Goal: Task Accomplishment & Management: Use online tool/utility

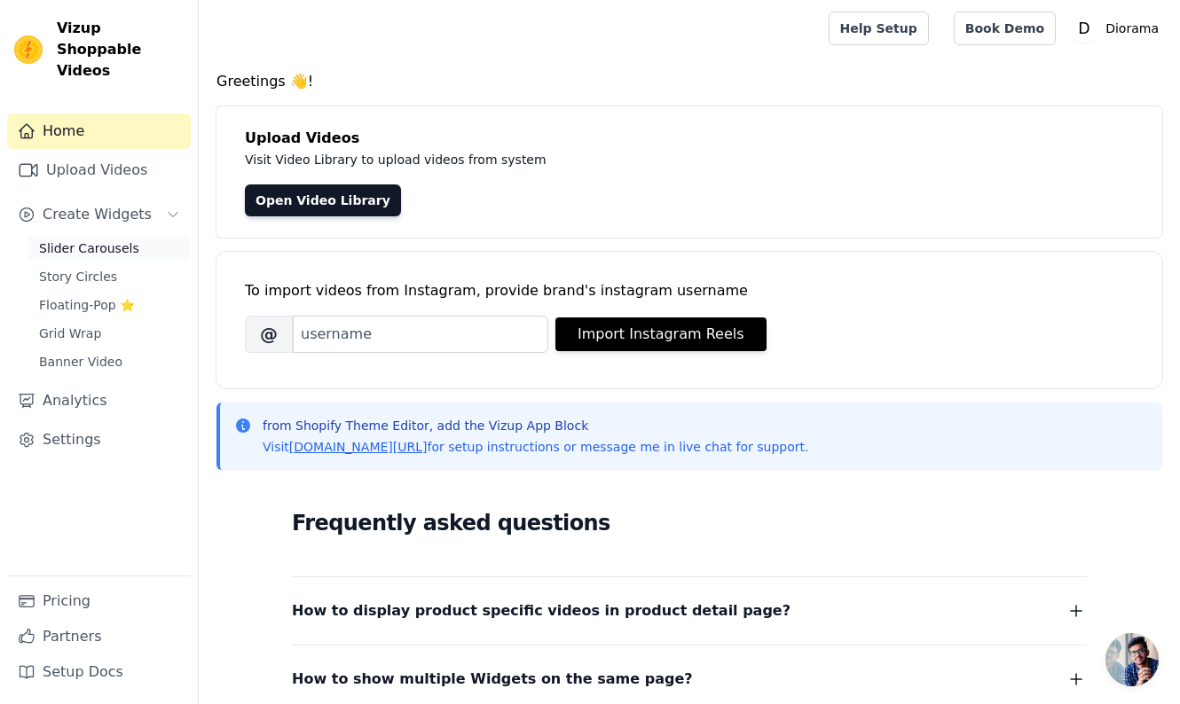
click at [103, 240] on span "Slider Carousels" at bounding box center [89, 249] width 100 height 18
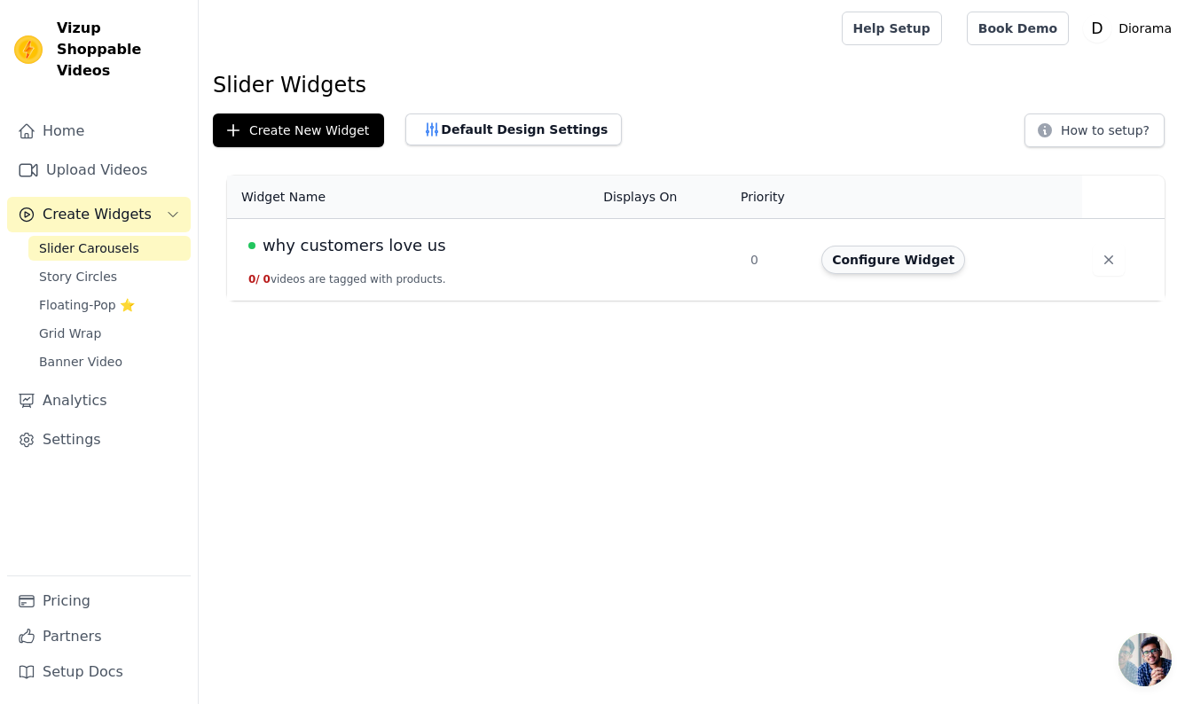
click at [893, 264] on button "Configure Widget" at bounding box center [894, 260] width 144 height 28
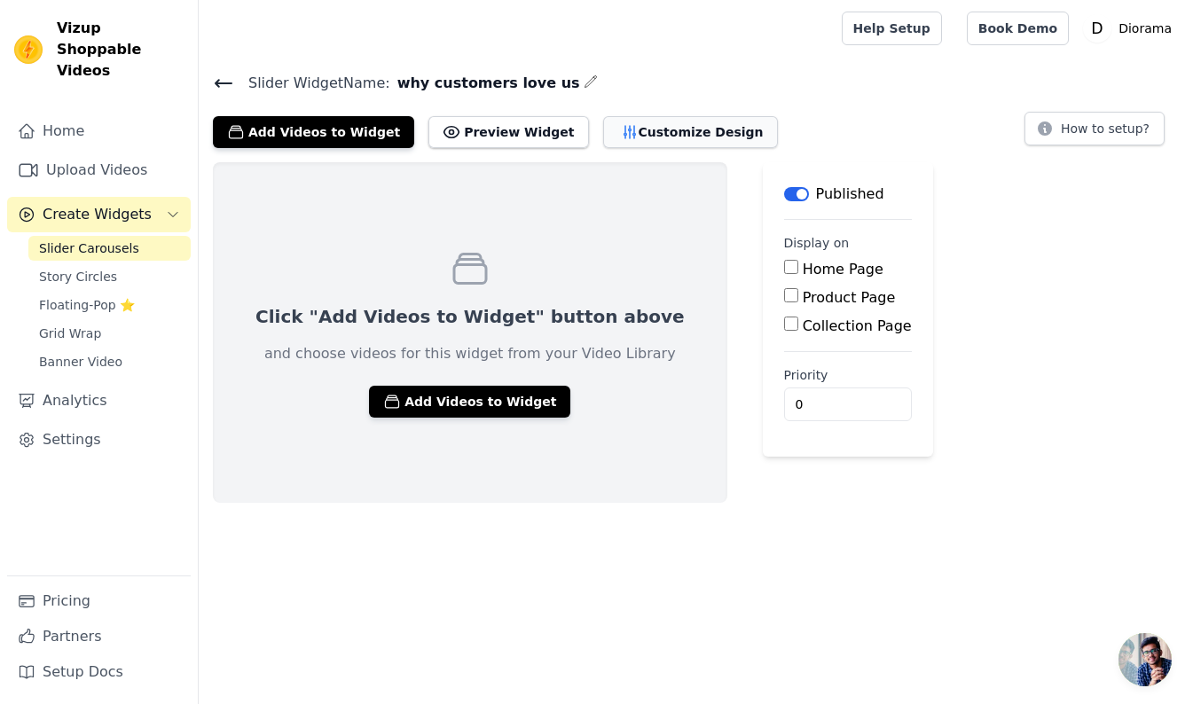
click at [665, 130] on button "Customize Design" at bounding box center [690, 132] width 175 height 32
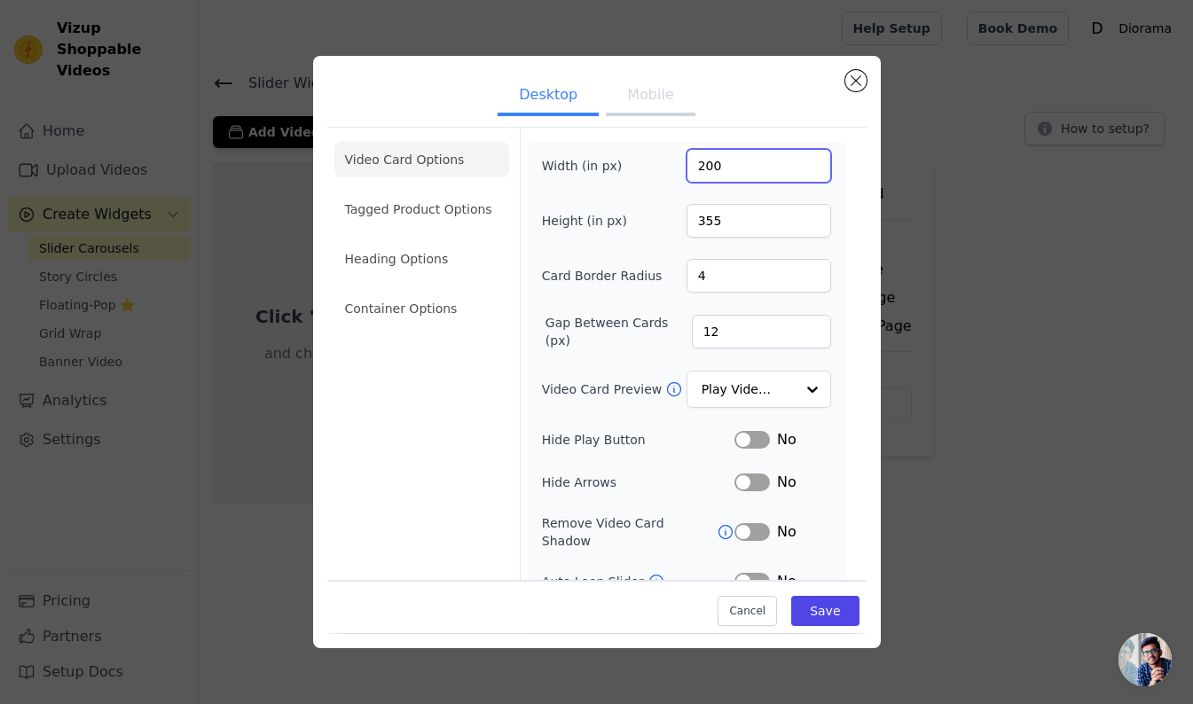
drag, startPoint x: 724, startPoint y: 169, endPoint x: 634, endPoint y: 147, distance: 93.0
click at [636, 159] on div "Width (in px) 200" at bounding box center [686, 166] width 289 height 34
type input "270"
drag, startPoint x: 682, startPoint y: 217, endPoint x: 602, endPoint y: 146, distance: 107.4
click at [641, 209] on div "Height (in px) 355" at bounding box center [686, 221] width 289 height 34
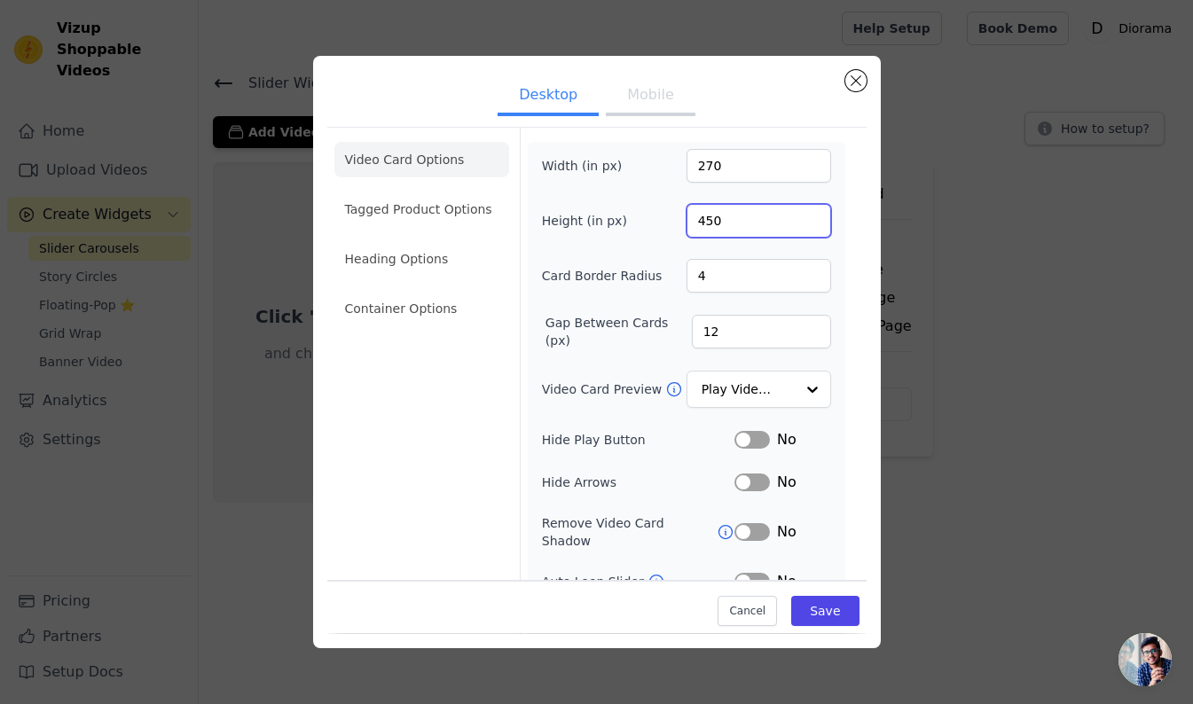
type input "450"
drag, startPoint x: 699, startPoint y: 279, endPoint x: 676, endPoint y: 269, distance: 25.4
click at [676, 276] on div "Card Border Radius 4" at bounding box center [686, 276] width 289 height 34
type input "0"
click at [557, 620] on div "Cancel Save" at bounding box center [596, 607] width 539 height 53
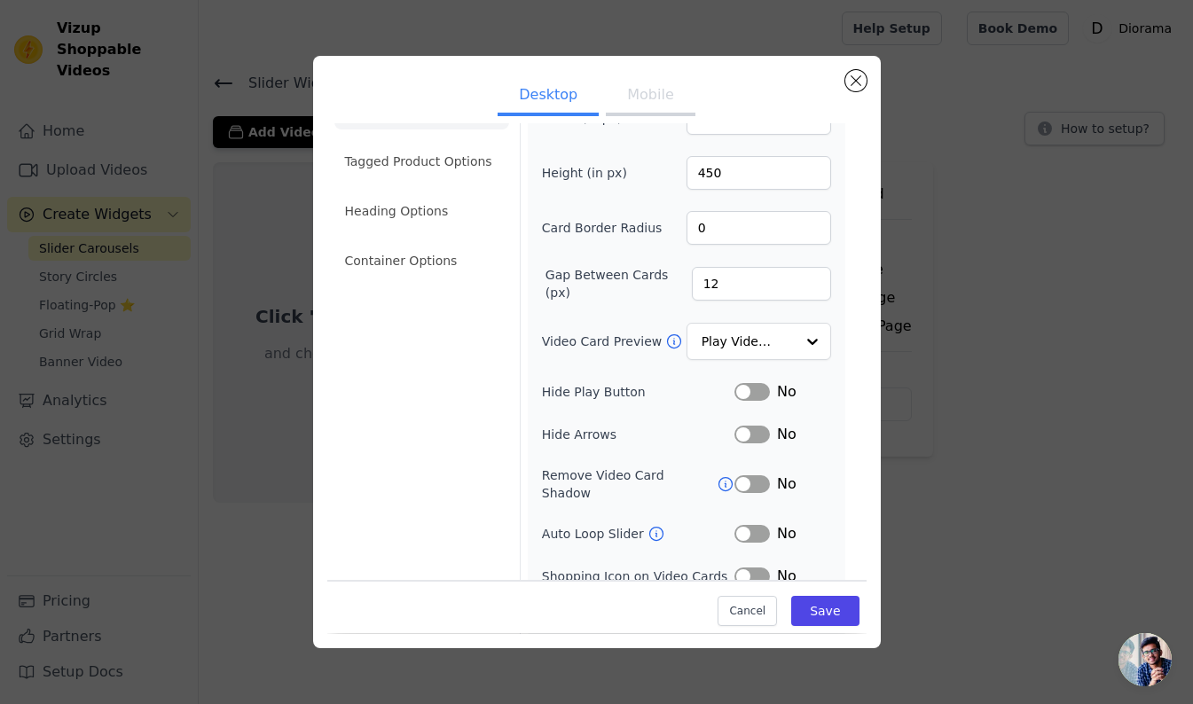
scroll to position [97, 0]
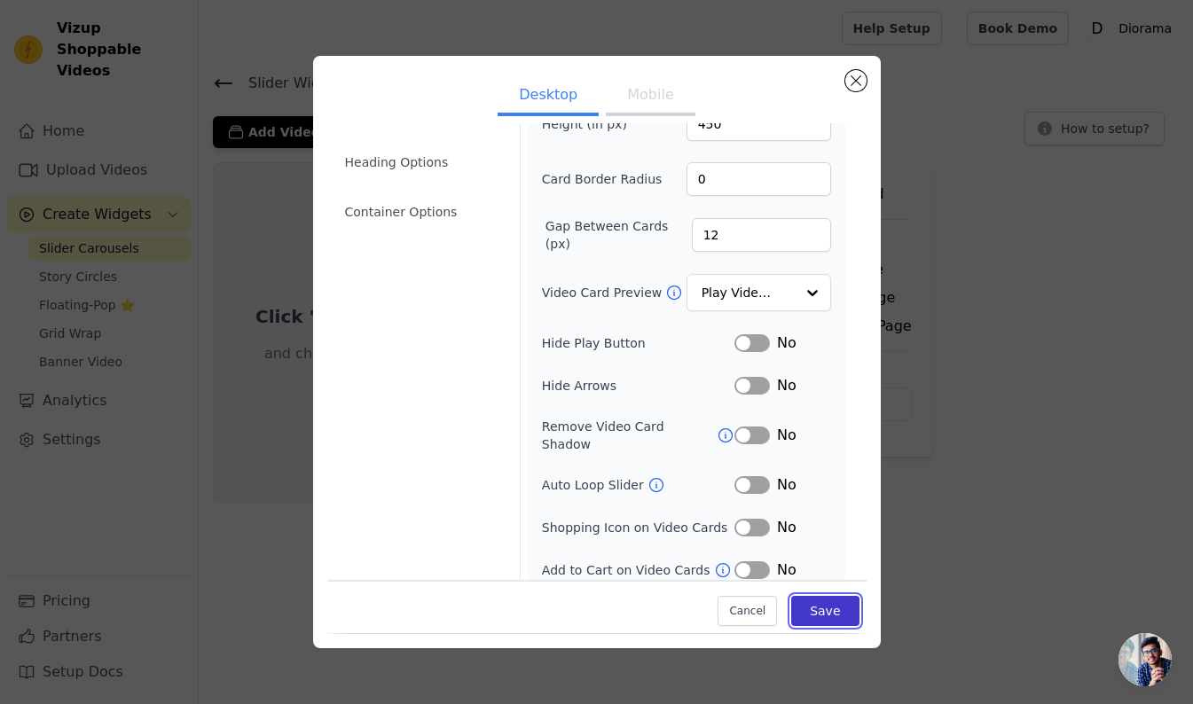
click at [810, 605] on button "Save" at bounding box center [824, 612] width 67 height 30
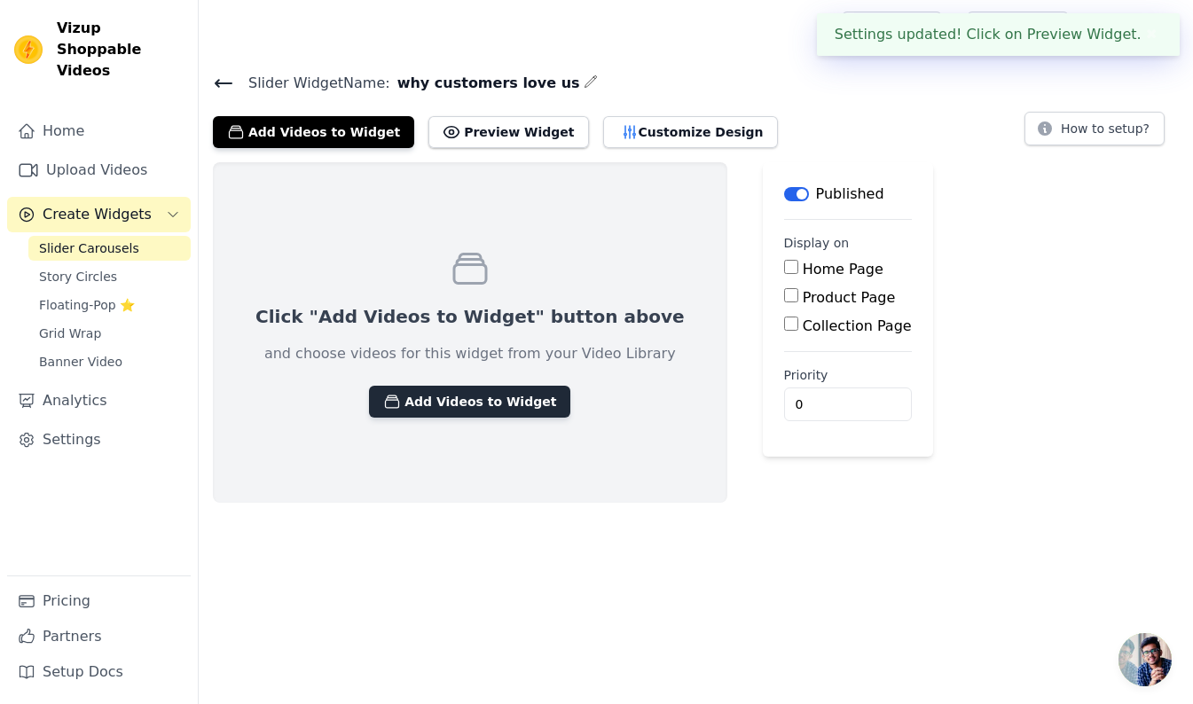
click at [452, 399] on button "Add Videos to Widget" at bounding box center [469, 402] width 201 height 32
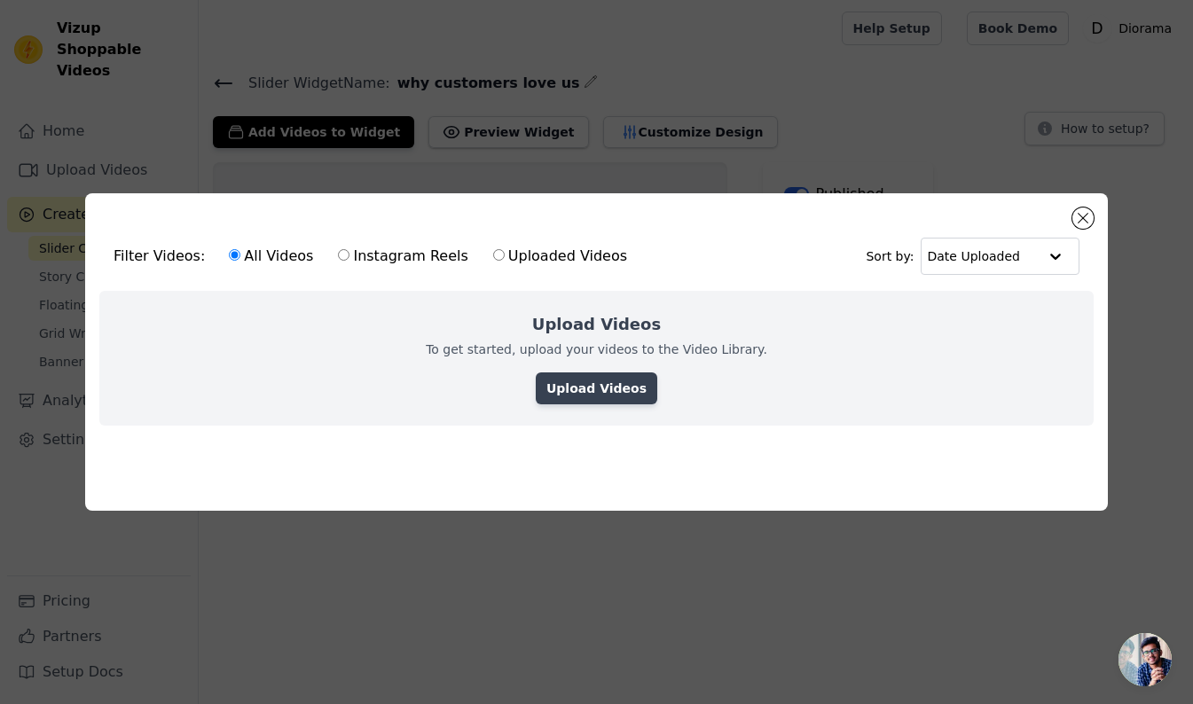
click at [604, 385] on link "Upload Videos" at bounding box center [597, 389] width 122 height 32
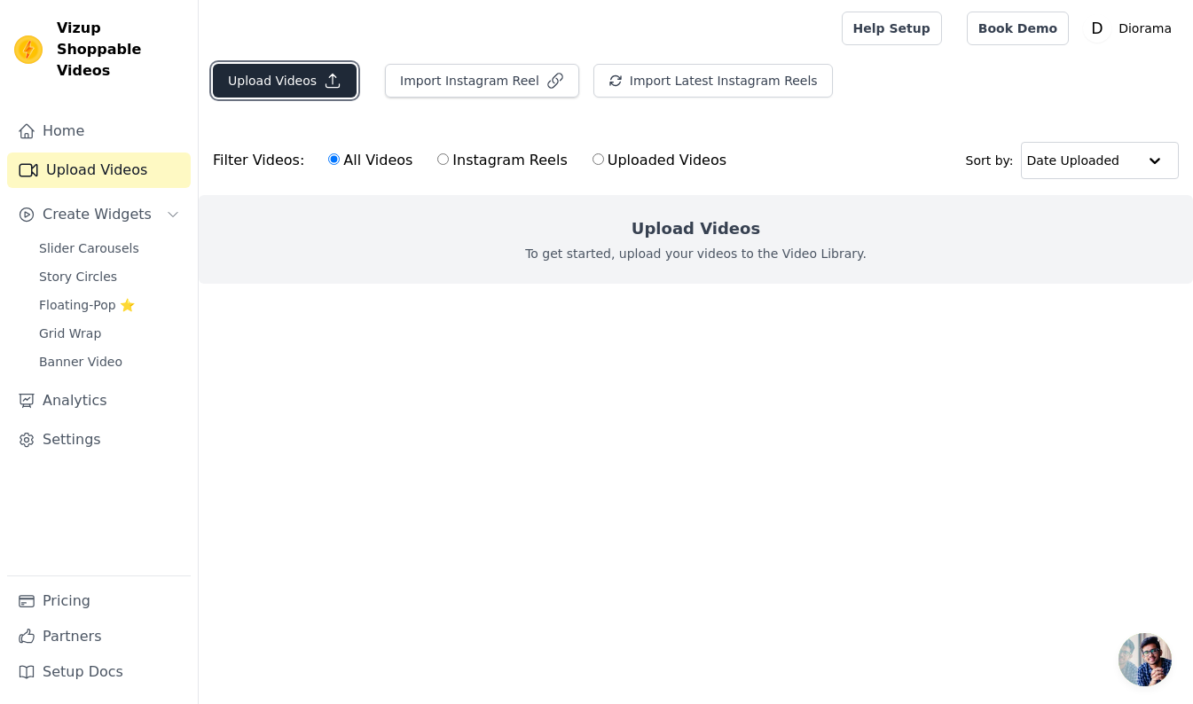
click at [296, 81] on button "Upload Videos" at bounding box center [285, 81] width 144 height 34
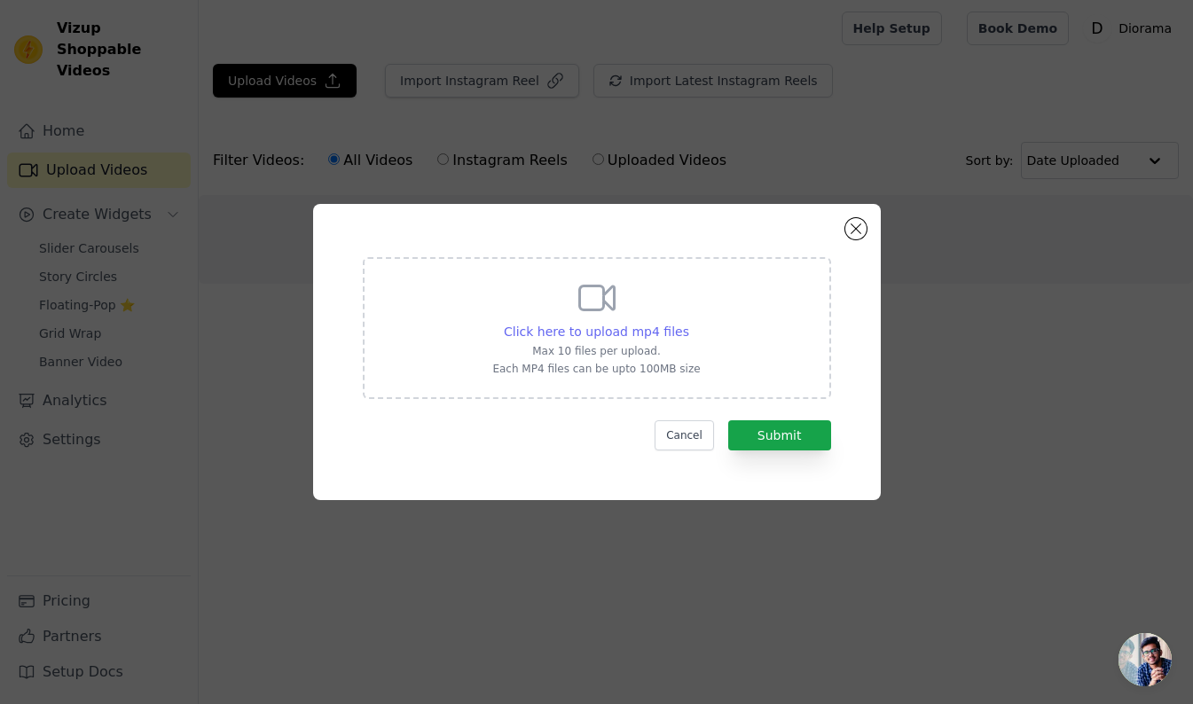
click at [610, 327] on span "Click here to upload mp4 files" at bounding box center [596, 332] width 185 height 14
click at [689, 323] on input "Click here to upload mp4 files Max 10 files per upload. Each MP4 files can be u…" at bounding box center [689, 322] width 1 height 1
type input "C:\fakepath\Changeable Slipcovers.mp4"
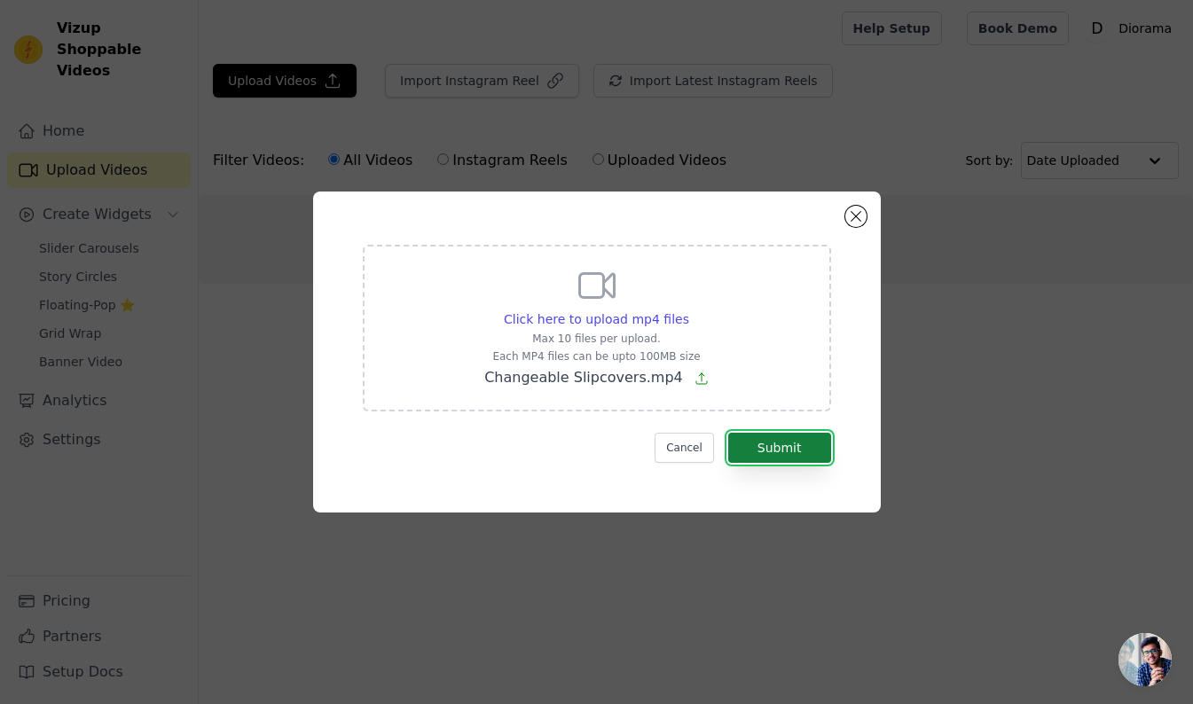
click at [770, 444] on button "Submit" at bounding box center [779, 448] width 103 height 30
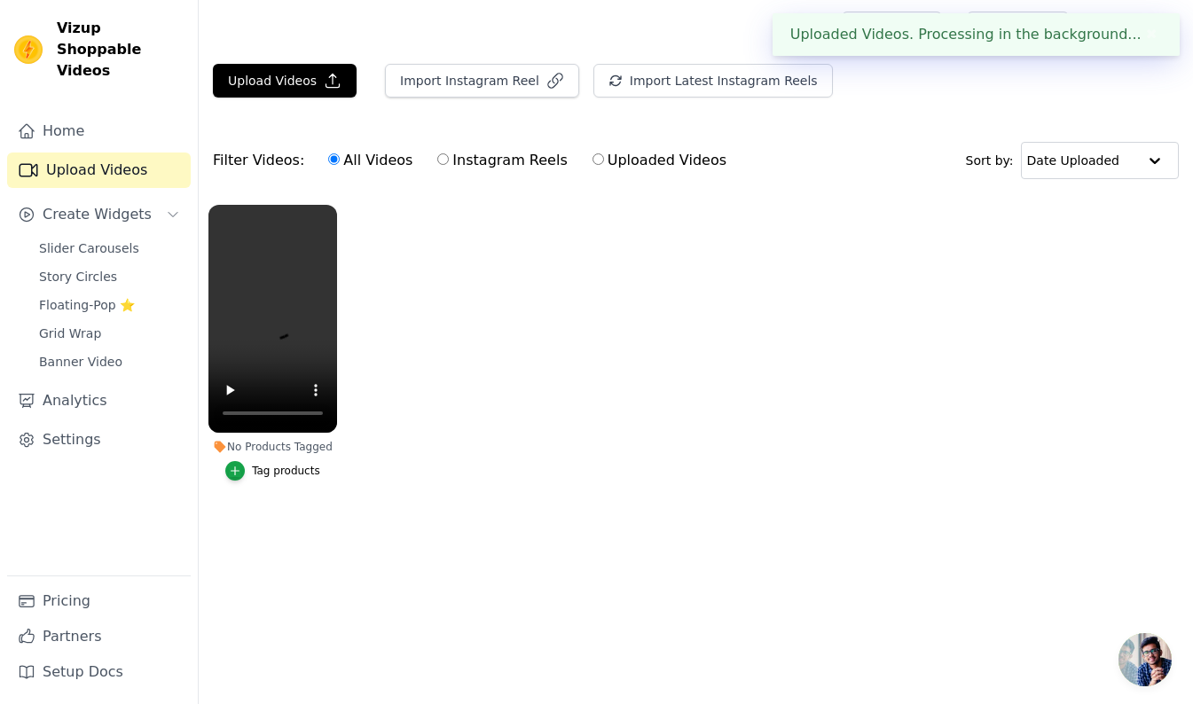
click at [571, 441] on ul "No Products Tagged Tag products" at bounding box center [696, 360] width 995 height 331
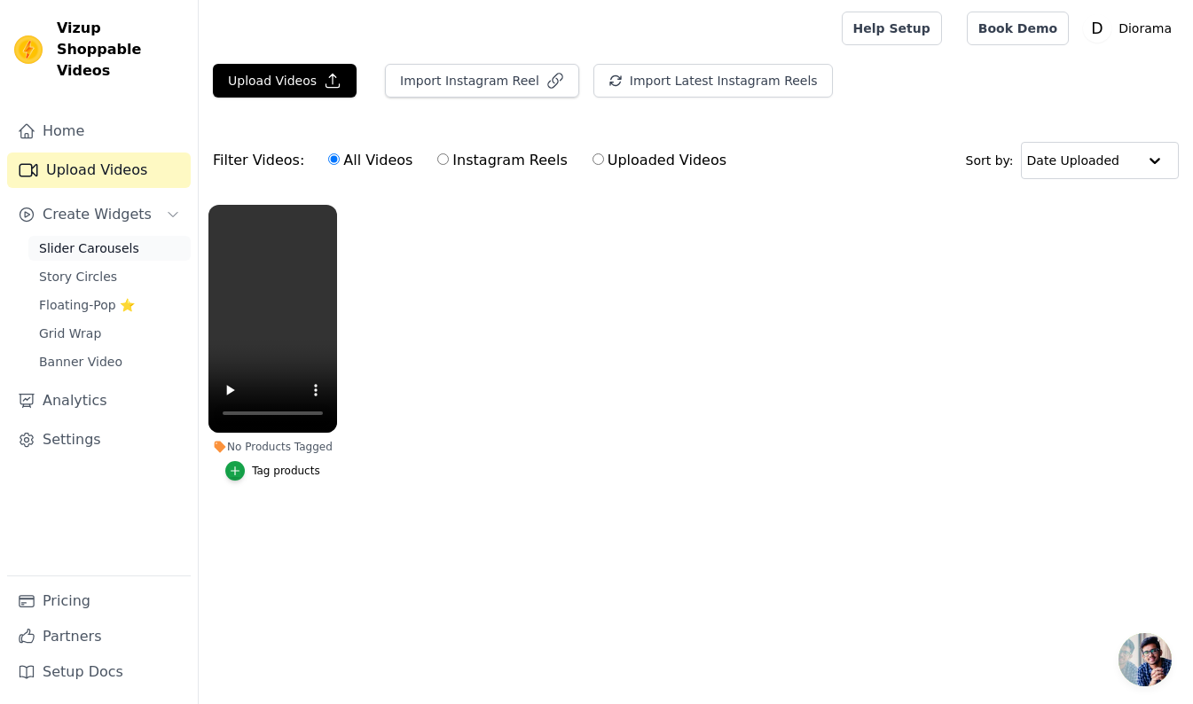
click at [103, 240] on span "Slider Carousels" at bounding box center [89, 249] width 100 height 18
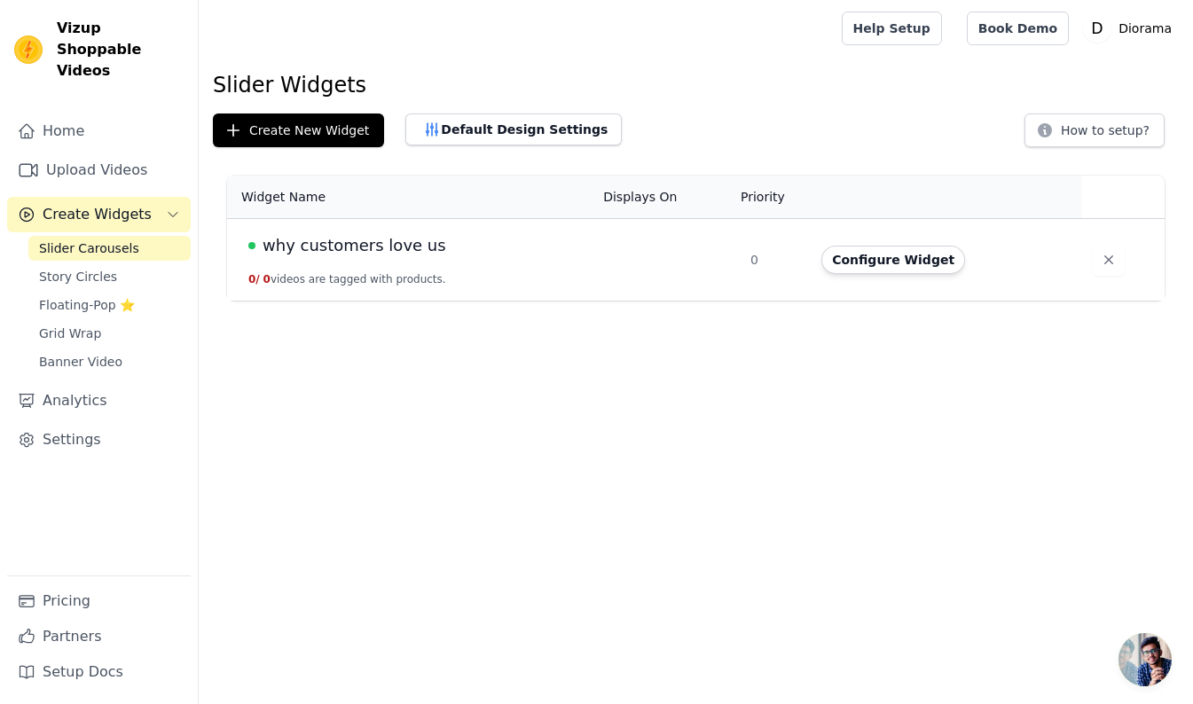
click at [428, 260] on td "why customers love us 0 / 0 videos are tagged with products." at bounding box center [410, 260] width 366 height 83
click at [387, 245] on span "why customers love us" at bounding box center [355, 245] width 184 height 25
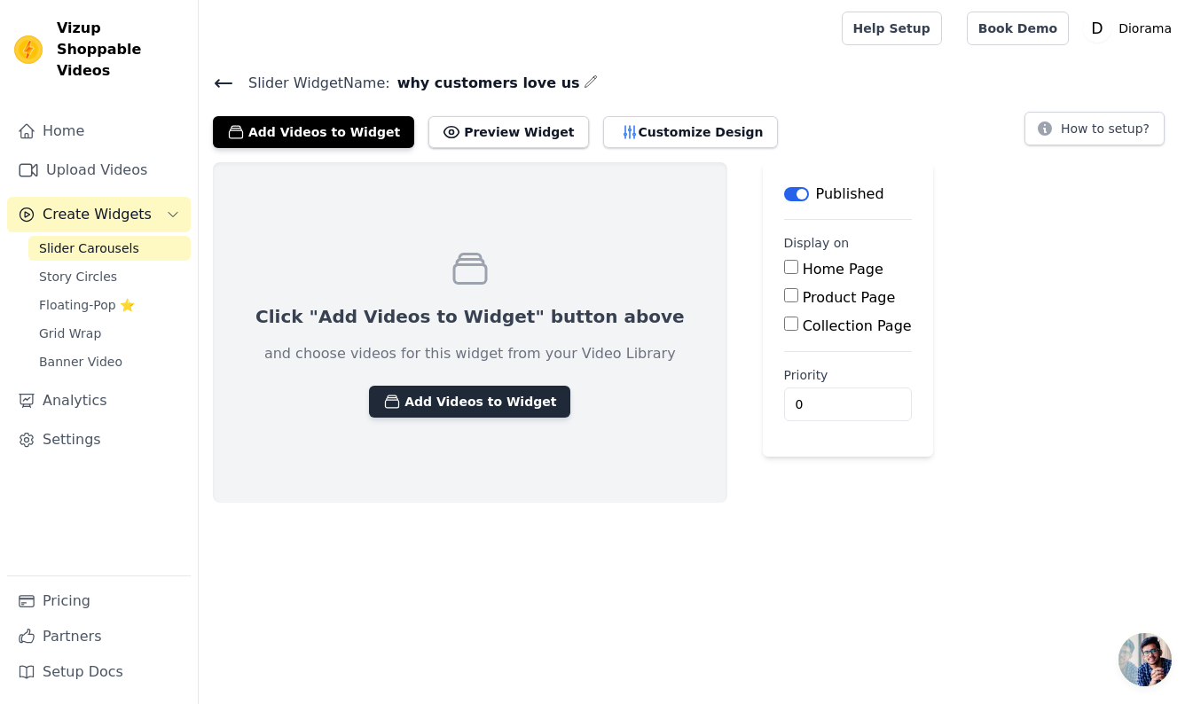
click at [436, 405] on button "Add Videos to Widget" at bounding box center [469, 402] width 201 height 32
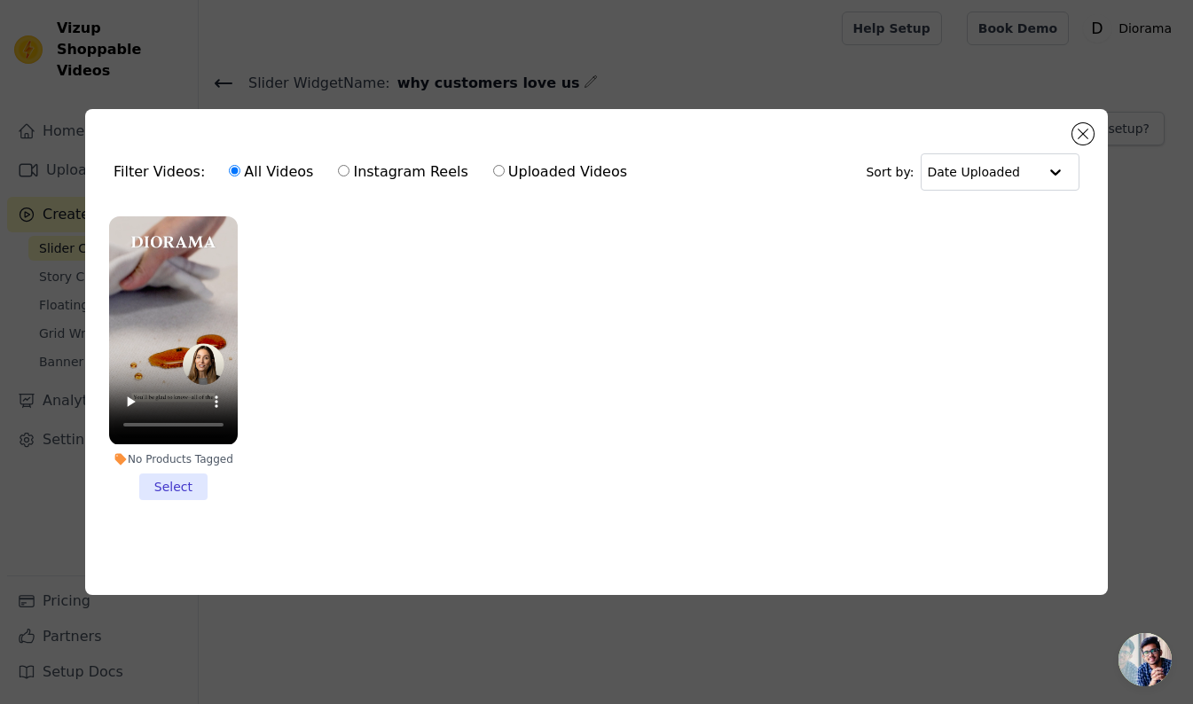
click at [170, 472] on li "No Products Tagged Select" at bounding box center [173, 357] width 129 height 283
click at [0, 0] on input "No Products Tagged Select" at bounding box center [0, 0] width 0 height 0
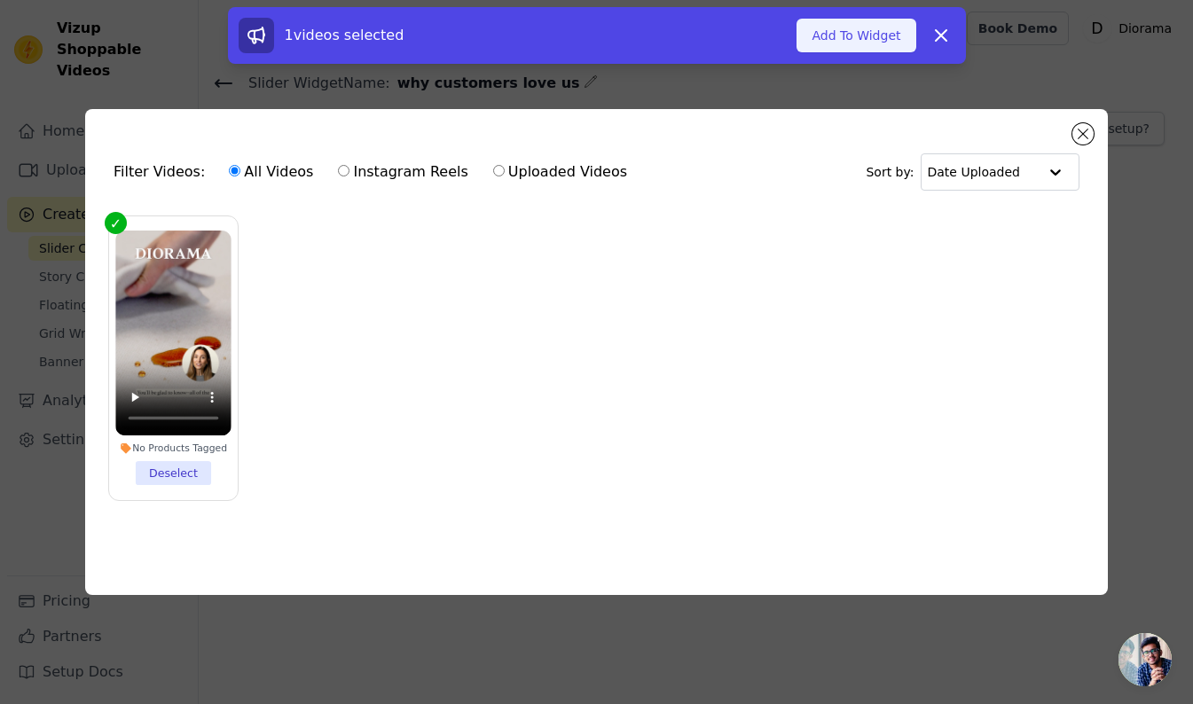
click at [855, 39] on button "Add To Widget" at bounding box center [856, 36] width 119 height 34
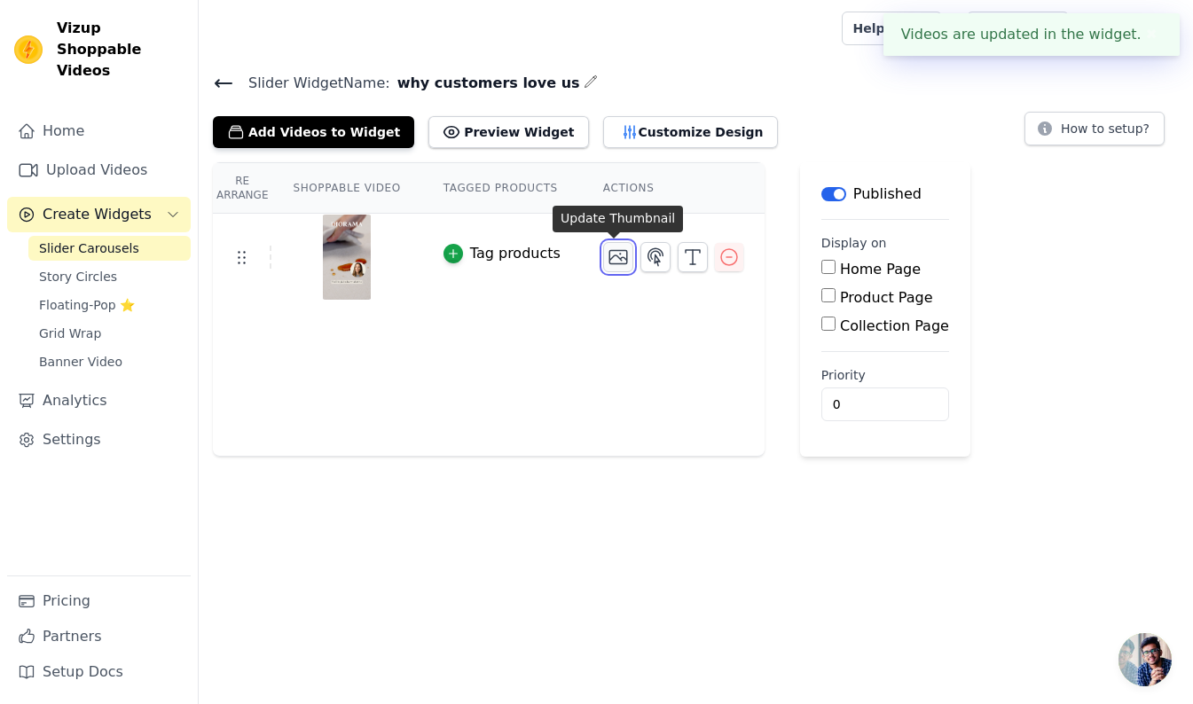
click at [612, 261] on icon "button" at bounding box center [618, 257] width 21 height 21
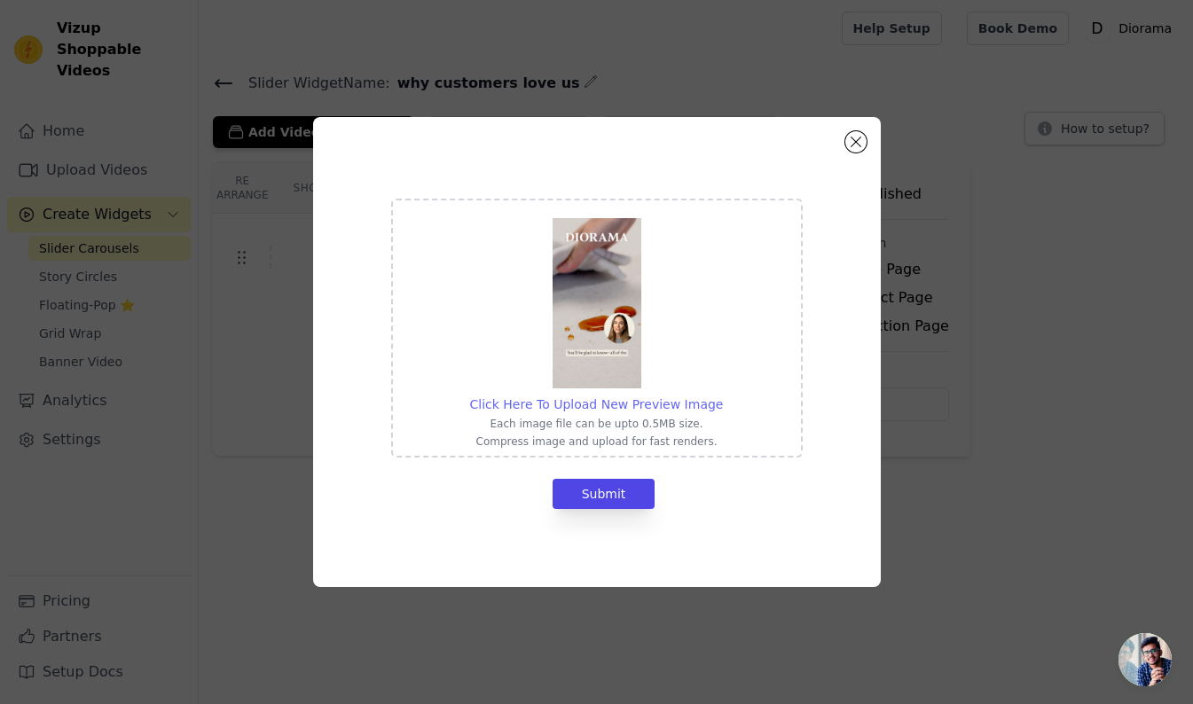
click at [638, 405] on span "Click Here To Upload New Preview Image" at bounding box center [597, 404] width 254 height 14
click at [722, 396] on input "Click Here To Upload New Preview Image Each image file can be upto 0.5MB size. …" at bounding box center [722, 395] width 1 height 1
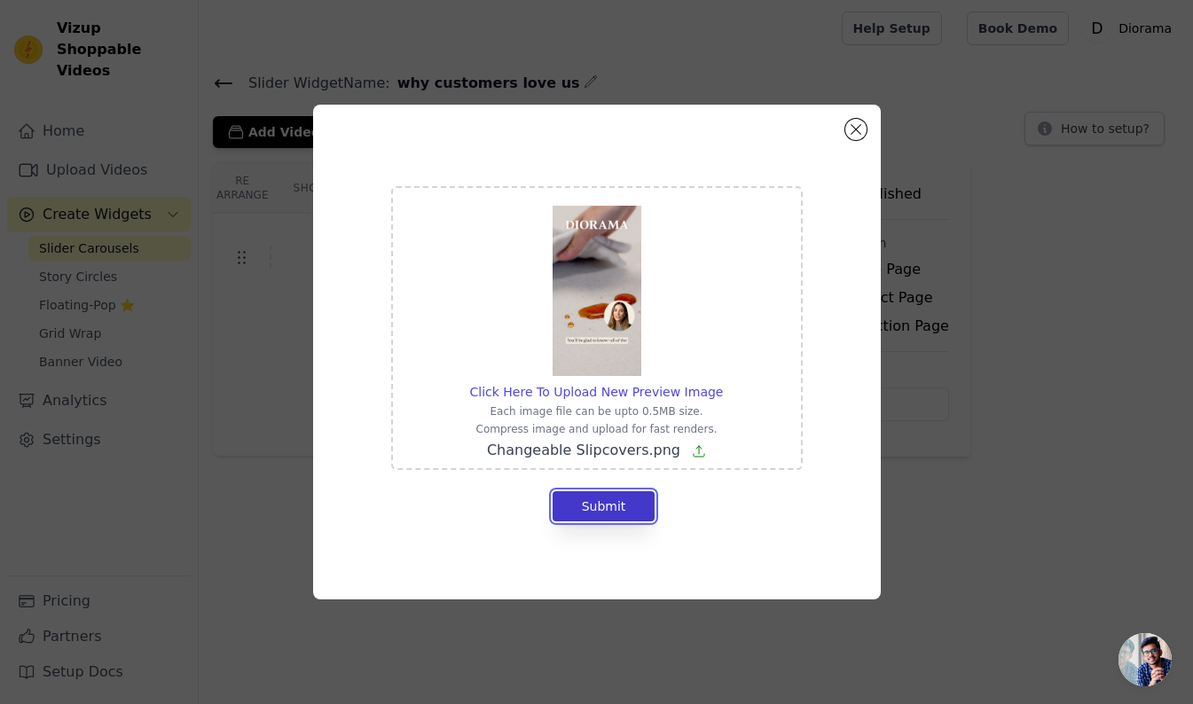
click at [619, 508] on button "Submit" at bounding box center [604, 507] width 103 height 30
click at [600, 390] on span "Click Here To Upload New Preview Image" at bounding box center [597, 392] width 254 height 14
click at [722, 383] on input "Click Here To Upload New Preview Image Each image file can be upto 0.5MB size. …" at bounding box center [722, 382] width 1 height 1
type input "C:\fakepath\Changeable Slipcovers.jpg"
click at [621, 505] on button "Submit" at bounding box center [604, 507] width 103 height 30
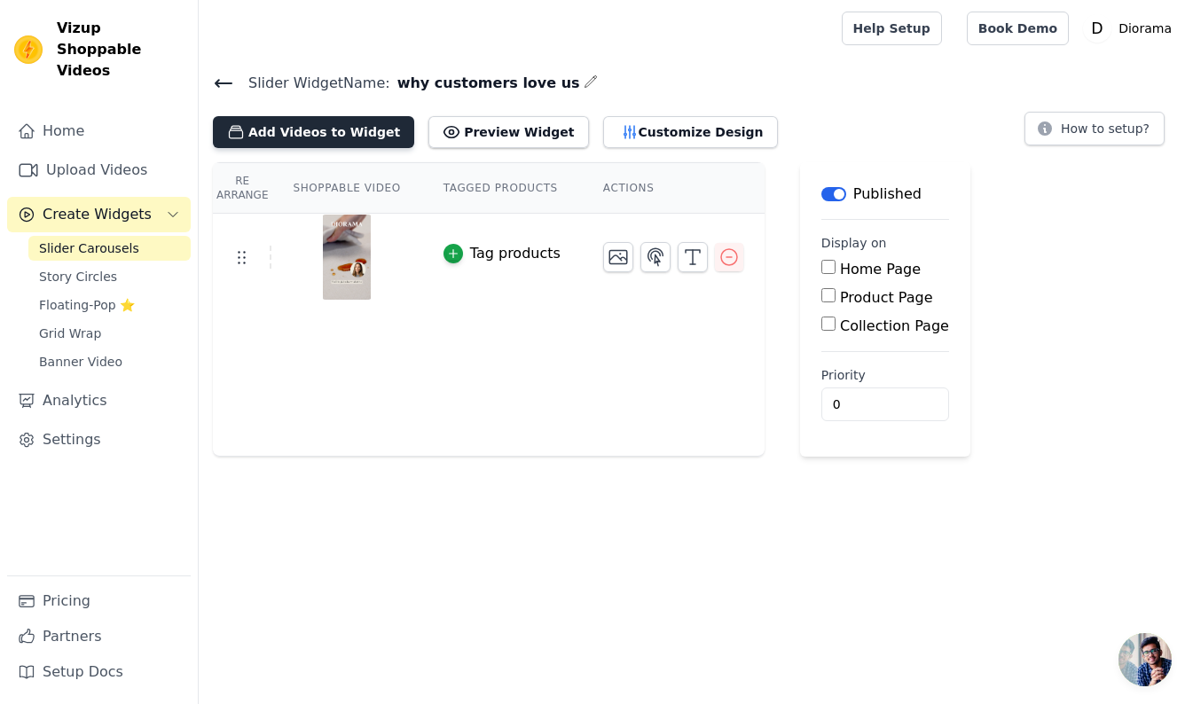
click at [317, 134] on button "Add Videos to Widget" at bounding box center [313, 132] width 201 height 32
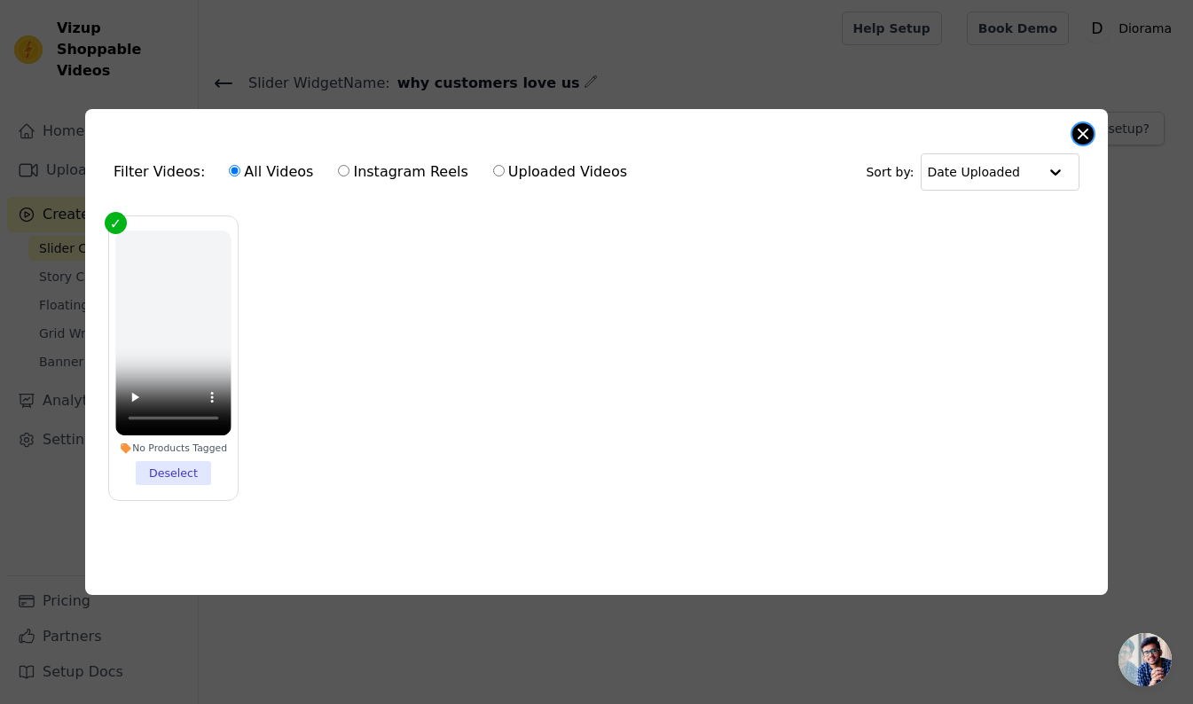
click at [1082, 127] on button "Close modal" at bounding box center [1083, 133] width 21 height 21
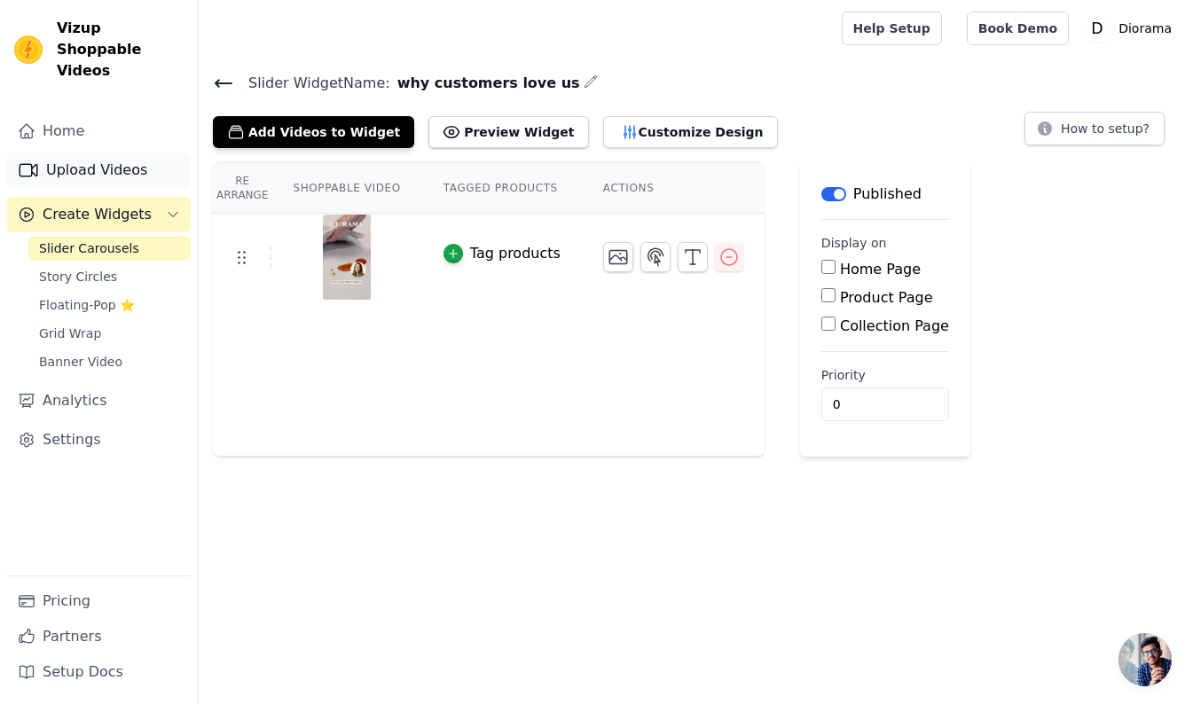
click at [101, 153] on link "Upload Videos" at bounding box center [99, 170] width 184 height 35
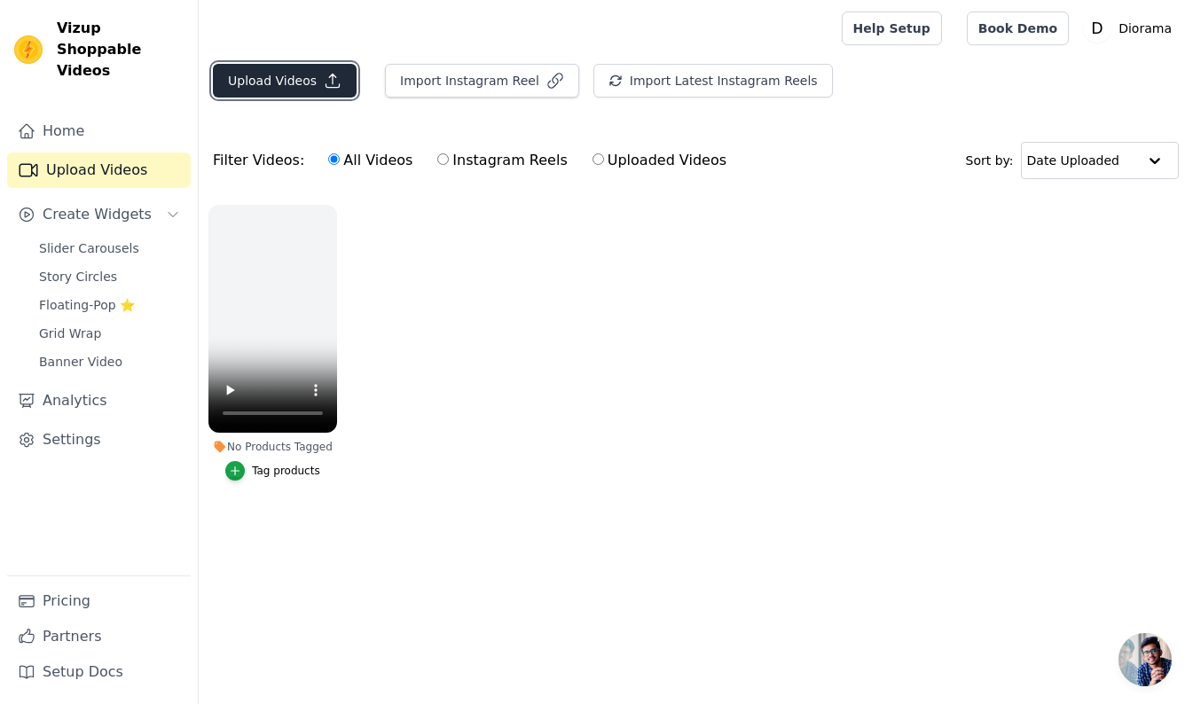
click at [324, 87] on icon "button" at bounding box center [333, 81] width 18 height 18
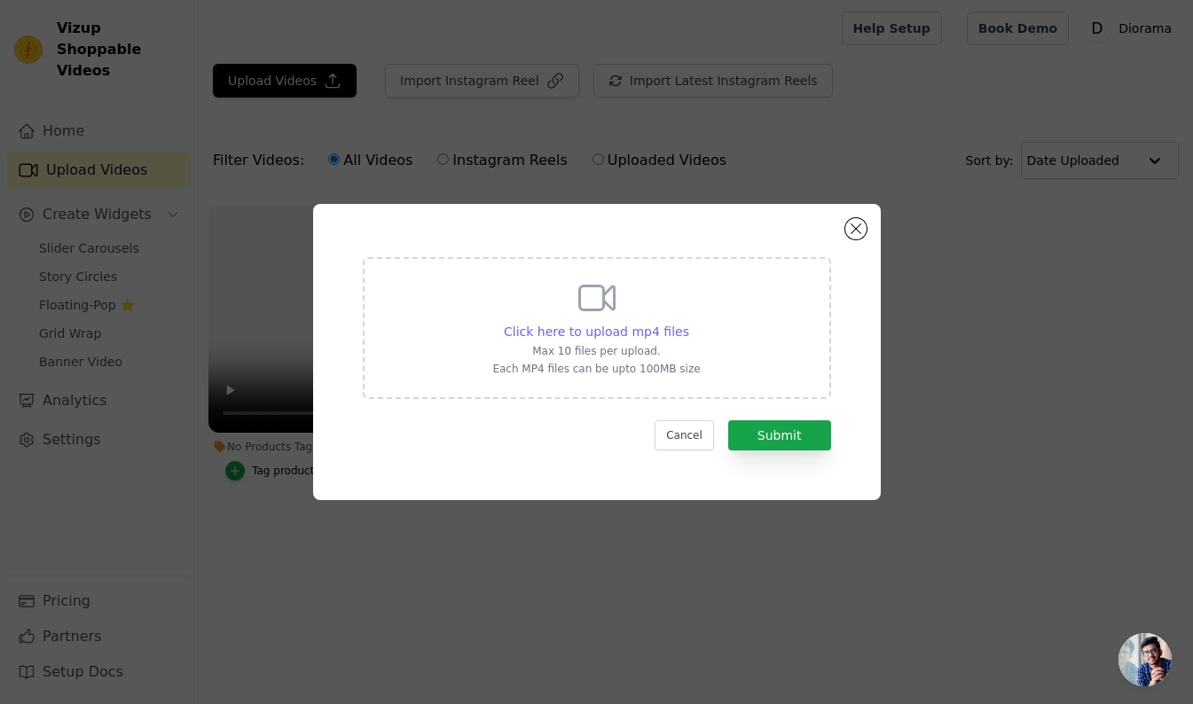
click at [564, 334] on span "Click here to upload mp4 files" at bounding box center [596, 332] width 185 height 14
click at [689, 323] on input "Click here to upload mp4 files Max 10 files per upload. Each MP4 files can be u…" at bounding box center [689, 322] width 1 height 1
type input "C:\fakepath\Cloud Comfort.mp4"
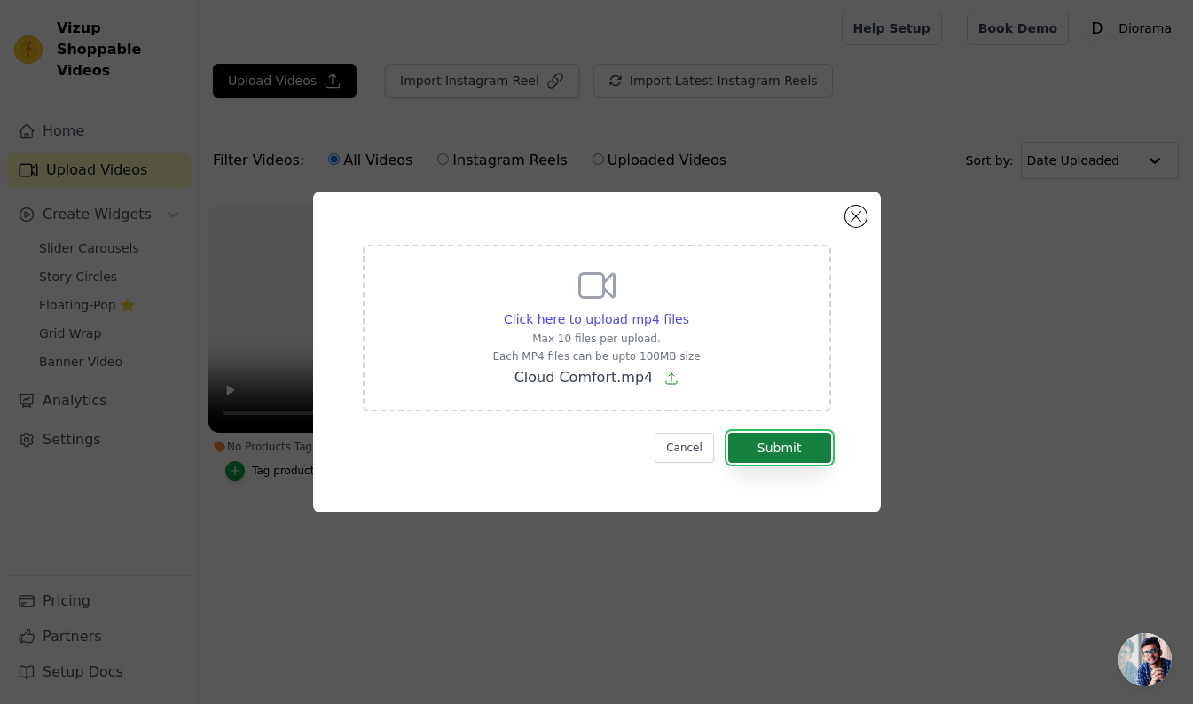
click at [802, 449] on button "Submit" at bounding box center [779, 448] width 103 height 30
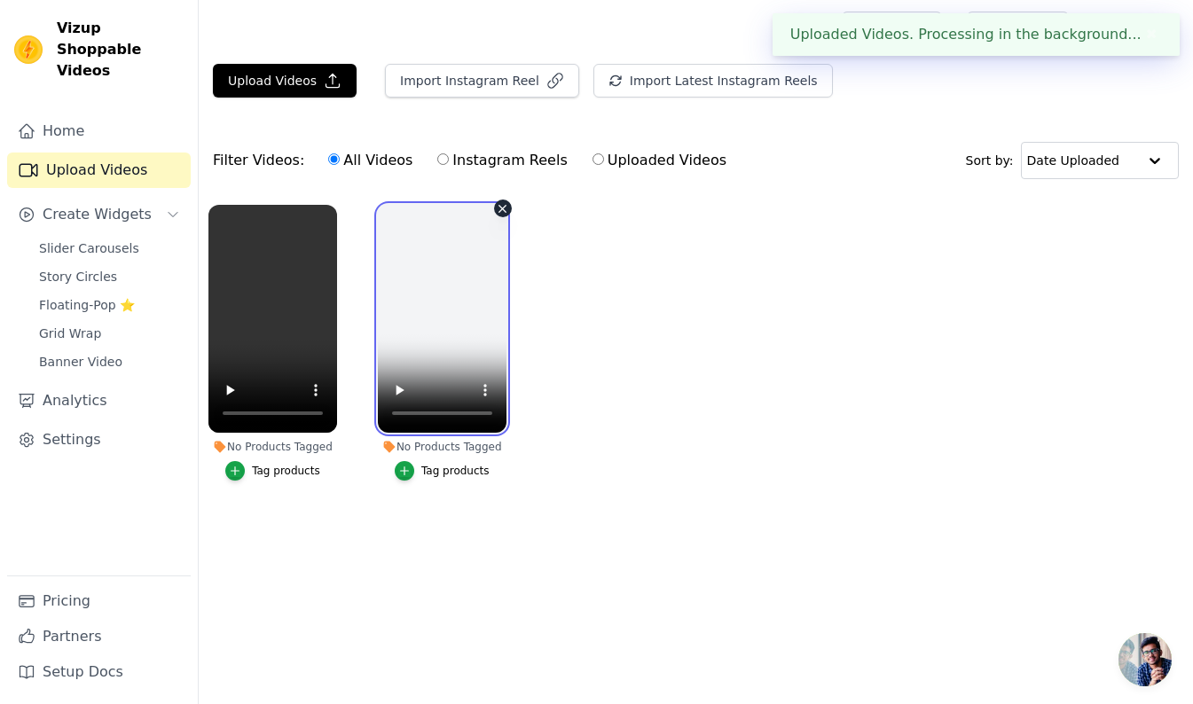
click at [466, 282] on video at bounding box center [442, 319] width 129 height 228
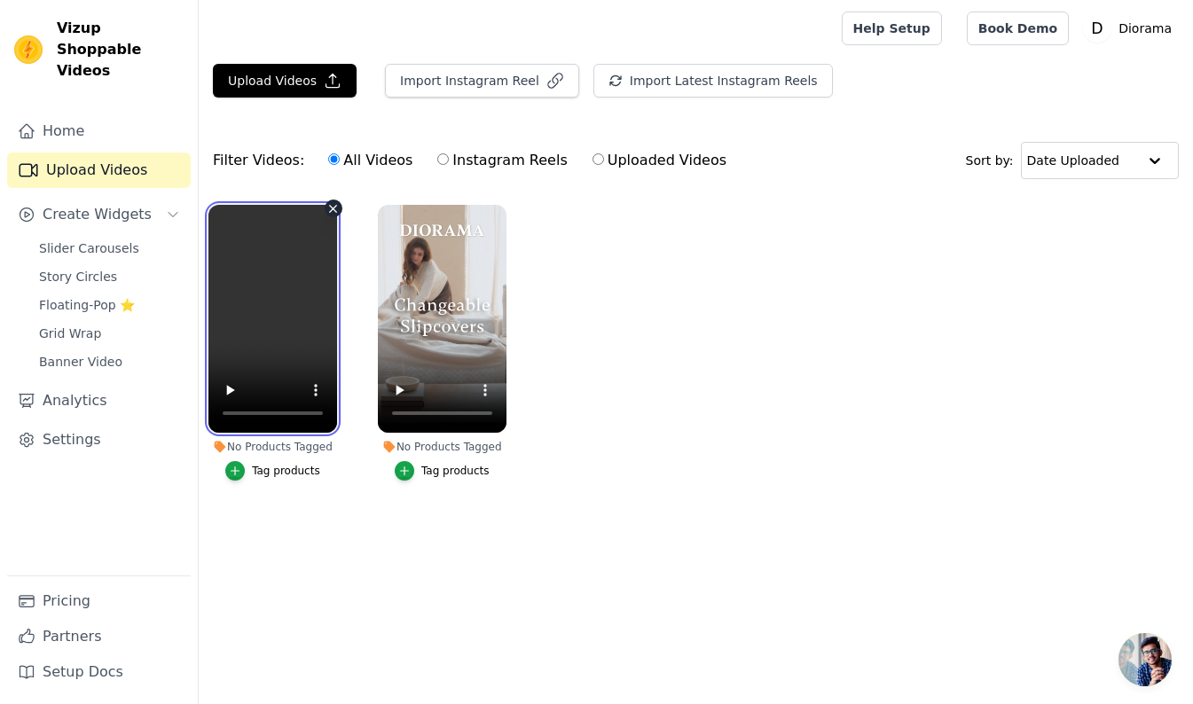
click at [303, 279] on video at bounding box center [273, 319] width 129 height 228
click at [94, 240] on span "Slider Carousels" at bounding box center [89, 249] width 100 height 18
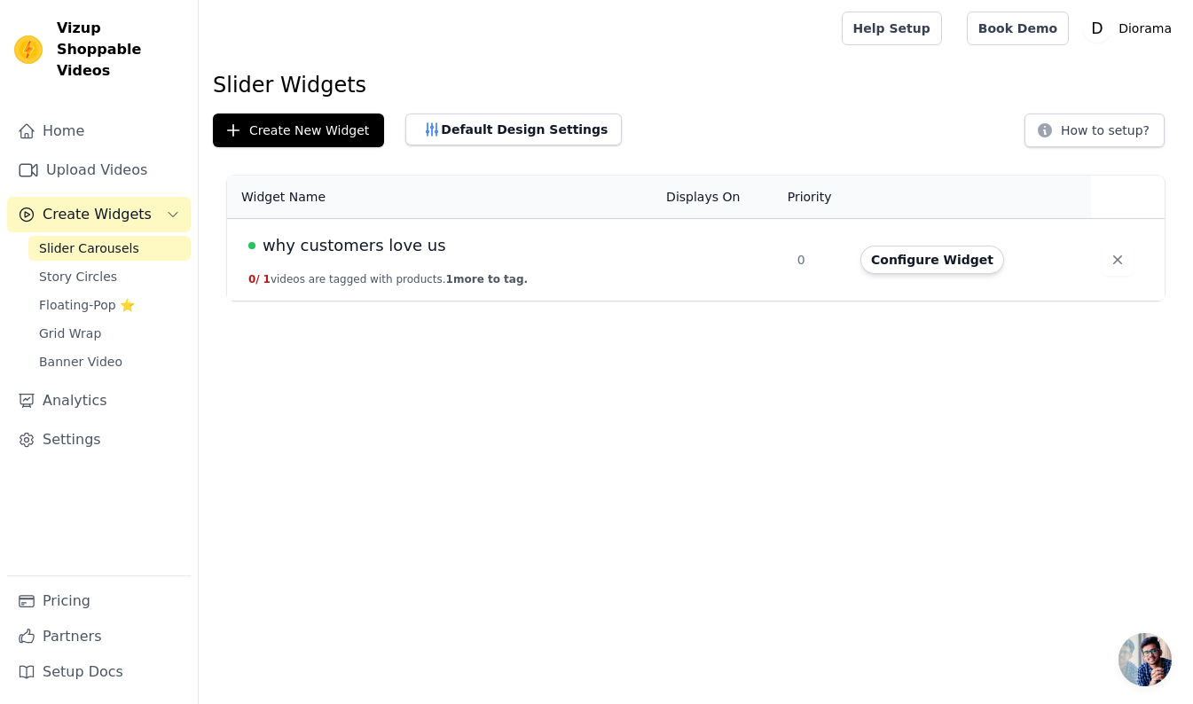
click at [380, 244] on span "why customers love us" at bounding box center [355, 245] width 184 height 25
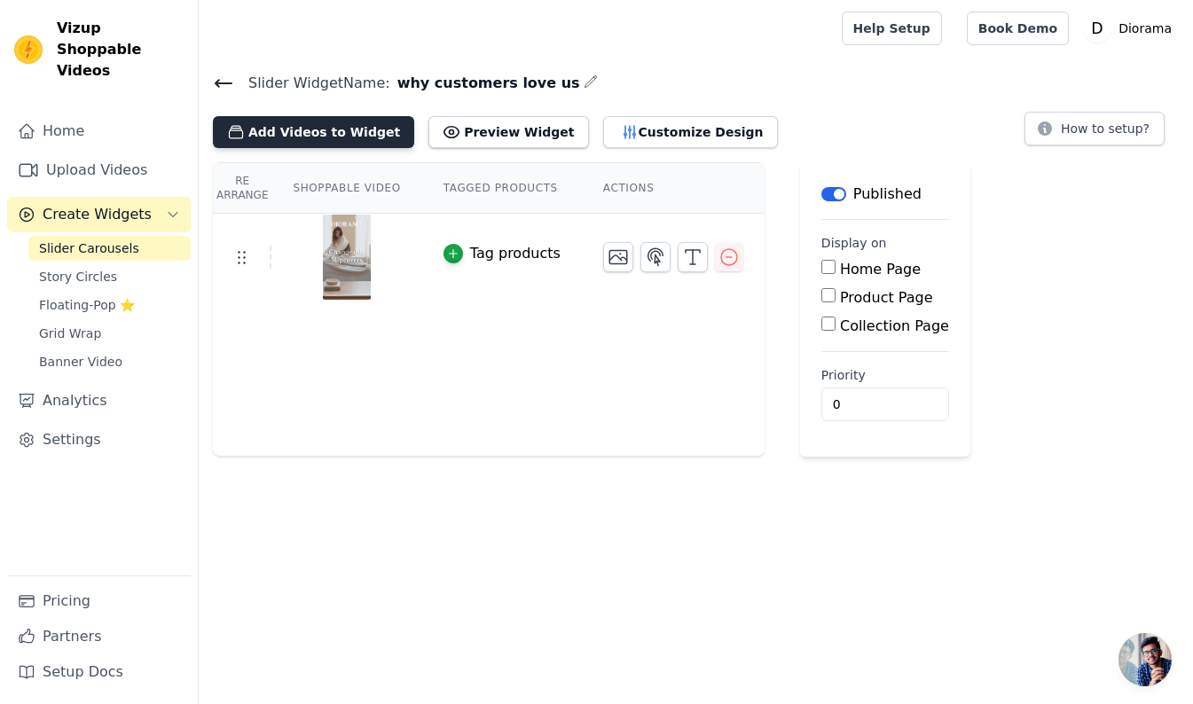
click at [334, 136] on button "Add Videos to Widget" at bounding box center [313, 132] width 201 height 32
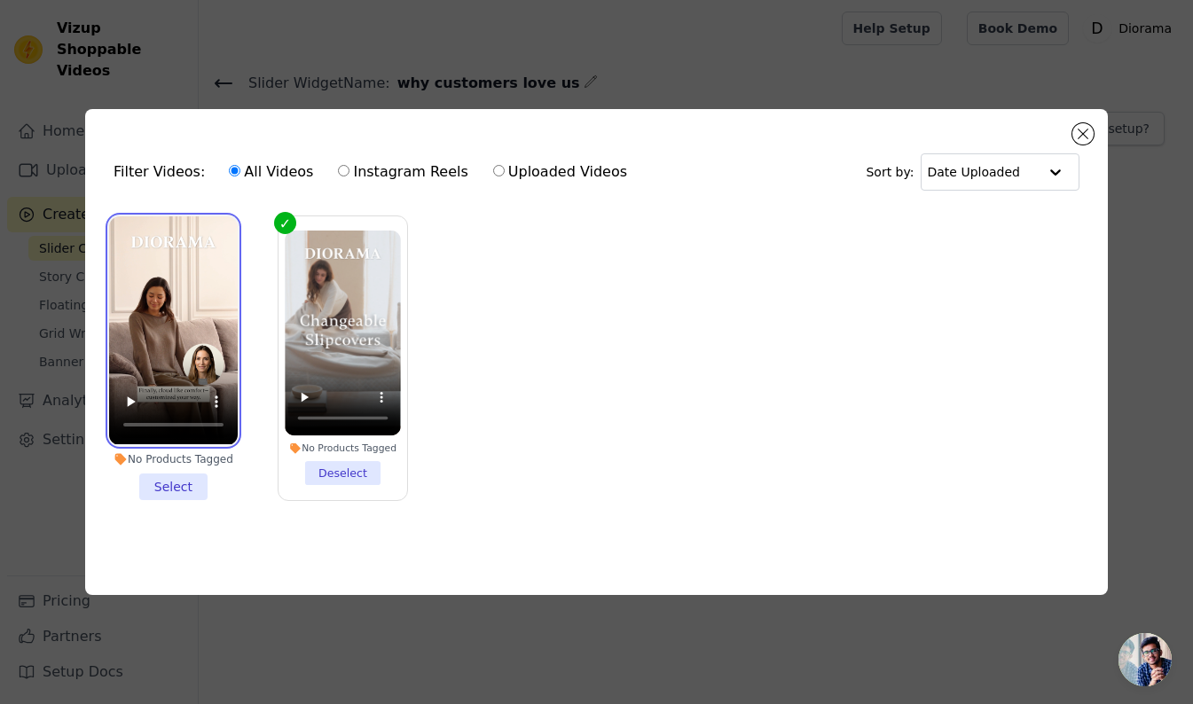
click at [177, 306] on video at bounding box center [173, 330] width 129 height 228
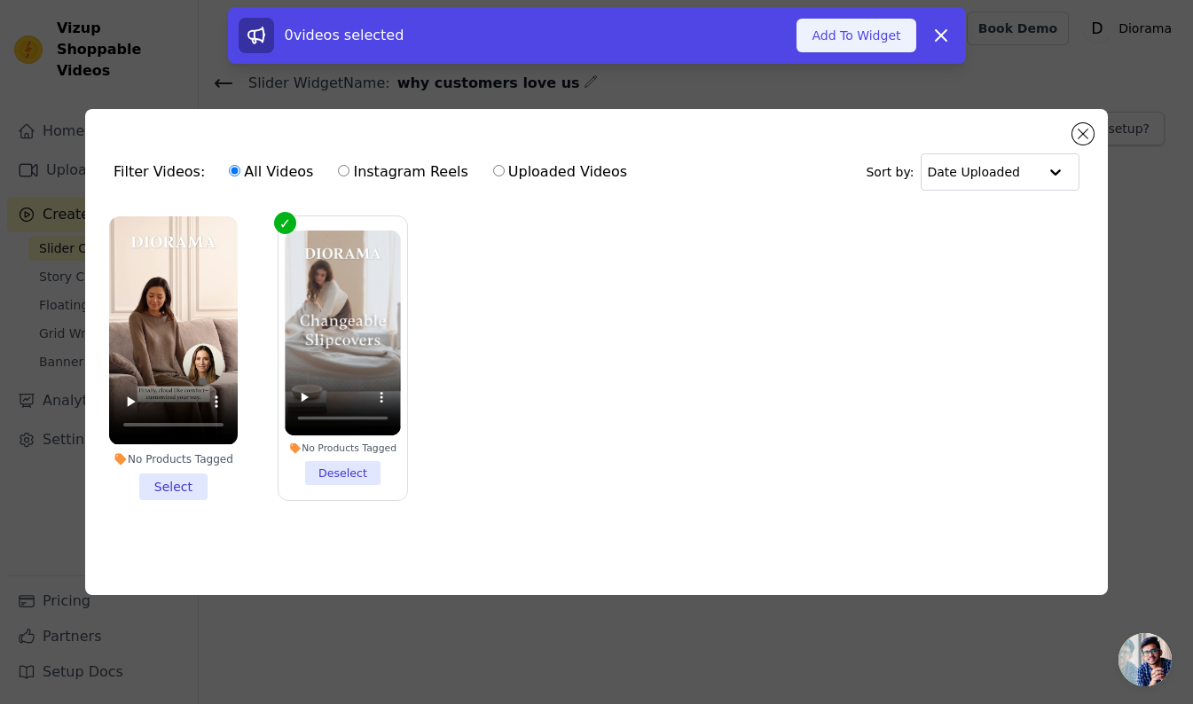
click at [852, 29] on button "Add To Widget" at bounding box center [856, 36] width 119 height 34
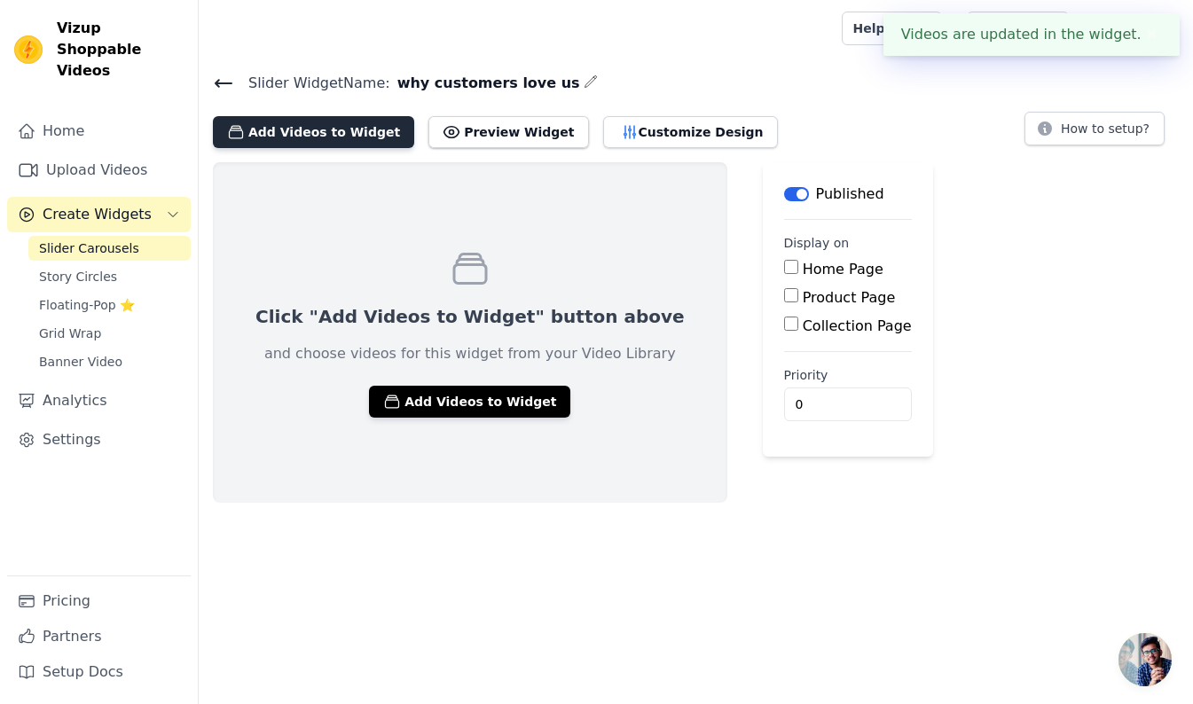
click at [337, 132] on button "Add Videos to Widget" at bounding box center [313, 132] width 201 height 32
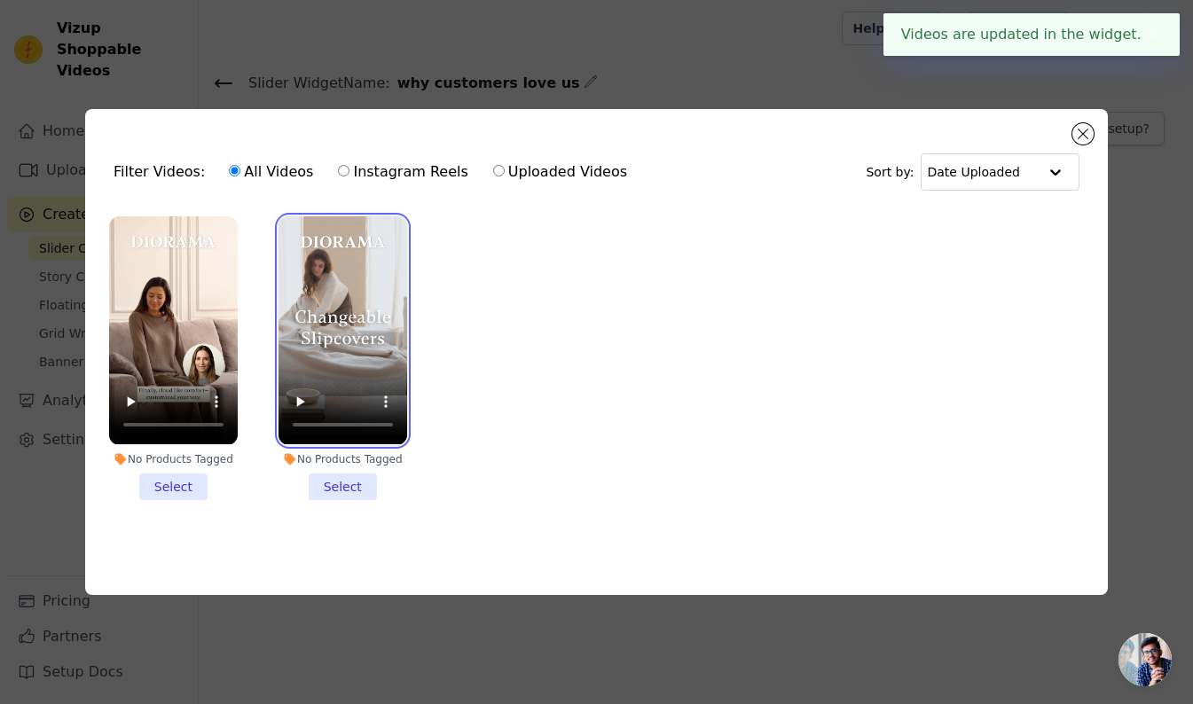
click at [334, 276] on video at bounding box center [343, 330] width 129 height 228
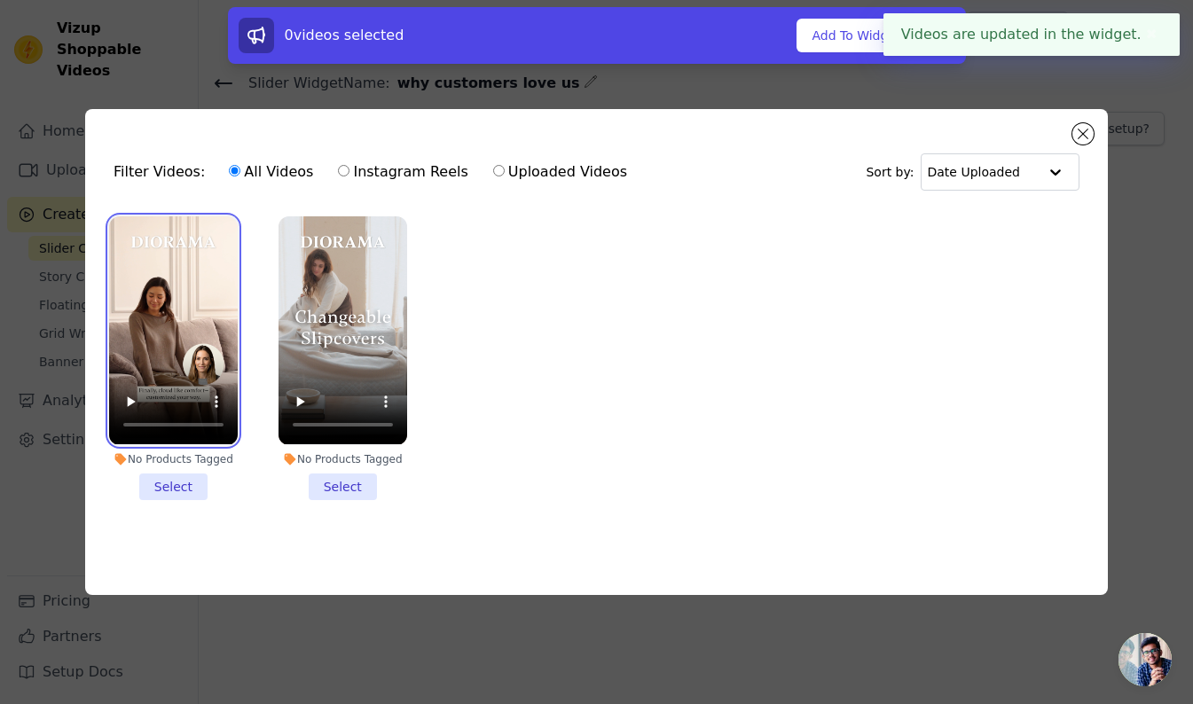
click at [169, 291] on video at bounding box center [173, 330] width 129 height 228
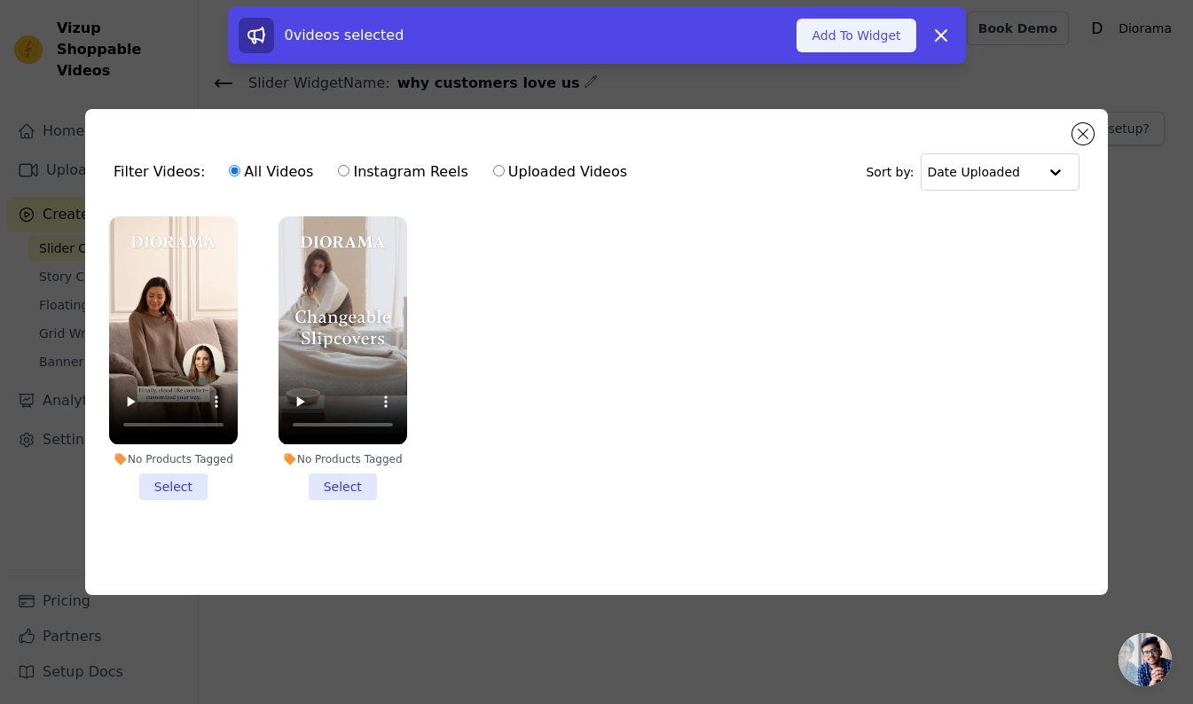
click at [847, 33] on button "Add To Widget" at bounding box center [856, 36] width 119 height 34
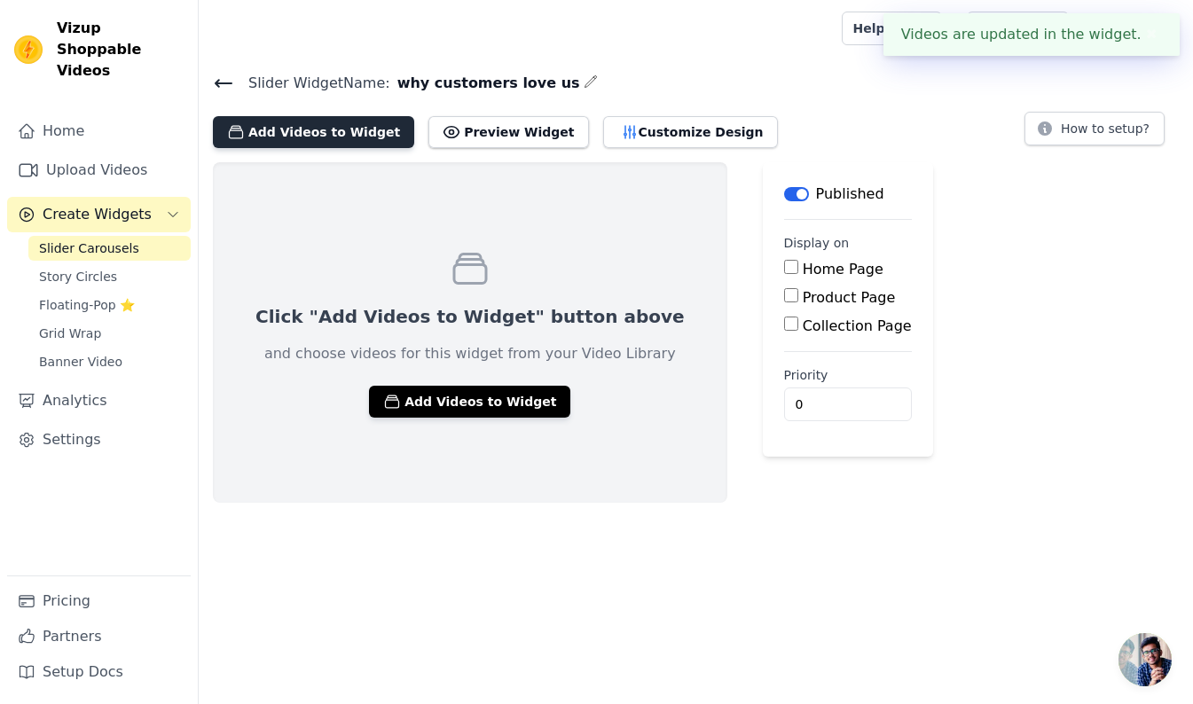
click at [318, 128] on button "Add Videos to Widget" at bounding box center [313, 132] width 201 height 32
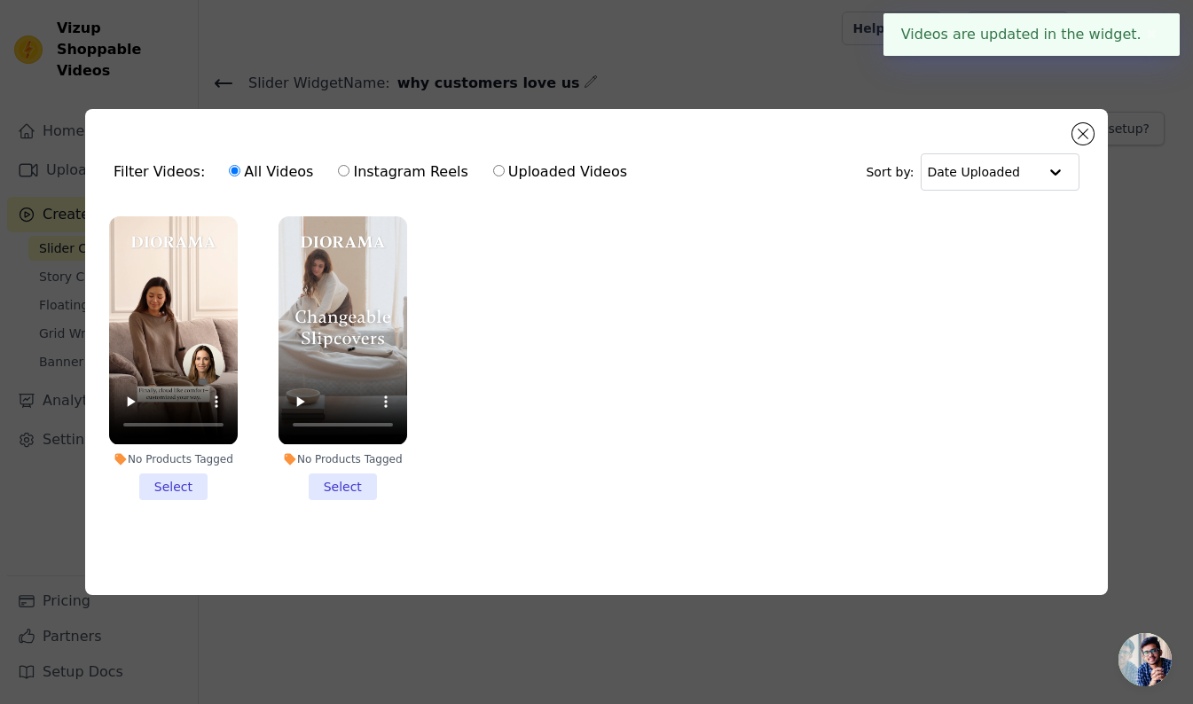
click at [169, 480] on li "No Products Tagged Select" at bounding box center [173, 357] width 129 height 283
click at [0, 0] on input "No Products Tagged Select" at bounding box center [0, 0] width 0 height 0
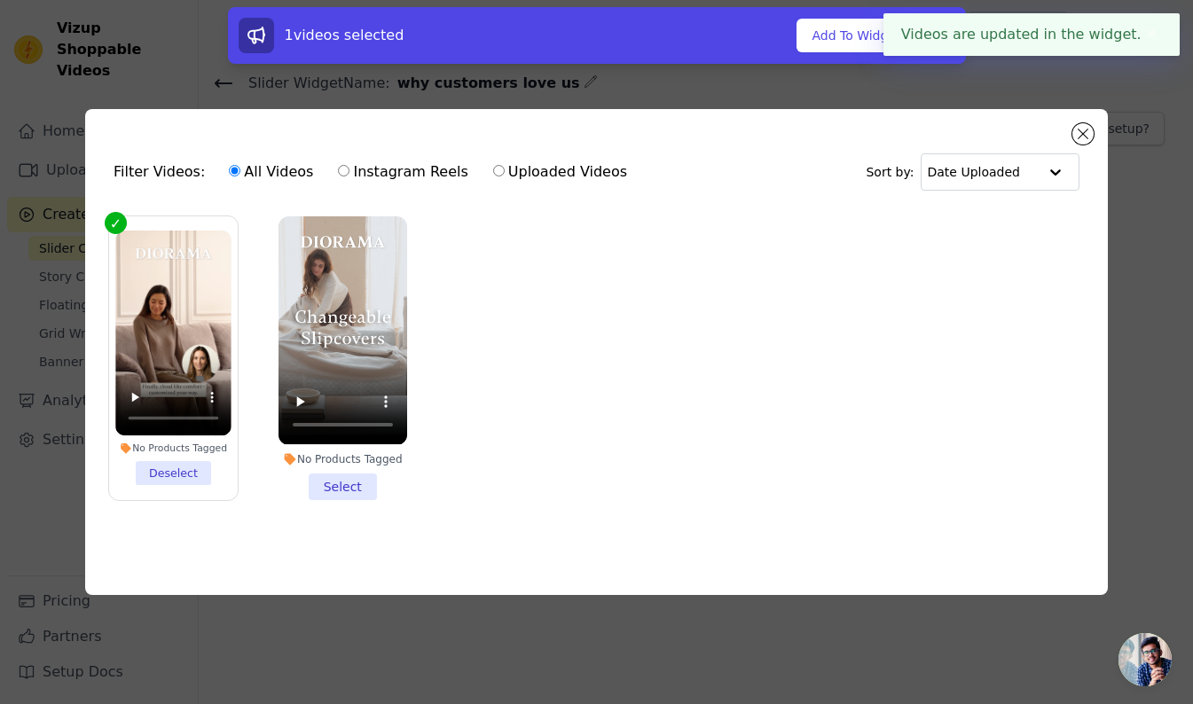
click at [341, 485] on li "No Products Tagged Select" at bounding box center [343, 357] width 129 height 283
click at [0, 0] on input "No Products Tagged Select" at bounding box center [0, 0] width 0 height 0
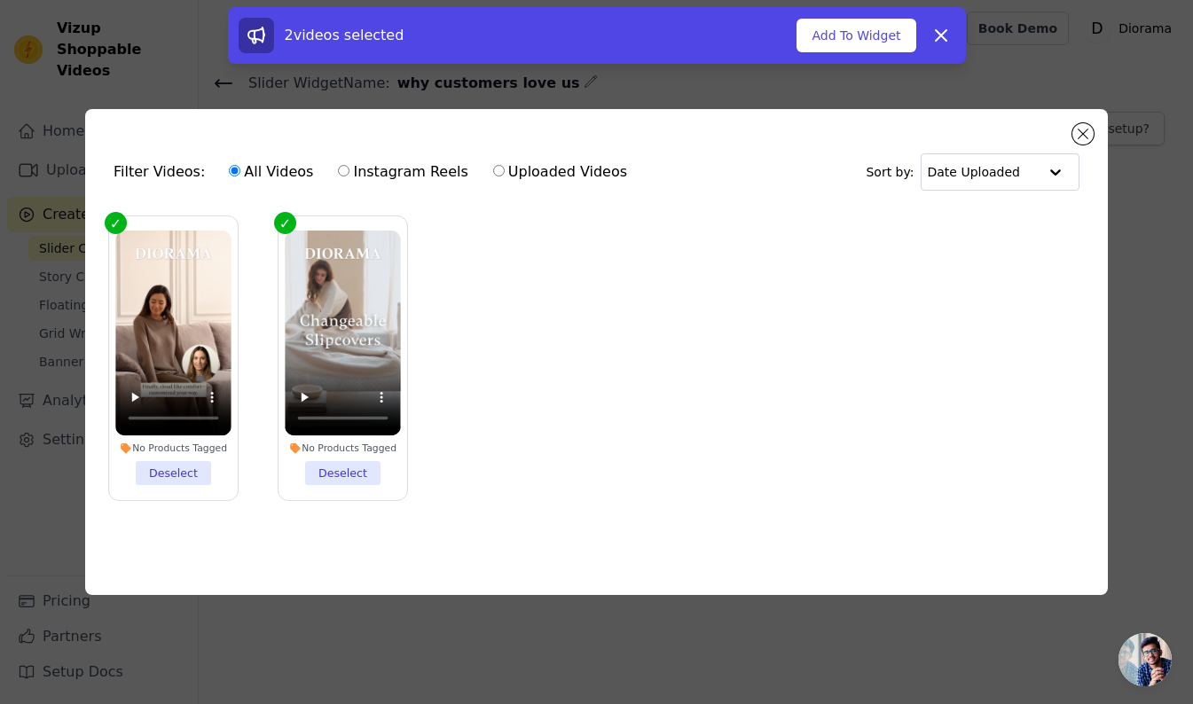
drag, startPoint x: 857, startPoint y: 28, endPoint x: 820, endPoint y: 75, distance: 60.0
click at [857, 28] on button "Add To Widget" at bounding box center [856, 36] width 119 height 34
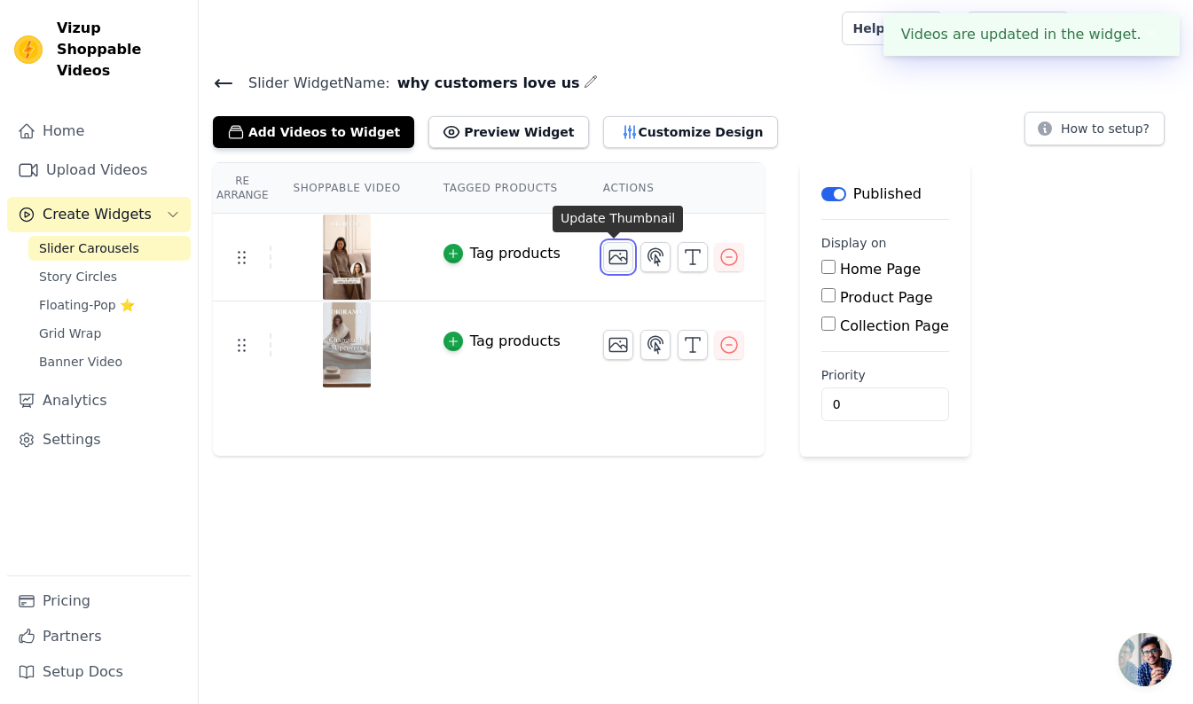
click at [613, 259] on icon "button" at bounding box center [618, 257] width 21 height 21
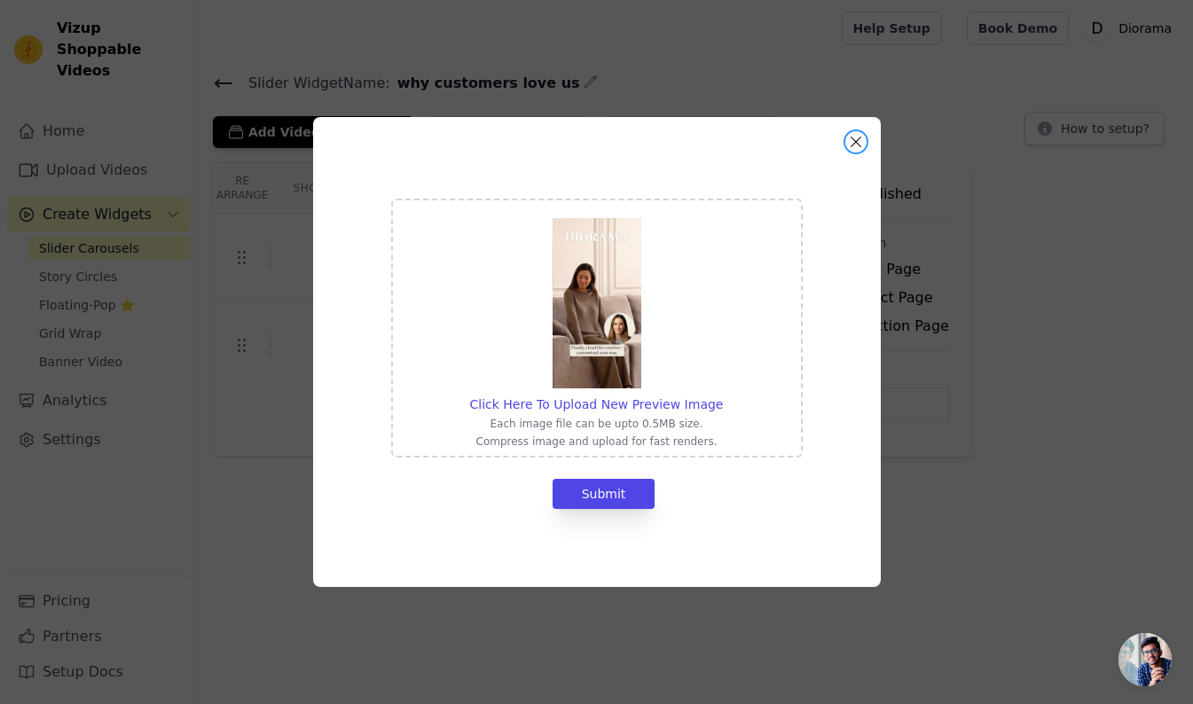
click at [856, 134] on button "Close modal" at bounding box center [856, 141] width 21 height 21
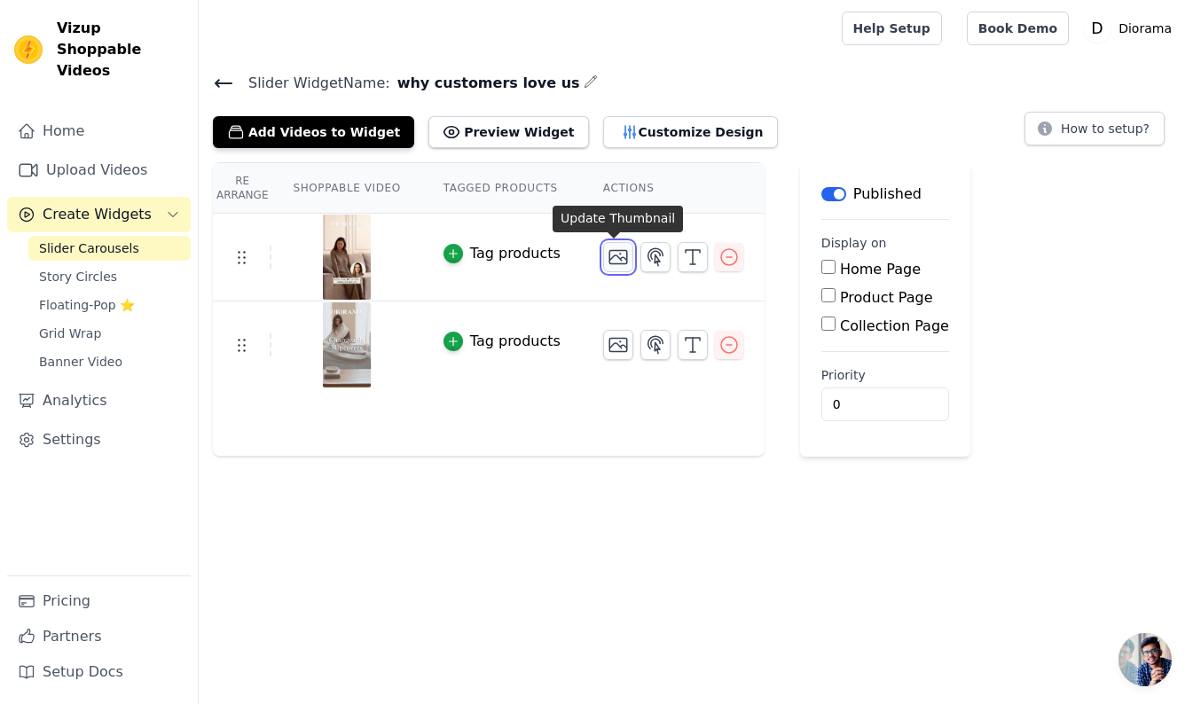
click at [614, 254] on icon "button" at bounding box center [618, 257] width 21 height 21
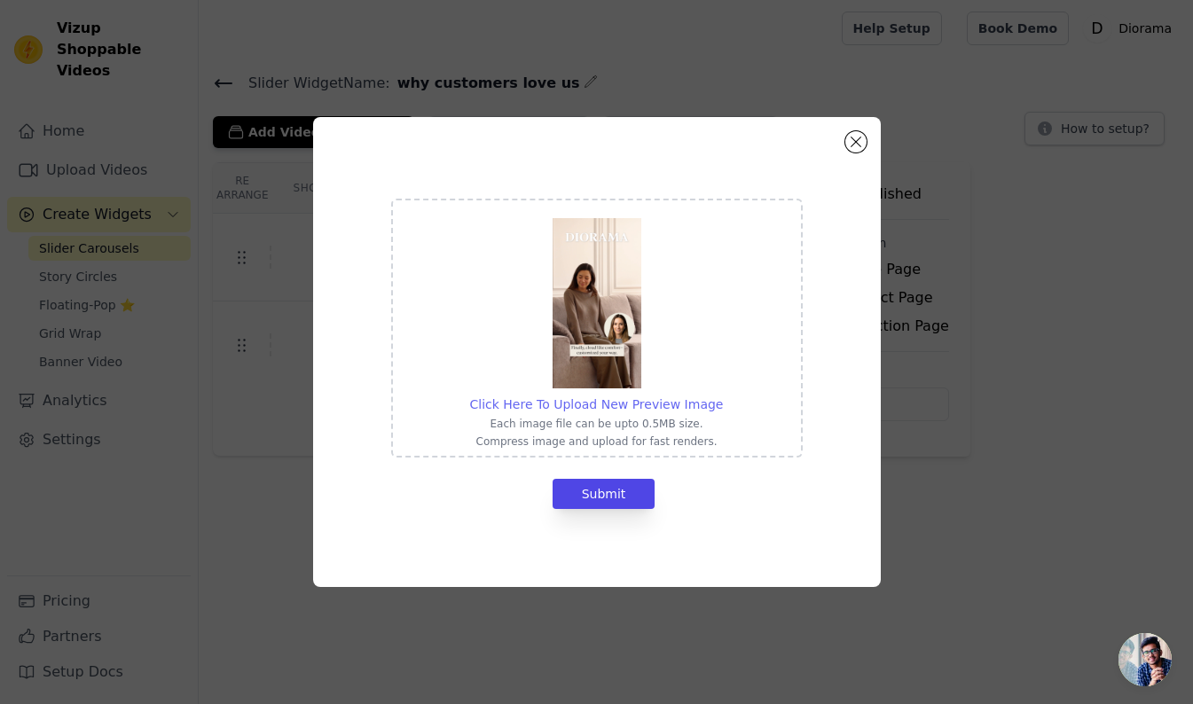
click at [610, 405] on span "Click Here To Upload New Preview Image" at bounding box center [597, 404] width 254 height 14
click at [722, 396] on input "Click Here To Upload New Preview Image Each image file can be upto 0.5MB size. …" at bounding box center [722, 395] width 1 height 1
type input "C:\fakepath\Cloud Comfort.jpg"
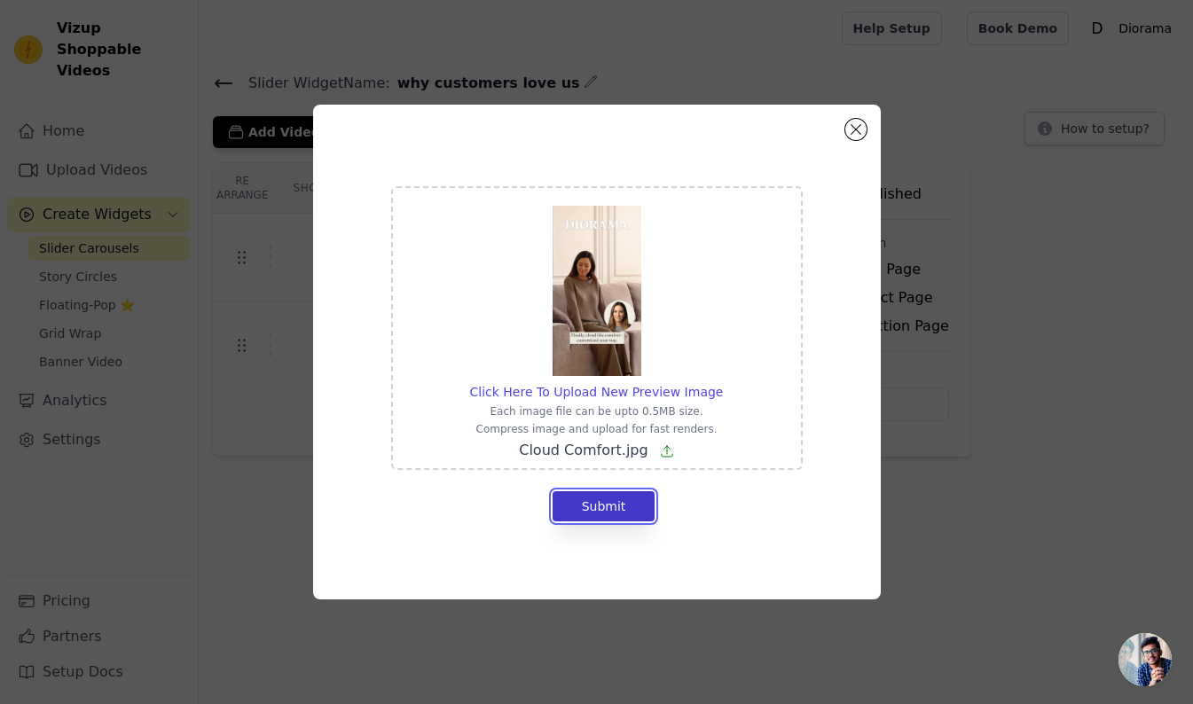
click at [628, 505] on button "Submit" at bounding box center [604, 507] width 103 height 30
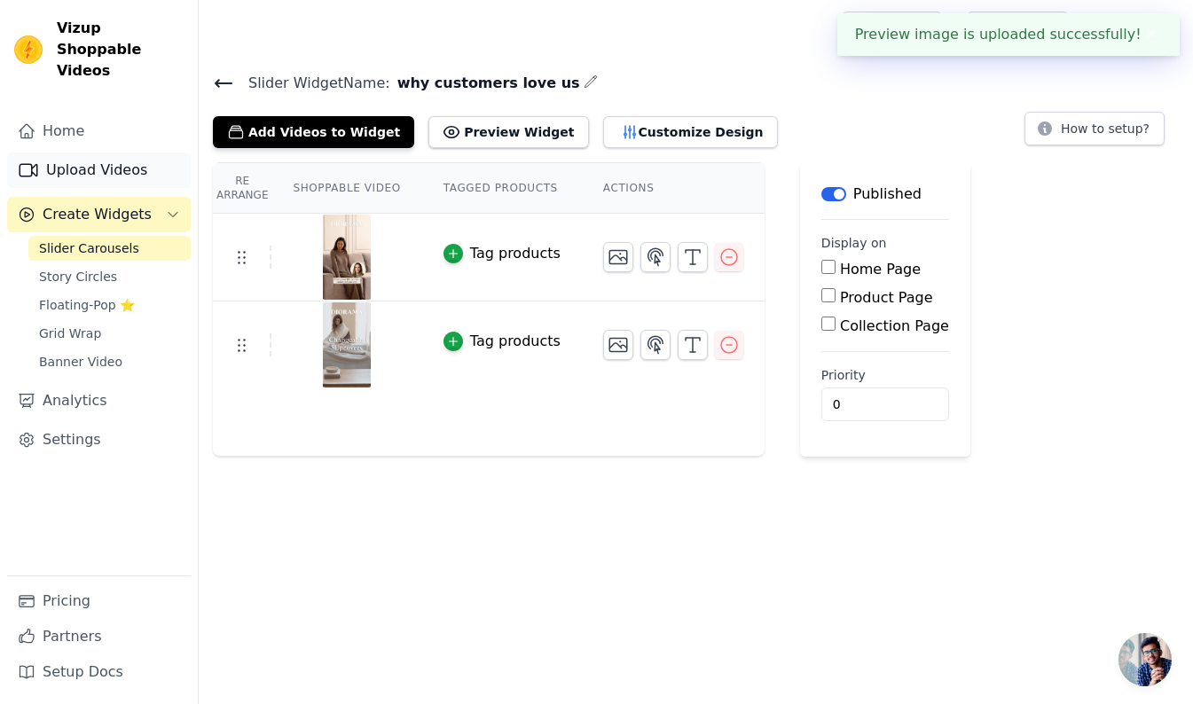
click at [110, 153] on link "Upload Videos" at bounding box center [99, 170] width 184 height 35
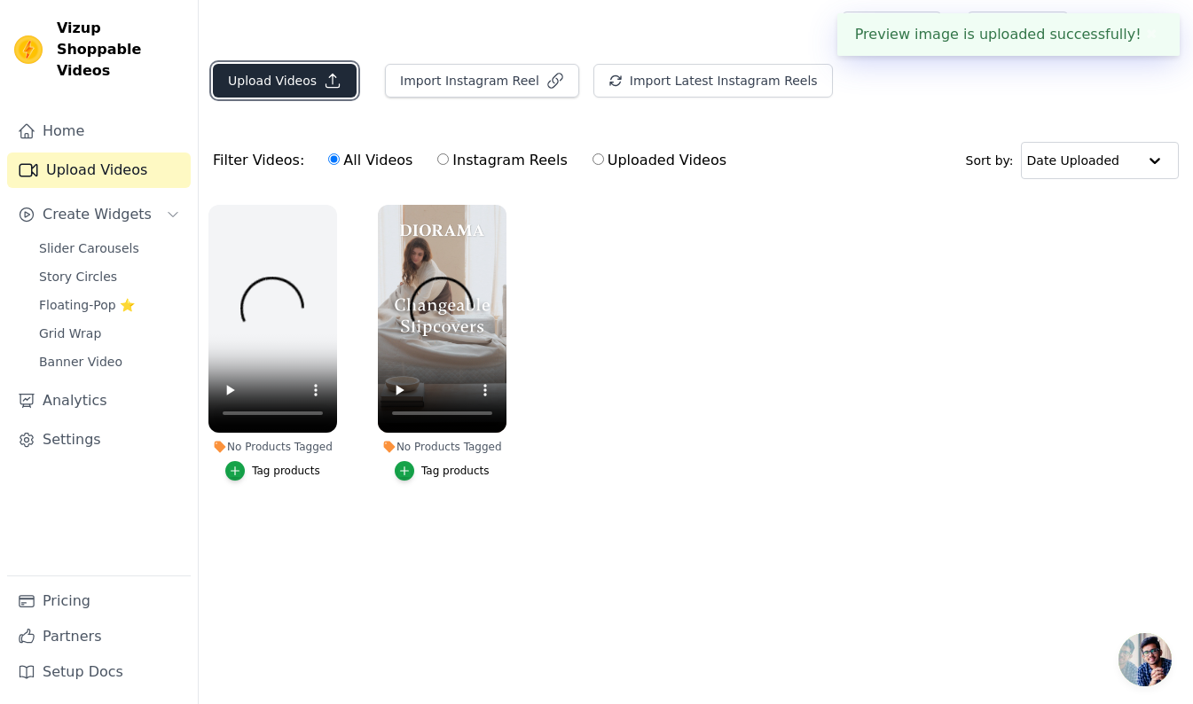
click at [289, 82] on button "Upload Videos" at bounding box center [285, 81] width 144 height 34
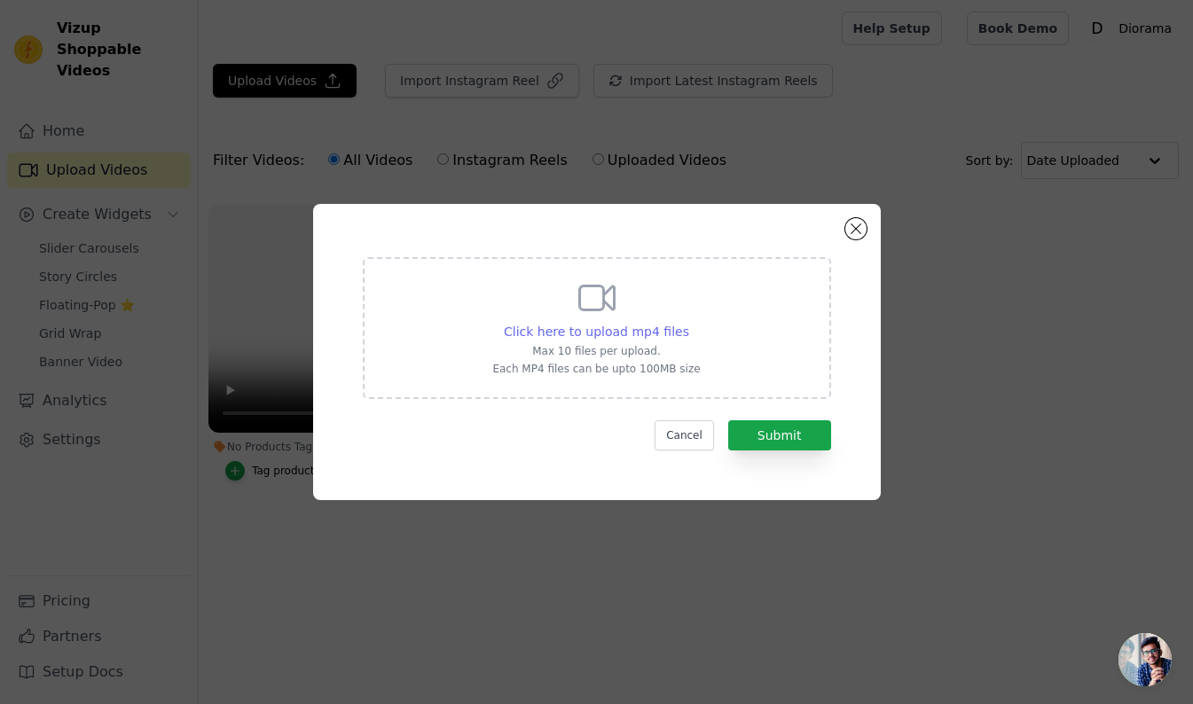
click at [637, 335] on span "Click here to upload mp4 files" at bounding box center [596, 332] width 185 height 14
click at [689, 323] on input "Click here to upload mp4 files Max 10 files per upload. Each MP4 files can be u…" at bounding box center [689, 322] width 1 height 1
type input "C:\fakepath\Eco-Friendly.mp4"
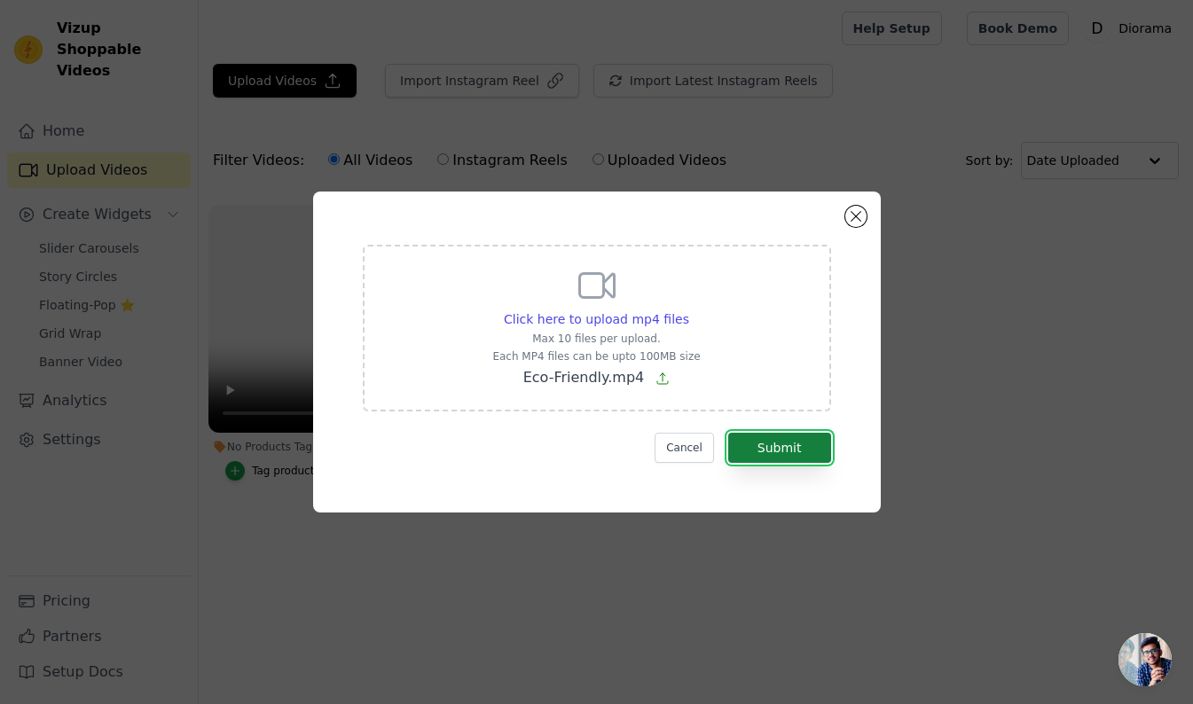
click at [787, 451] on button "Submit" at bounding box center [779, 448] width 103 height 30
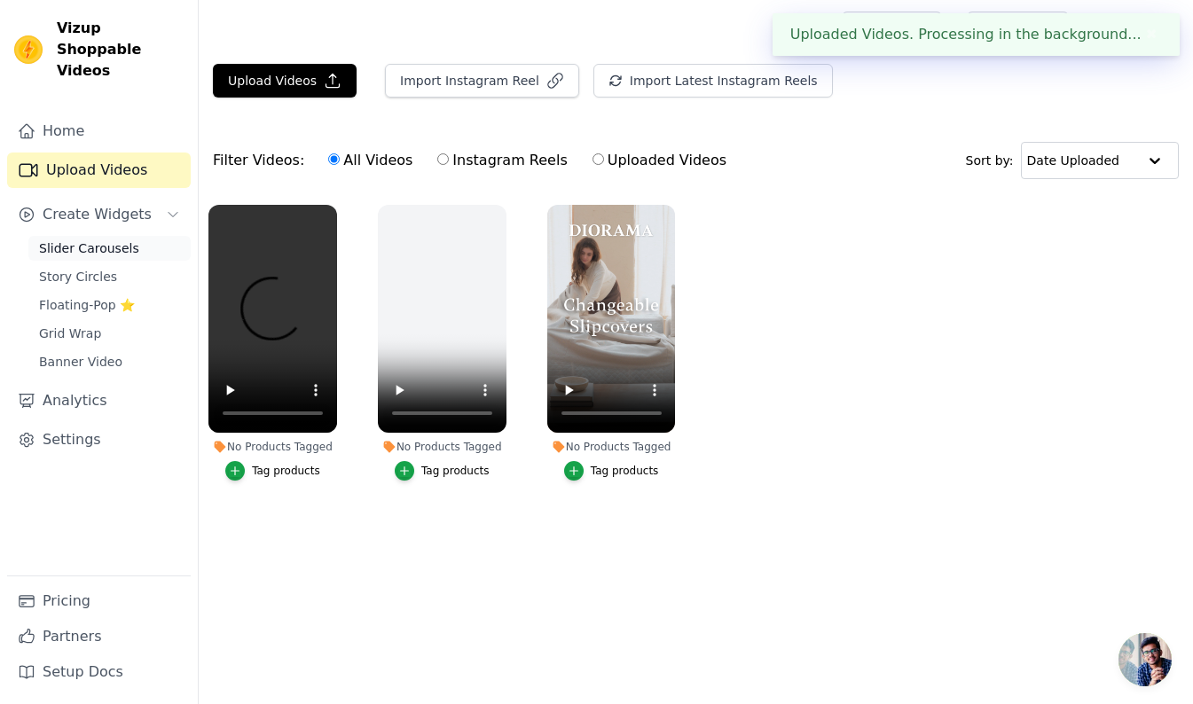
click at [93, 240] on span "Slider Carousels" at bounding box center [89, 249] width 100 height 18
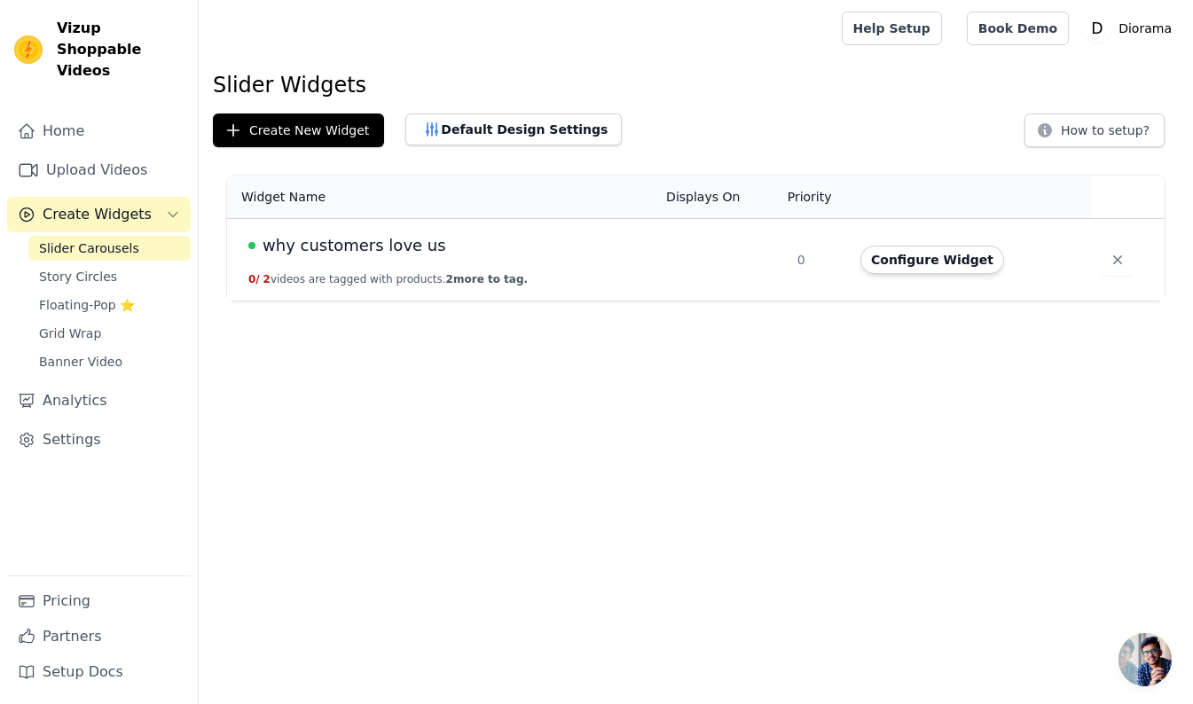
click at [364, 248] on span "why customers love us" at bounding box center [355, 245] width 184 height 25
click at [376, 249] on span "why customers love us" at bounding box center [355, 245] width 184 height 25
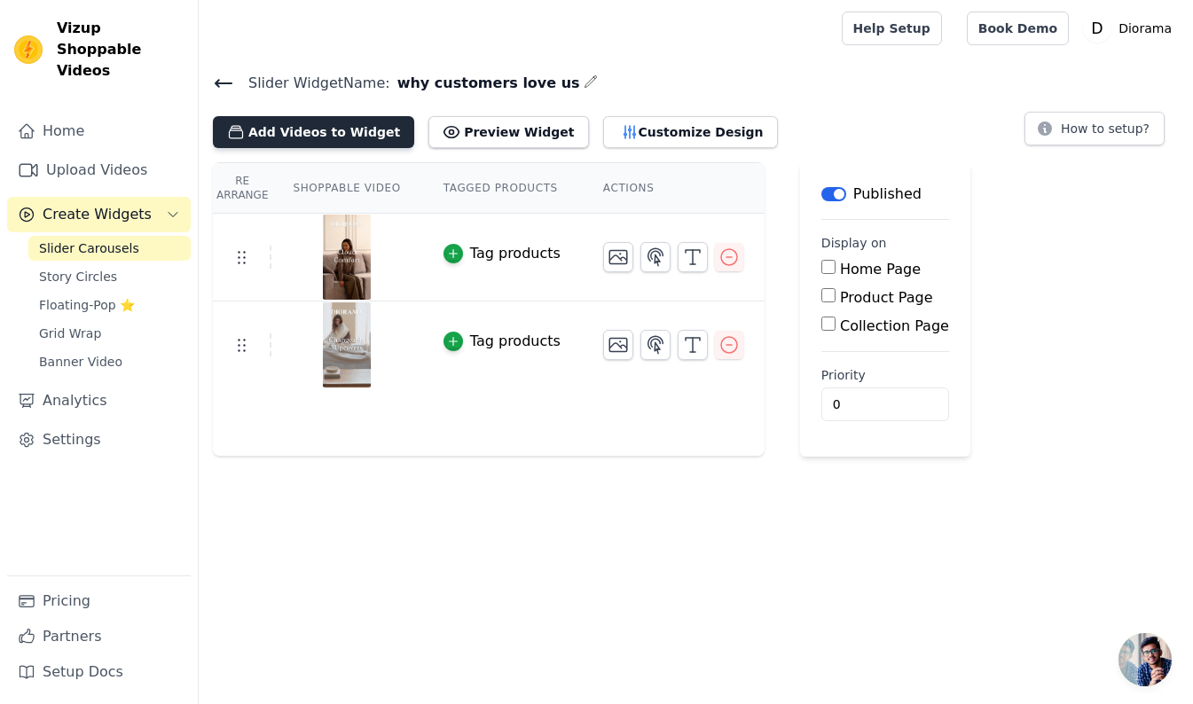
click at [319, 135] on button "Add Videos to Widget" at bounding box center [313, 132] width 201 height 32
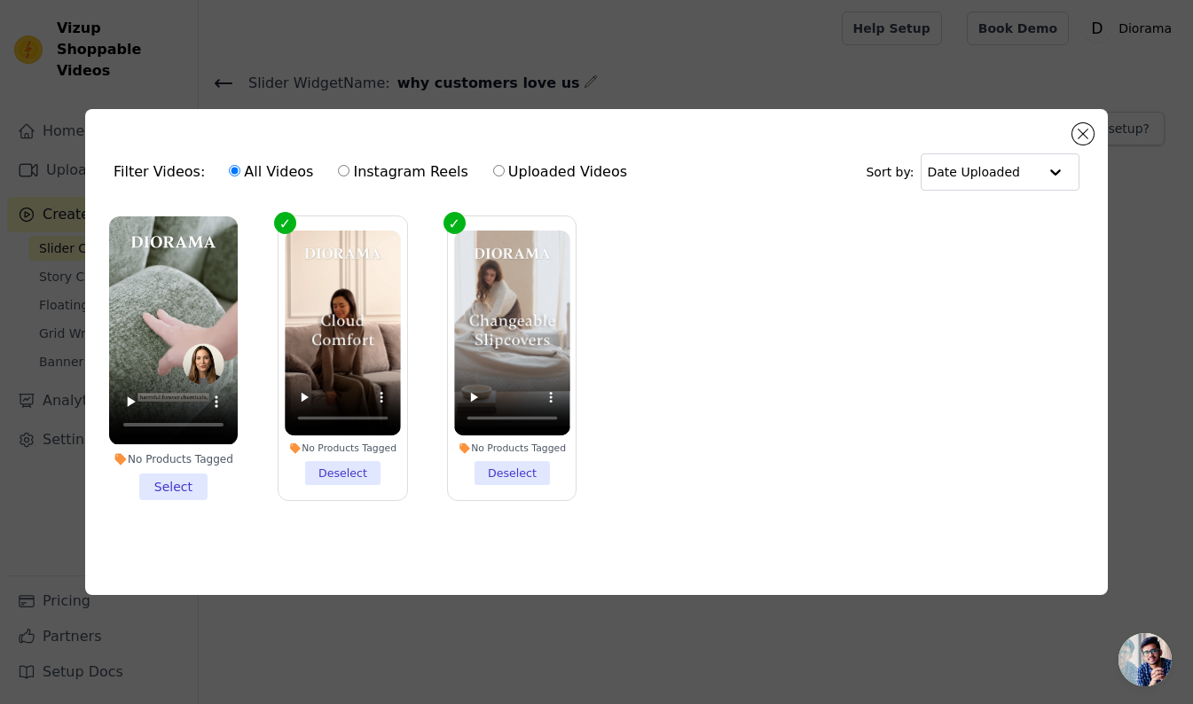
click at [187, 476] on li "No Products Tagged Select" at bounding box center [173, 357] width 129 height 283
click at [0, 0] on input "No Products Tagged Select" at bounding box center [0, 0] width 0 height 0
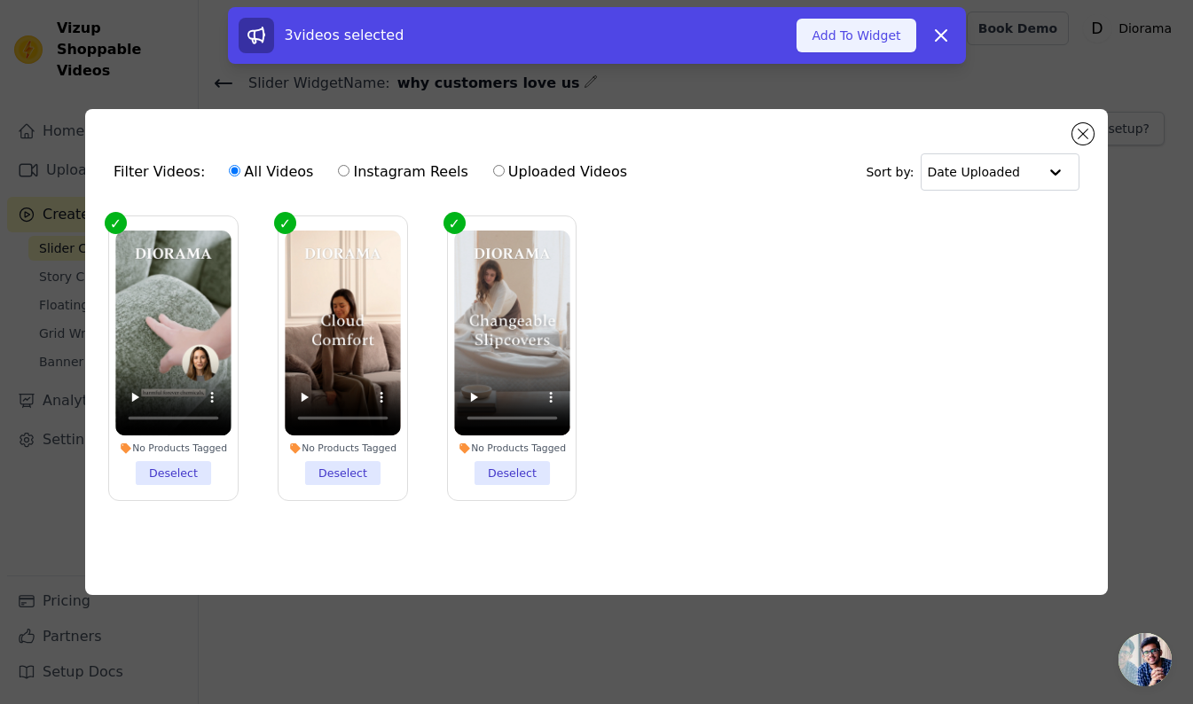
click at [870, 41] on button "Add To Widget" at bounding box center [856, 36] width 119 height 34
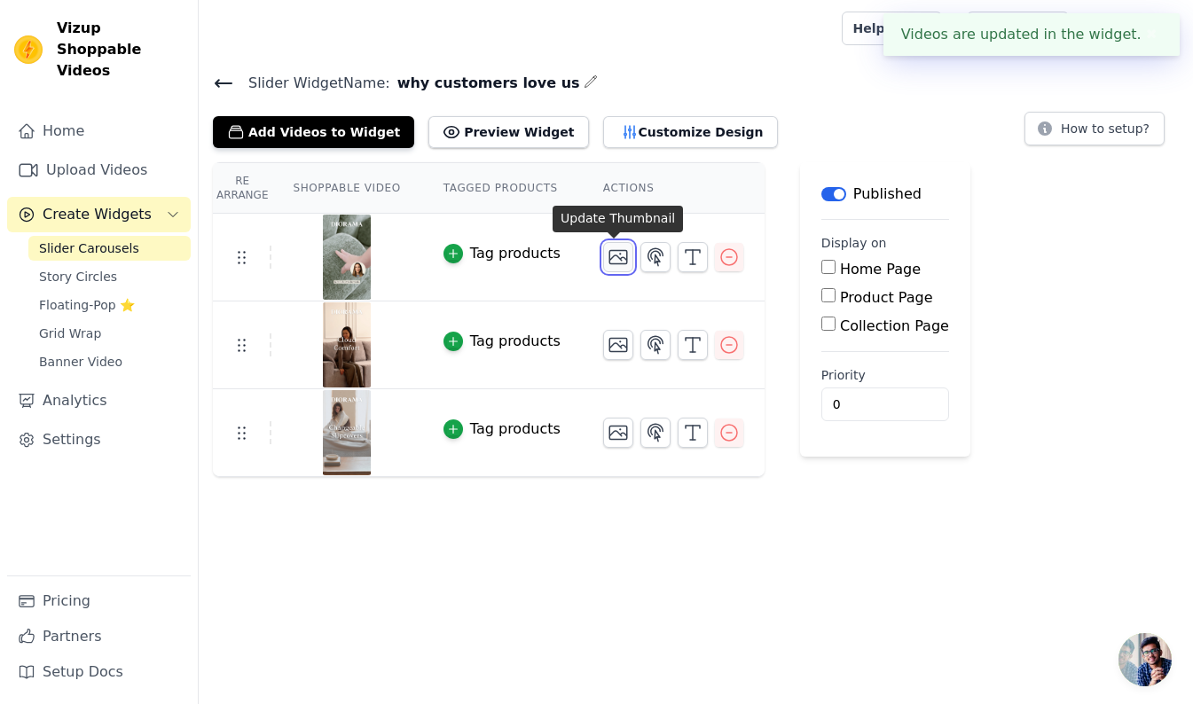
click at [612, 258] on icon "button" at bounding box center [618, 257] width 21 height 21
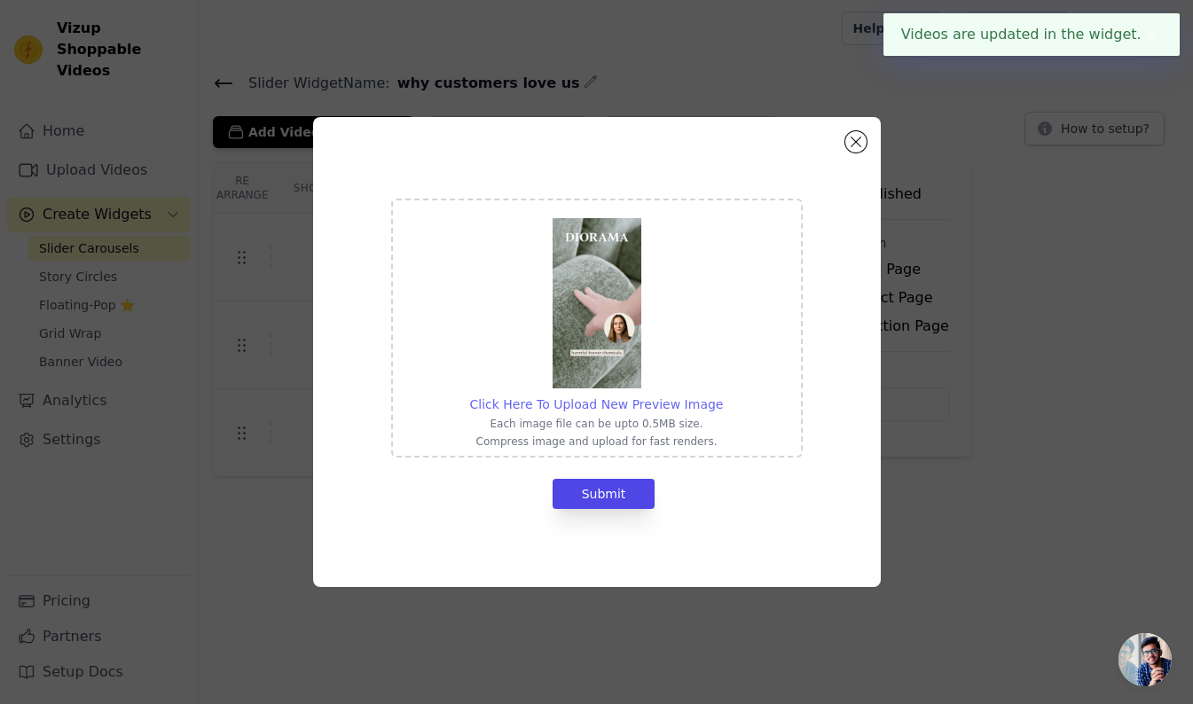
click at [615, 405] on span "Click Here To Upload New Preview Image" at bounding box center [597, 404] width 254 height 14
click at [722, 396] on input "Click Here To Upload New Preview Image Each image file can be upto 0.5MB size. …" at bounding box center [722, 395] width 1 height 1
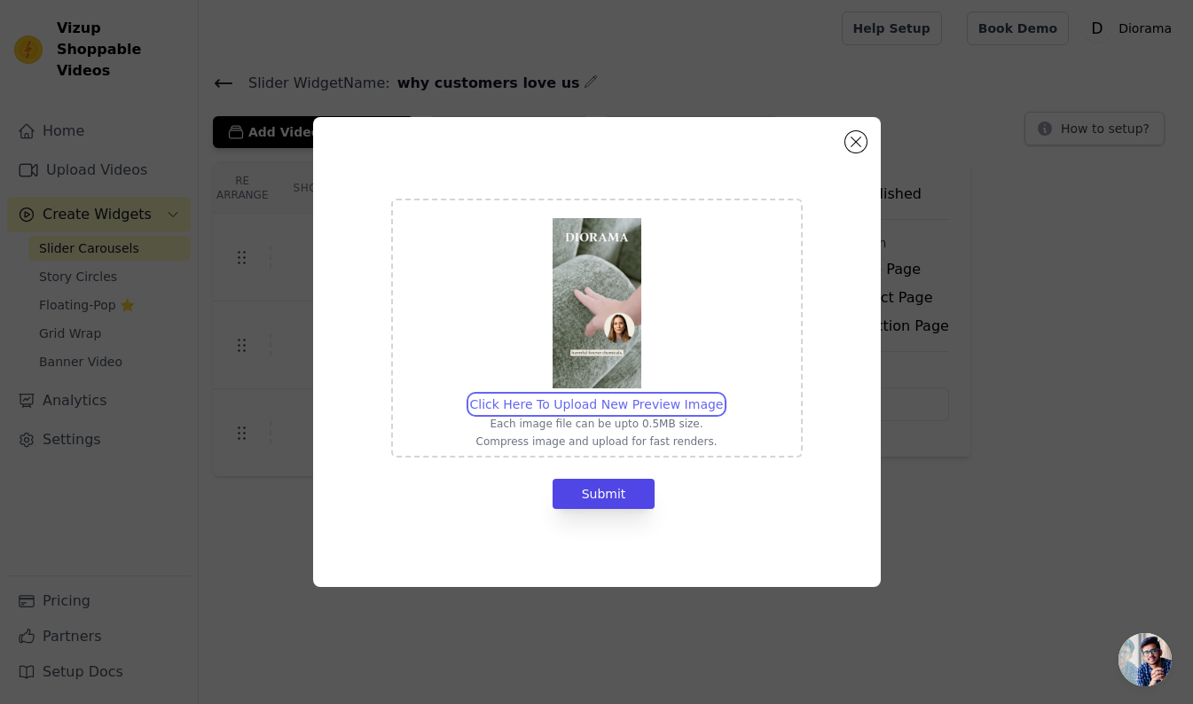
type input "C:\fakepath\Eco-Friendly.jpg"
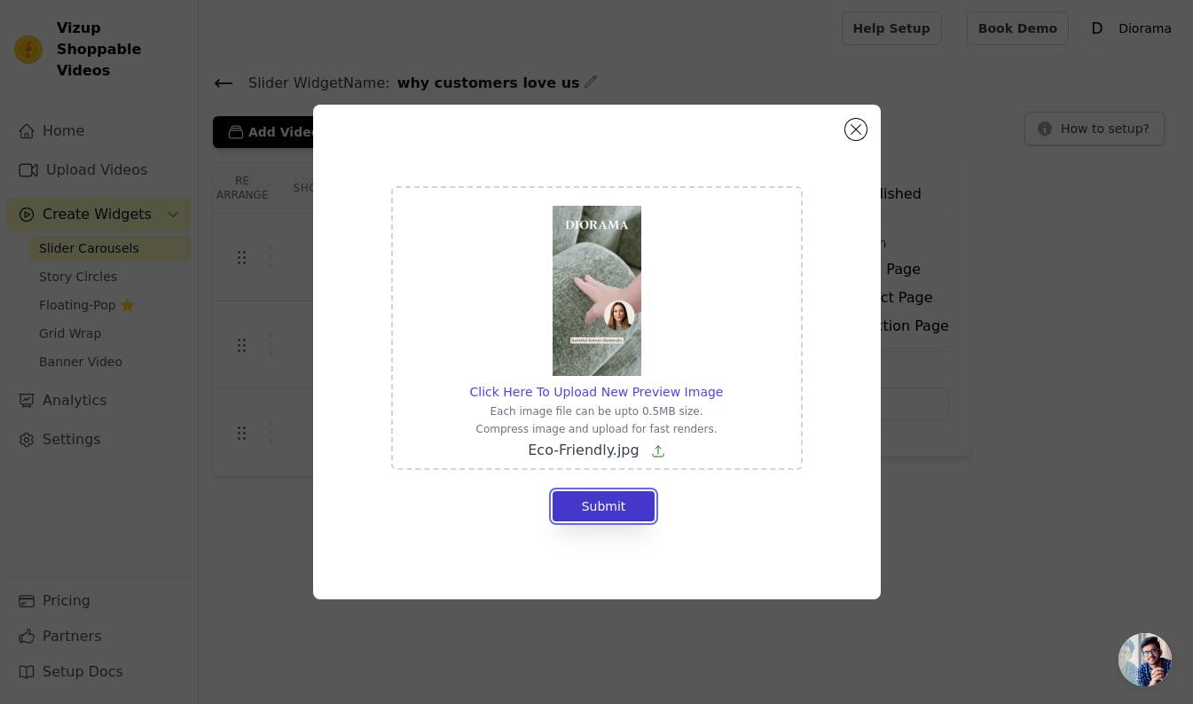
click at [615, 509] on button "Submit" at bounding box center [604, 507] width 103 height 30
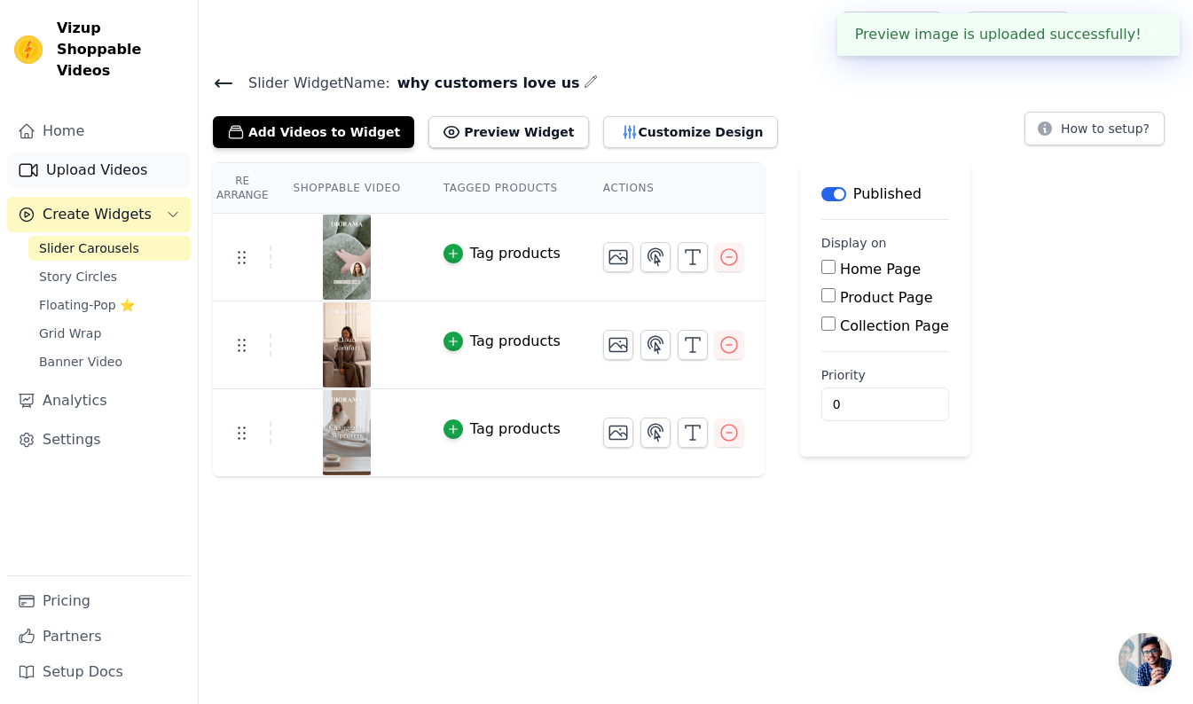
click at [100, 153] on link "Upload Videos" at bounding box center [99, 170] width 184 height 35
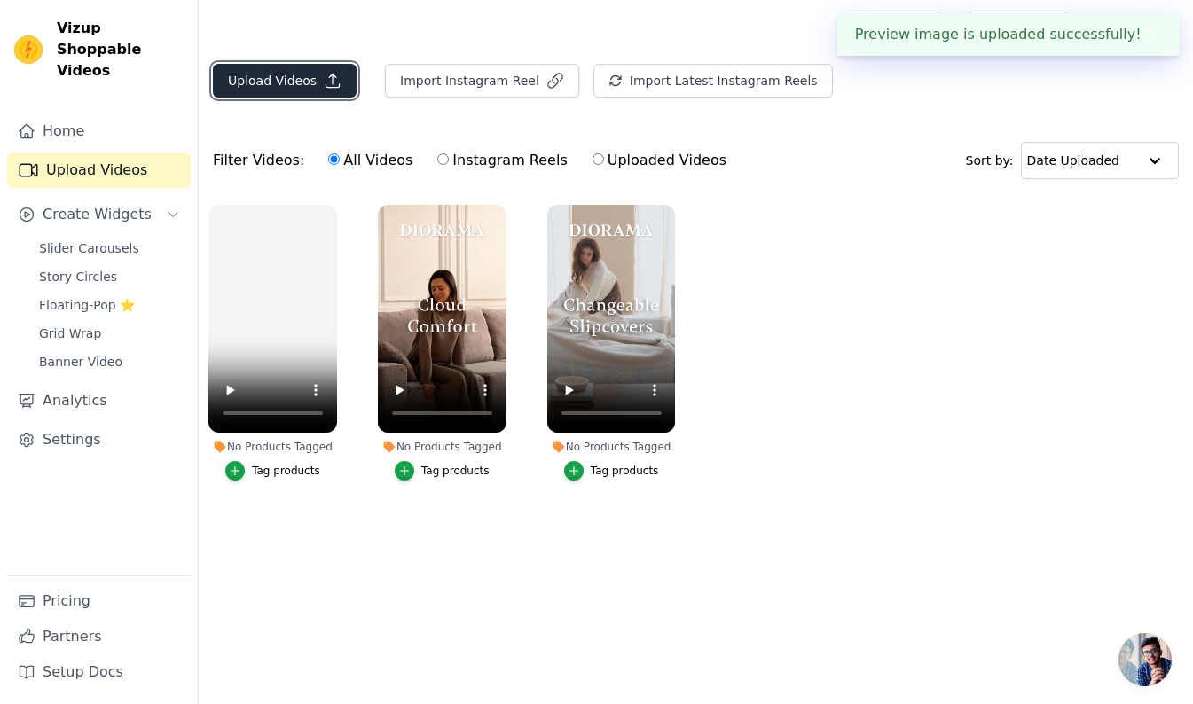
click at [298, 84] on button "Upload Videos" at bounding box center [285, 81] width 144 height 34
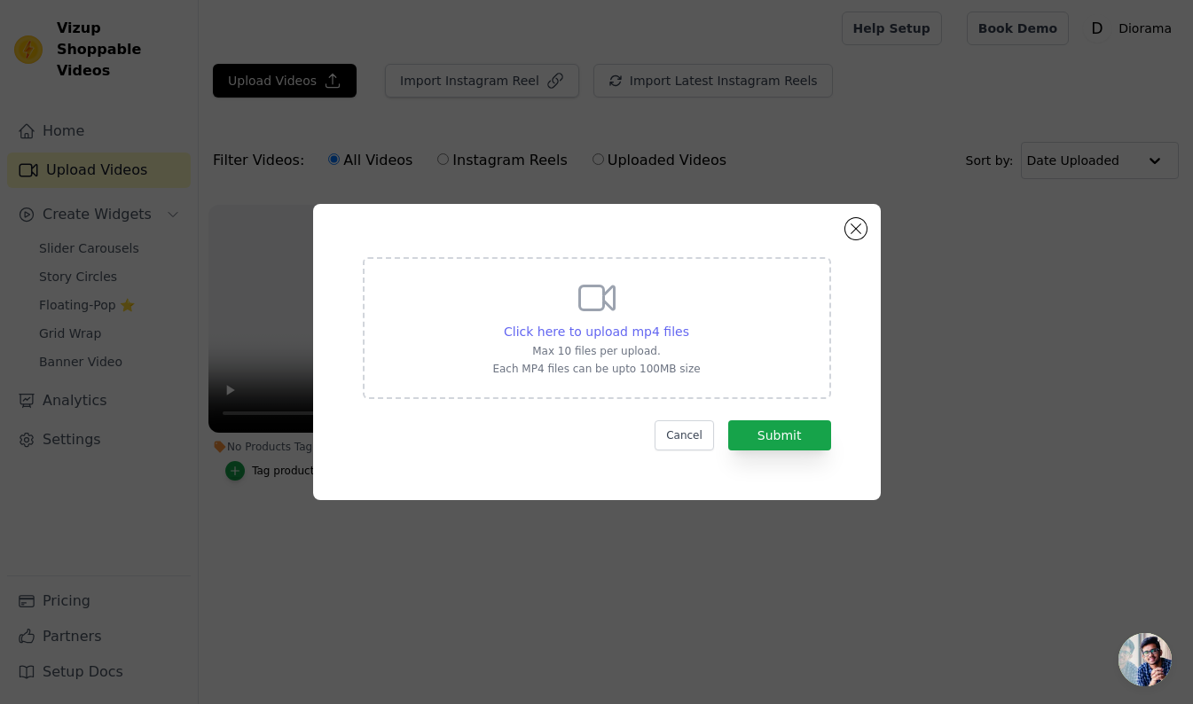
click at [609, 335] on span "Click here to upload mp4 files" at bounding box center [596, 332] width 185 height 14
click at [689, 323] on input "Click here to upload mp4 files Max 10 files per upload. Each MP4 files can be u…" at bounding box center [689, 322] width 1 height 1
type input "C:\fakepath\Free Shipping & Zero Risk Return.mp4"
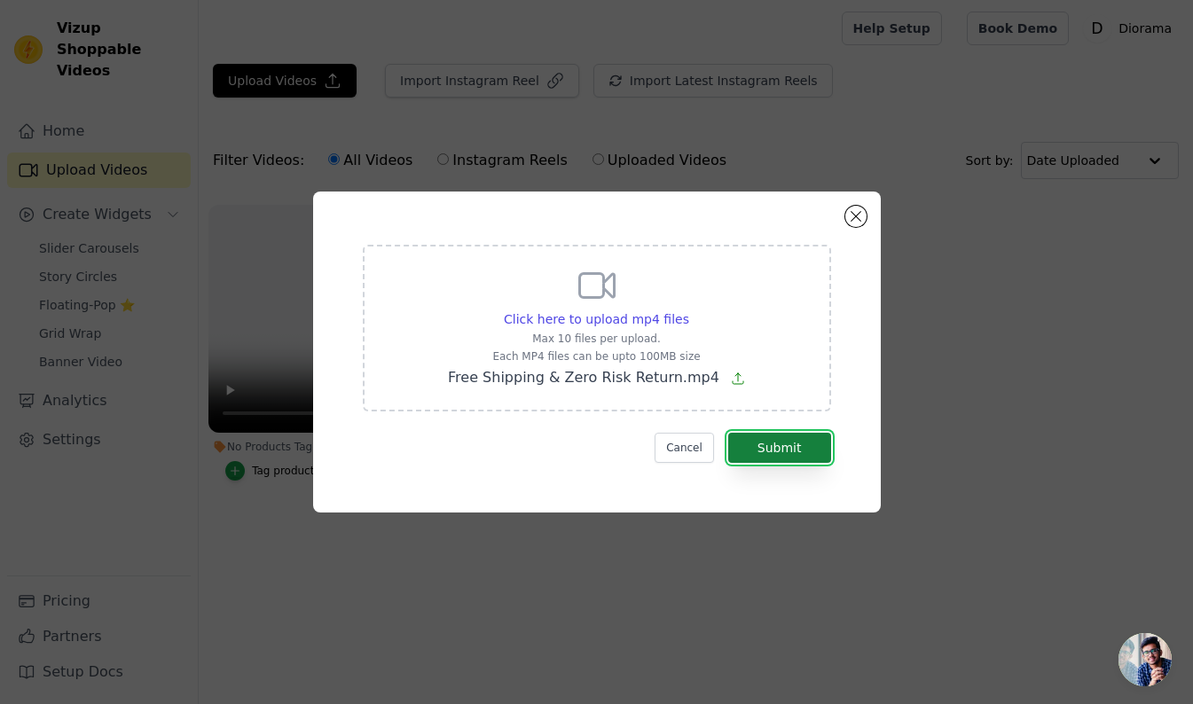
click at [789, 453] on button "Submit" at bounding box center [779, 448] width 103 height 30
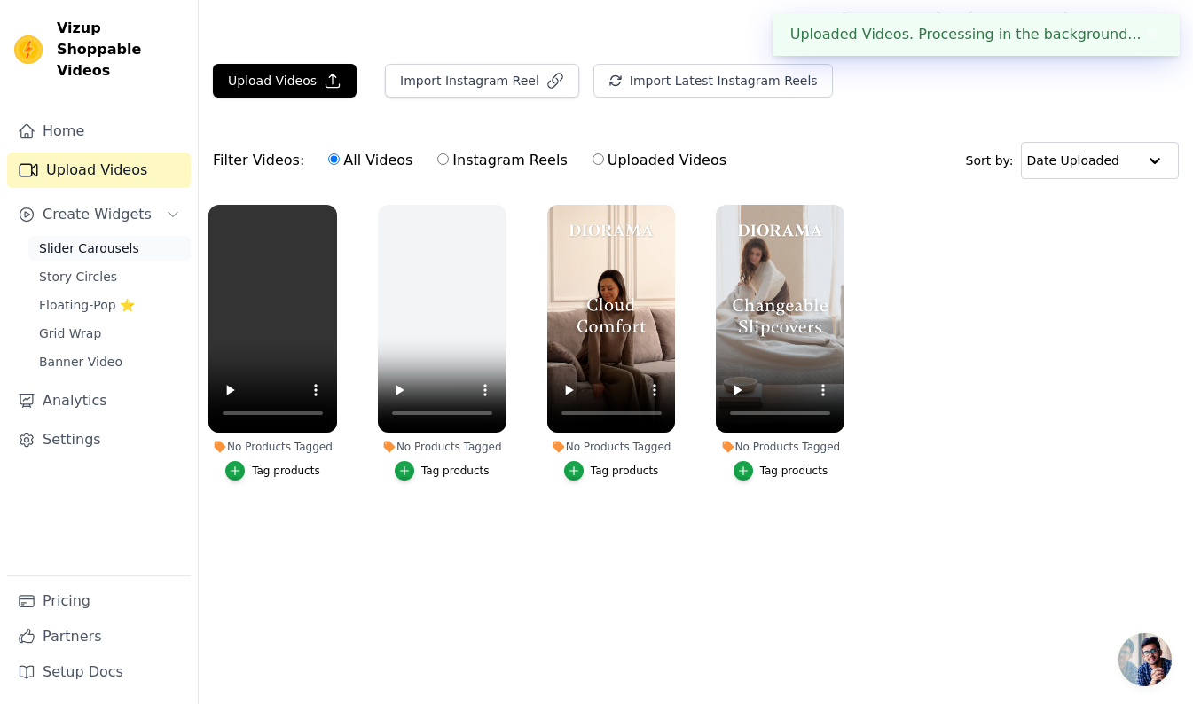
click at [91, 240] on span "Slider Carousels" at bounding box center [89, 249] width 100 height 18
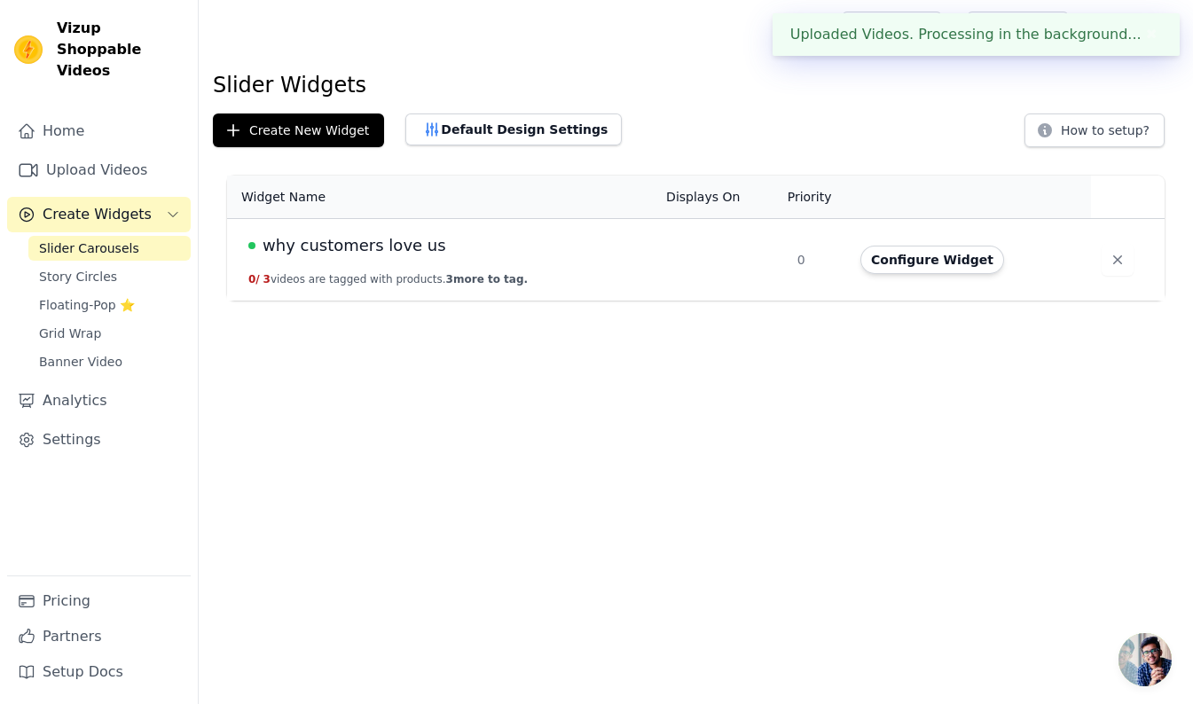
click at [334, 246] on span "why customers love us" at bounding box center [355, 245] width 184 height 25
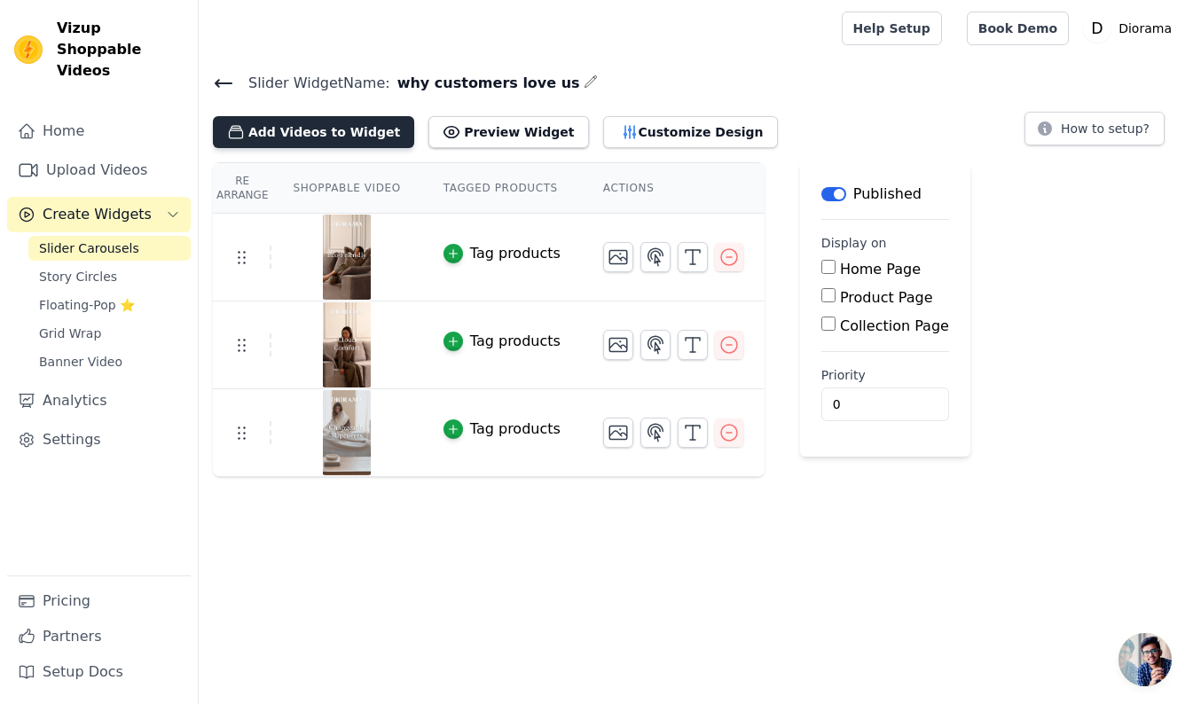
click at [323, 124] on button "Add Videos to Widget" at bounding box center [313, 132] width 201 height 32
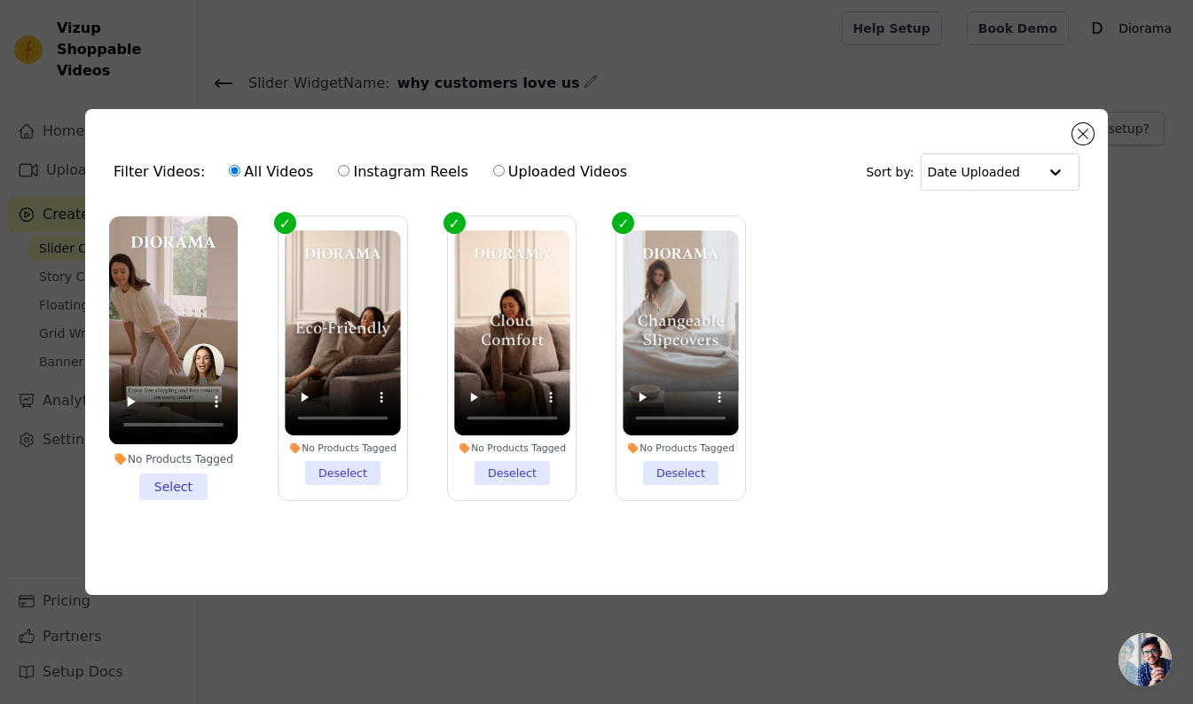
click at [166, 476] on li "No Products Tagged Select" at bounding box center [173, 357] width 129 height 283
click at [0, 0] on input "No Products Tagged Select" at bounding box center [0, 0] width 0 height 0
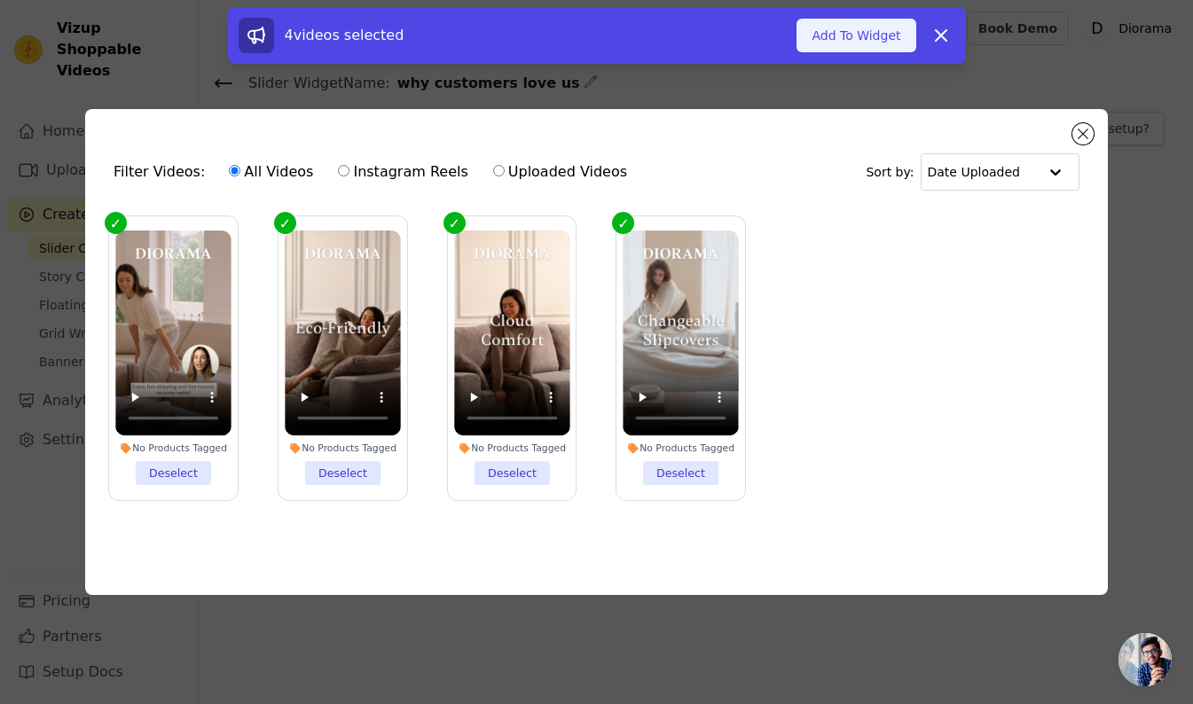
click at [872, 38] on button "Add To Widget" at bounding box center [856, 36] width 119 height 34
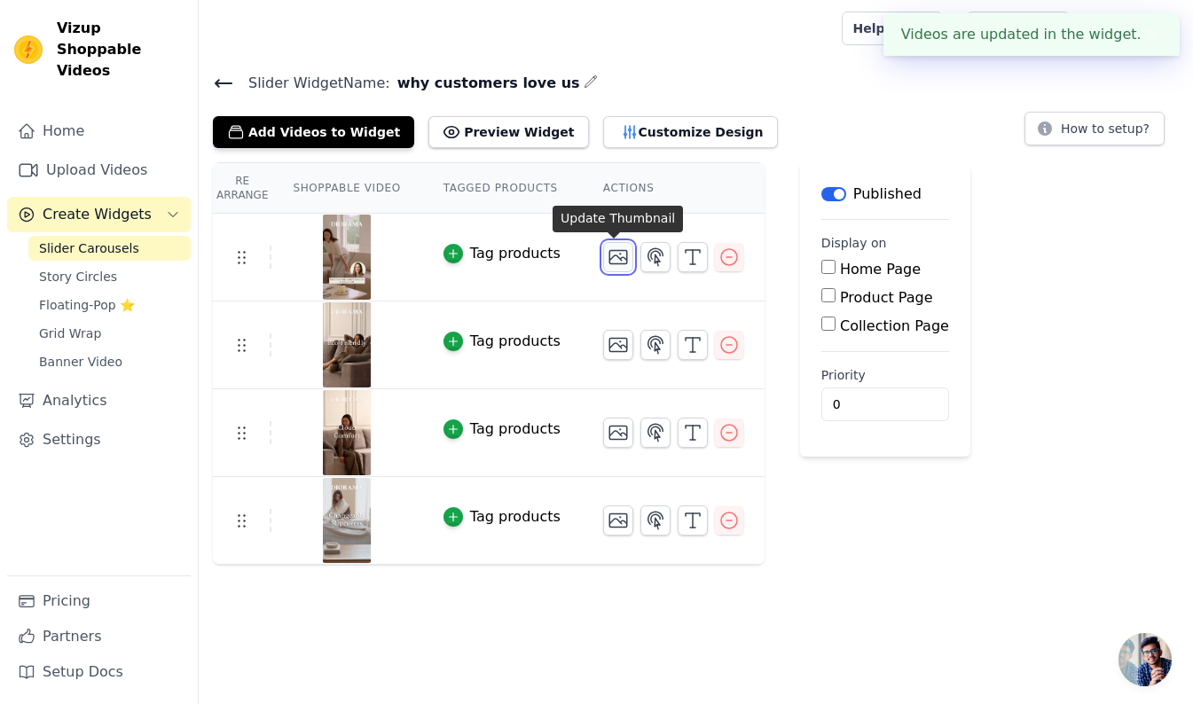
click at [615, 256] on icon "button" at bounding box center [619, 257] width 18 height 13
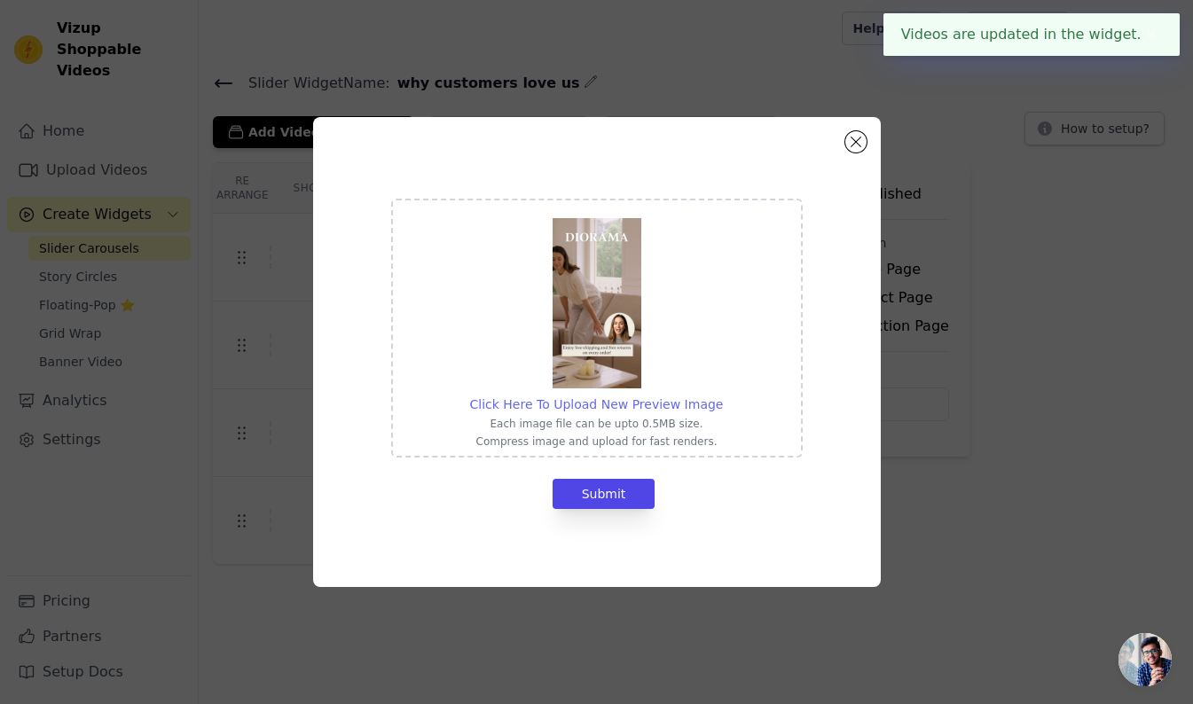
click at [637, 404] on span "Click Here To Upload New Preview Image" at bounding box center [597, 404] width 254 height 14
click at [722, 396] on input "Click Here To Upload New Preview Image Each image file can be upto 0.5MB size. …" at bounding box center [722, 395] width 1 height 1
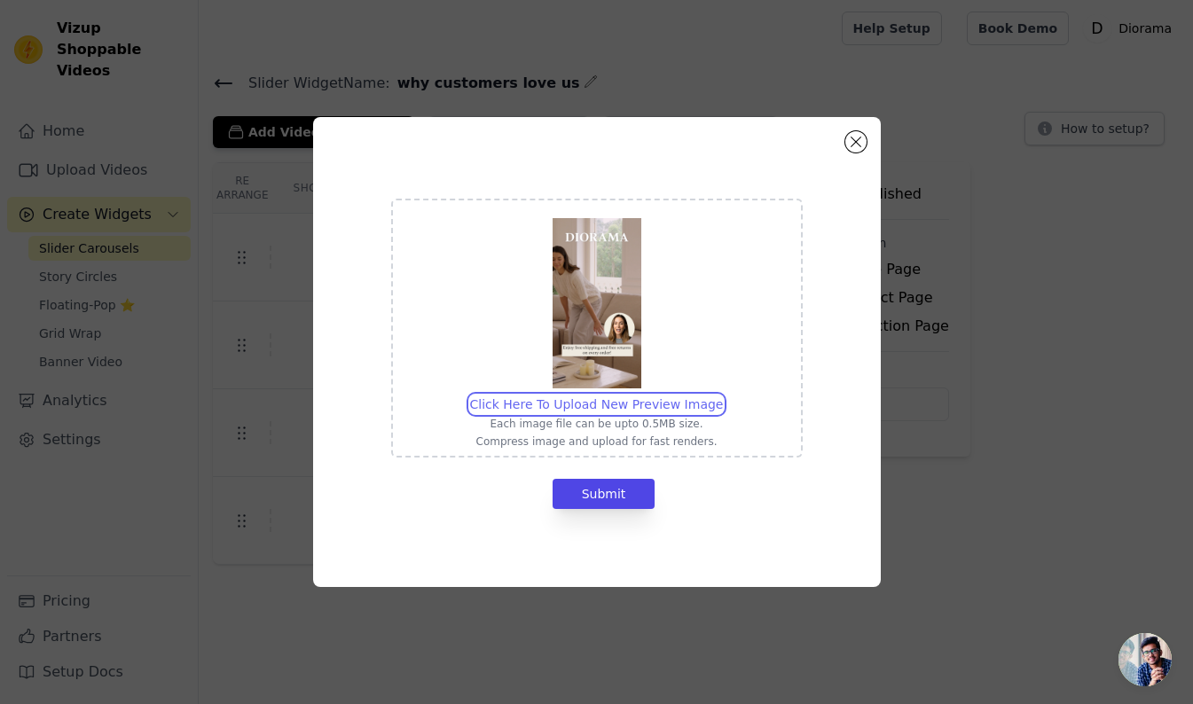
type input "C:\fakepath\Eco-Friendly.jpg"
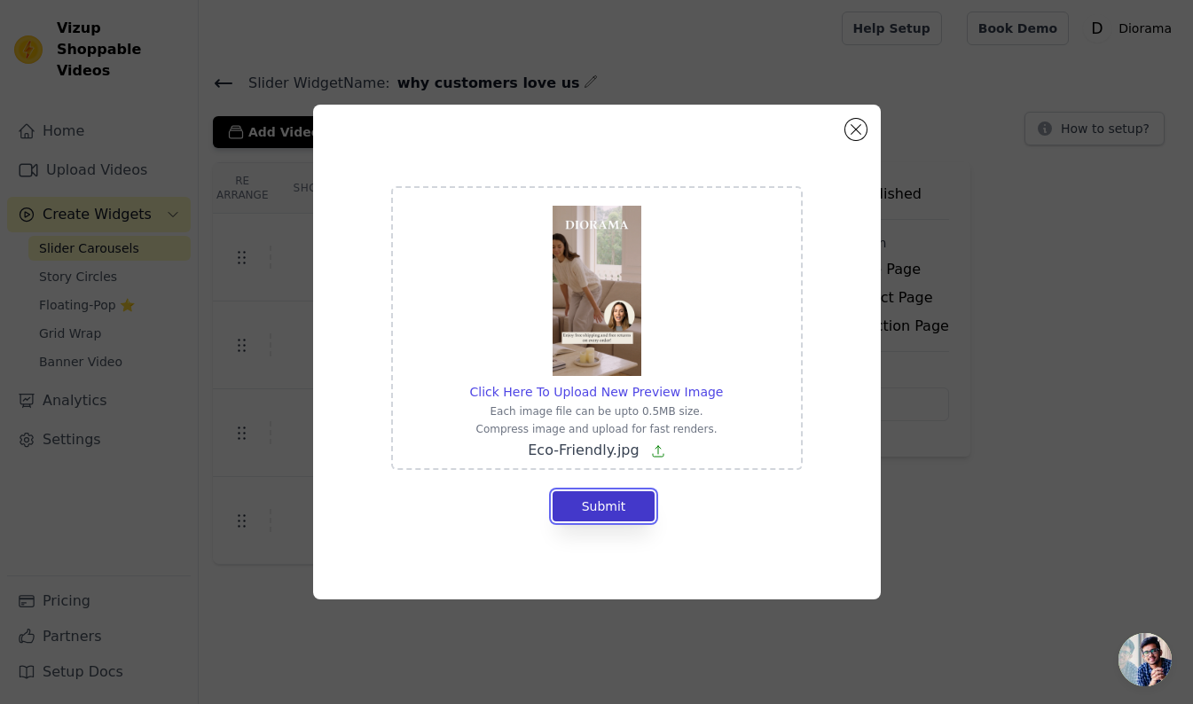
click at [607, 506] on button "Submit" at bounding box center [604, 507] width 103 height 30
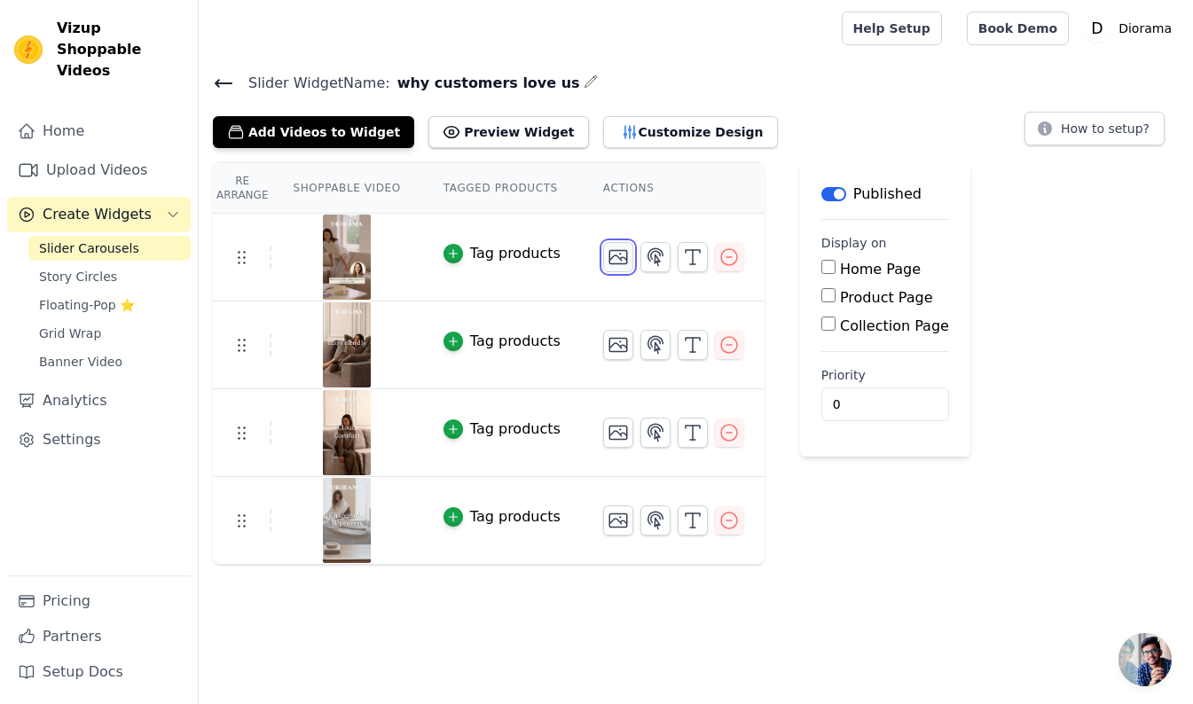
click at [614, 255] on icon "button" at bounding box center [618, 257] width 21 height 21
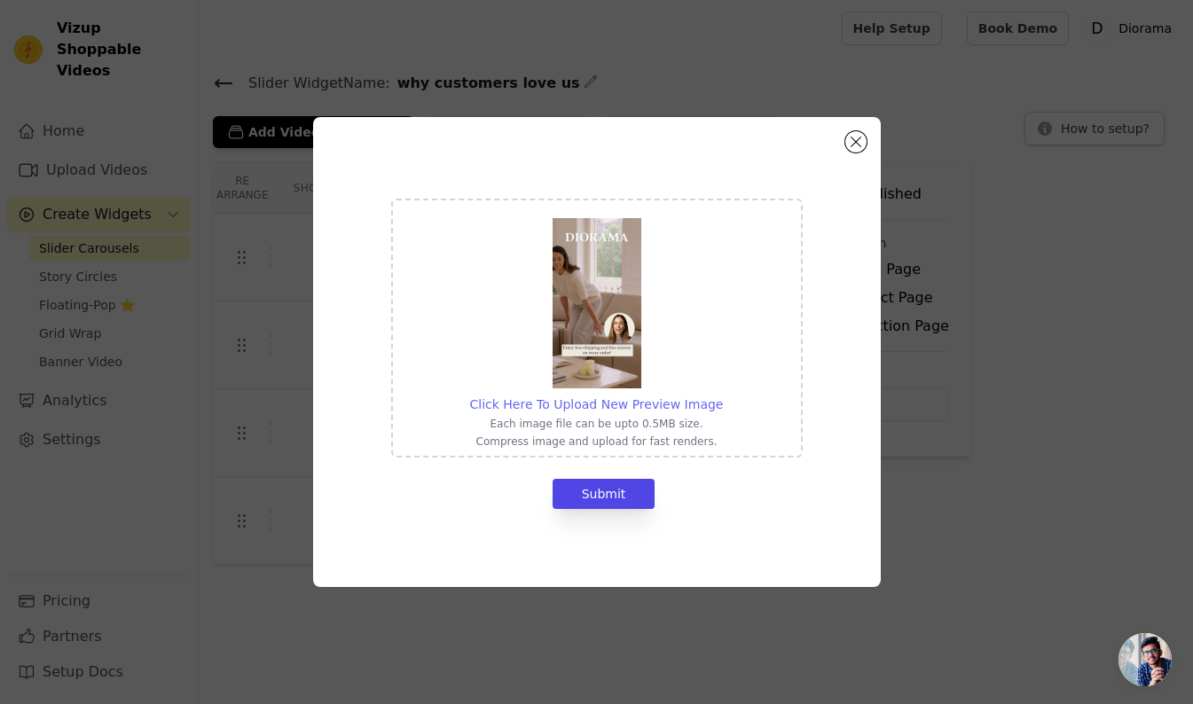
click at [598, 405] on span "Click Here To Upload New Preview Image" at bounding box center [597, 404] width 254 height 14
click at [722, 396] on input "Click Here To Upload New Preview Image Each image file can be upto 0.5MB size. …" at bounding box center [722, 395] width 1 height 1
type input "C:\fakepath\Risk Free Returns.jpg"
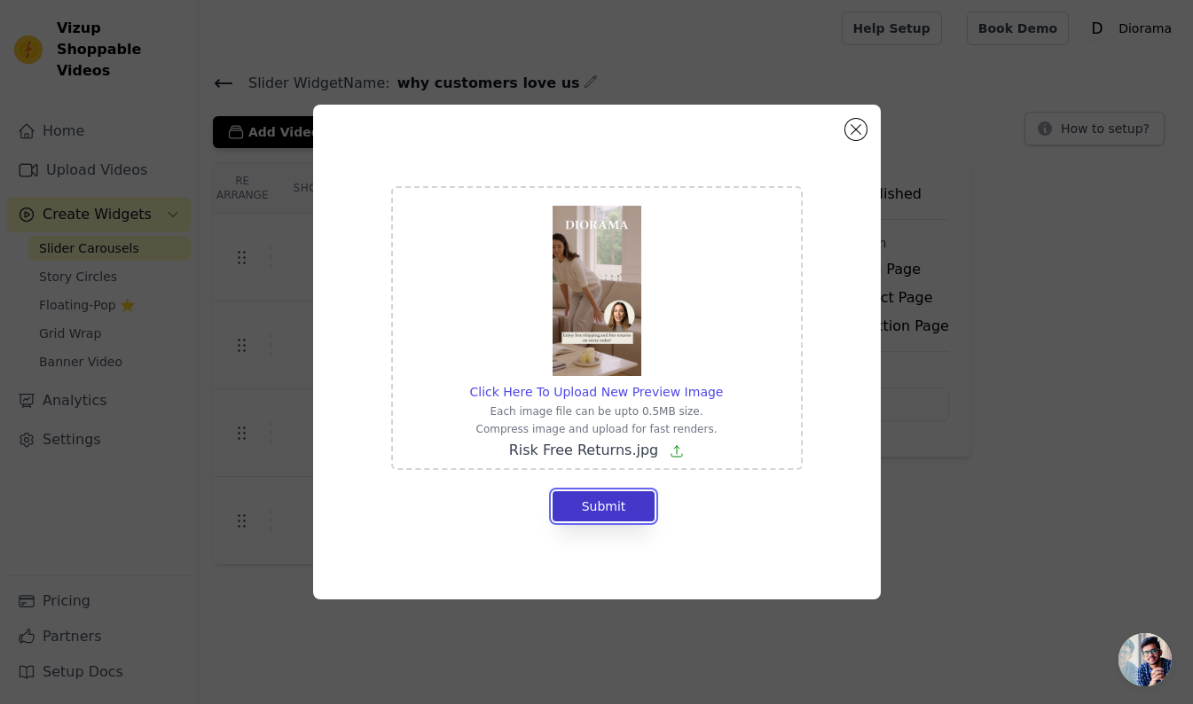
click at [625, 507] on button "Submit" at bounding box center [604, 507] width 103 height 30
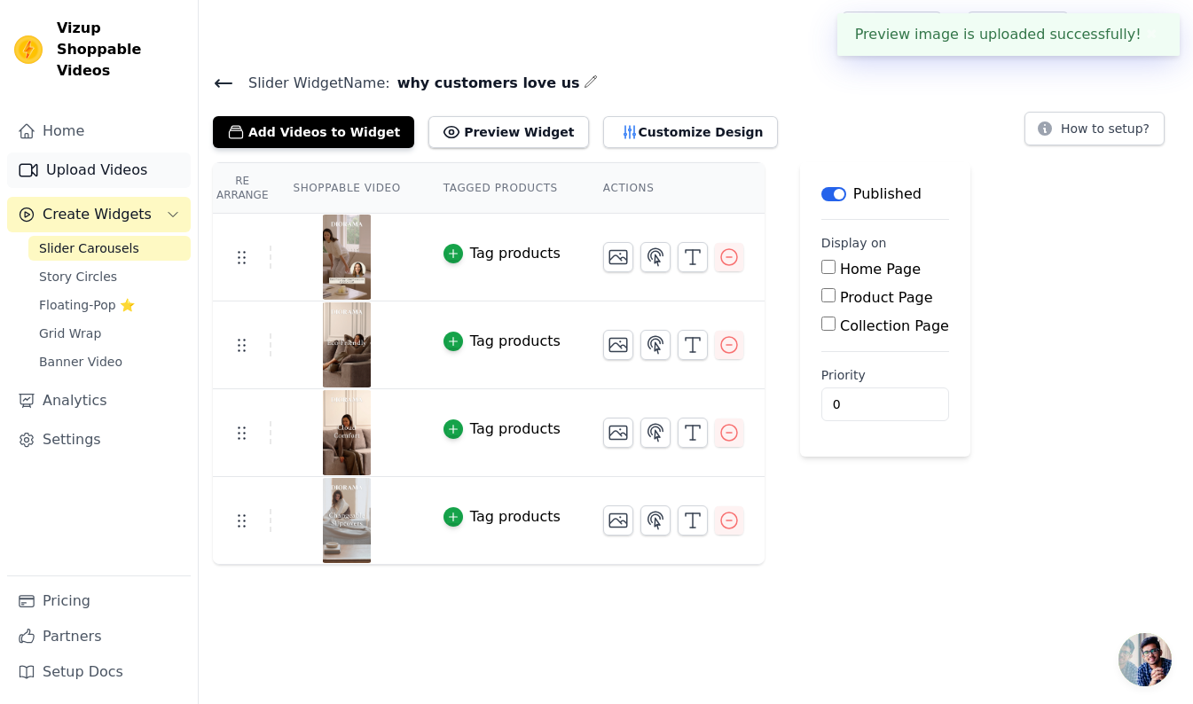
click at [91, 153] on link "Upload Videos" at bounding box center [99, 170] width 184 height 35
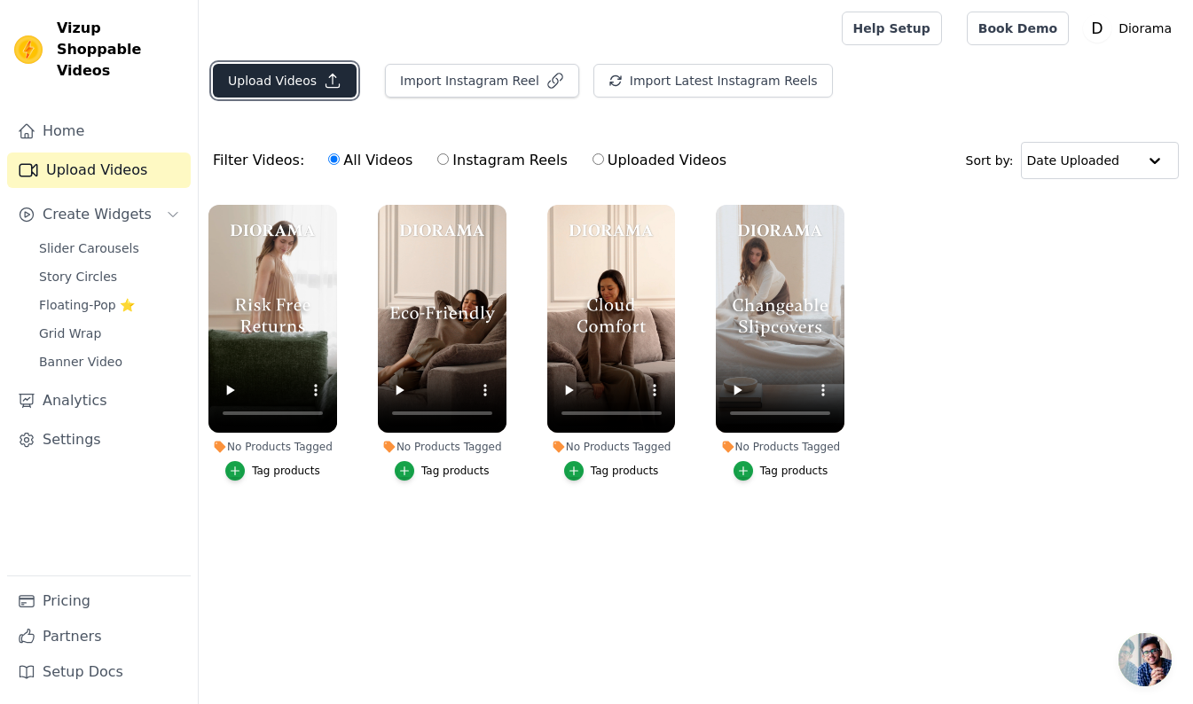
click at [303, 90] on button "Upload Videos" at bounding box center [285, 81] width 144 height 34
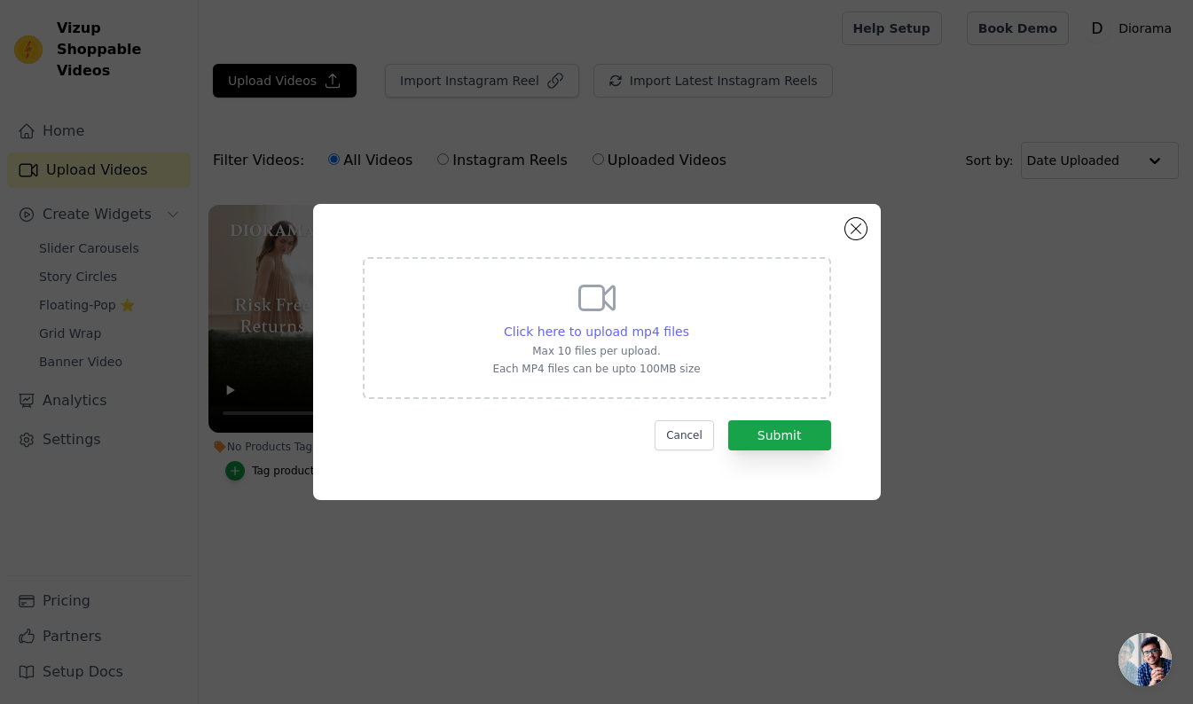
click at [589, 334] on span "Click here to upload mp4 files" at bounding box center [596, 332] width 185 height 14
click at [689, 323] on input "Click here to upload mp4 files Max 10 files per upload. Each MP4 files can be u…" at bounding box center [689, 322] width 1 height 1
type input "C:\fakepath\High Performance Fabrics.mp4"
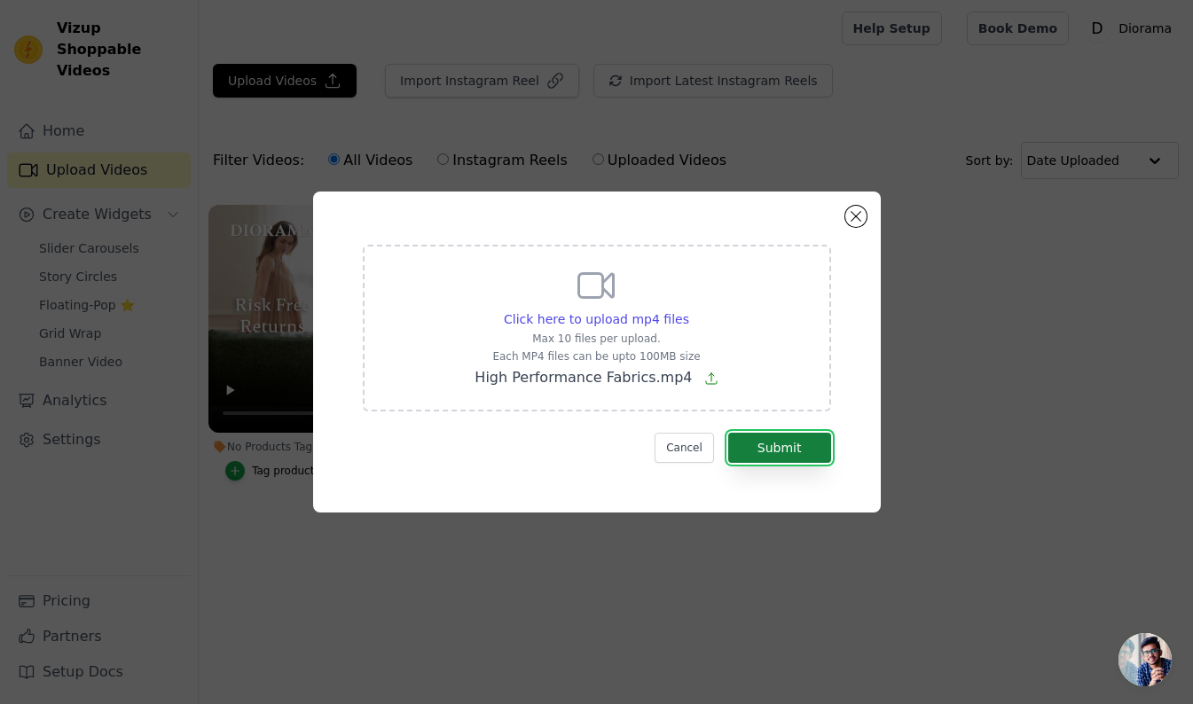
drag, startPoint x: 779, startPoint y: 452, endPoint x: 793, endPoint y: 462, distance: 17.7
click at [779, 452] on button "Submit" at bounding box center [779, 448] width 103 height 30
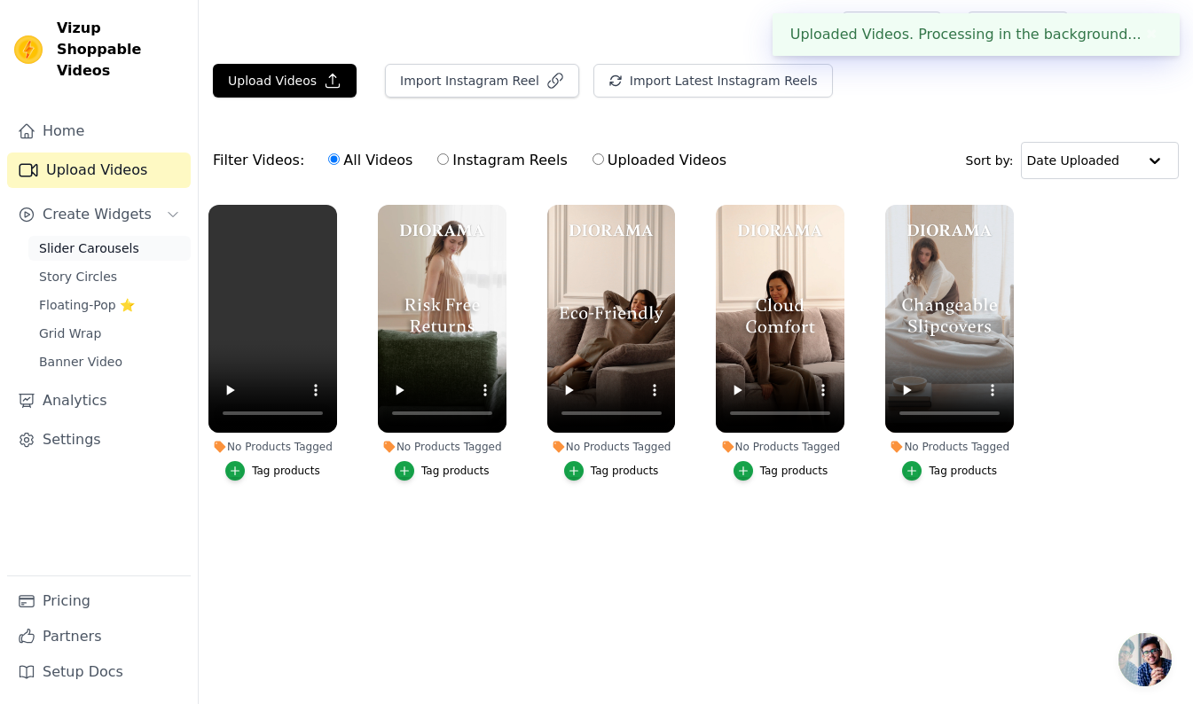
click at [71, 240] on span "Slider Carousels" at bounding box center [89, 249] width 100 height 18
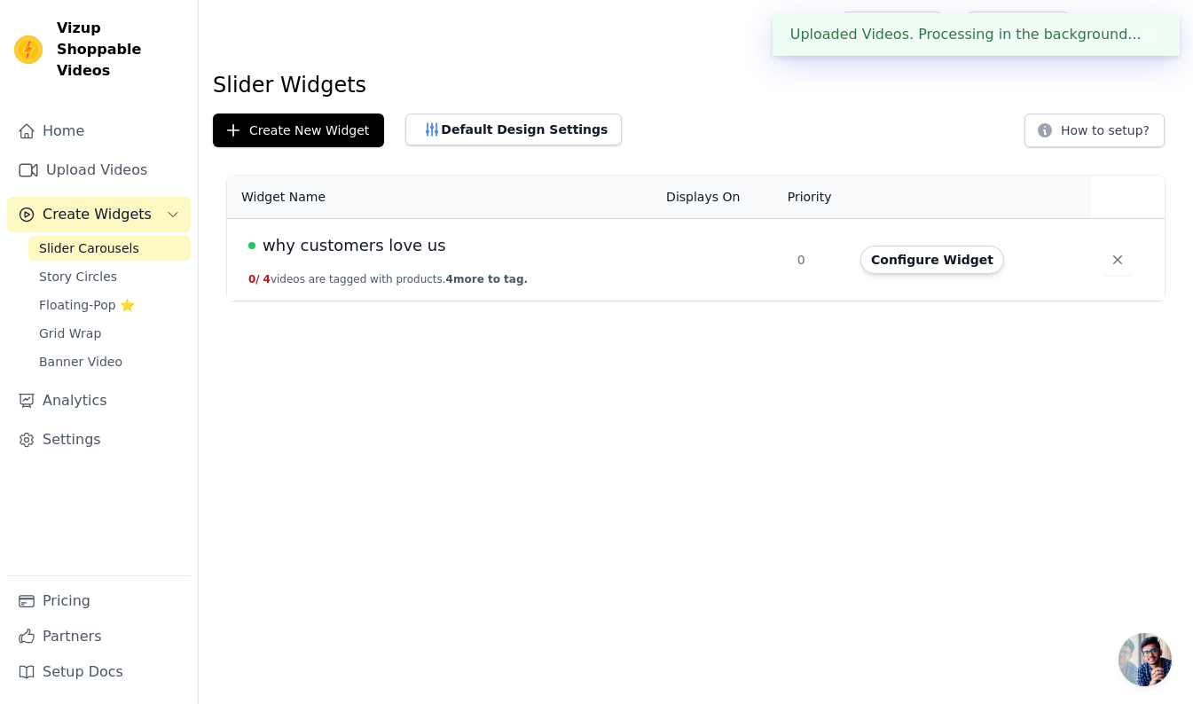
click at [315, 243] on span "why customers love us" at bounding box center [355, 245] width 184 height 25
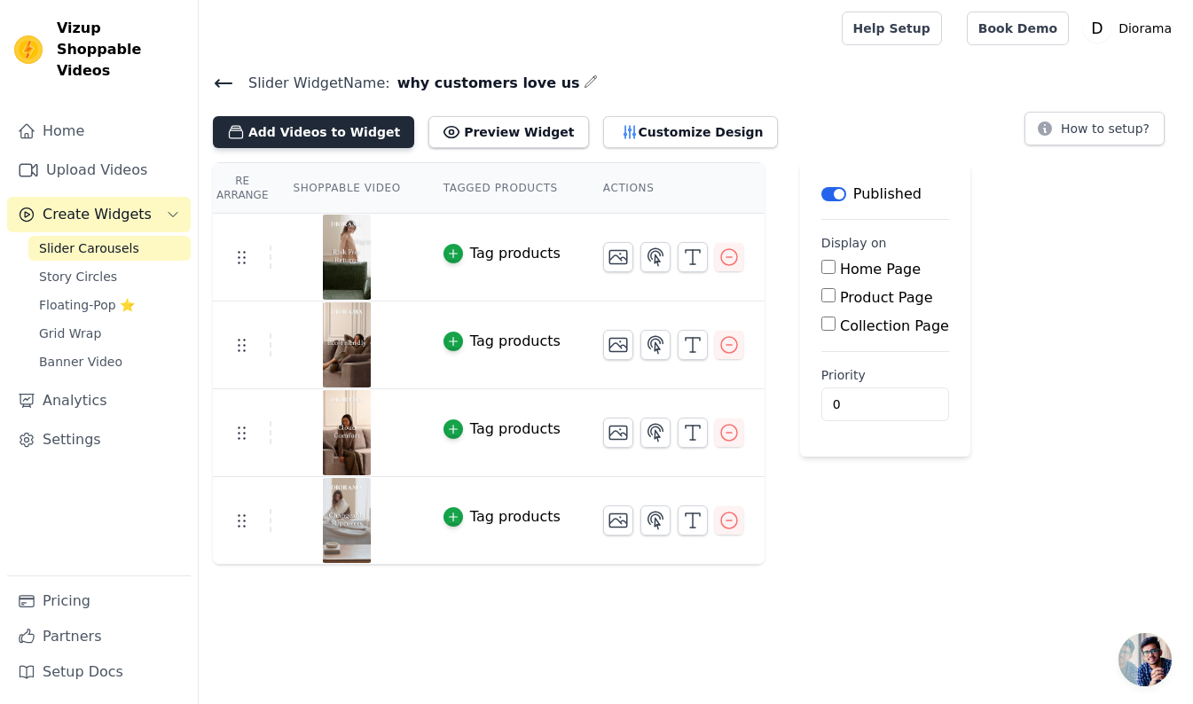
click at [326, 134] on button "Add Videos to Widget" at bounding box center [313, 132] width 201 height 32
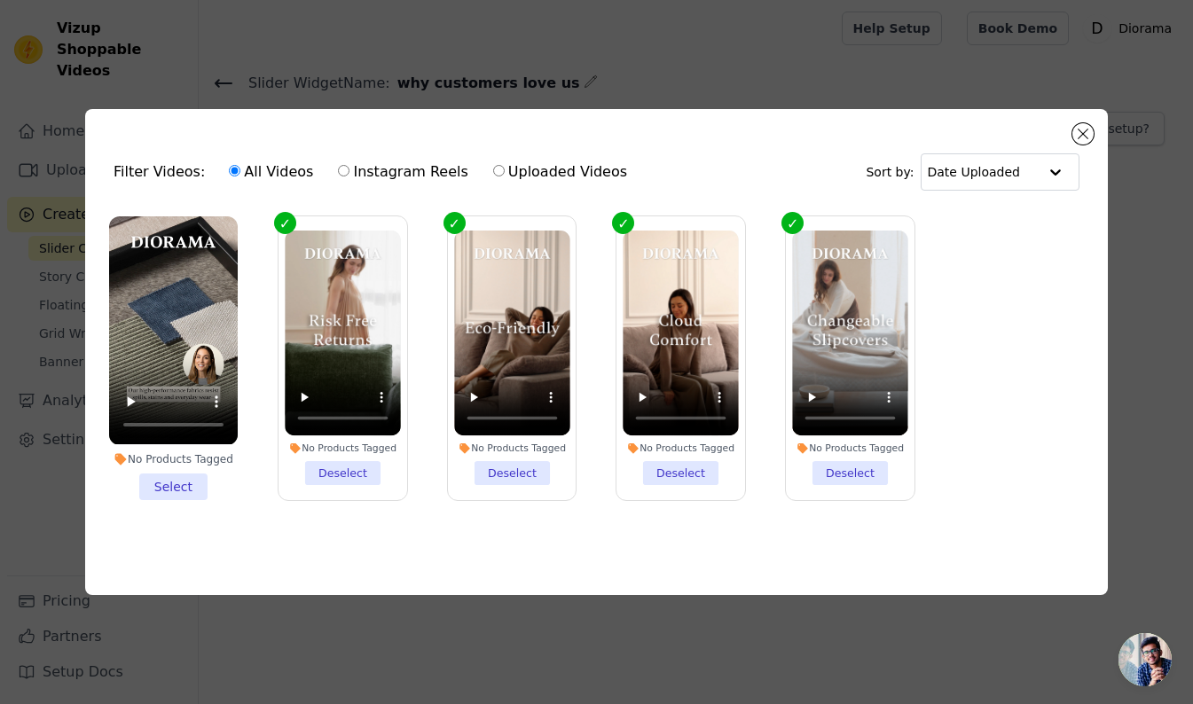
click at [176, 483] on li "No Products Tagged Select" at bounding box center [173, 357] width 129 height 283
click at [0, 0] on input "No Products Tagged Select" at bounding box center [0, 0] width 0 height 0
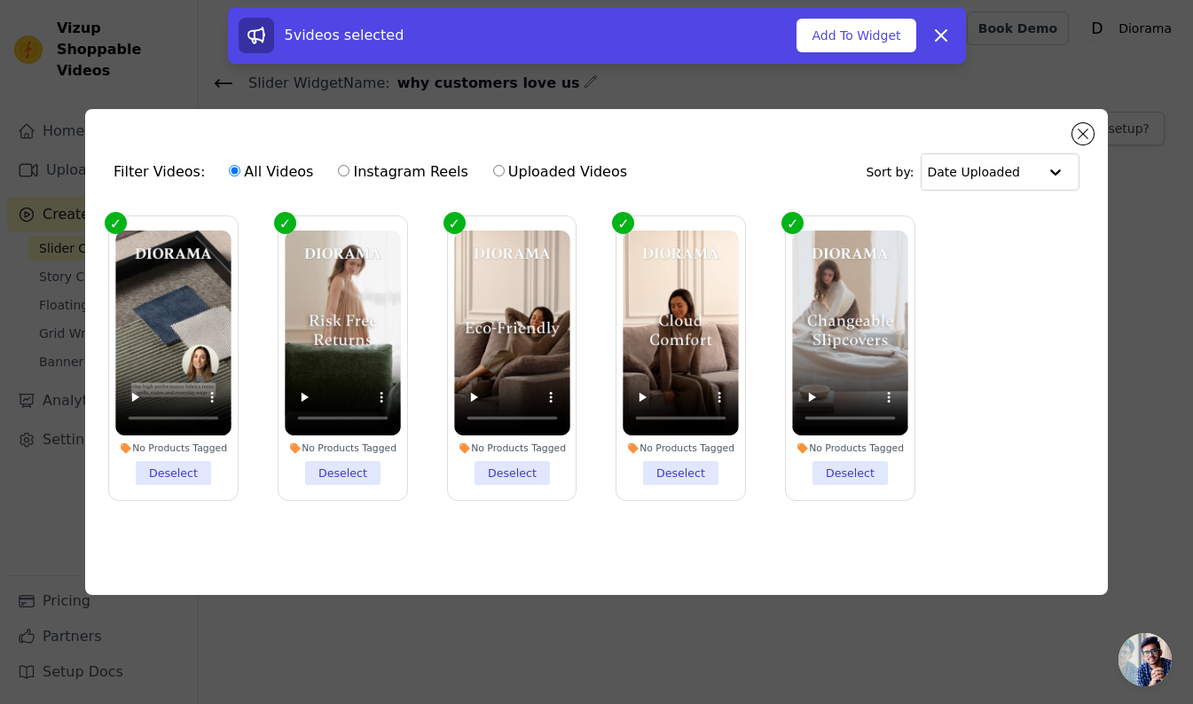
drag, startPoint x: 857, startPoint y: 40, endPoint x: 853, endPoint y: 62, distance: 22.6
click at [857, 40] on button "Add To Widget" at bounding box center [856, 36] width 119 height 34
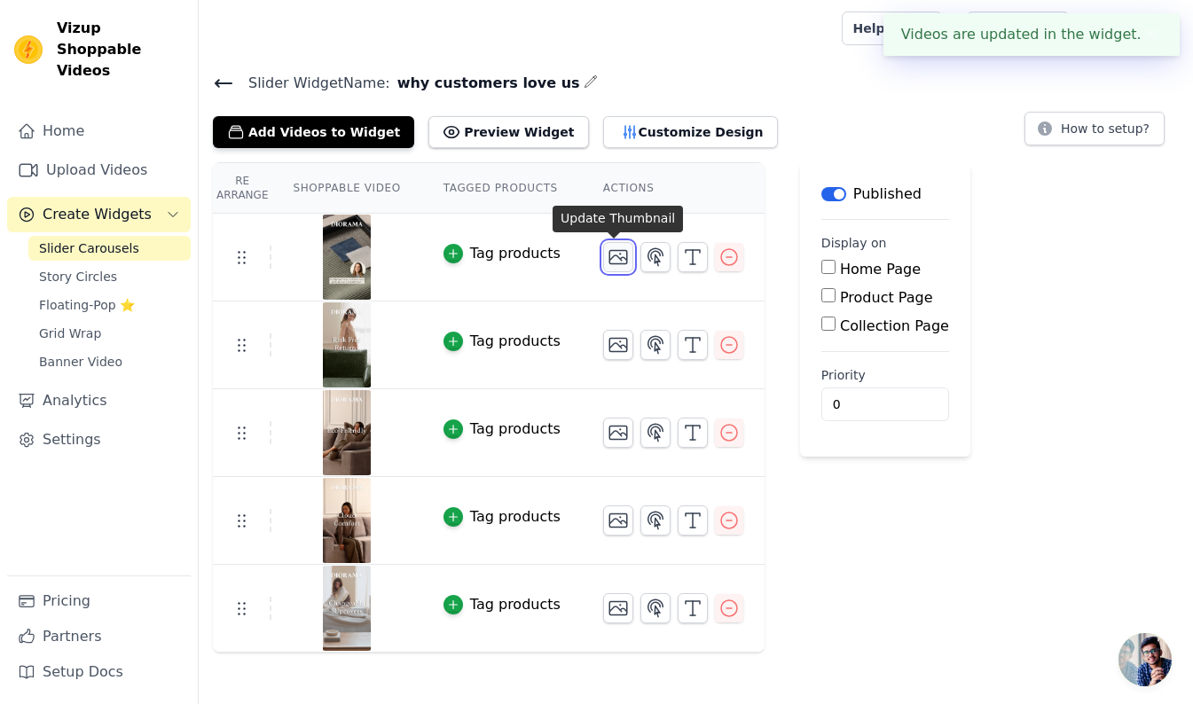
click at [612, 258] on icon "button" at bounding box center [618, 257] width 21 height 21
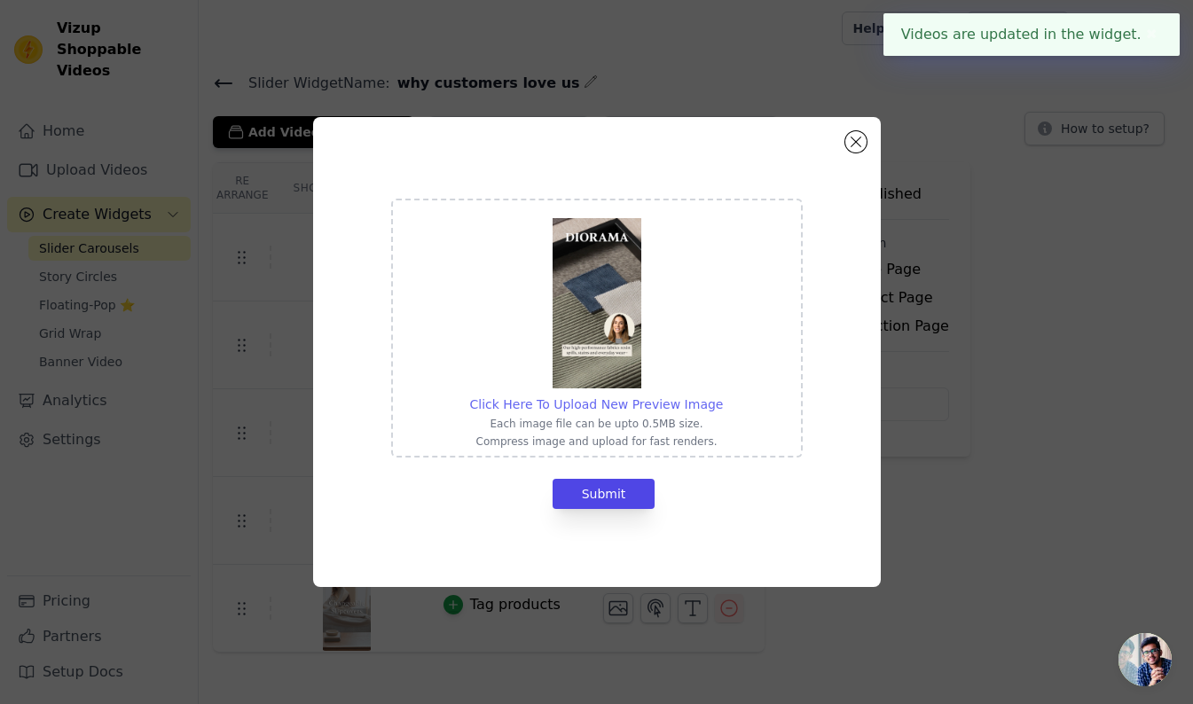
click at [649, 403] on span "Click Here To Upload New Preview Image" at bounding box center [597, 404] width 254 height 14
click at [722, 396] on input "Click Here To Upload New Preview Image Each image file can be upto 0.5MB size. …" at bounding box center [722, 395] width 1 height 1
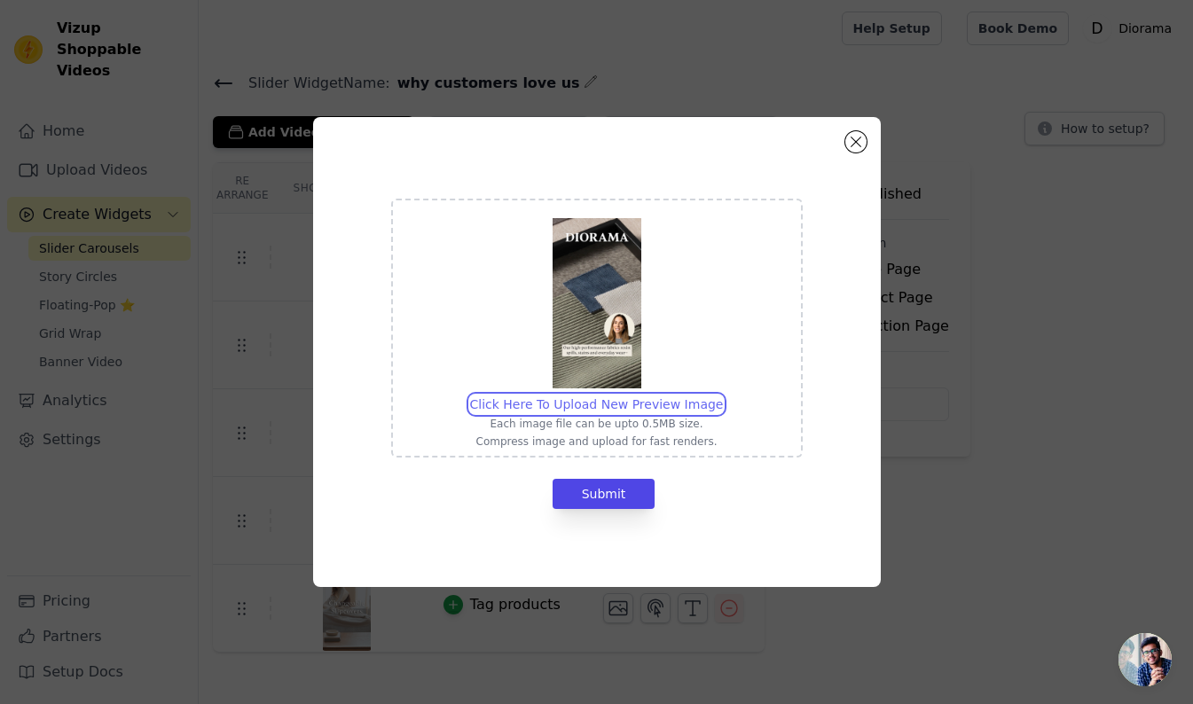
type input "C:\fakepath\Preformance Fabrics.jpg"
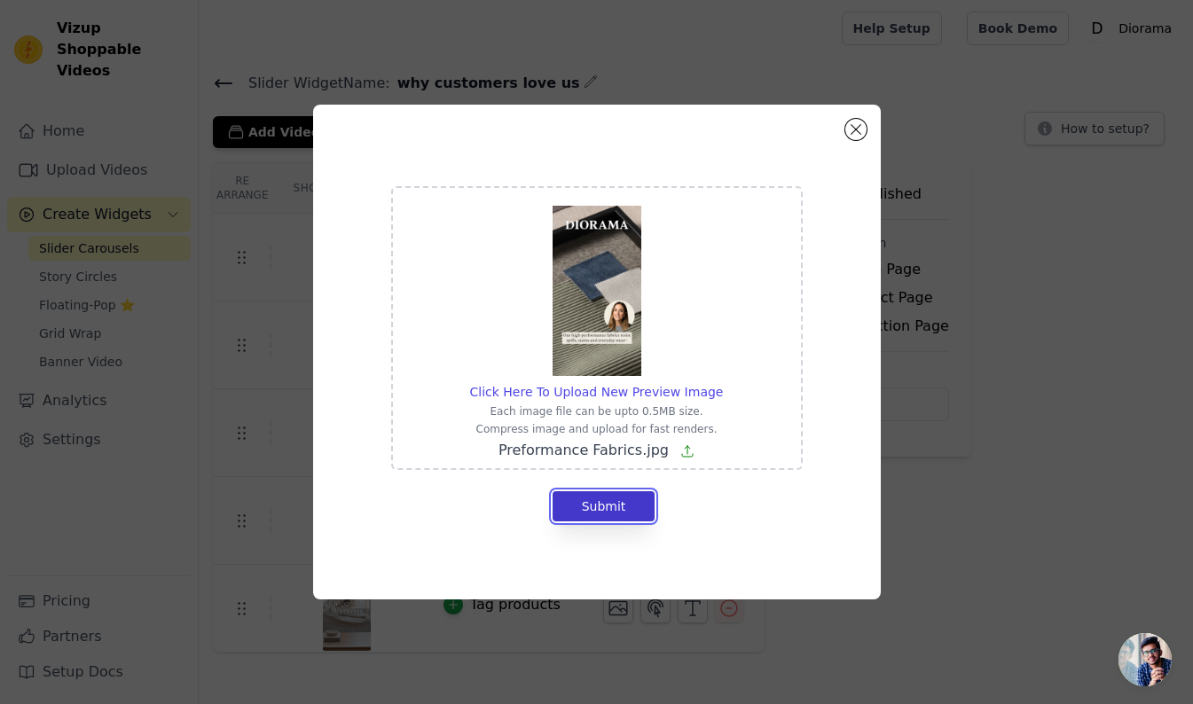
click at [619, 512] on button "Submit" at bounding box center [604, 507] width 103 height 30
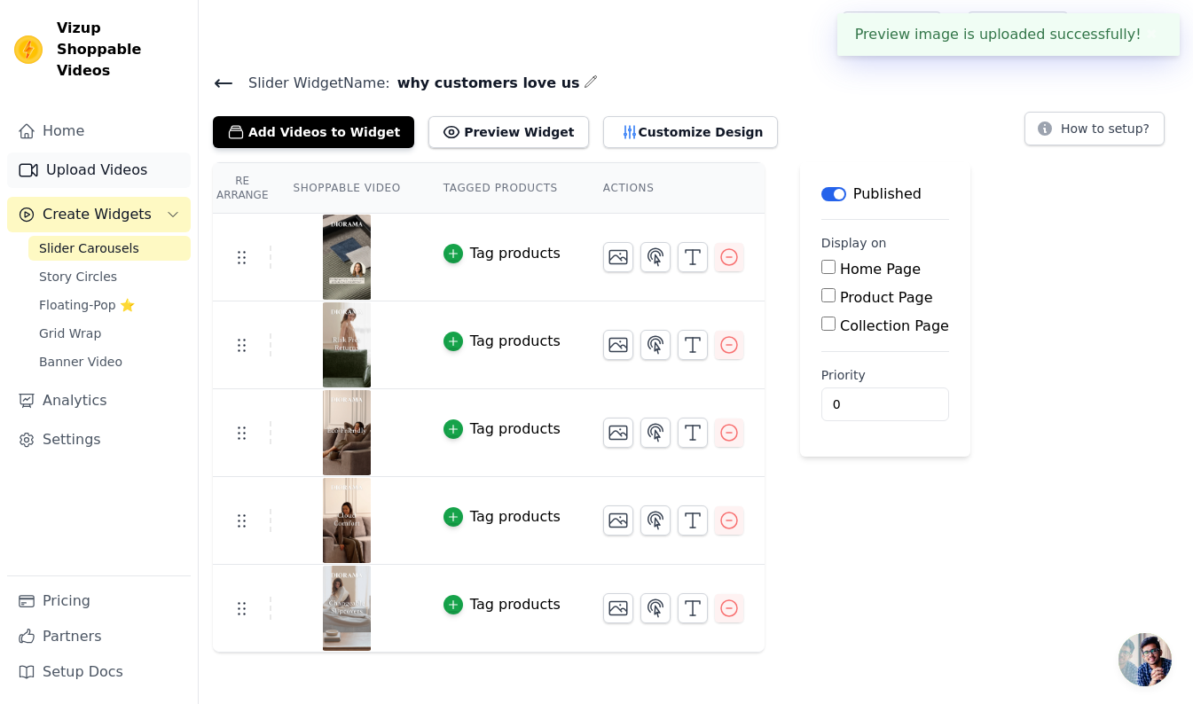
click at [96, 153] on link "Upload Videos" at bounding box center [99, 170] width 184 height 35
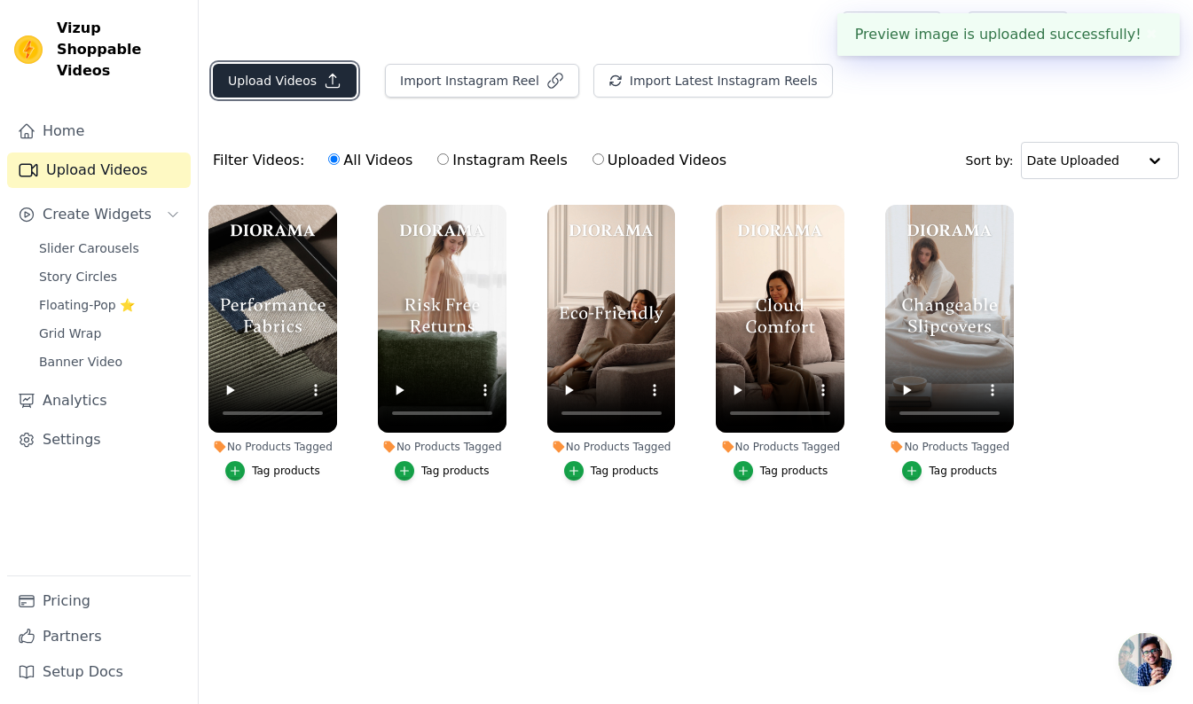
click at [288, 82] on button "Upload Videos" at bounding box center [285, 81] width 144 height 34
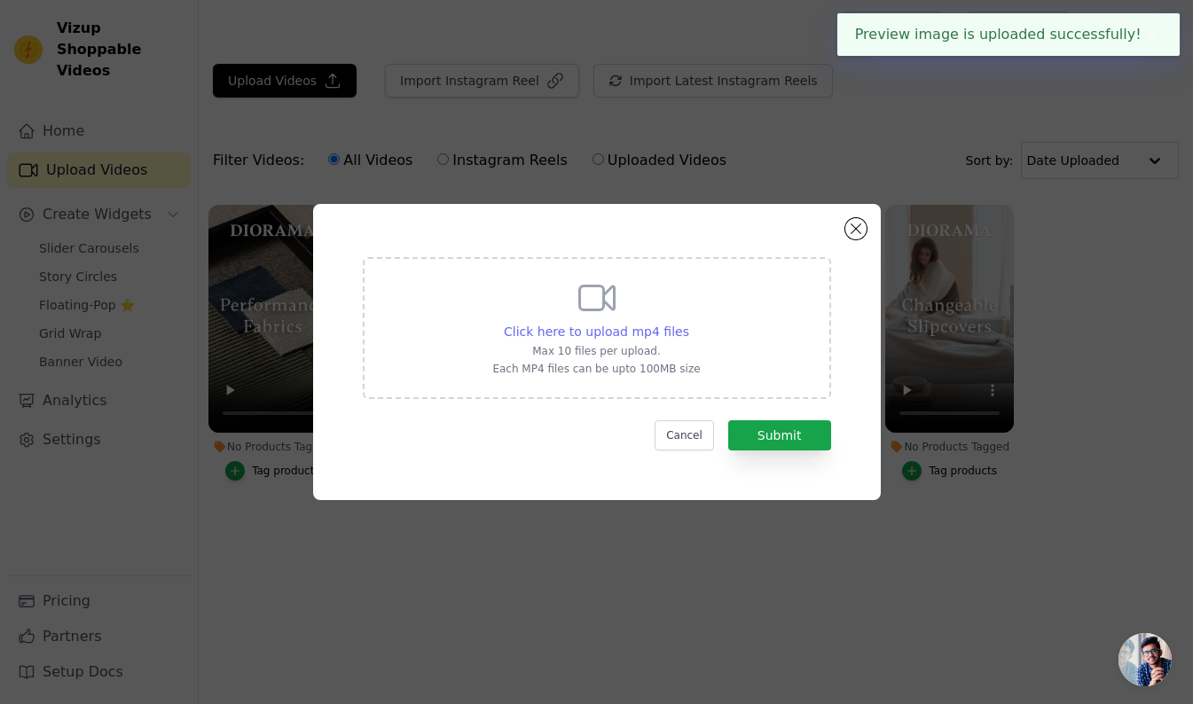
click at [602, 334] on span "Click here to upload mp4 files" at bounding box center [596, 332] width 185 height 14
click at [689, 323] on input "Click here to upload mp4 files Max 10 files per upload. Each MP4 files can be u…" at bounding box center [689, 322] width 1 height 1
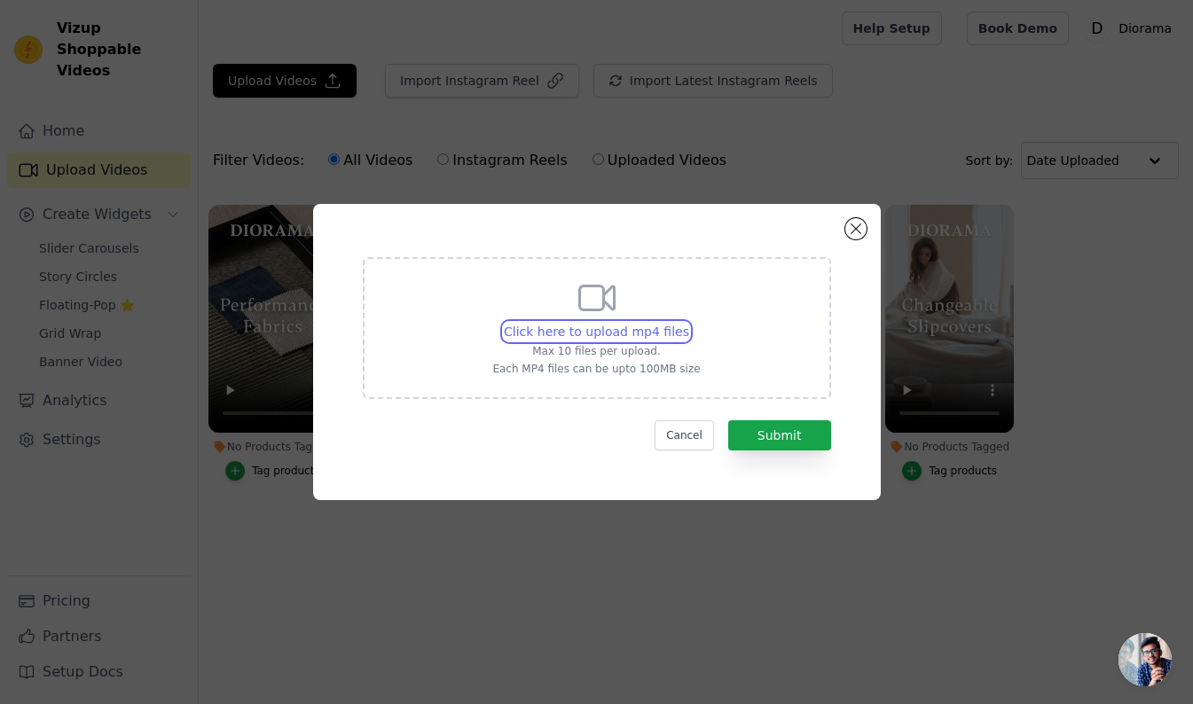
type input "C:\fakepath\Liquid and Stain Resistant.mp4"
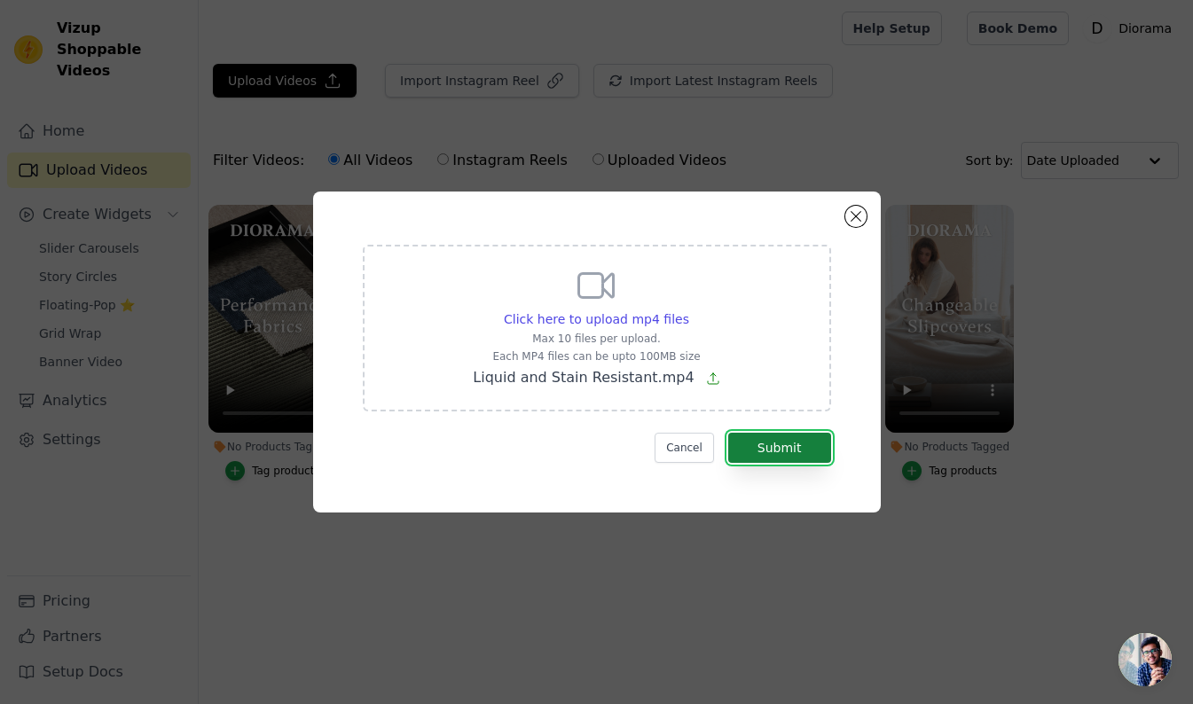
click at [752, 445] on button "Submit" at bounding box center [779, 448] width 103 height 30
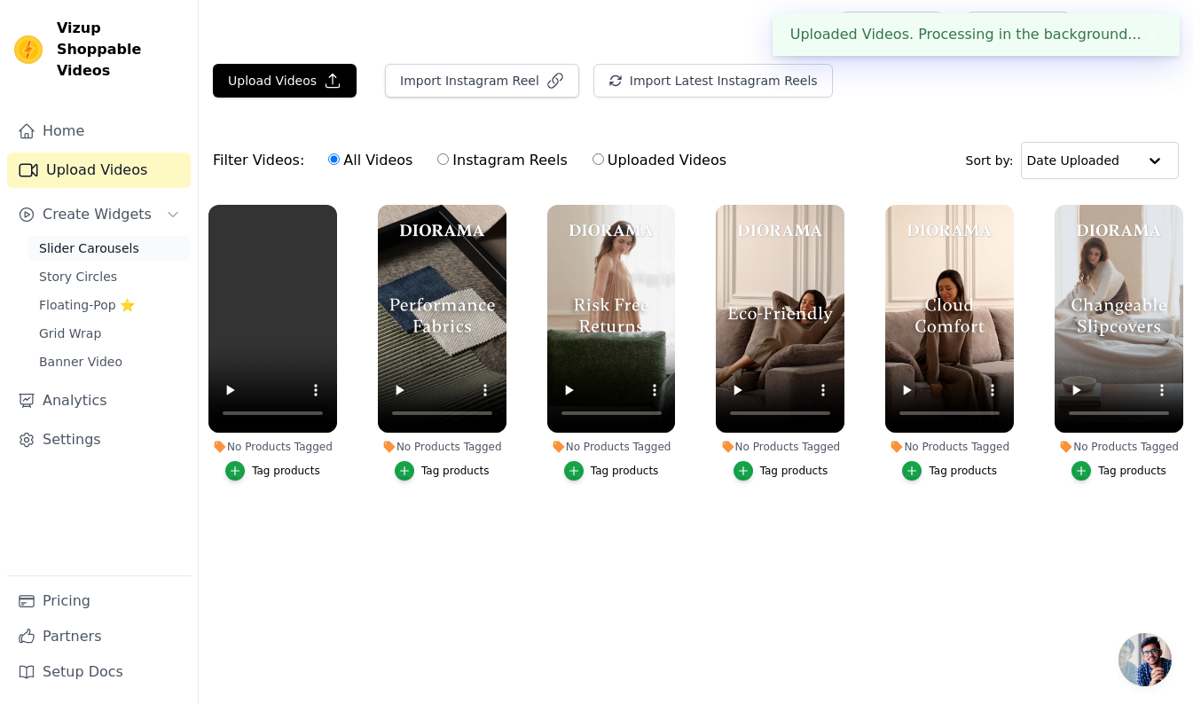
click at [80, 240] on span "Slider Carousels" at bounding box center [89, 249] width 100 height 18
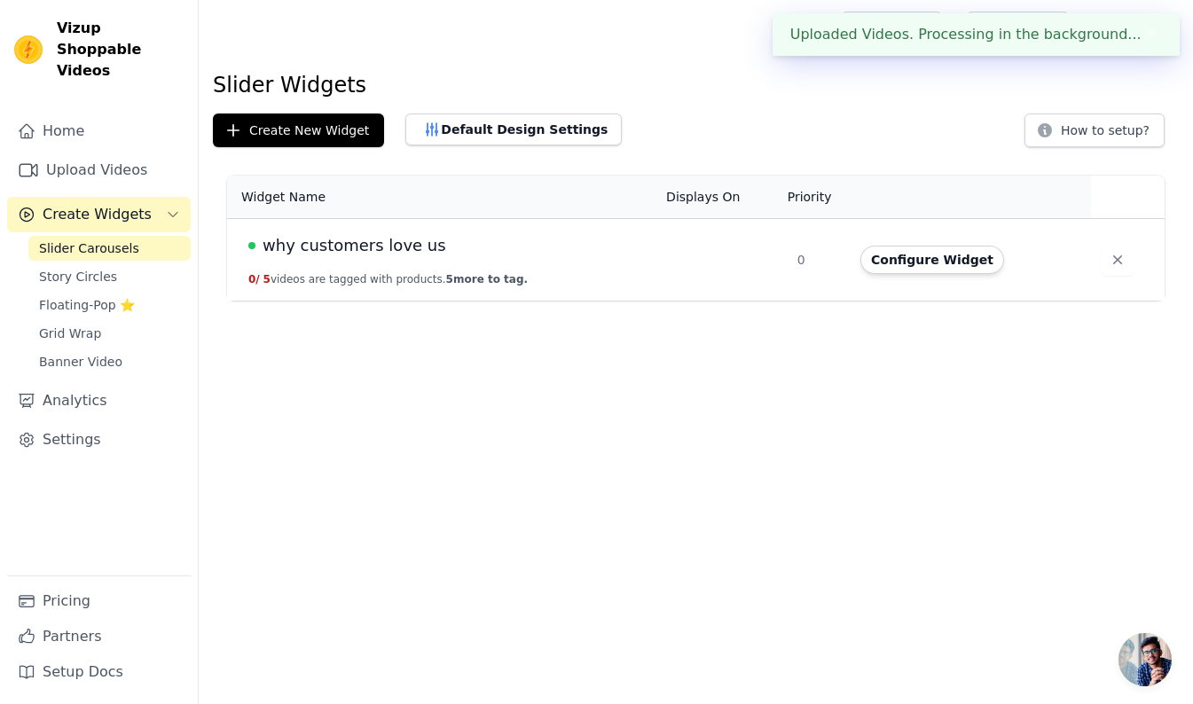
click at [354, 240] on span "why customers love us" at bounding box center [355, 245] width 184 height 25
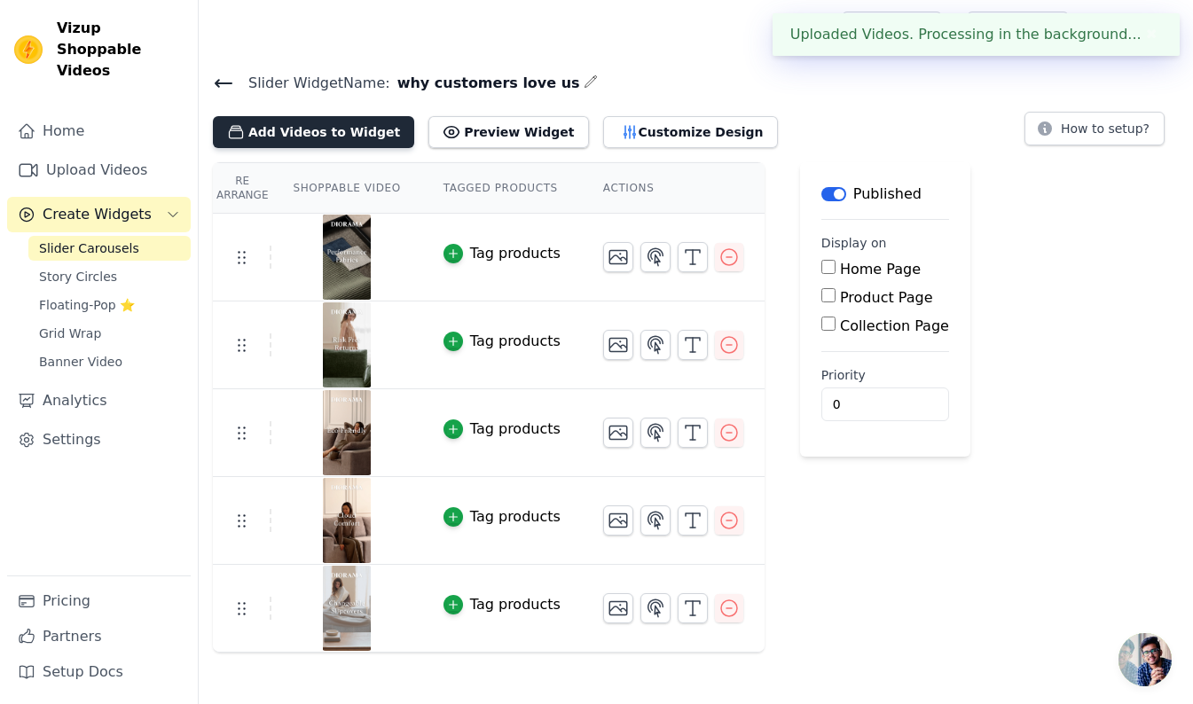
click at [332, 141] on button "Add Videos to Widget" at bounding box center [313, 132] width 201 height 32
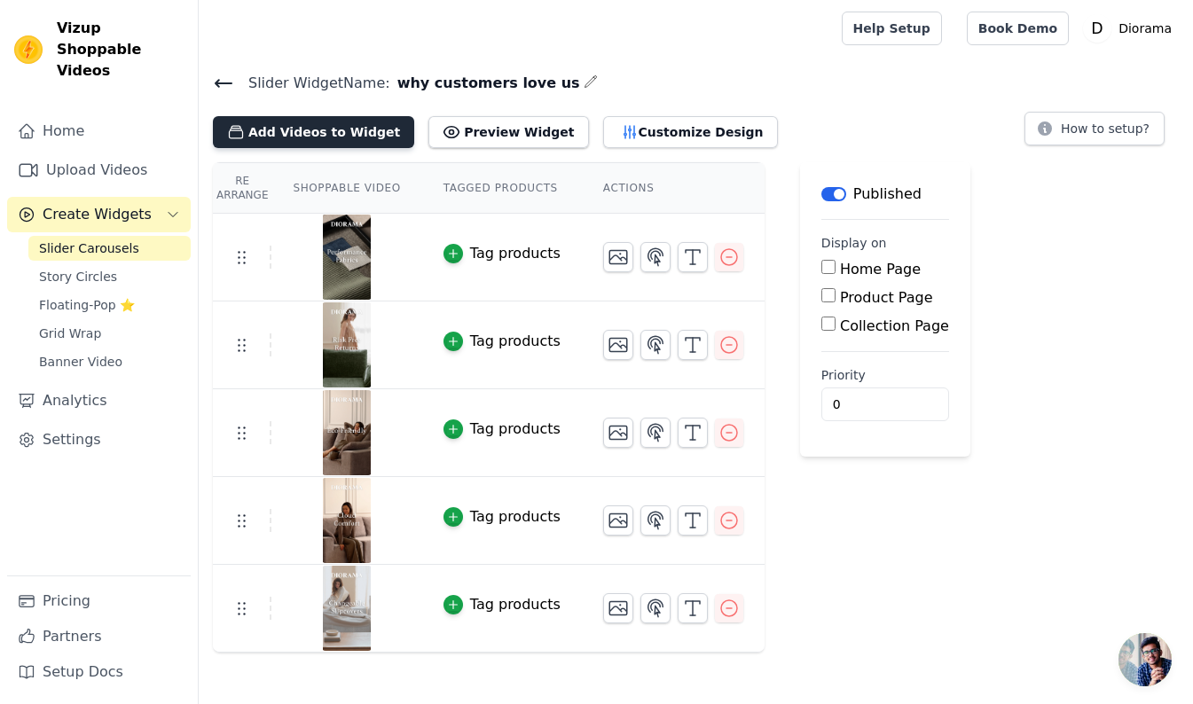
click at [319, 128] on button "Add Videos to Widget" at bounding box center [313, 132] width 201 height 32
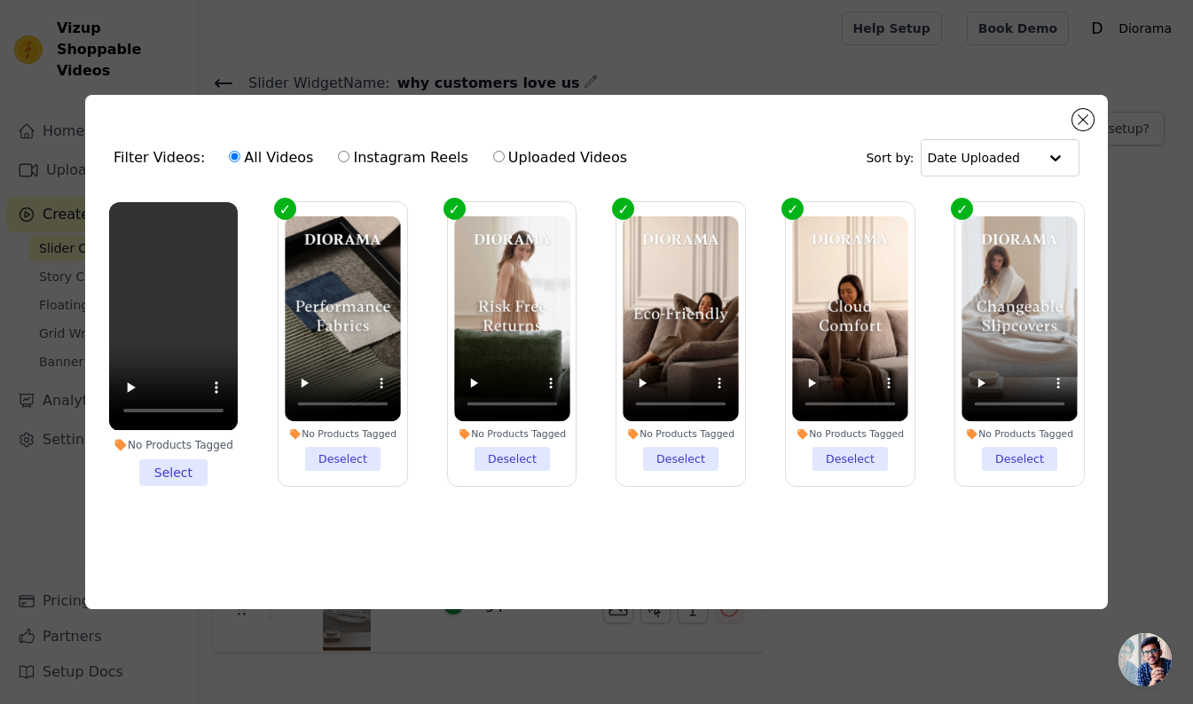
click at [175, 468] on li "No Products Tagged Select" at bounding box center [173, 343] width 129 height 283
click at [0, 0] on input "No Products Tagged Select" at bounding box center [0, 0] width 0 height 0
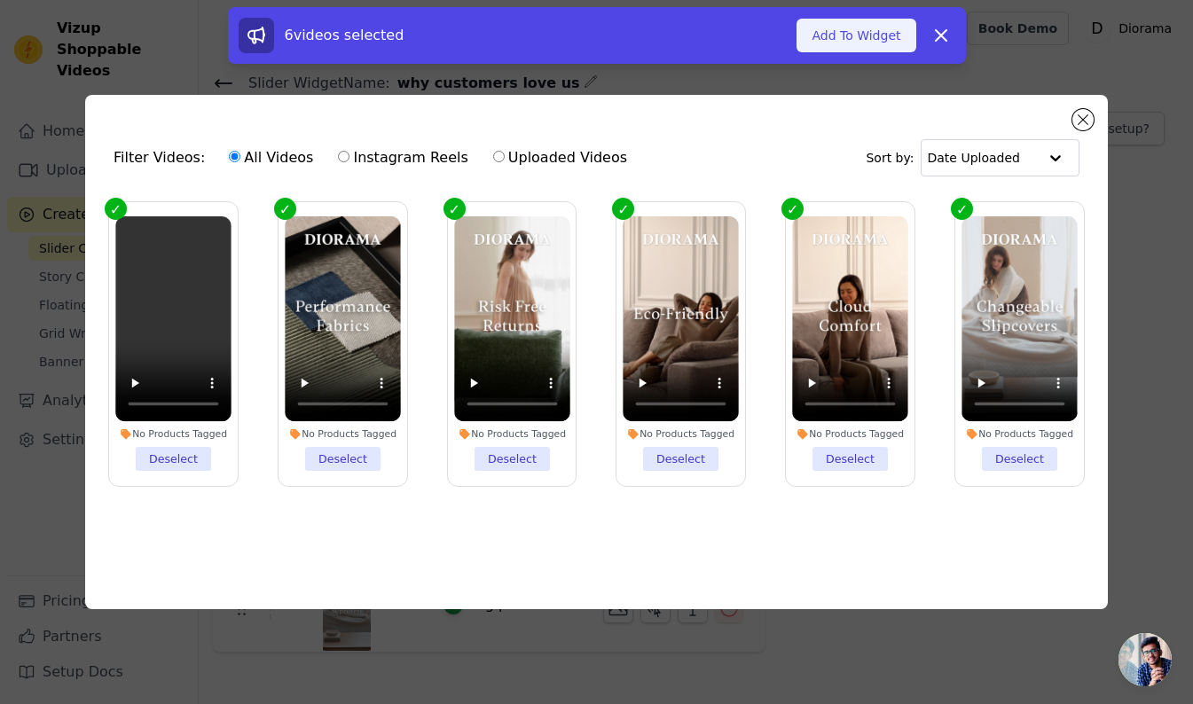
click at [846, 37] on button "Add To Widget" at bounding box center [856, 36] width 119 height 34
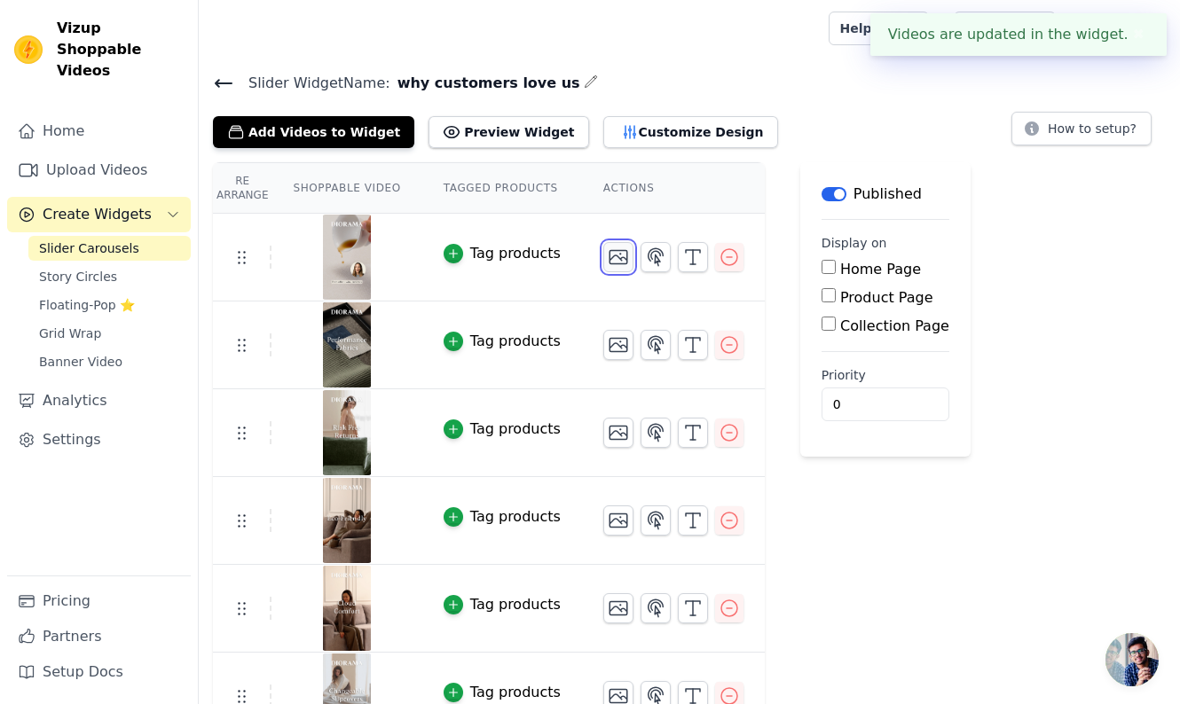
click at [615, 258] on icon "button" at bounding box center [618, 257] width 21 height 21
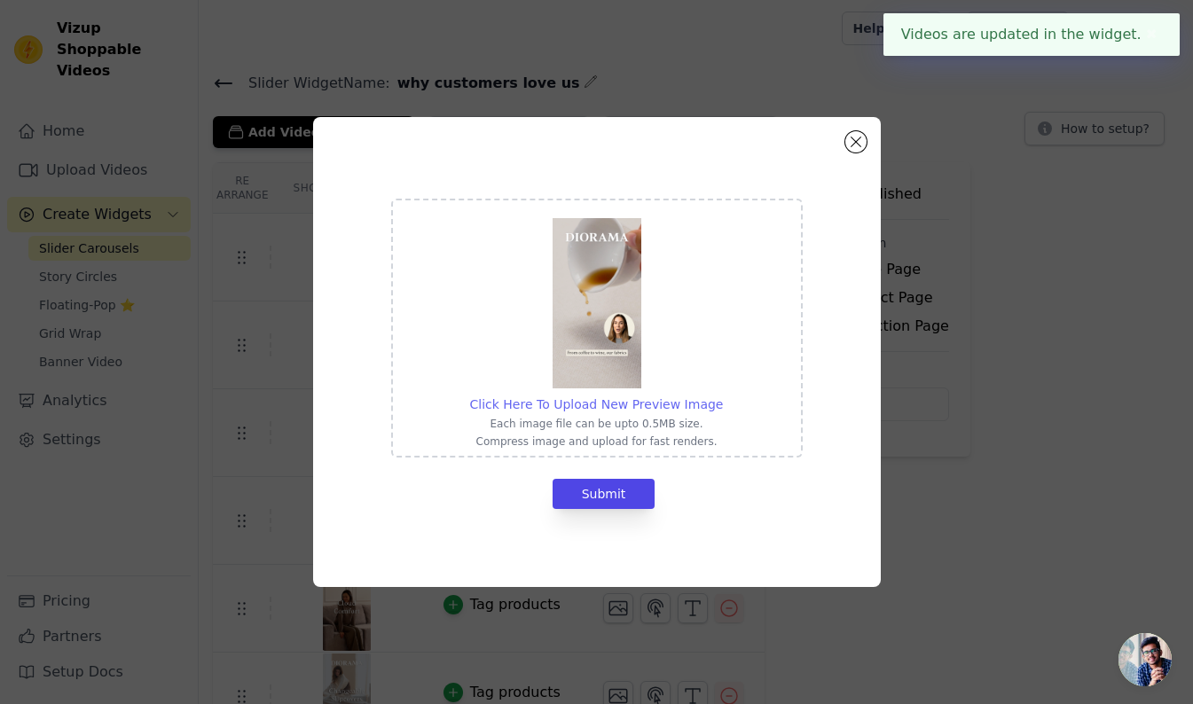
click at [655, 403] on span "Click Here To Upload New Preview Image" at bounding box center [597, 404] width 254 height 14
click at [722, 396] on input "Click Here To Upload New Preview Image Each image file can be upto 0.5MB size. …" at bounding box center [722, 395] width 1 height 1
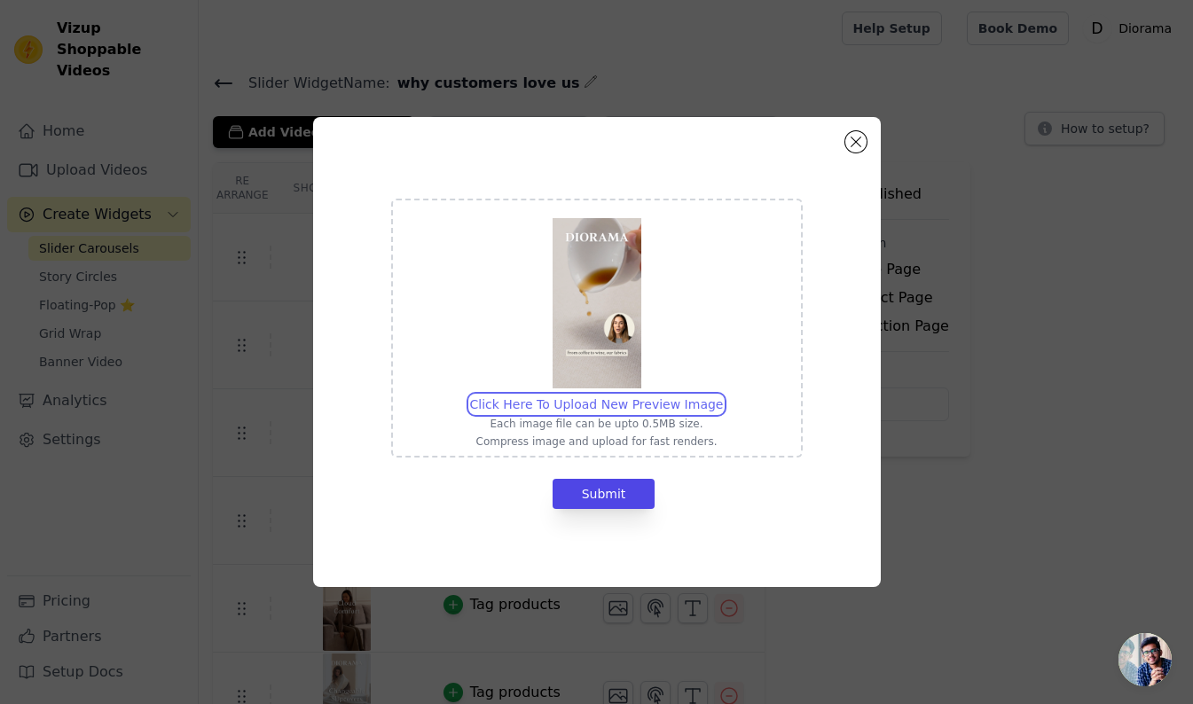
type input "C:\fakepath\Liquid & Stain Resistant.jpg"
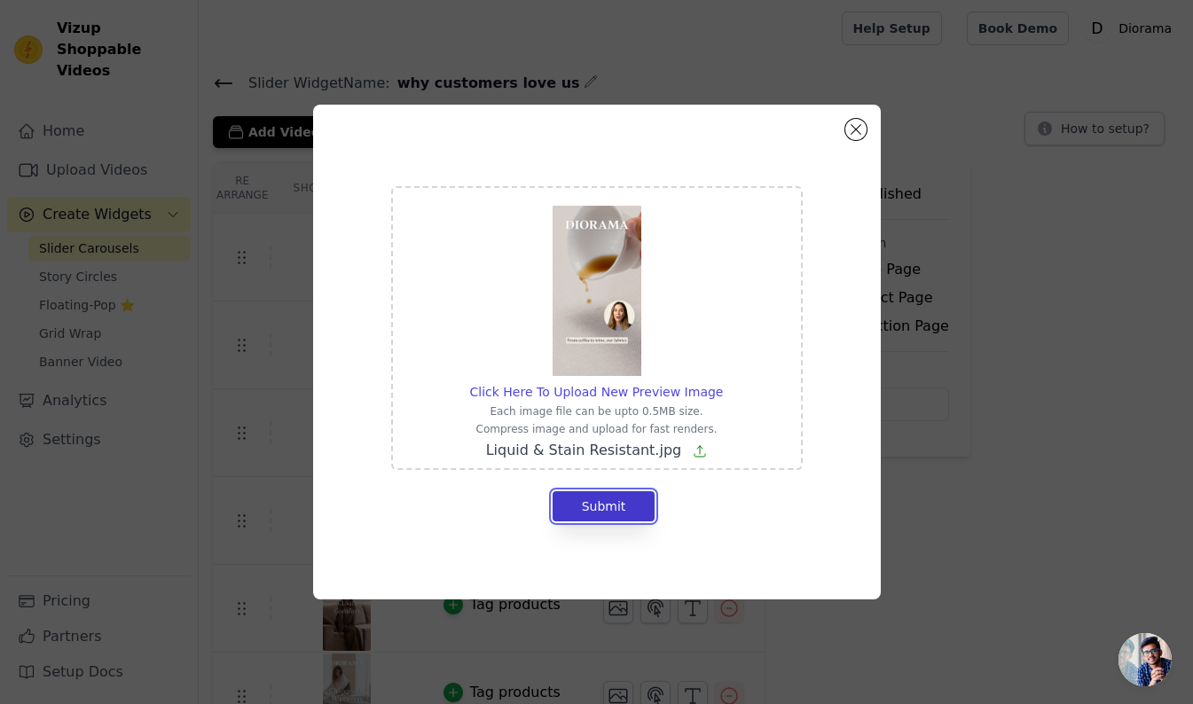
click at [606, 502] on button "Submit" at bounding box center [604, 507] width 103 height 30
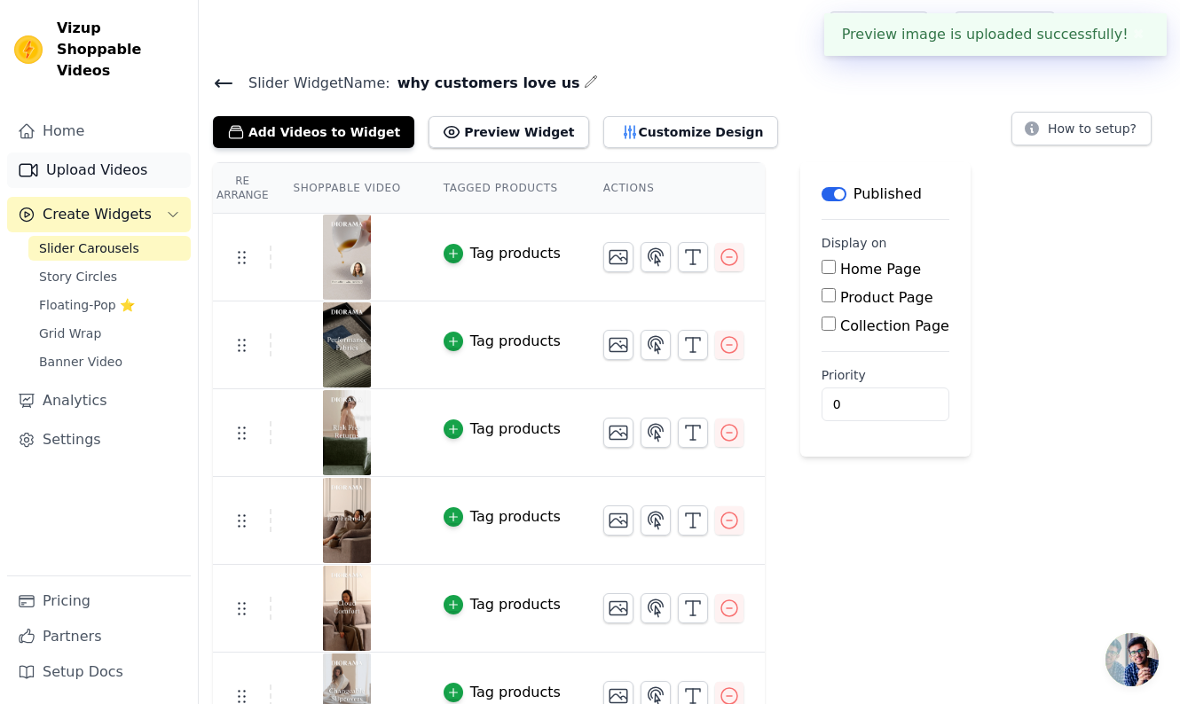
click at [85, 153] on link "Upload Videos" at bounding box center [99, 170] width 184 height 35
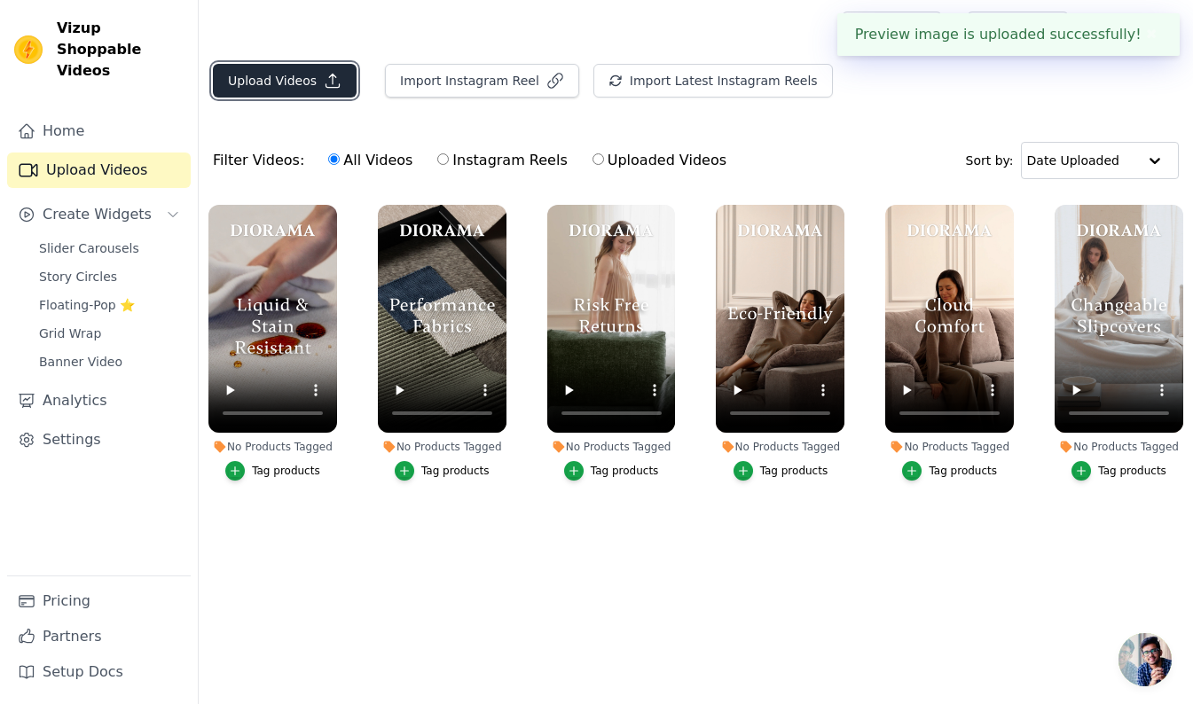
click at [287, 81] on button "Upload Videos" at bounding box center [285, 81] width 144 height 34
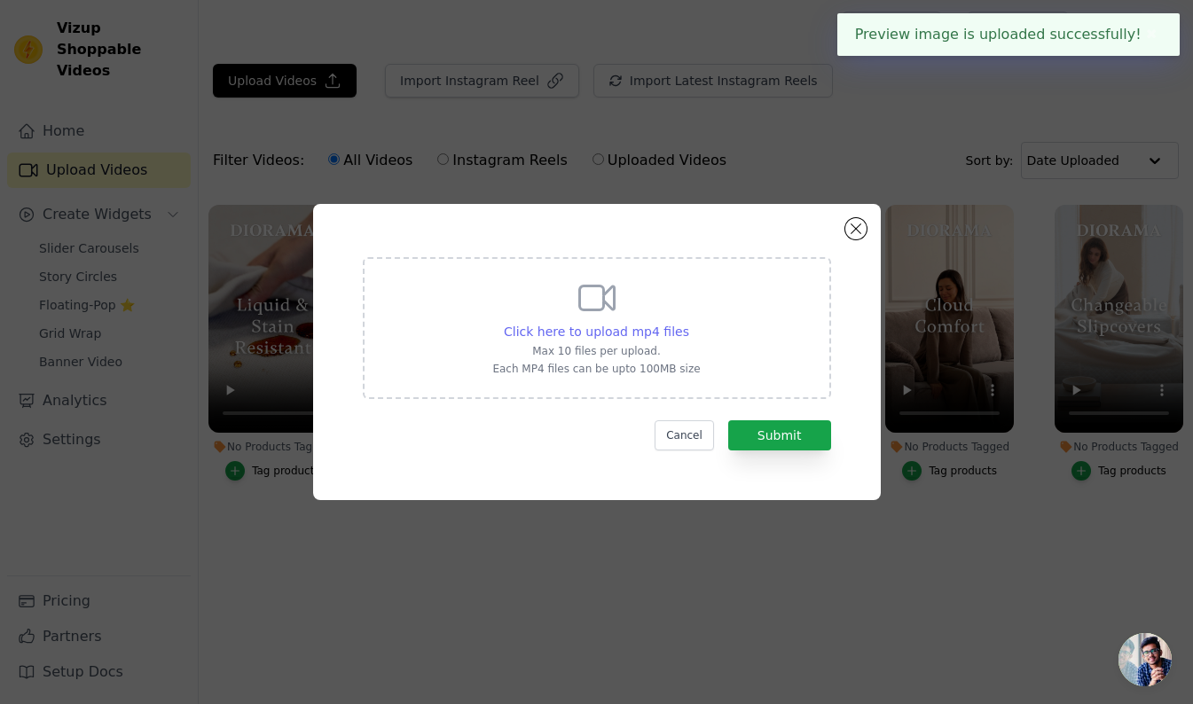
click at [575, 334] on span "Click here to upload mp4 files" at bounding box center [596, 332] width 185 height 14
click at [689, 323] on input "Click here to upload mp4 files Max 10 files per upload. Each MP4 files can be u…" at bounding box center [689, 322] width 1 height 1
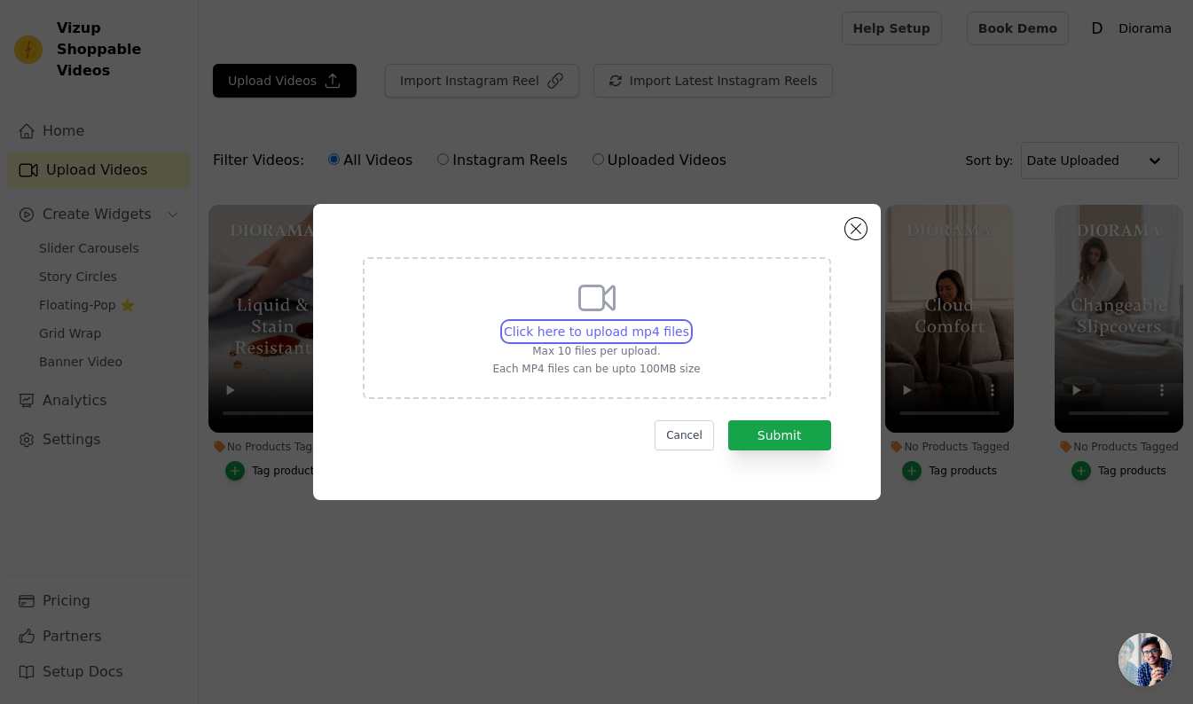
type input "C:\fakepath\Modular Design.mp4"
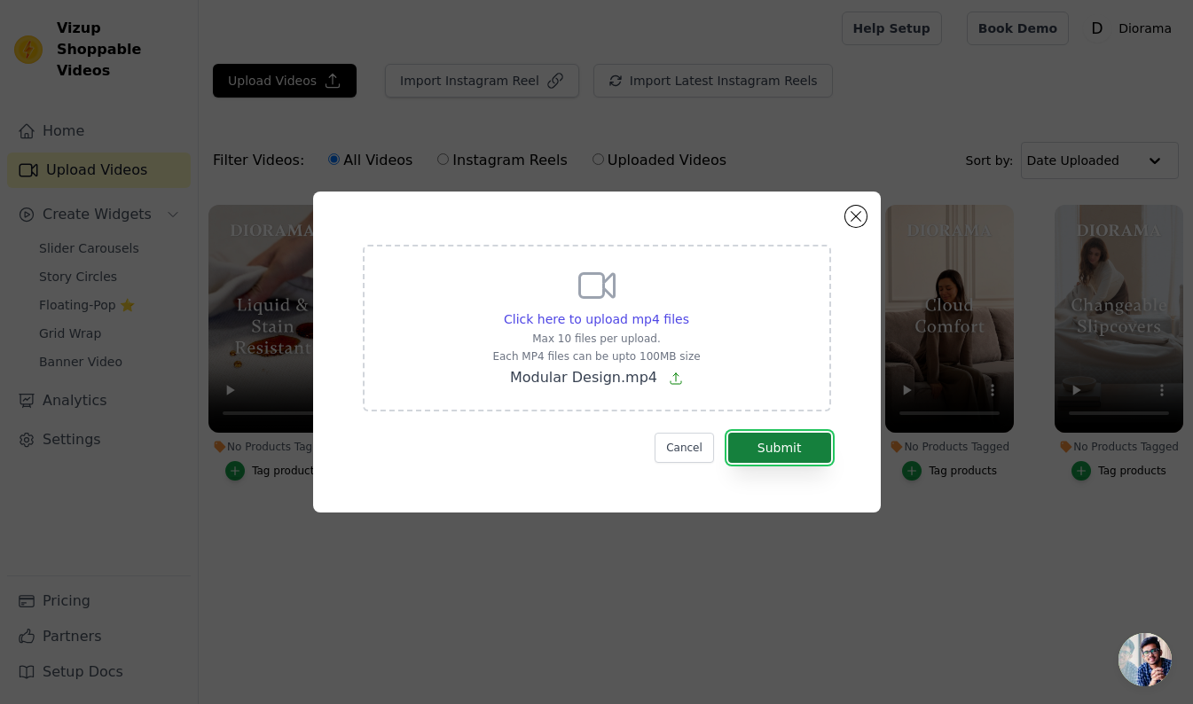
click at [773, 456] on button "Submit" at bounding box center [779, 448] width 103 height 30
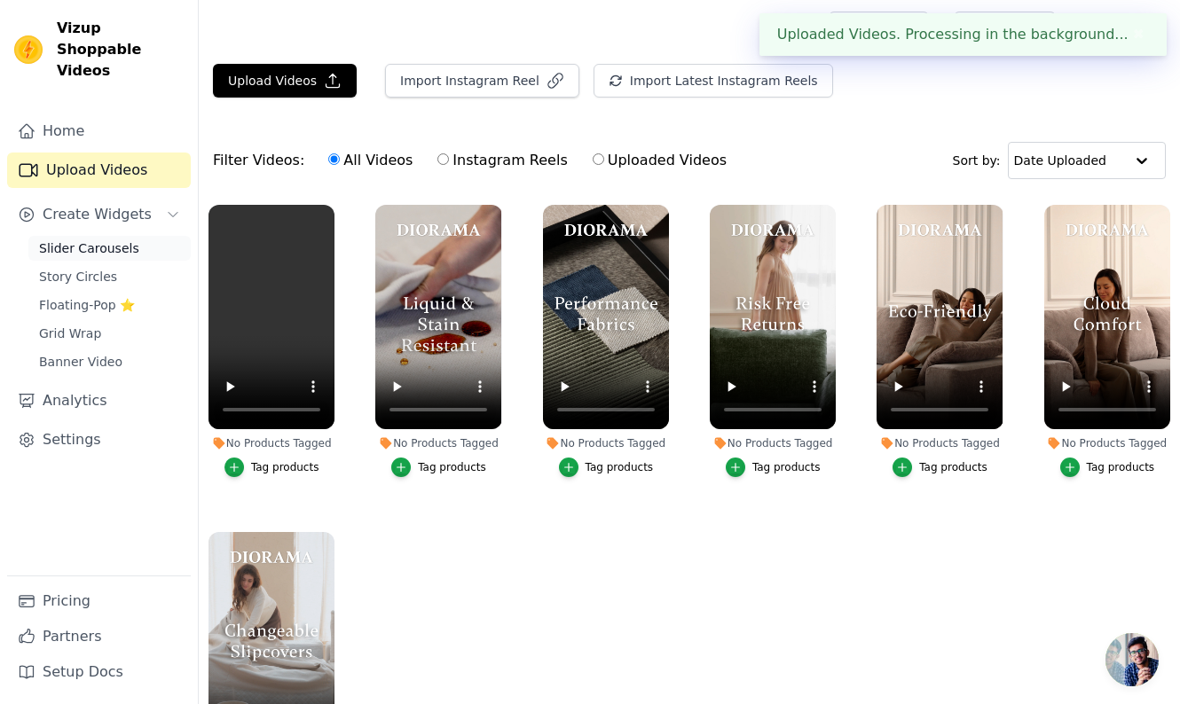
click at [91, 240] on span "Slider Carousels" at bounding box center [89, 249] width 100 height 18
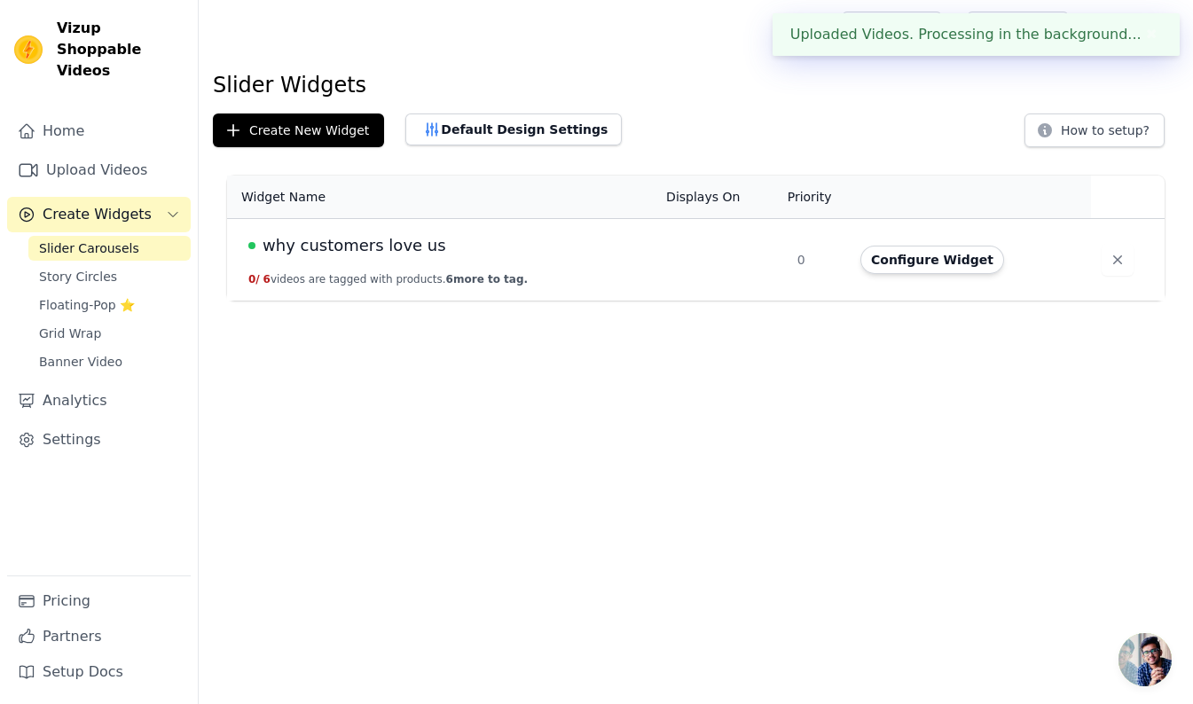
click at [336, 245] on span "why customers love us" at bounding box center [355, 245] width 184 height 25
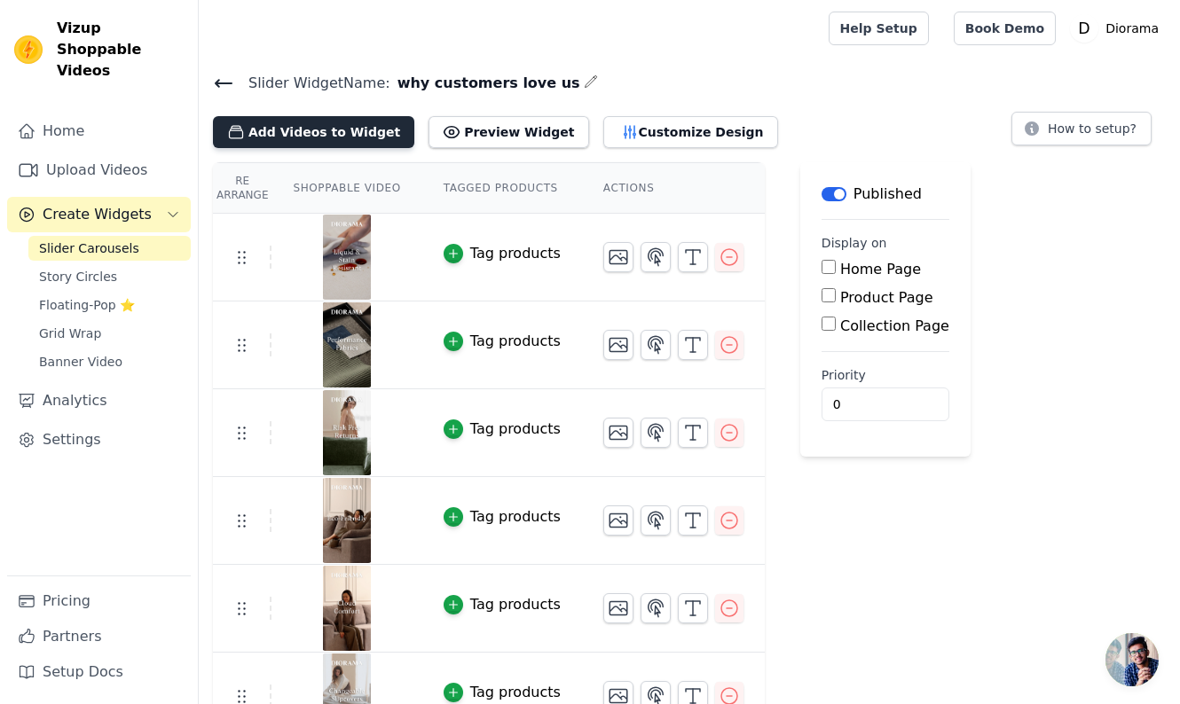
click at [309, 124] on button "Add Videos to Widget" at bounding box center [313, 132] width 201 height 32
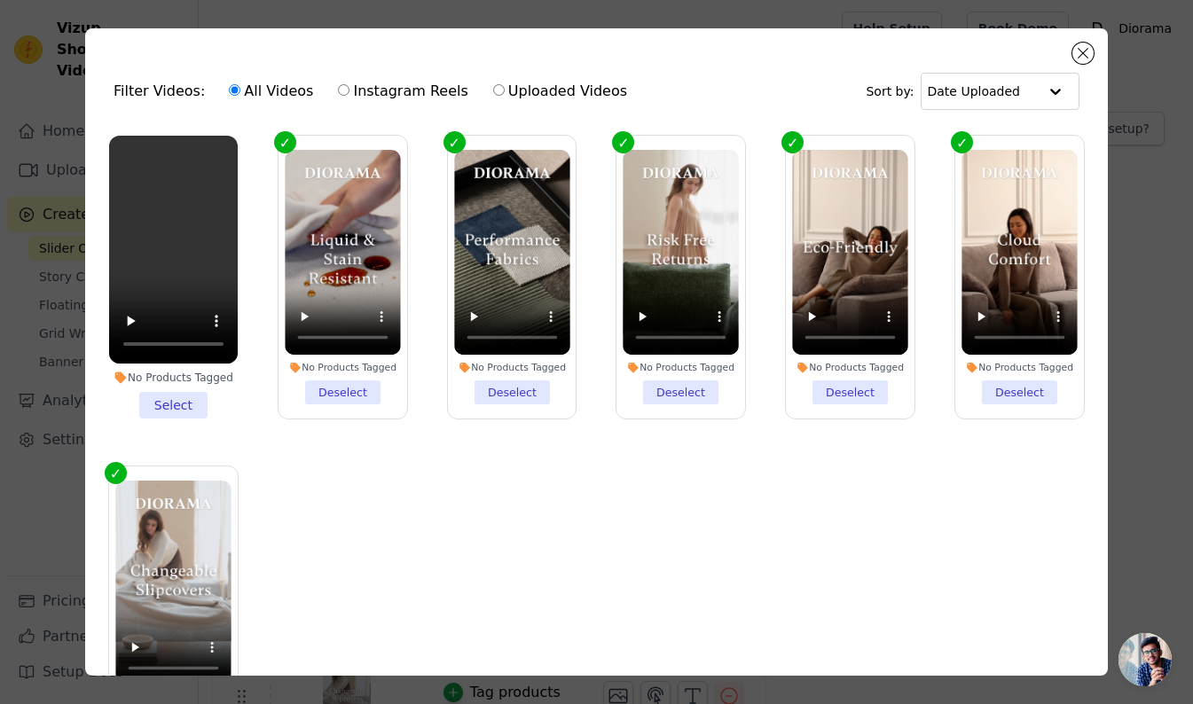
click at [165, 400] on li "No Products Tagged Select" at bounding box center [173, 277] width 129 height 283
click at [0, 0] on input "No Products Tagged Select" at bounding box center [0, 0] width 0 height 0
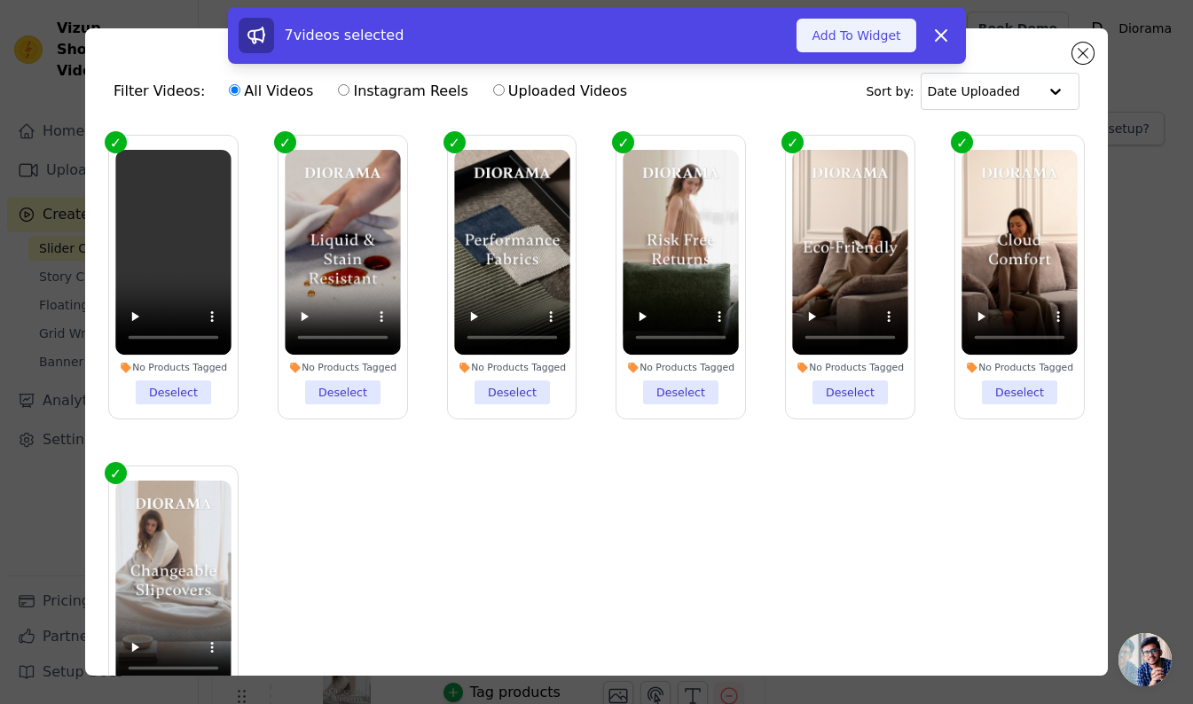
click at [835, 39] on button "Add To Widget" at bounding box center [856, 36] width 119 height 34
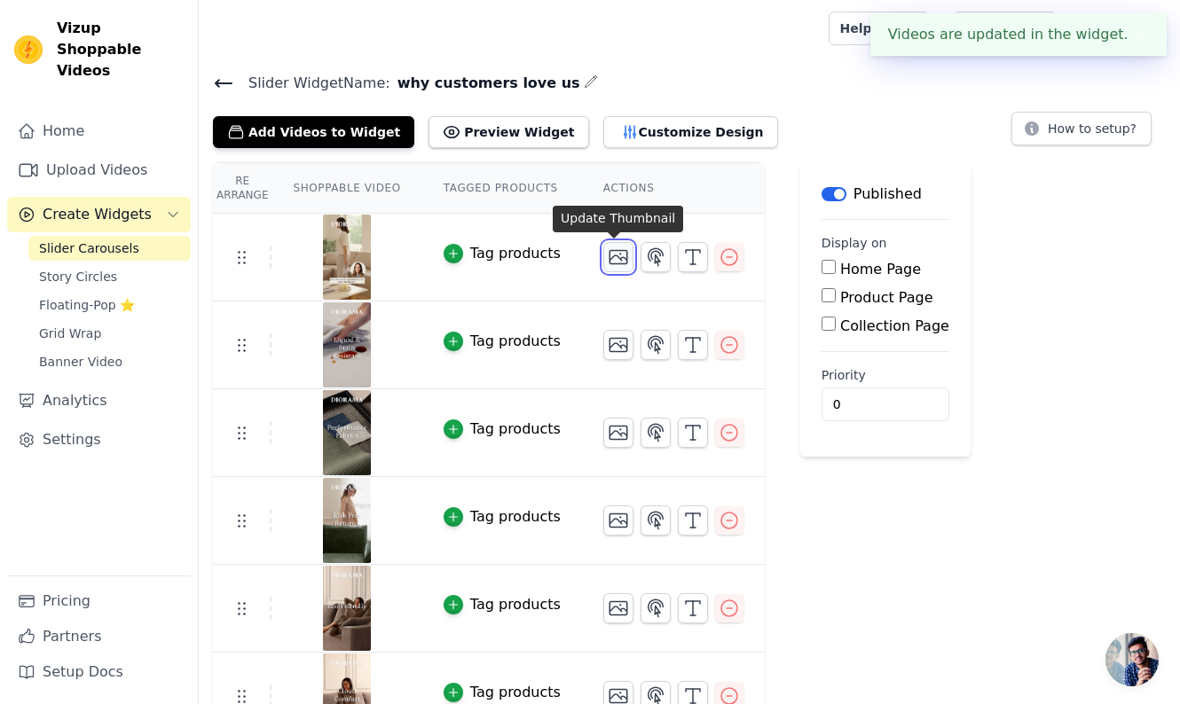
click at [612, 255] on icon "button" at bounding box center [619, 257] width 18 height 13
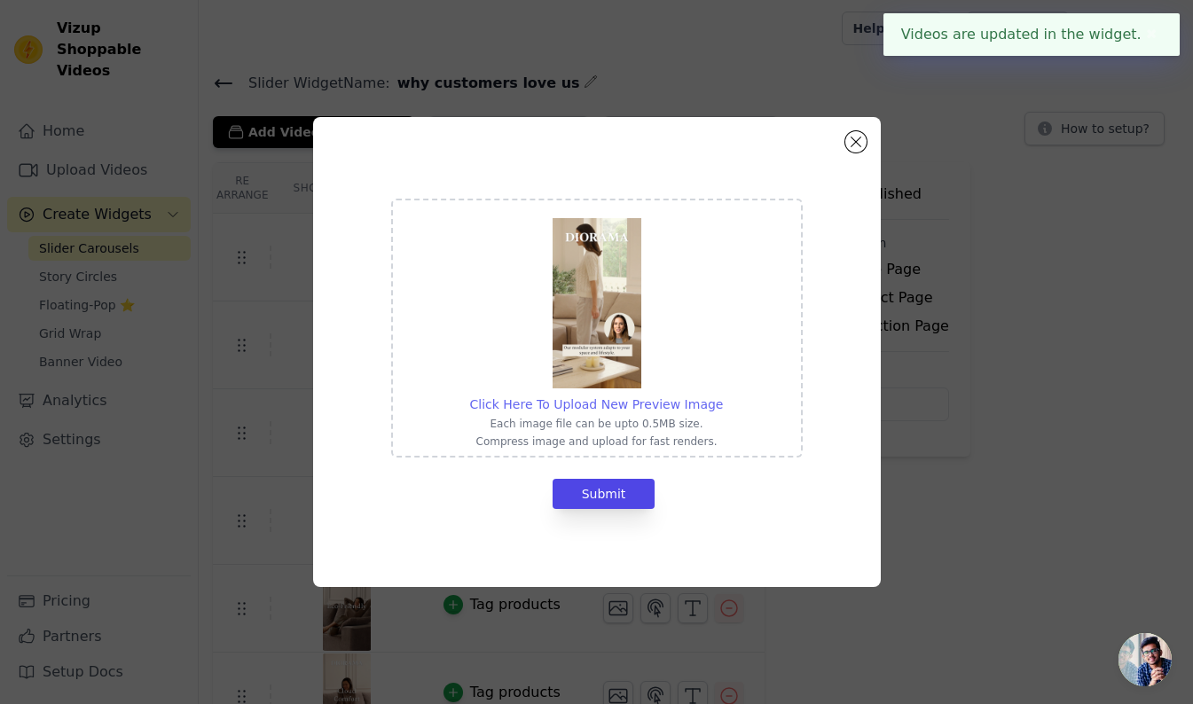
click at [677, 405] on span "Click Here To Upload New Preview Image" at bounding box center [597, 404] width 254 height 14
click at [722, 396] on input "Click Here To Upload New Preview Image Each image file can be upto 0.5MB size. …" at bounding box center [722, 395] width 1 height 1
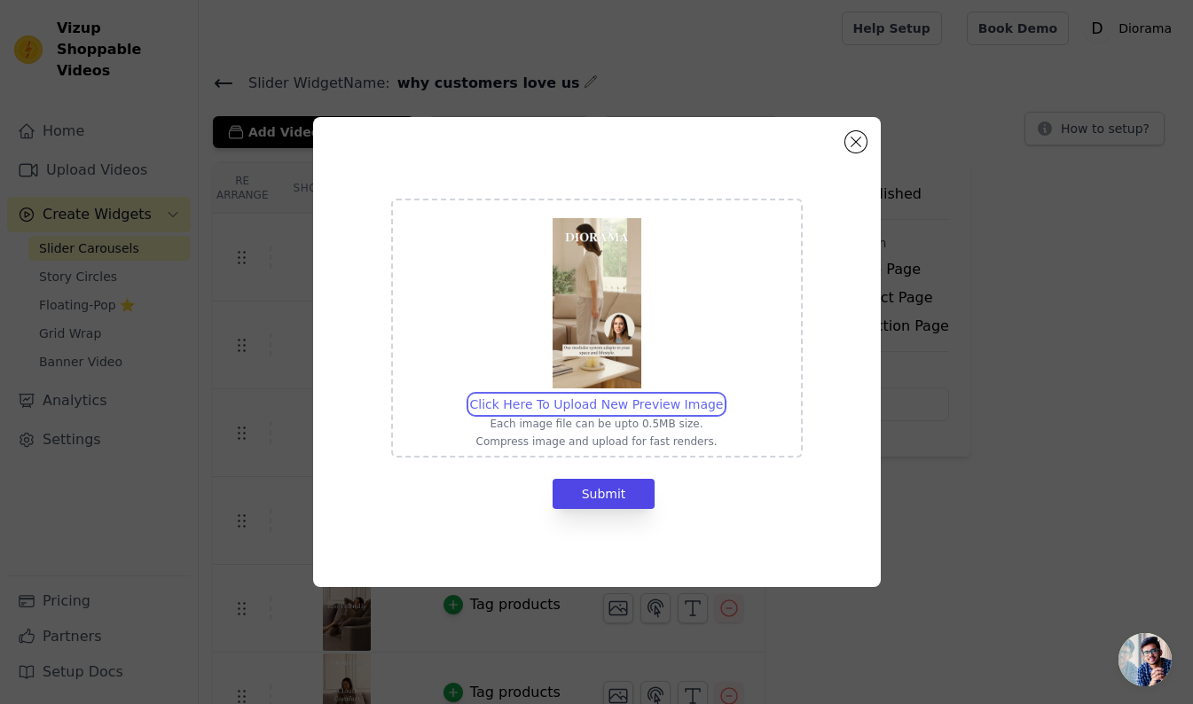
type input "C:\fakepath\Modular Design.jpg"
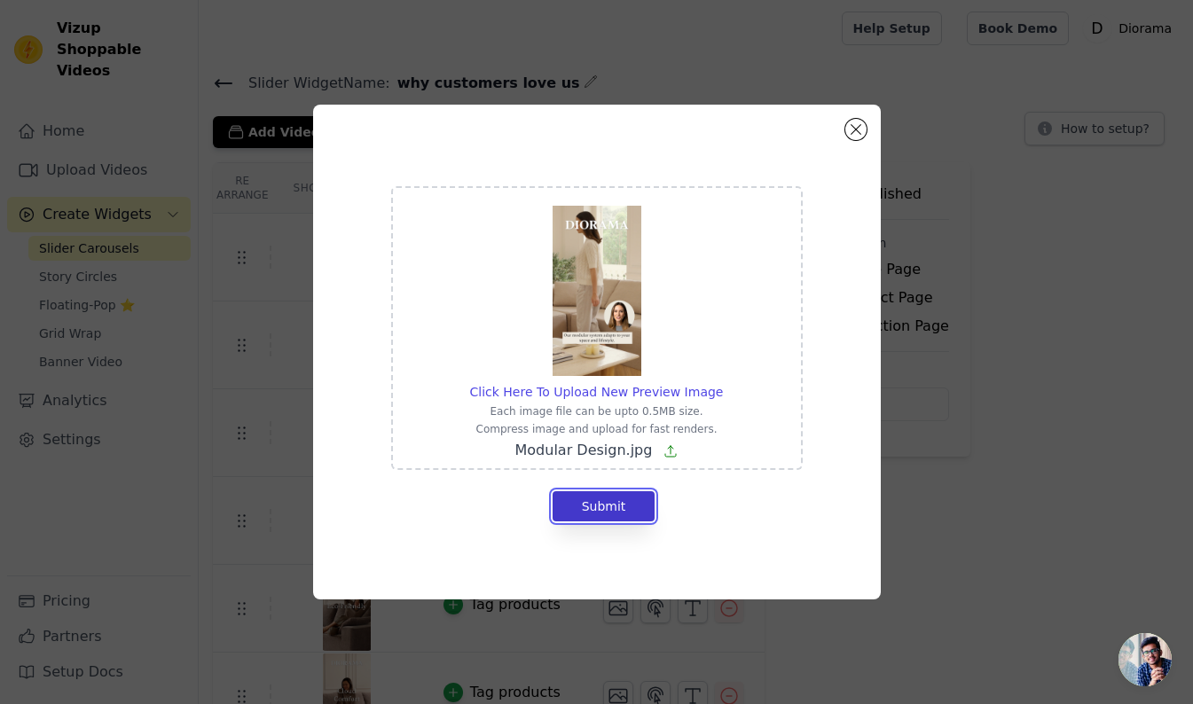
drag, startPoint x: 594, startPoint y: 504, endPoint x: 614, endPoint y: 508, distance: 19.8
click at [594, 505] on button "Submit" at bounding box center [604, 507] width 103 height 30
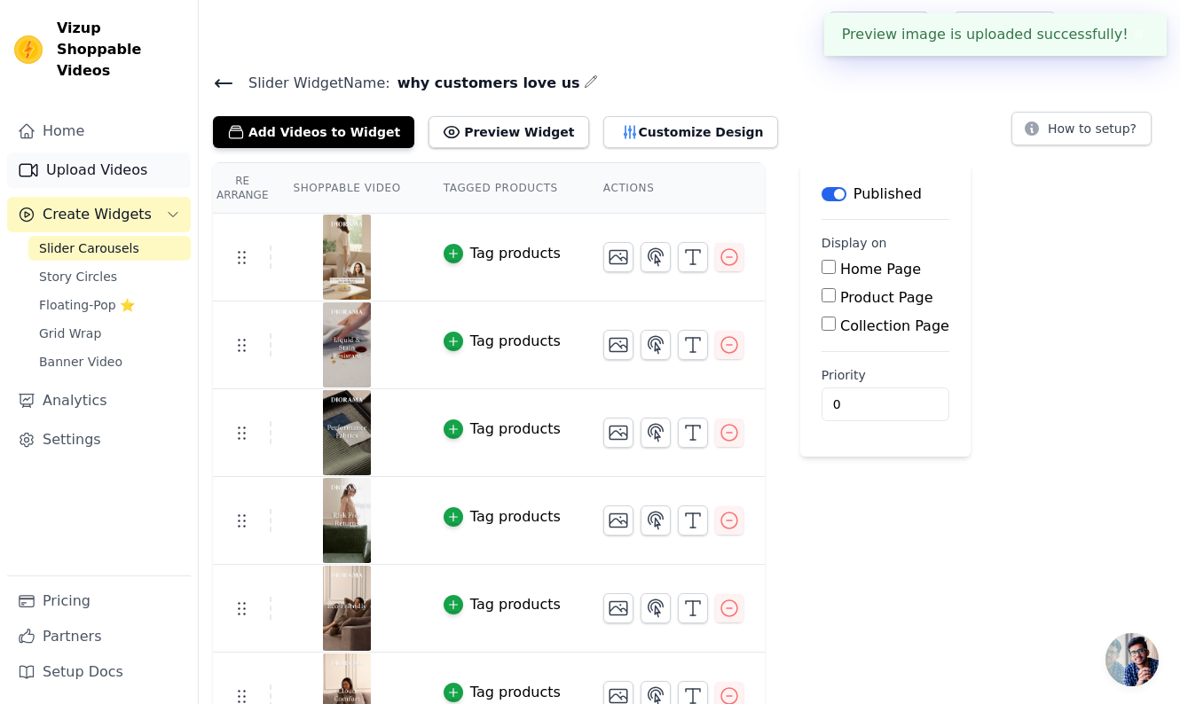
click at [93, 153] on link "Upload Videos" at bounding box center [99, 170] width 184 height 35
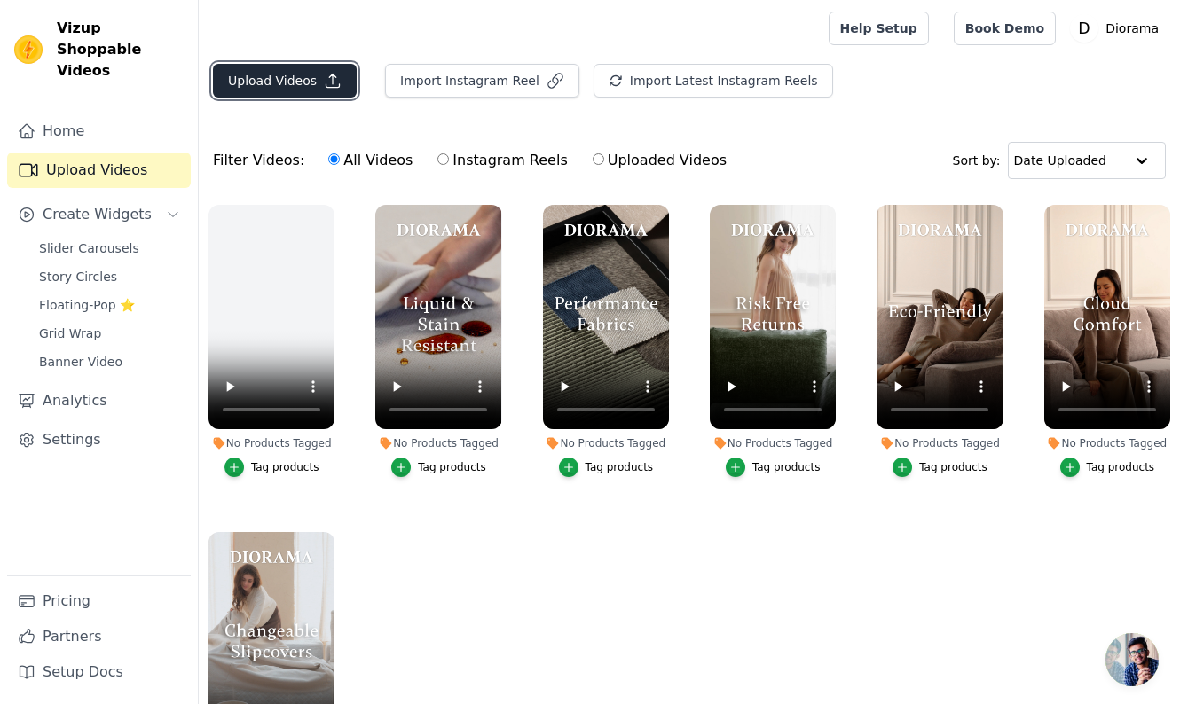
click at [304, 88] on button "Upload Videos" at bounding box center [285, 81] width 144 height 34
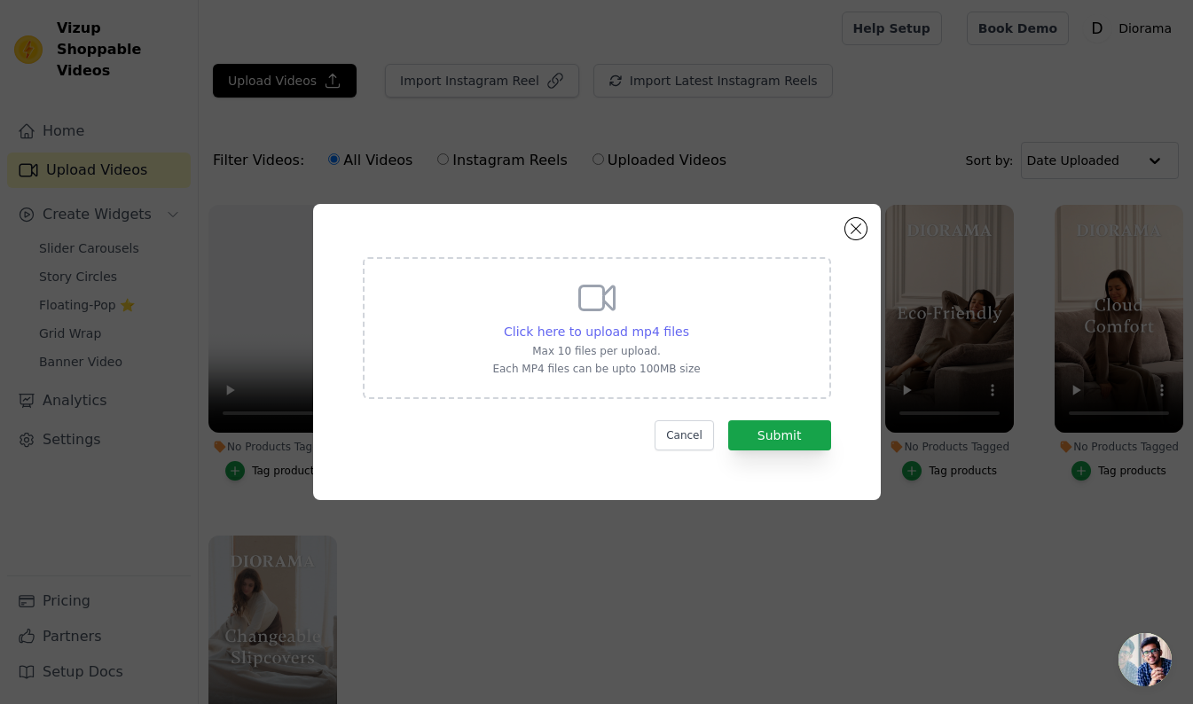
click at [596, 326] on span "Click here to upload mp4 files" at bounding box center [596, 332] width 185 height 14
click at [689, 323] on input "Click here to upload mp4 files Max 10 files per upload. Each MP4 files can be u…" at bounding box center [689, 322] width 1 height 1
type input "C:\fakepath\Pet Friendly.mp4"
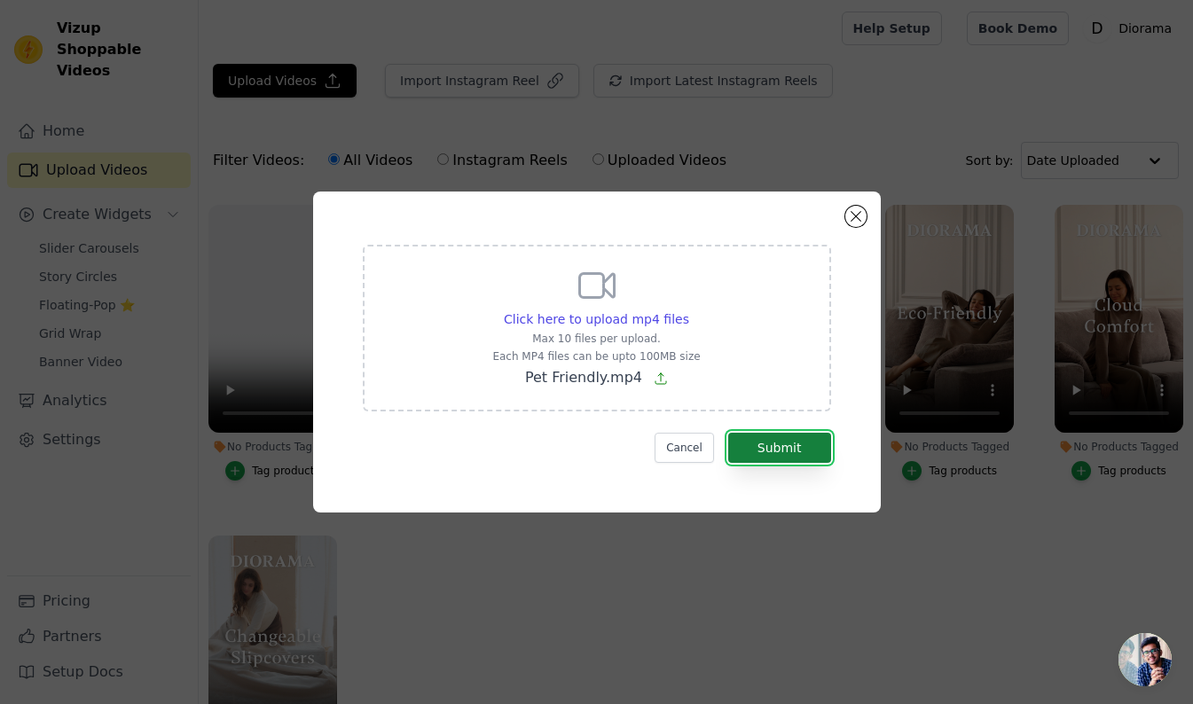
click at [786, 438] on button "Submit" at bounding box center [779, 448] width 103 height 30
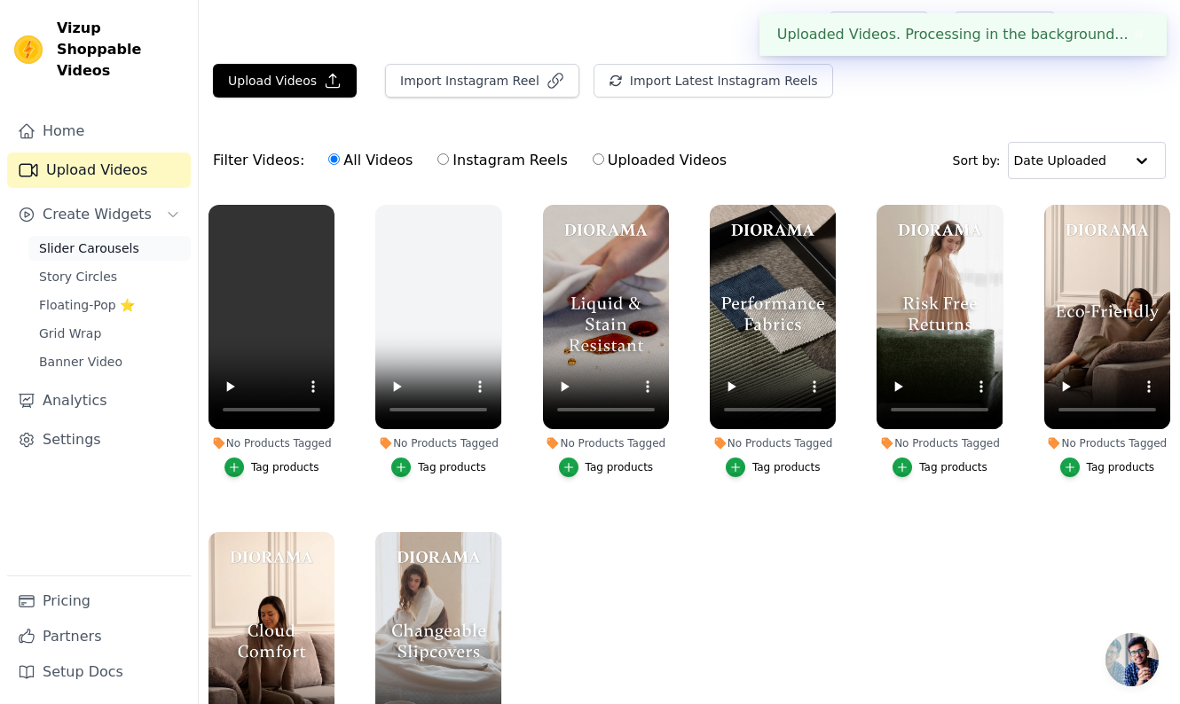
click at [78, 240] on span "Slider Carousels" at bounding box center [89, 249] width 100 height 18
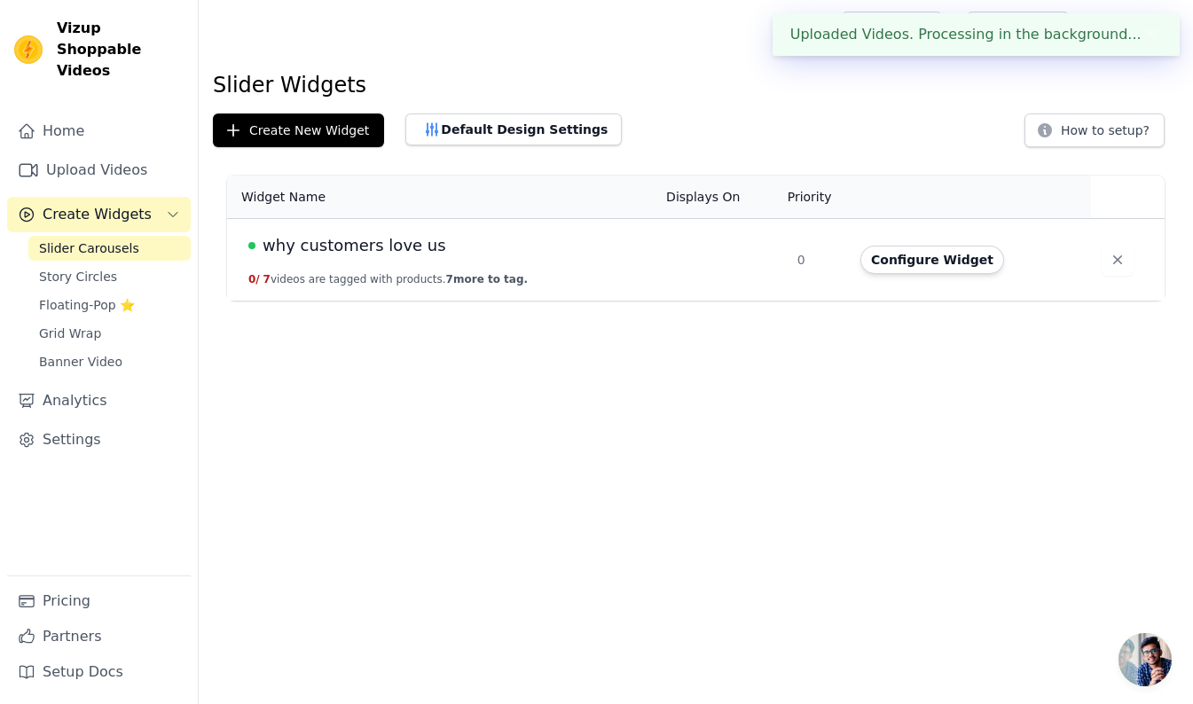
click at [338, 245] on span "why customers love us" at bounding box center [355, 245] width 184 height 25
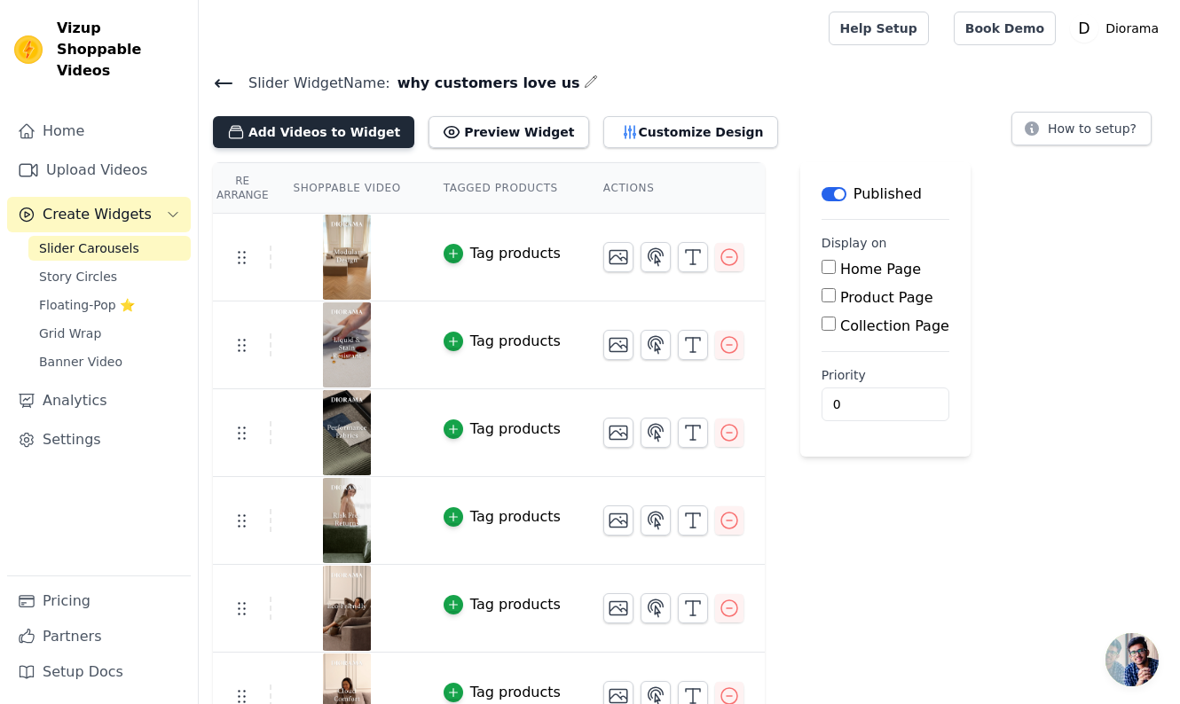
click at [316, 135] on button "Add Videos to Widget" at bounding box center [313, 132] width 201 height 32
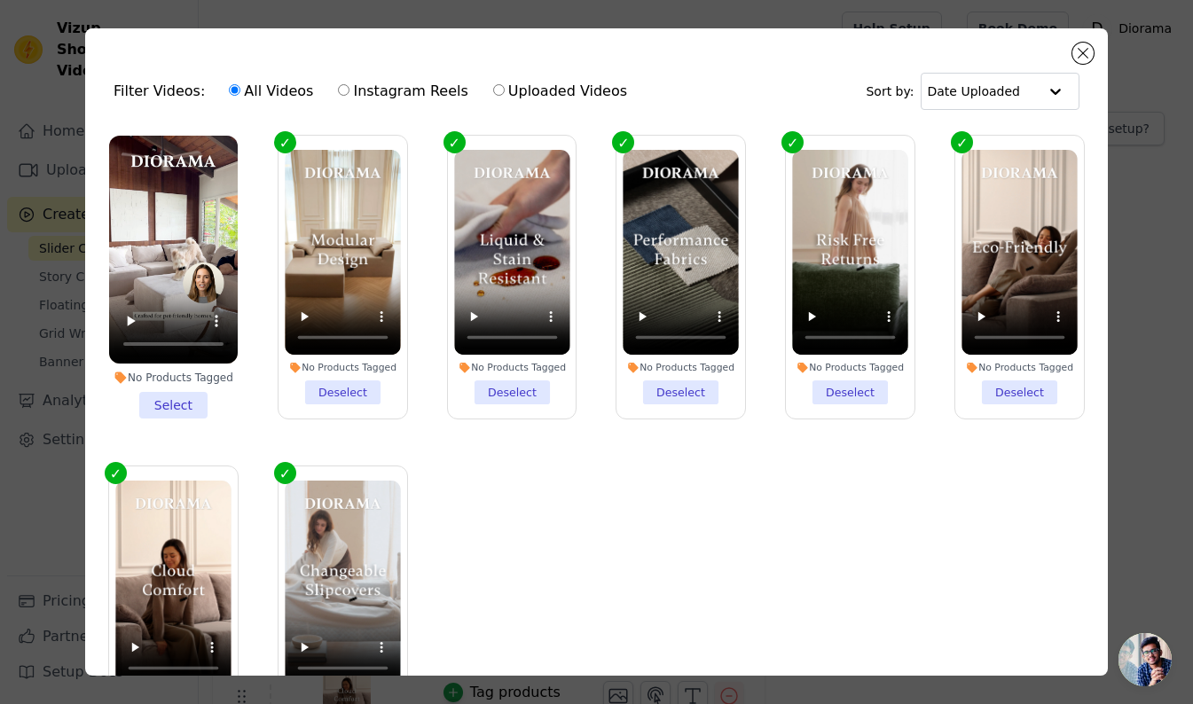
drag, startPoint x: 159, startPoint y: 399, endPoint x: 191, endPoint y: 397, distance: 32.1
click at [159, 399] on li "No Products Tagged Select" at bounding box center [173, 277] width 129 height 283
click at [0, 0] on input "No Products Tagged Select" at bounding box center [0, 0] width 0 height 0
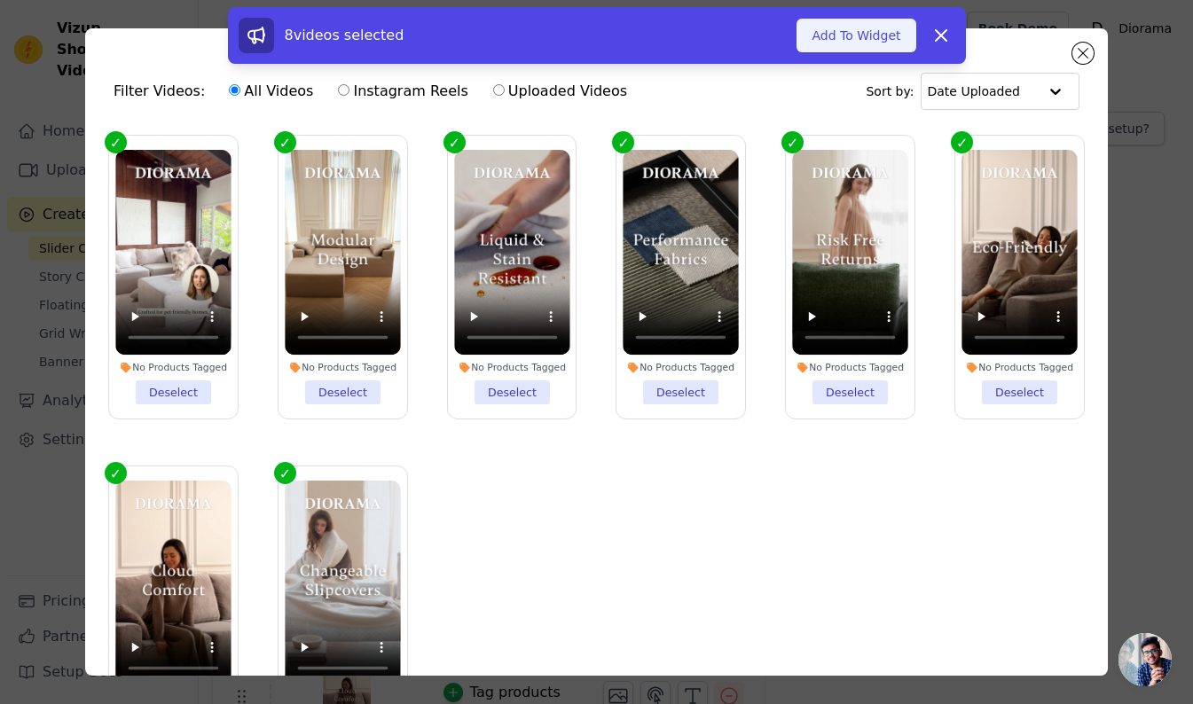
click at [864, 38] on button "Add To Widget" at bounding box center [856, 36] width 119 height 34
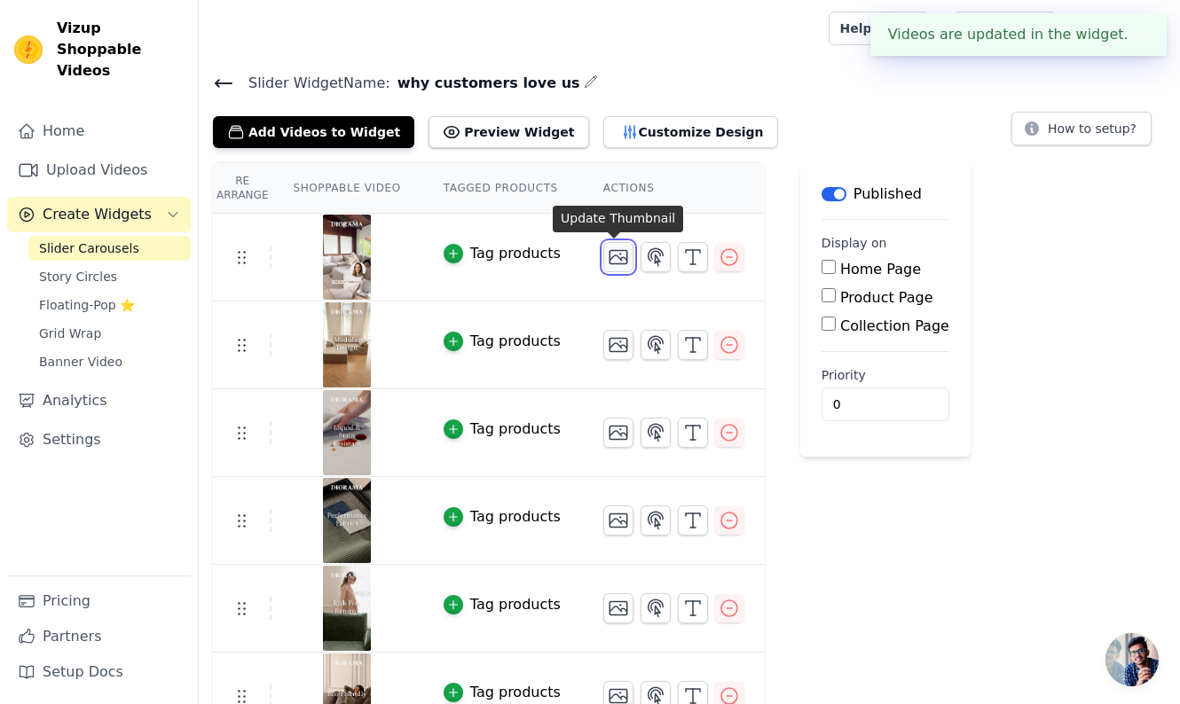
click at [621, 260] on icon "button" at bounding box center [618, 257] width 21 height 21
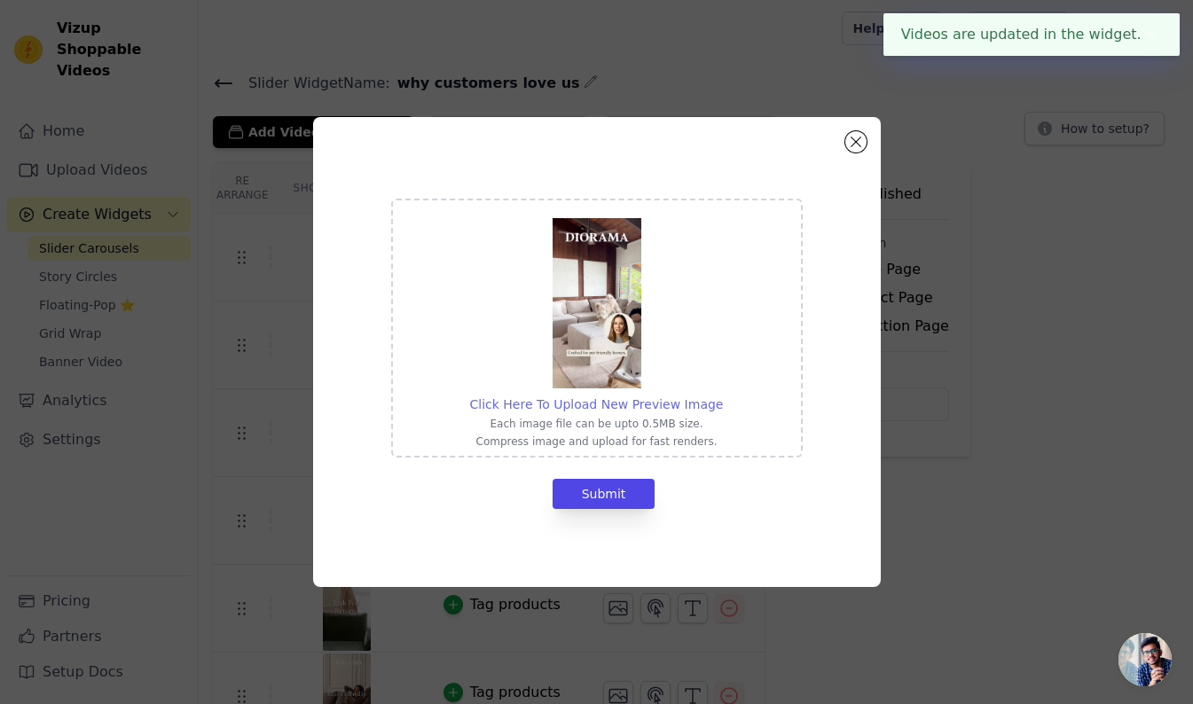
click at [626, 402] on span "Click Here To Upload New Preview Image" at bounding box center [597, 404] width 254 height 14
click at [722, 396] on input "Click Here To Upload New Preview Image Each image file can be upto 0.5MB size. …" at bounding box center [722, 395] width 1 height 1
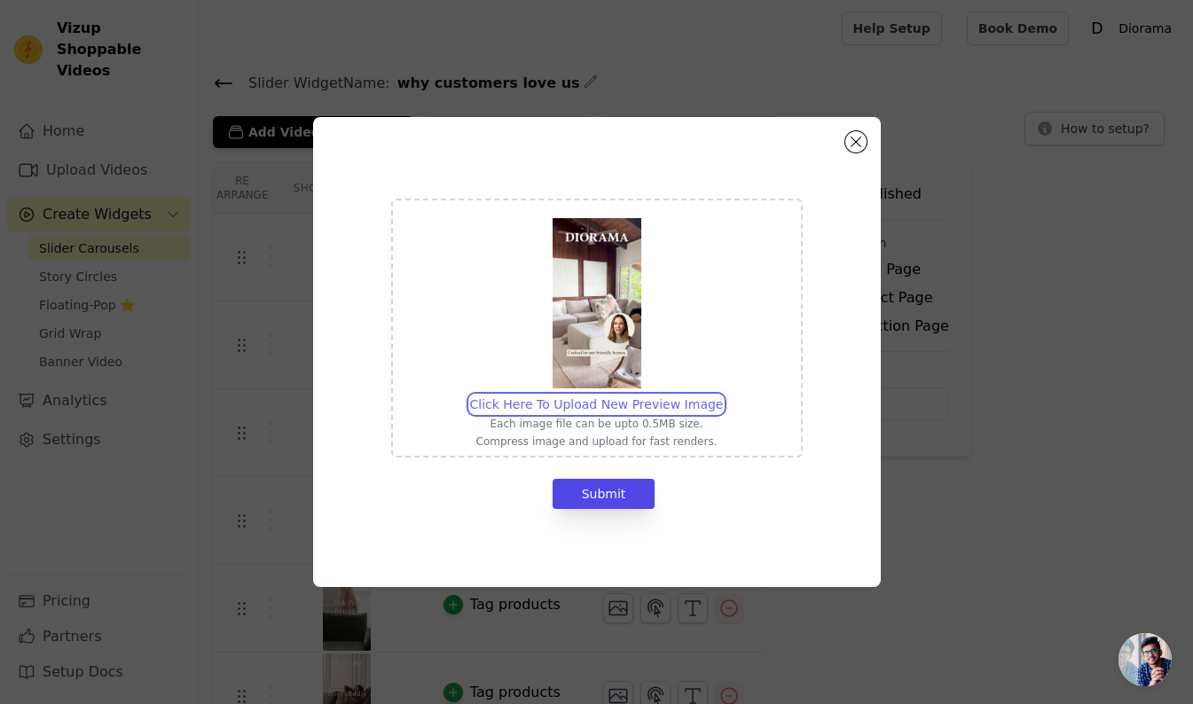
type input "C:\fakepath\Pet Friendly.jpg"
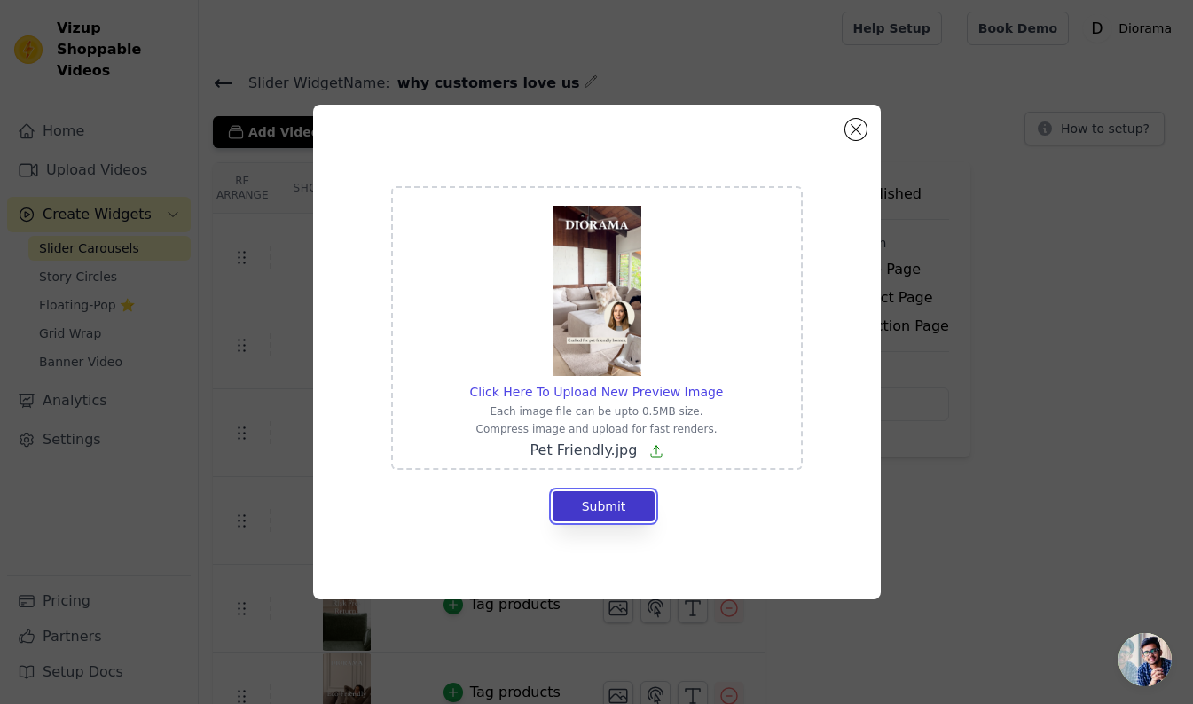
drag, startPoint x: 610, startPoint y: 509, endPoint x: 634, endPoint y: 508, distance: 23.1
click at [611, 508] on button "Submit" at bounding box center [604, 507] width 103 height 30
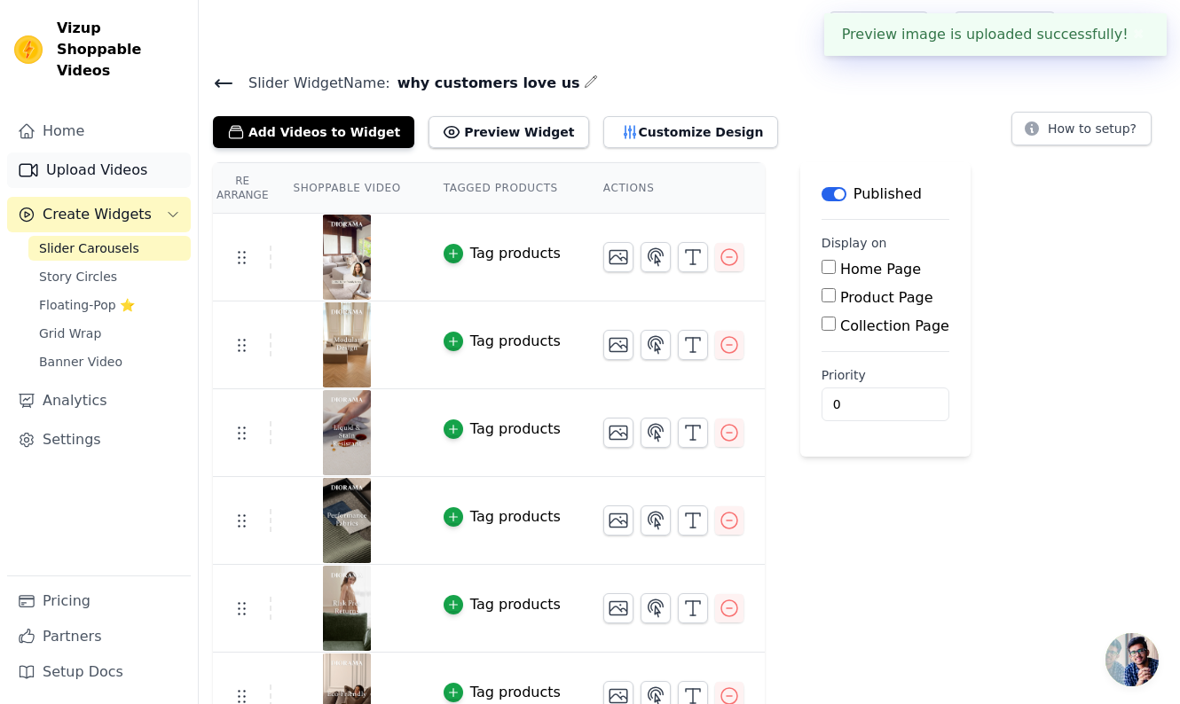
click at [87, 153] on link "Upload Videos" at bounding box center [99, 170] width 184 height 35
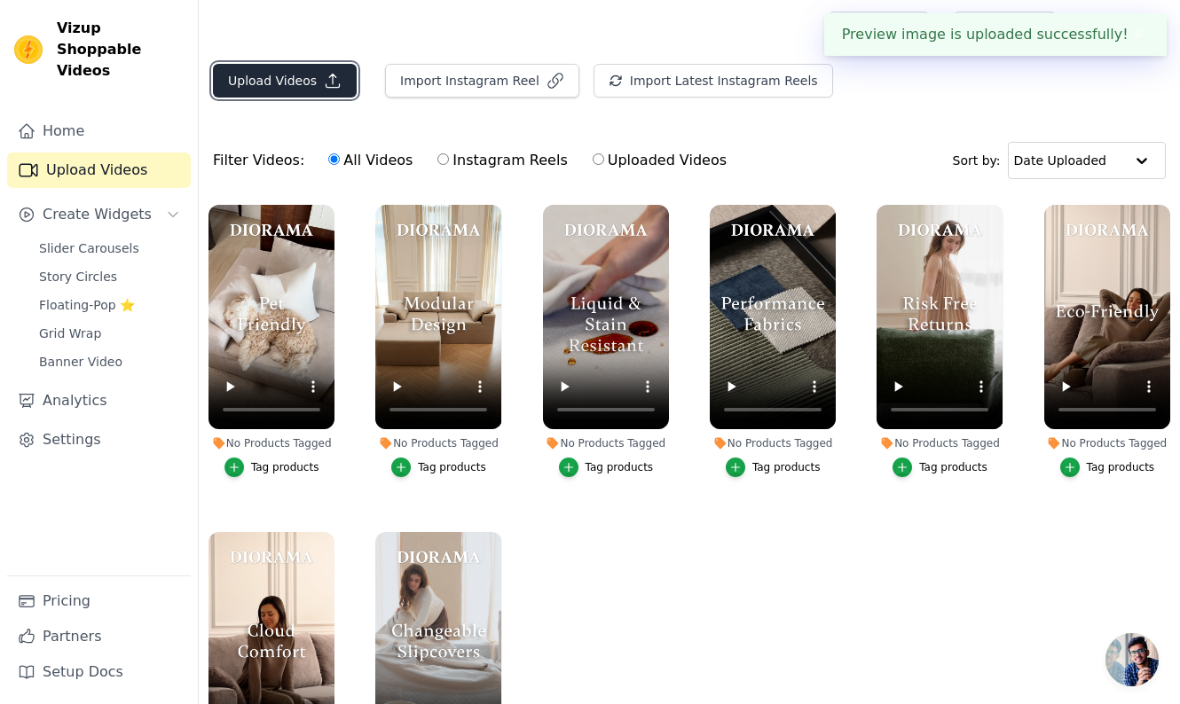
click at [286, 82] on button "Upload Videos" at bounding box center [285, 81] width 144 height 34
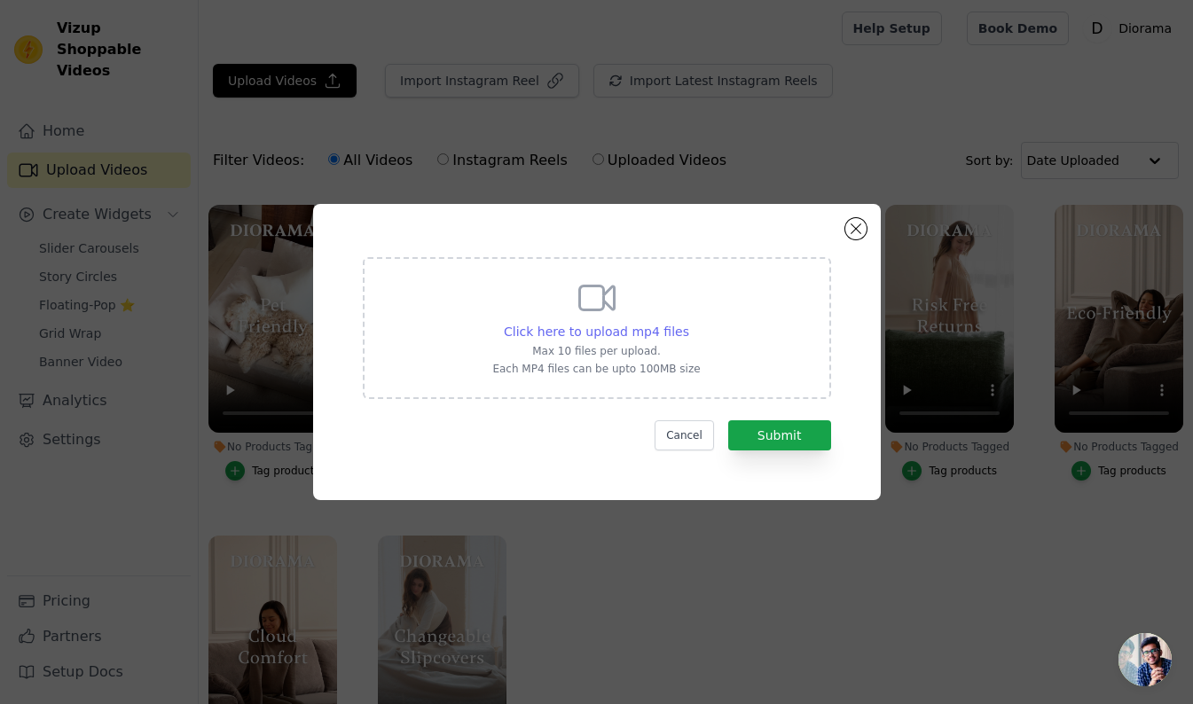
click at [595, 331] on span "Click here to upload mp4 files" at bounding box center [596, 332] width 185 height 14
click at [689, 323] on input "Click here to upload mp4 files Max 10 files per upload. Each MP4 files can be u…" at bounding box center [689, 322] width 1 height 1
type input "C:\fakepath\Washable.mp4"
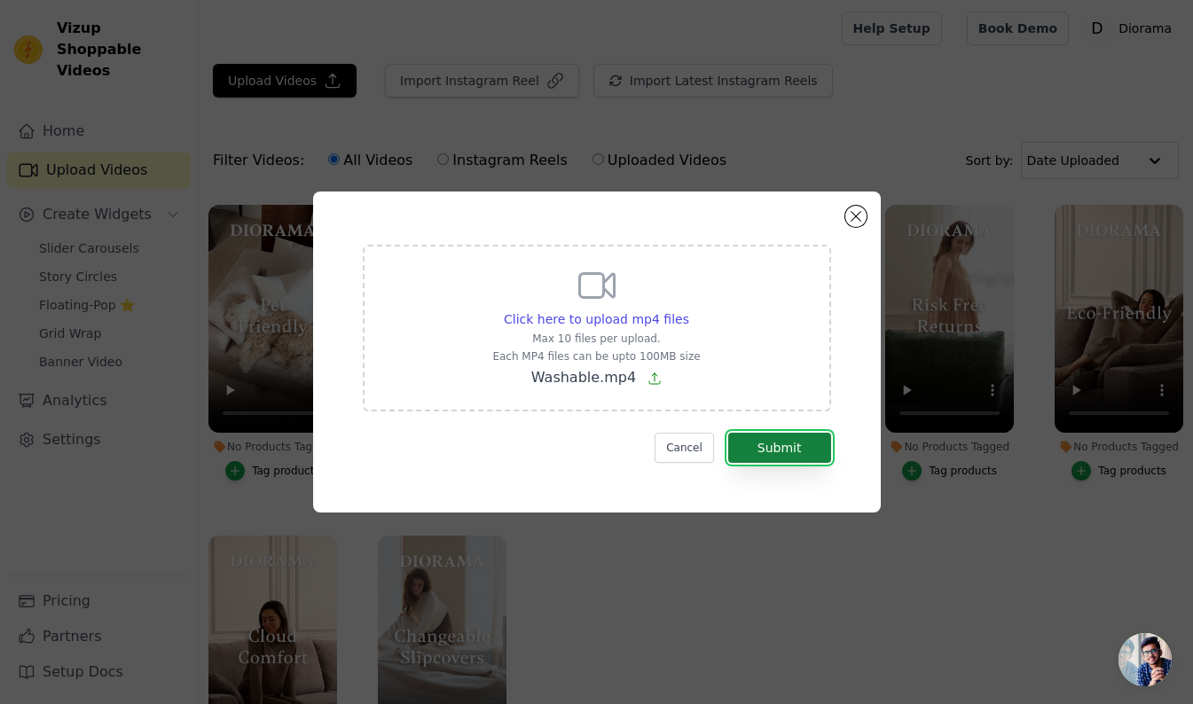
click at [783, 448] on button "Submit" at bounding box center [779, 448] width 103 height 30
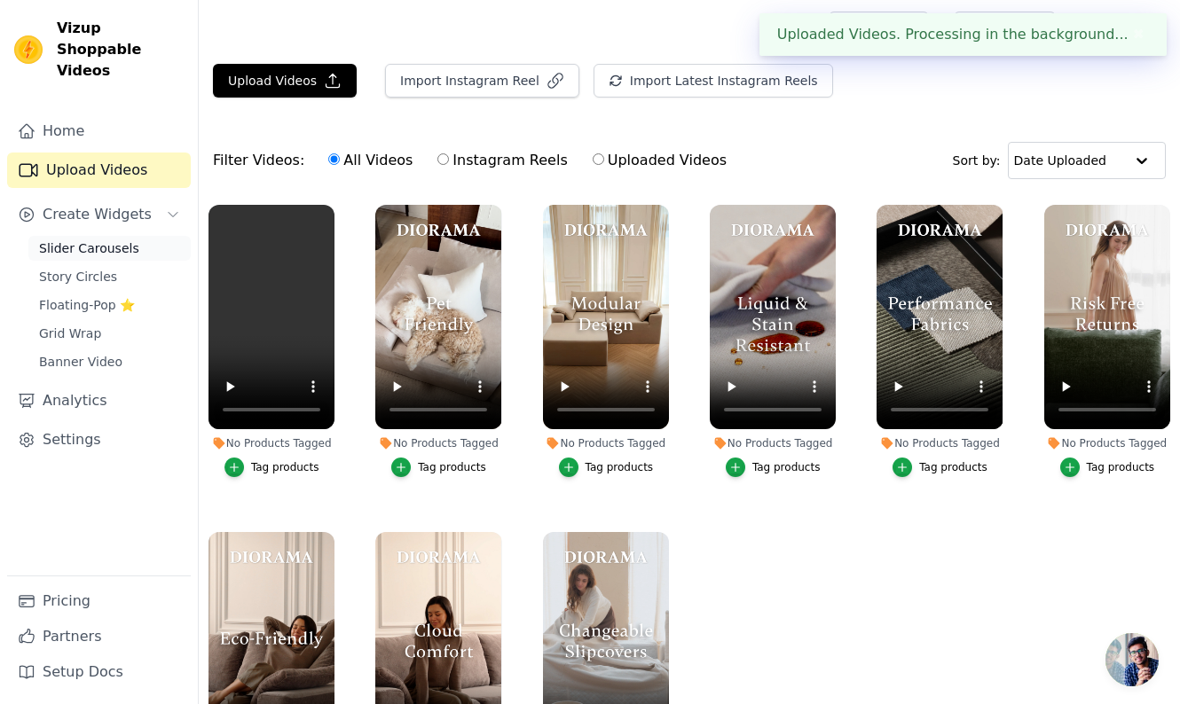
click at [95, 240] on span "Slider Carousels" at bounding box center [89, 249] width 100 height 18
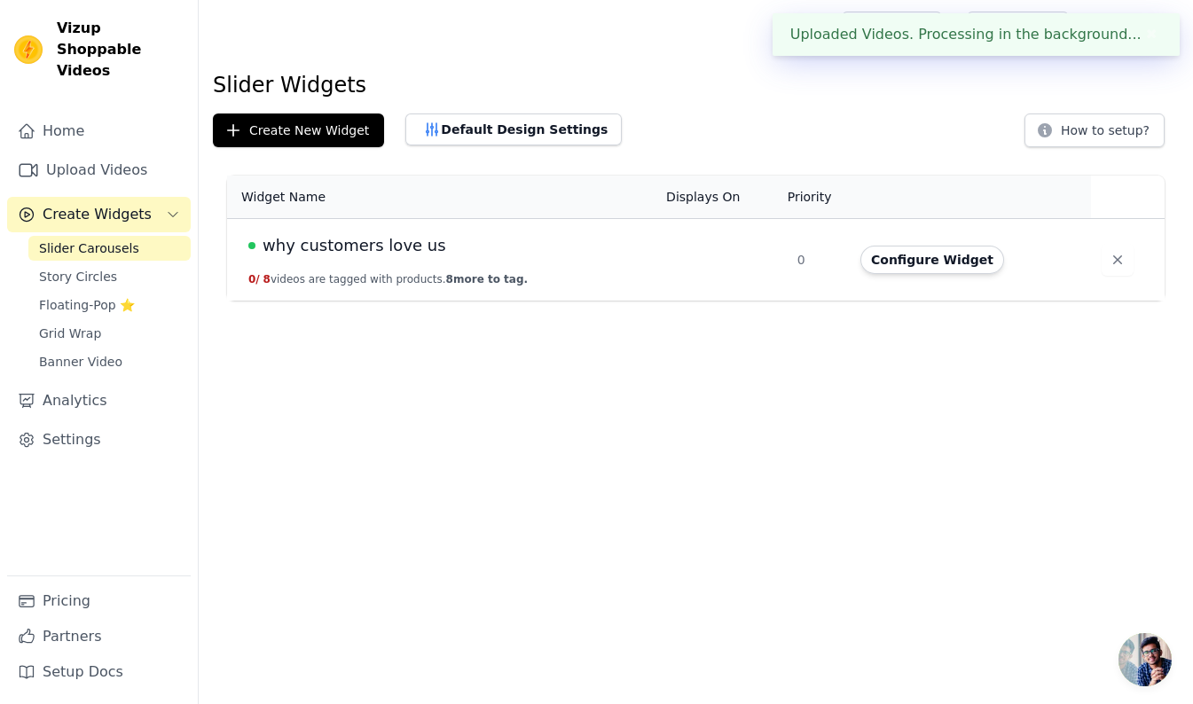
click at [365, 245] on span "why customers love us" at bounding box center [355, 245] width 184 height 25
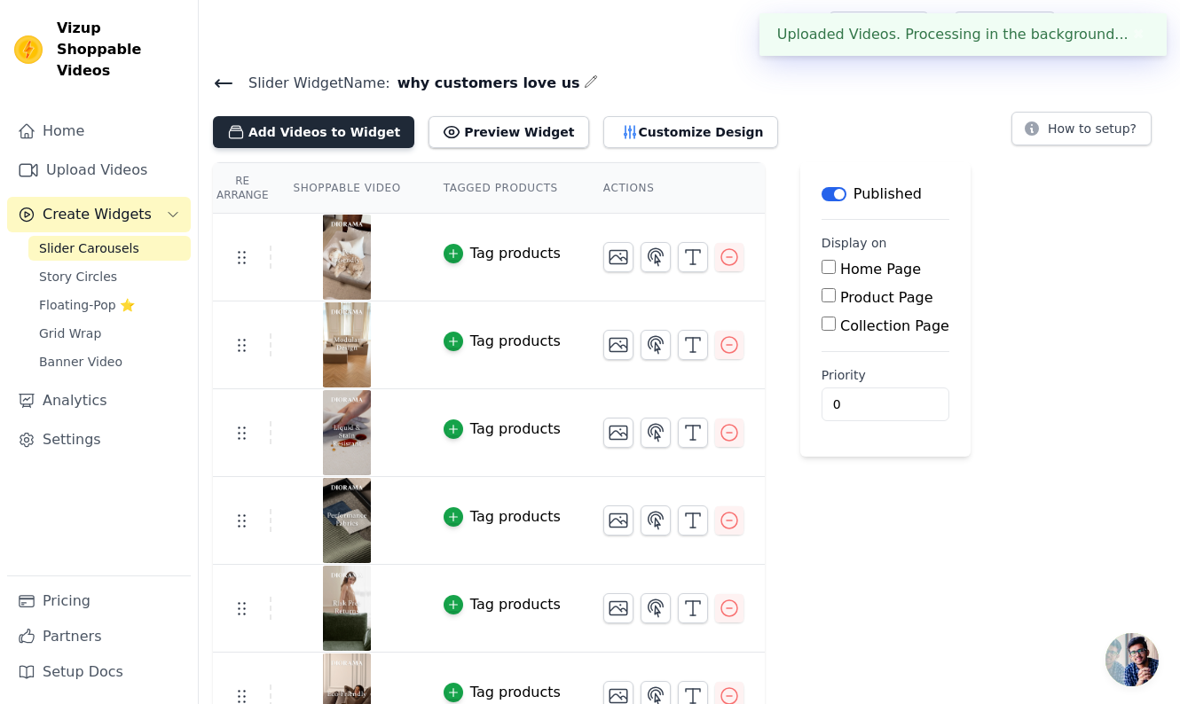
click at [319, 130] on button "Add Videos to Widget" at bounding box center [313, 132] width 201 height 32
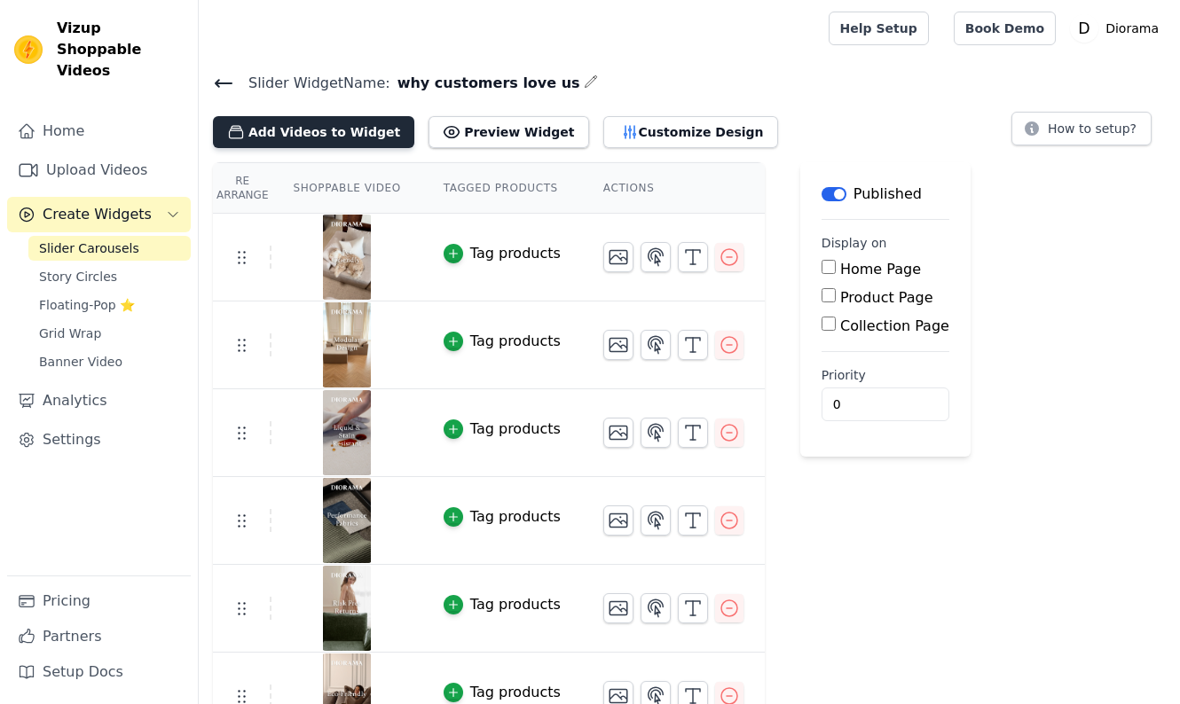
click at [327, 131] on button "Add Videos to Widget" at bounding box center [313, 132] width 201 height 32
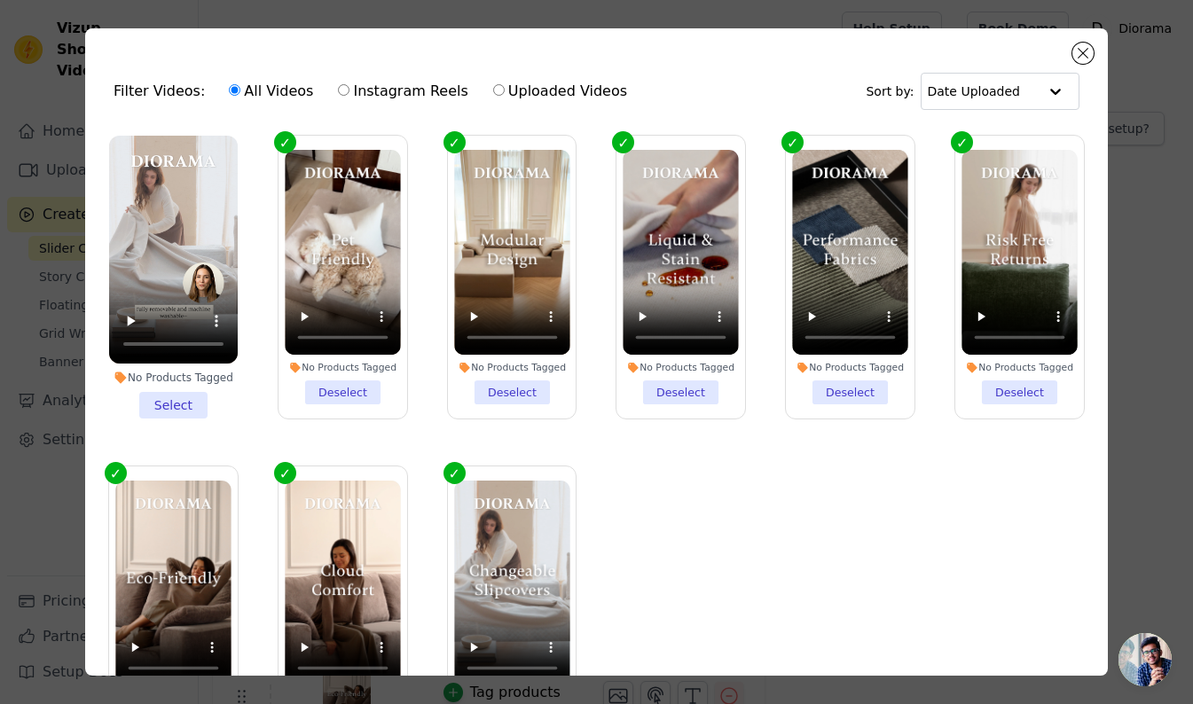
drag, startPoint x: 180, startPoint y: 397, endPoint x: 195, endPoint y: 397, distance: 15.1
click at [180, 397] on li "No Products Tagged Select" at bounding box center [173, 277] width 129 height 283
click at [0, 0] on input "No Products Tagged Select" at bounding box center [0, 0] width 0 height 0
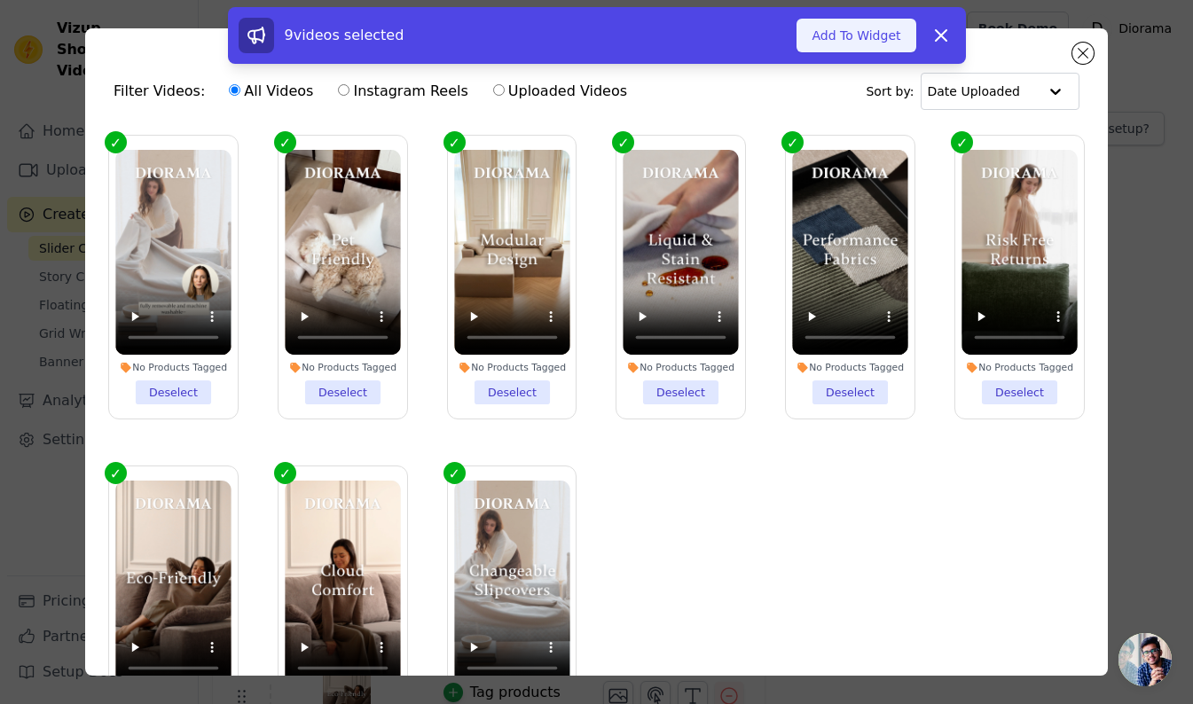
click at [878, 35] on button "Add To Widget" at bounding box center [856, 36] width 119 height 34
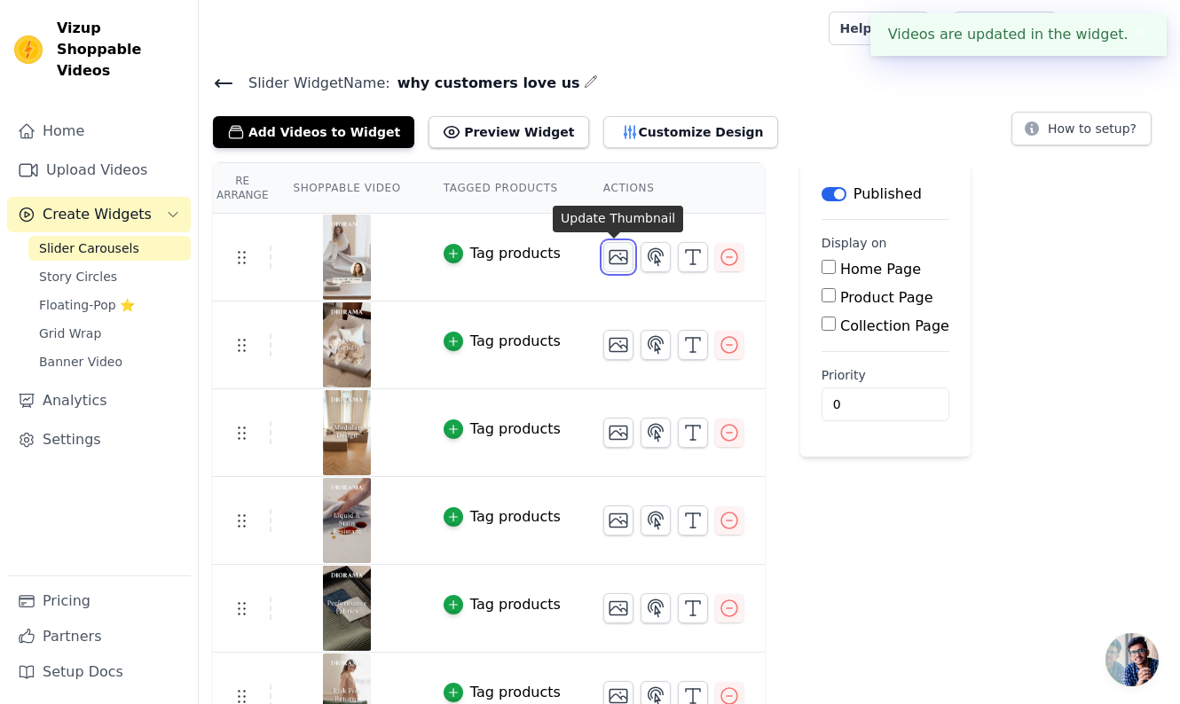
click at [620, 253] on icon "button" at bounding box center [618, 257] width 21 height 21
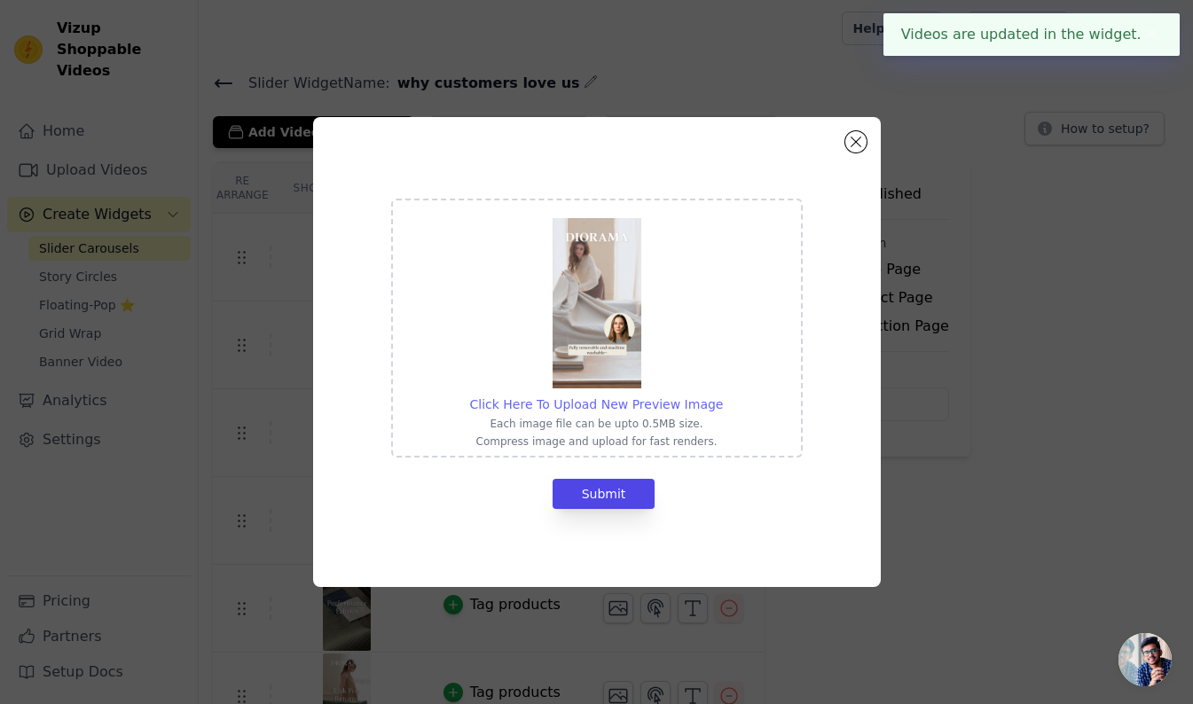
click at [656, 410] on span "Click Here To Upload New Preview Image" at bounding box center [597, 404] width 254 height 14
click at [722, 396] on input "Click Here To Upload New Preview Image Each image file can be upto 0.5MB size. …" at bounding box center [722, 395] width 1 height 1
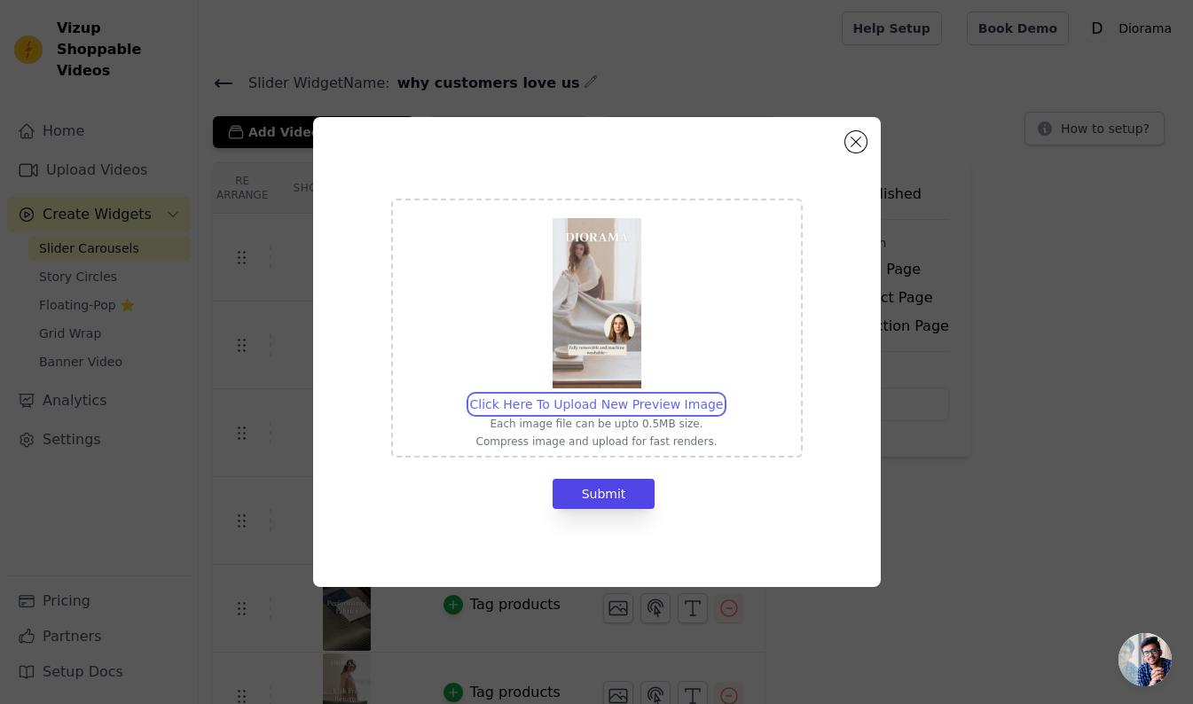
type input "C:\fakepath\Washable Cloud Sofa.jpg"
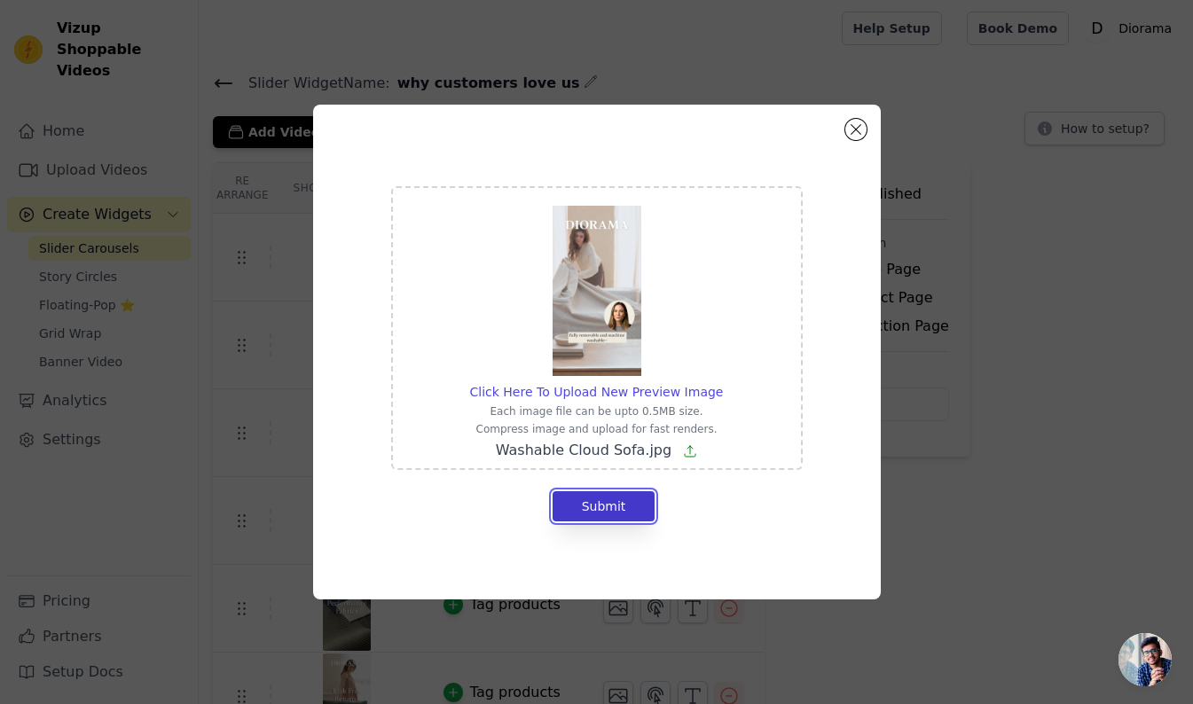
click at [617, 513] on button "Submit" at bounding box center [604, 507] width 103 height 30
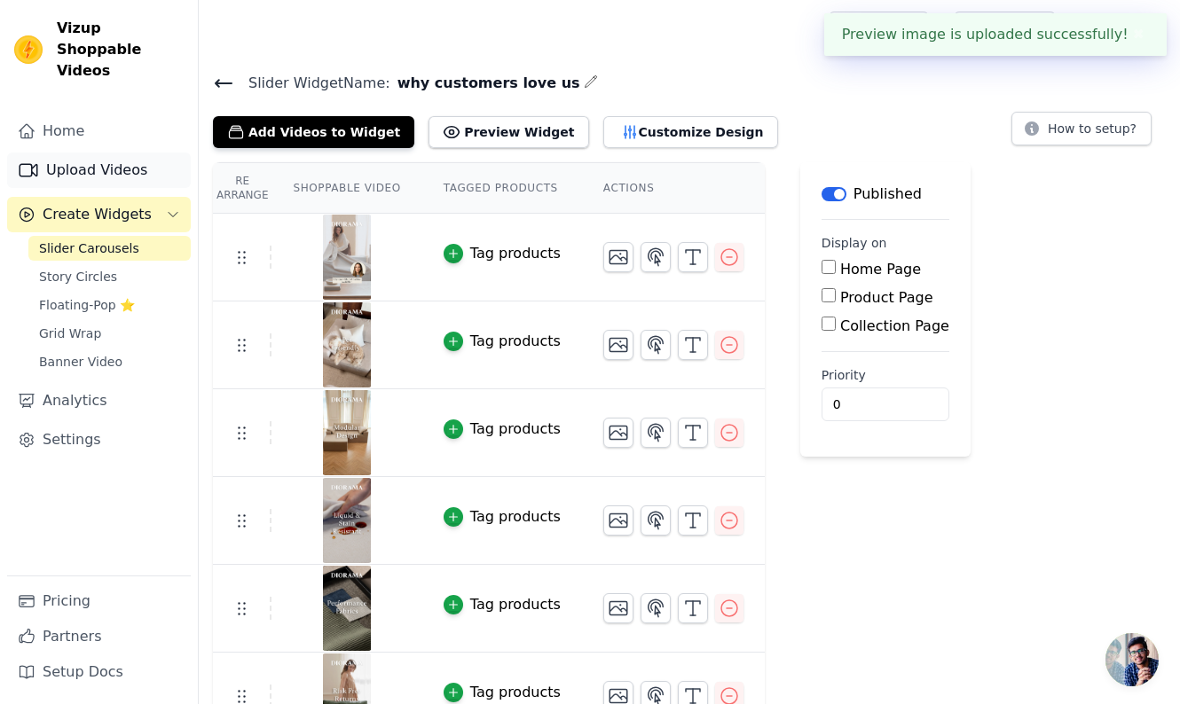
click at [99, 153] on link "Upload Videos" at bounding box center [99, 170] width 184 height 35
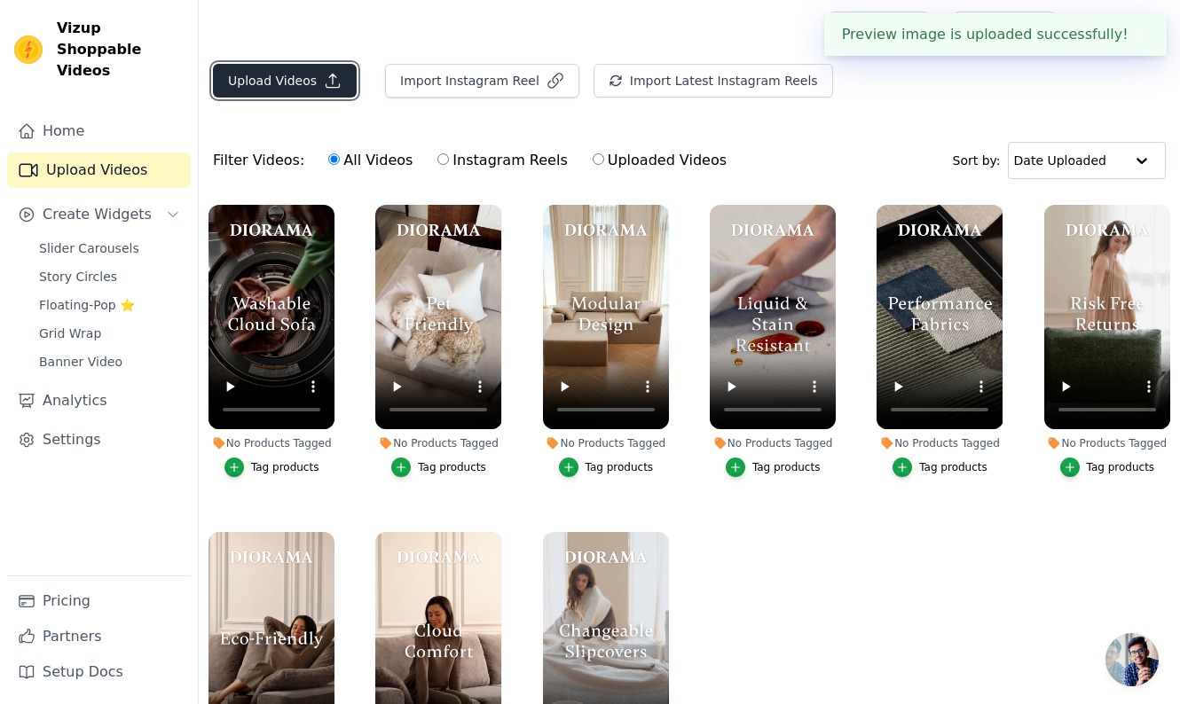
click at [301, 86] on button "Upload Videos" at bounding box center [285, 81] width 144 height 34
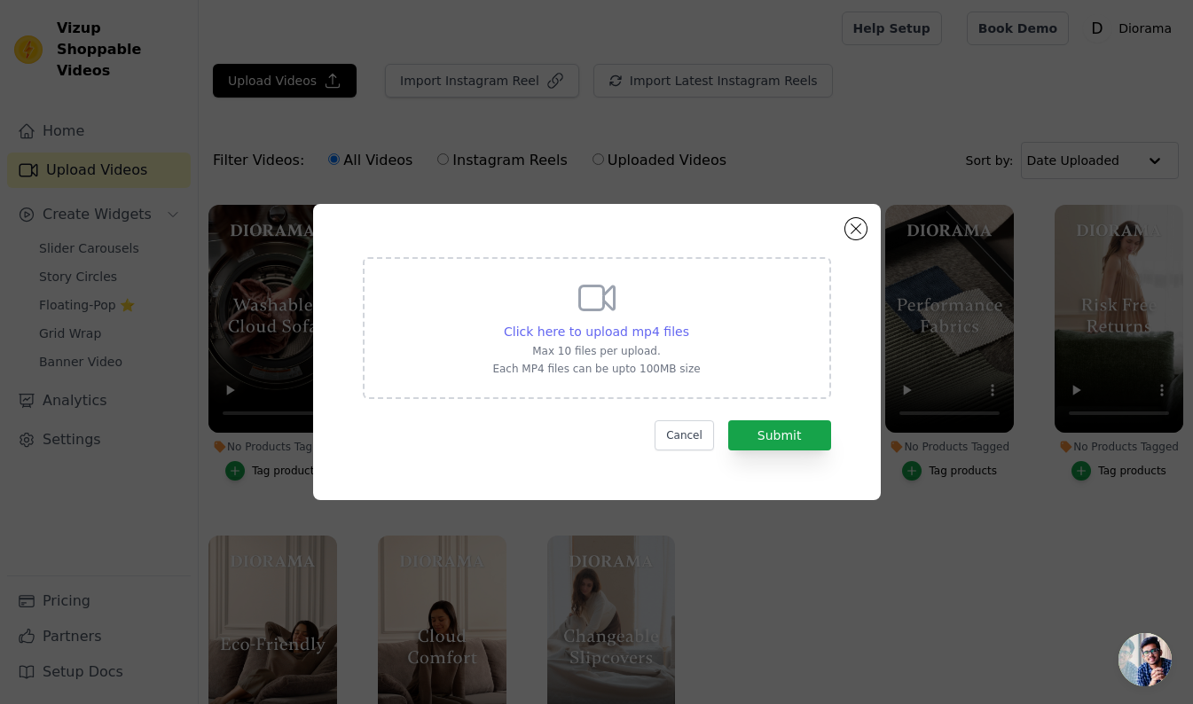
click at [633, 327] on span "Click here to upload mp4 files" at bounding box center [596, 332] width 185 height 14
click at [689, 323] on input "Click here to upload mp4 files Max 10 files per upload. Each MP4 files can be u…" at bounding box center [689, 322] width 1 height 1
type input "C:\fakepath\Waterproof FlexForm Frame.mp4"
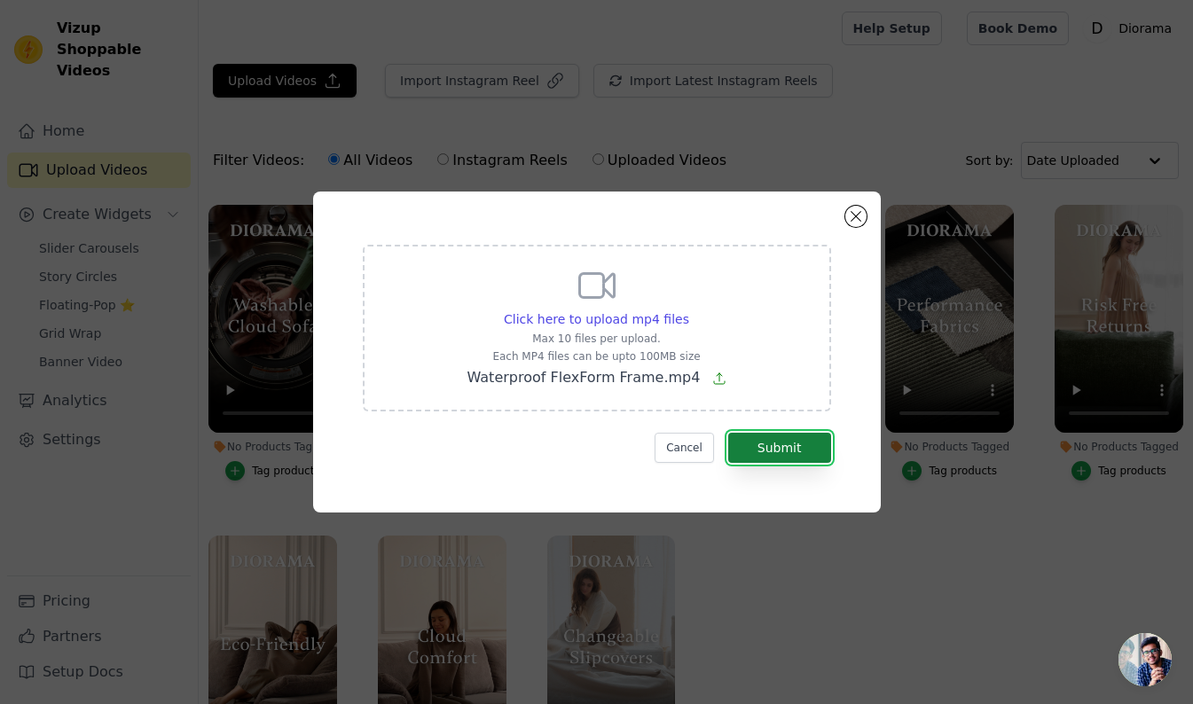
click at [777, 442] on button "Submit" at bounding box center [779, 448] width 103 height 30
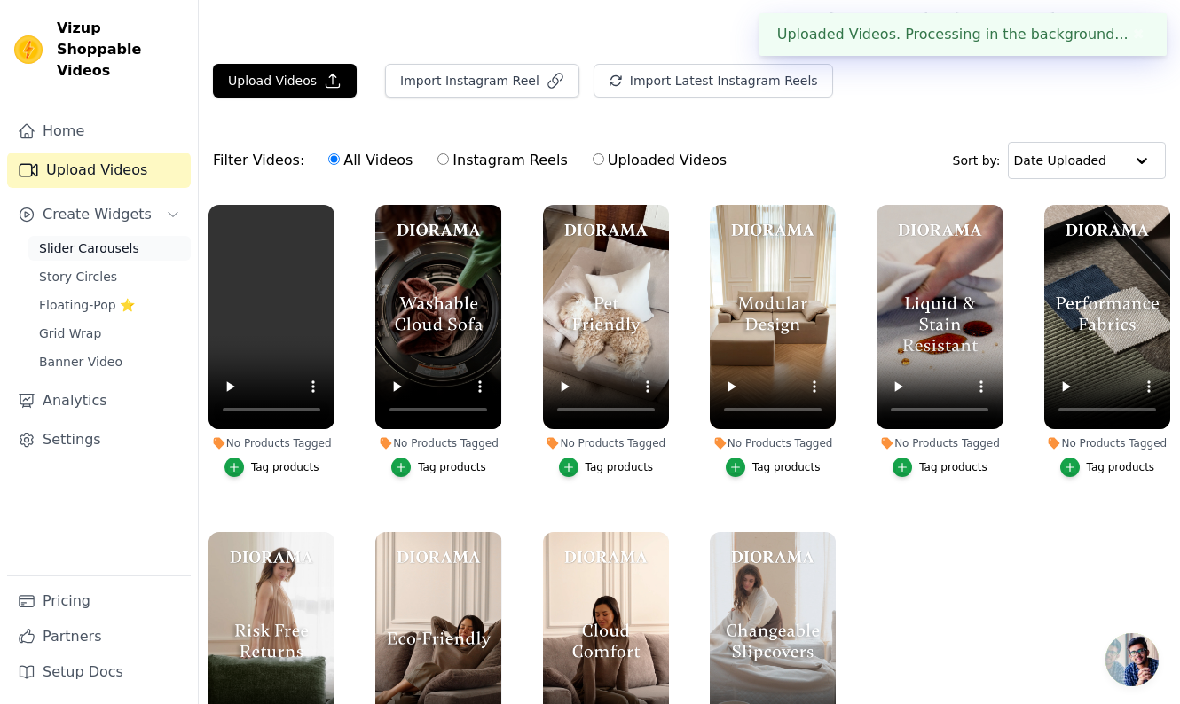
click at [72, 240] on span "Slider Carousels" at bounding box center [89, 249] width 100 height 18
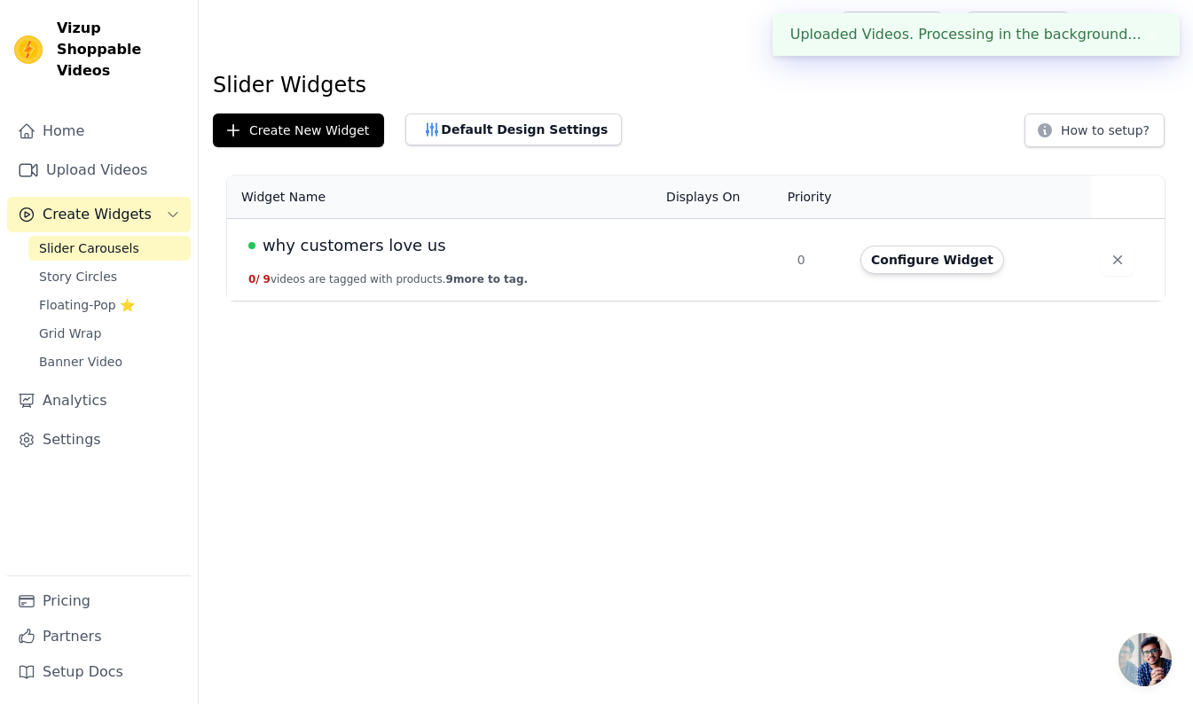
click at [350, 248] on span "why customers love us" at bounding box center [355, 245] width 184 height 25
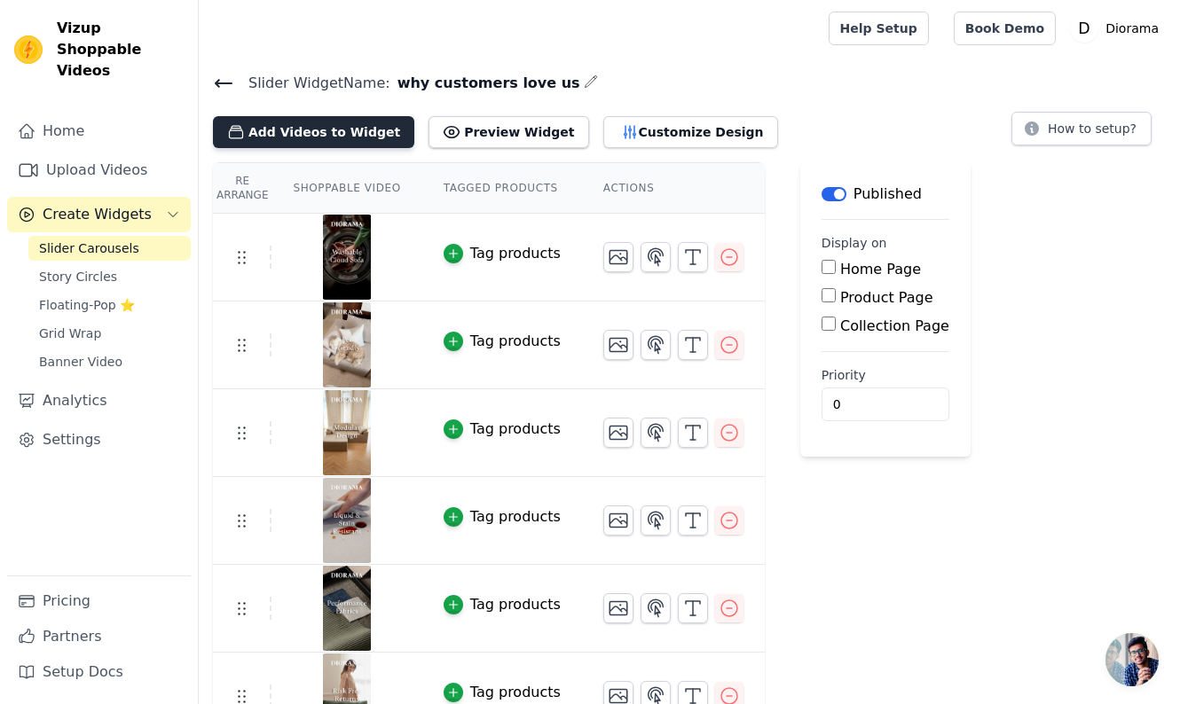
click at [337, 132] on button "Add Videos to Widget" at bounding box center [313, 132] width 201 height 32
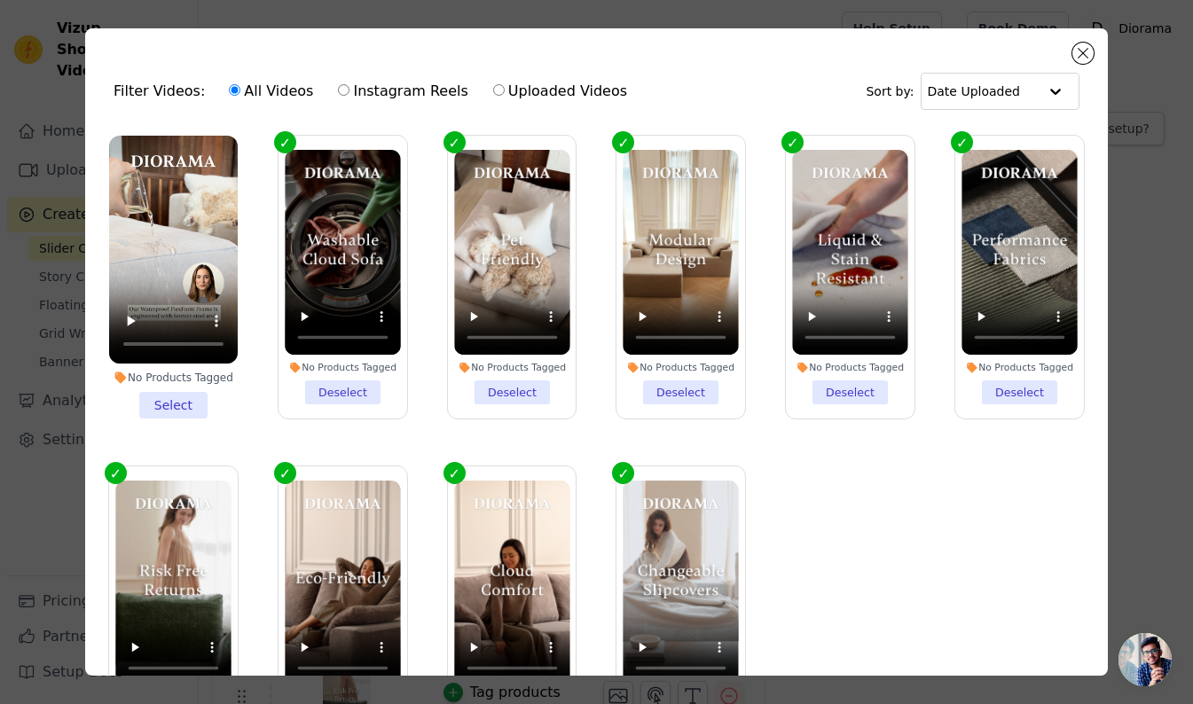
click at [174, 395] on li "No Products Tagged Select" at bounding box center [173, 277] width 129 height 283
click at [0, 0] on input "No Products Tagged Select" at bounding box center [0, 0] width 0 height 0
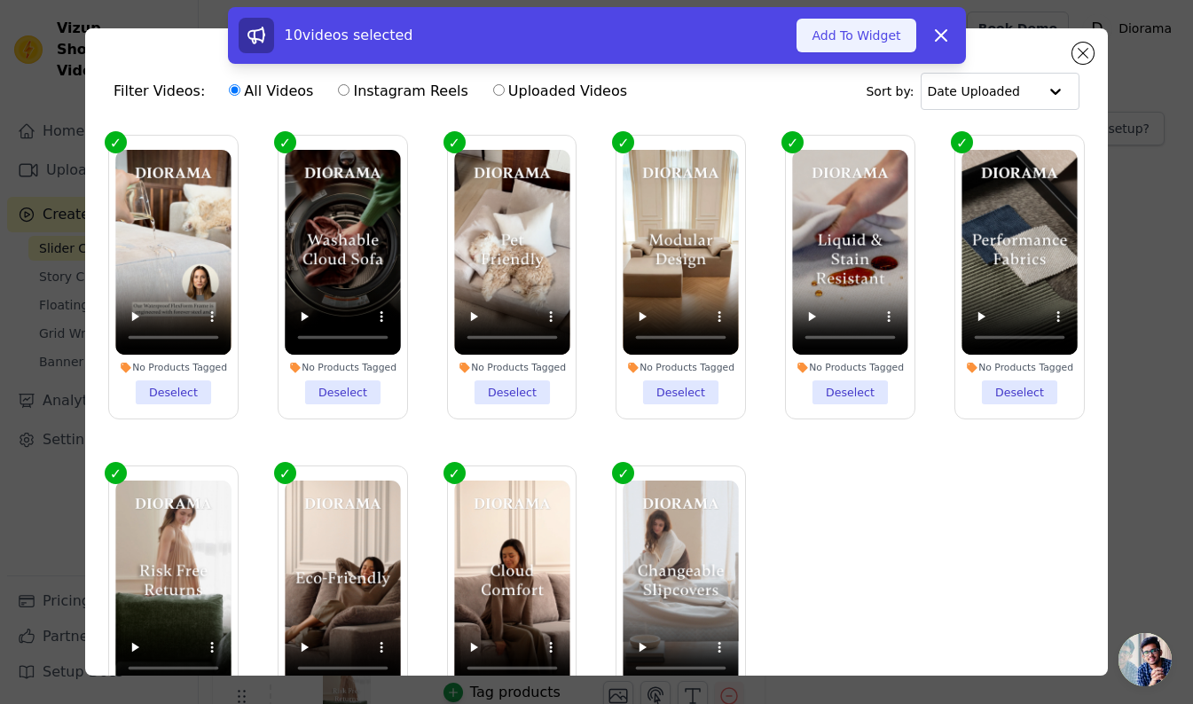
click at [859, 29] on button "Add To Widget" at bounding box center [856, 36] width 119 height 34
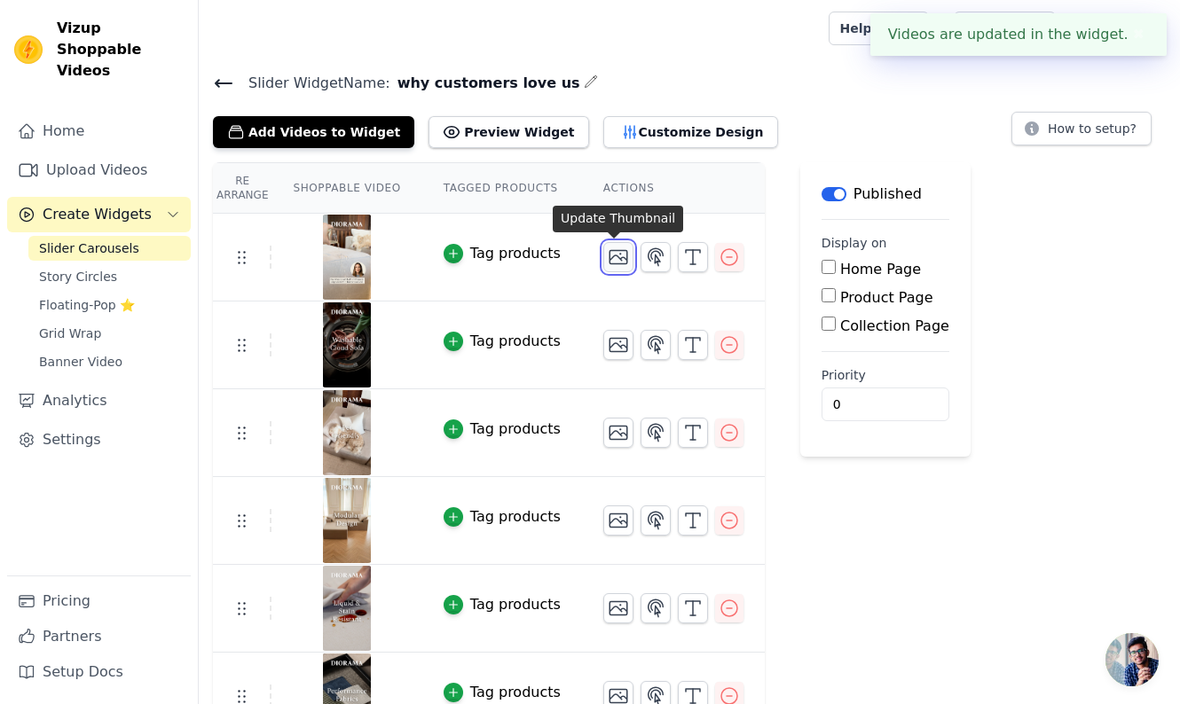
click at [617, 256] on icon "button" at bounding box center [619, 257] width 18 height 13
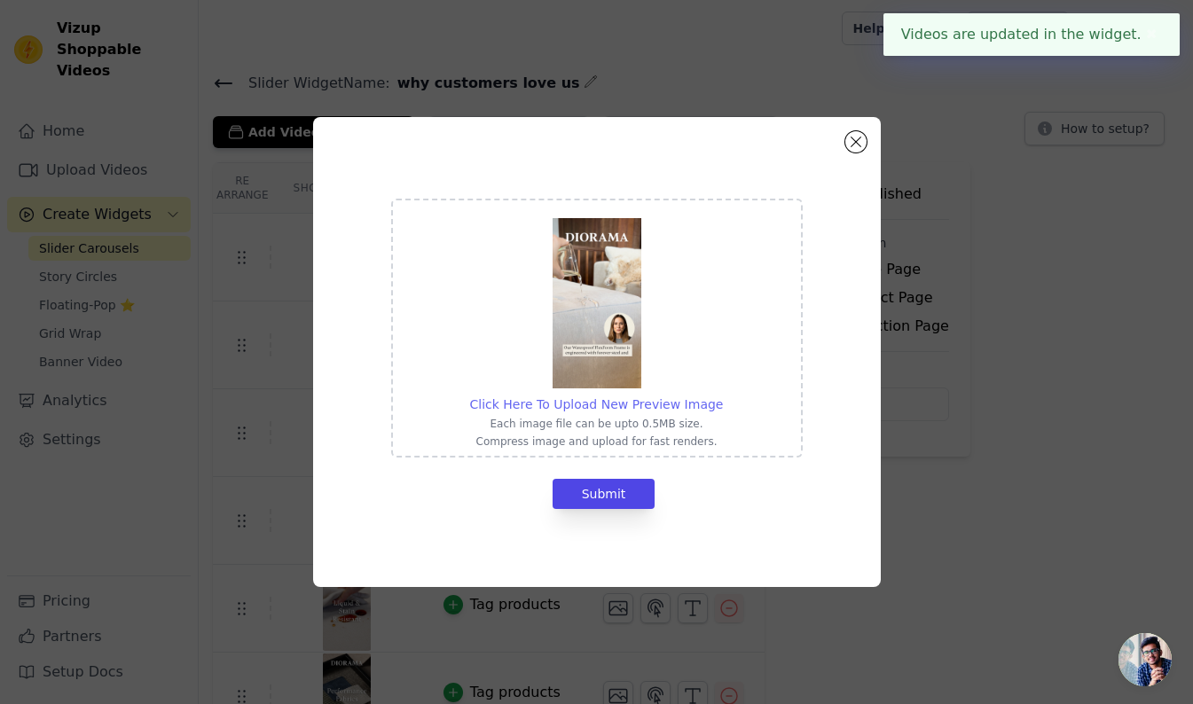
click at [632, 404] on span "Click Here To Upload New Preview Image" at bounding box center [597, 404] width 254 height 14
click at [722, 396] on input "Click Here To Upload New Preview Image Each image file can be upto 0.5MB size. …" at bounding box center [722, 395] width 1 height 1
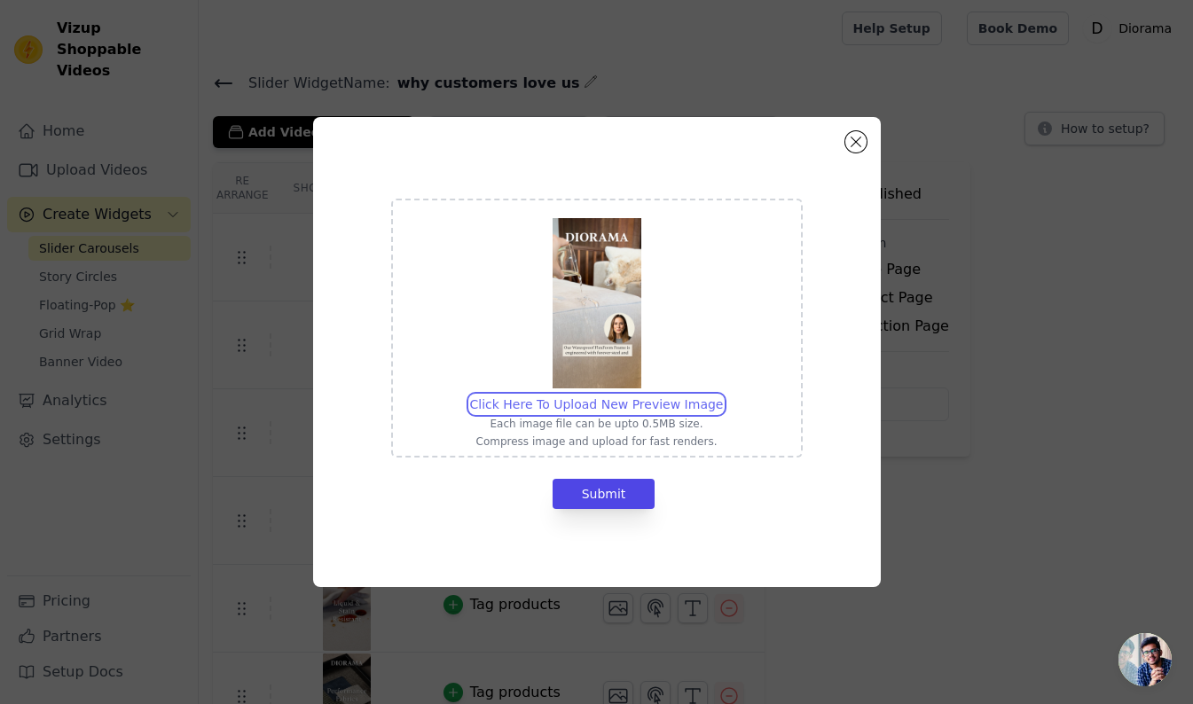
type input "C:\fakepath\Waterproof FlexForm Frame.jpg"
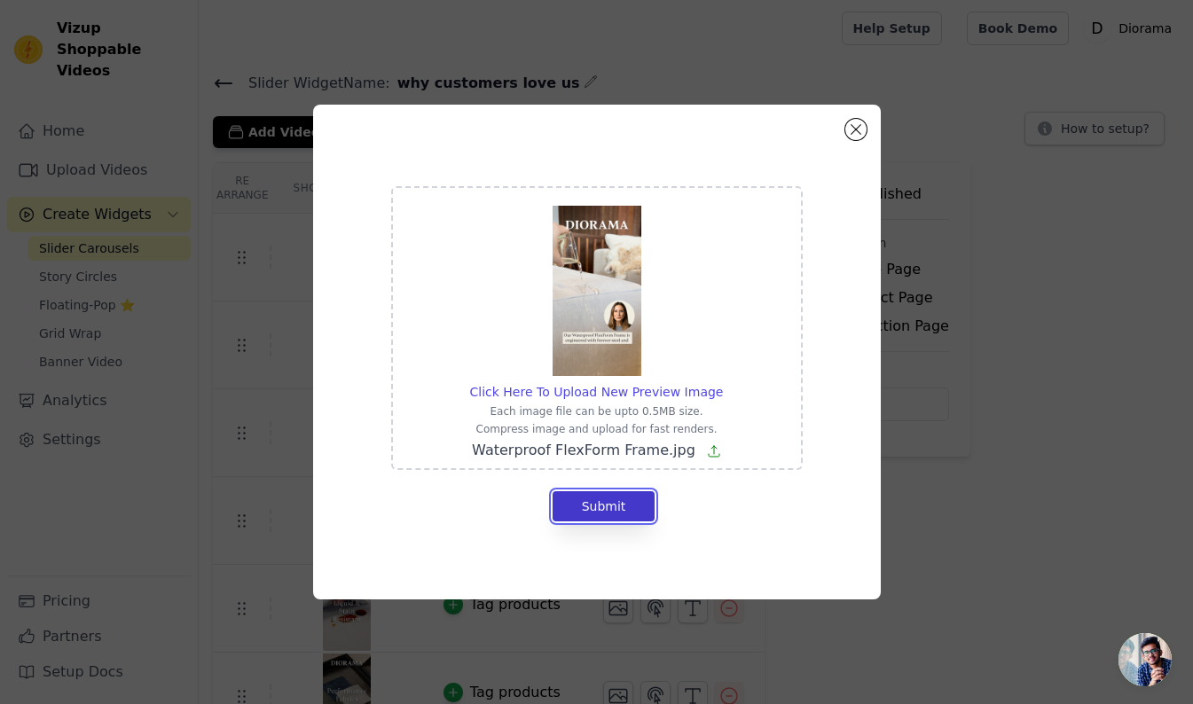
click at [616, 500] on button "Submit" at bounding box center [604, 507] width 103 height 30
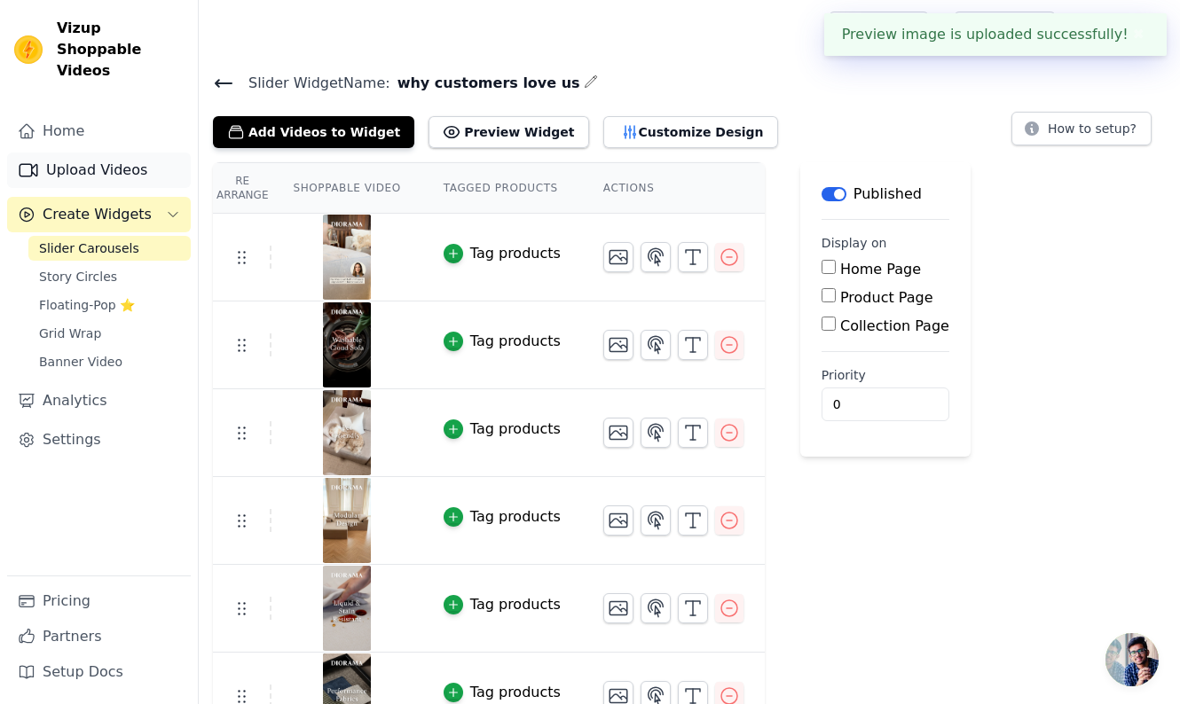
click at [98, 153] on link "Upload Videos" at bounding box center [99, 170] width 184 height 35
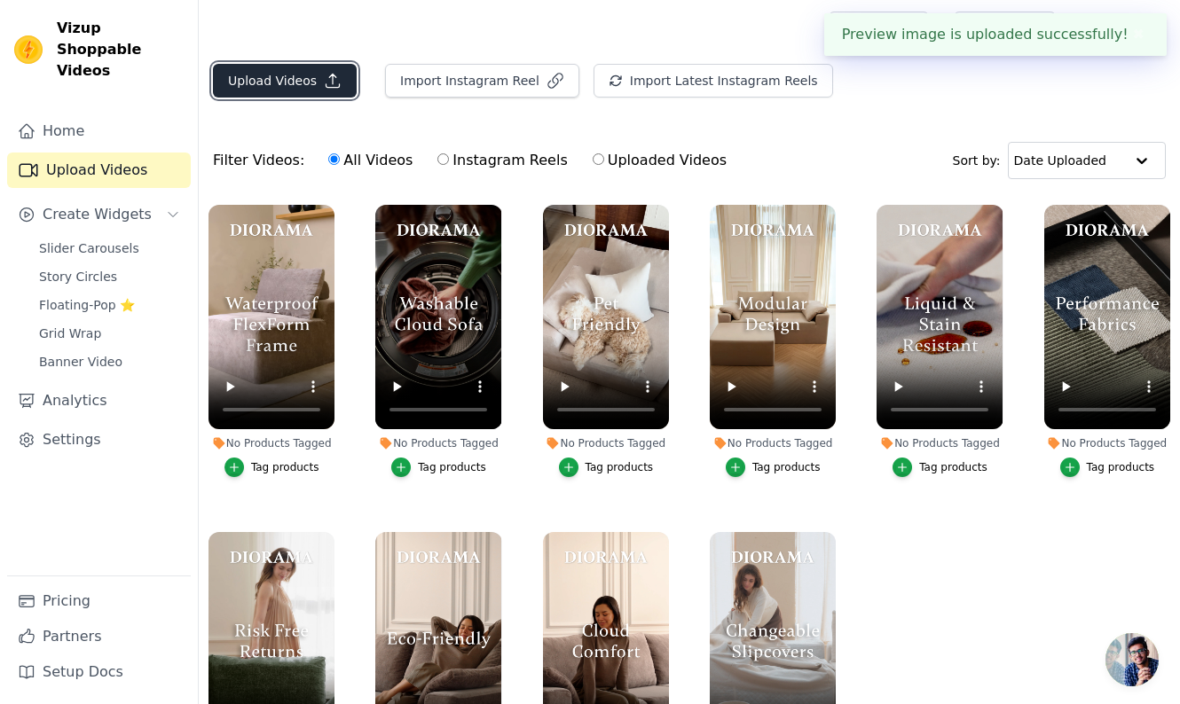
click at [297, 81] on button "Upload Videos" at bounding box center [285, 81] width 144 height 34
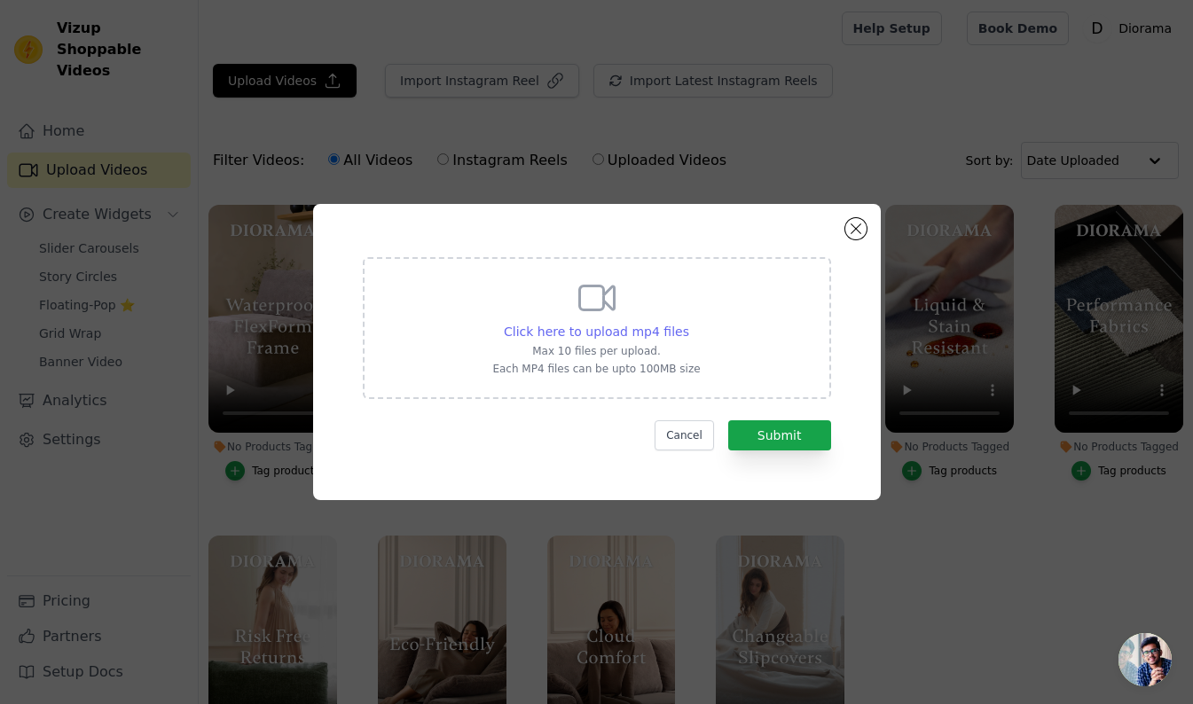
click at [634, 327] on span "Click here to upload mp4 files" at bounding box center [596, 332] width 185 height 14
click at [689, 323] on input "Click here to upload mp4 files Max 10 files per upload. Each MP4 files can be u…" at bounding box center [689, 322] width 1 height 1
type input "C:\fakepath\Why Diorama.mp4"
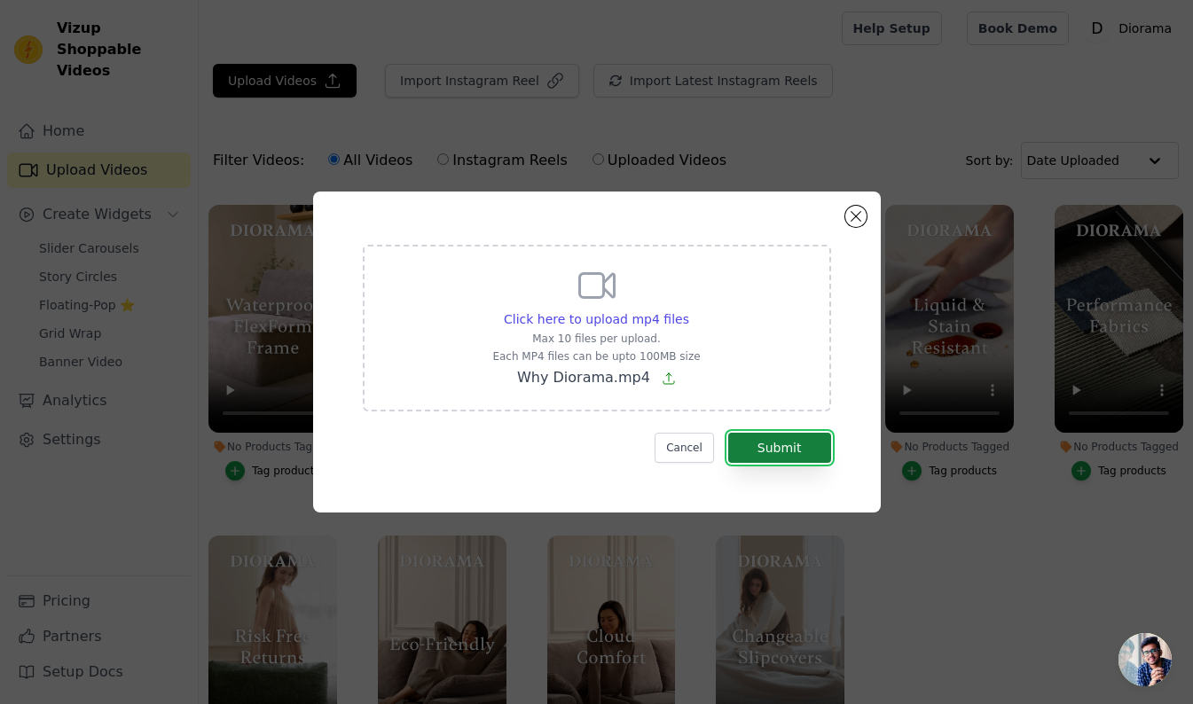
click at [781, 447] on button "Submit" at bounding box center [779, 448] width 103 height 30
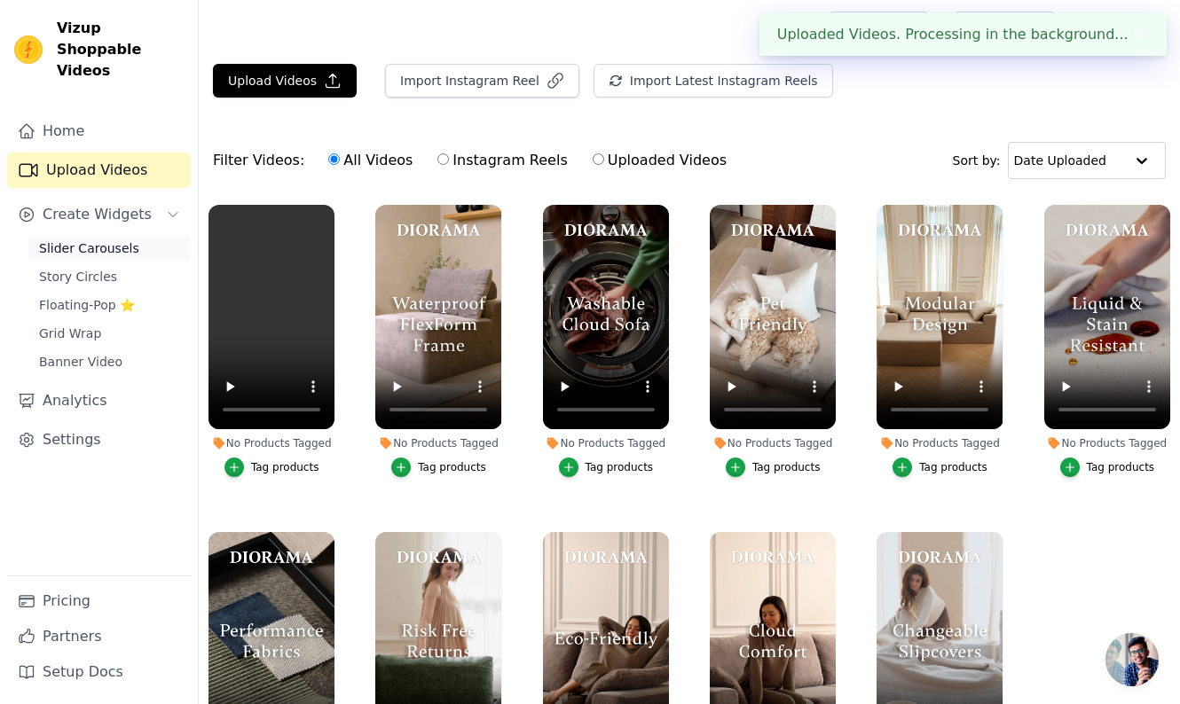
click at [89, 240] on span "Slider Carousels" at bounding box center [89, 249] width 100 height 18
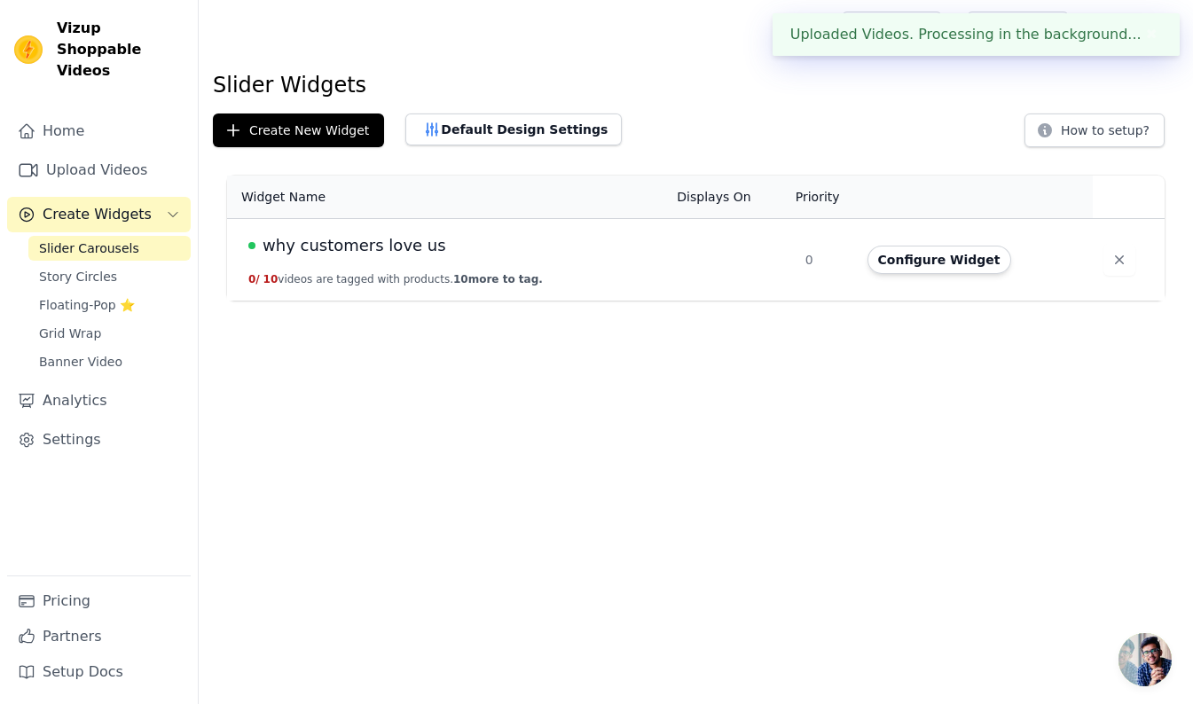
click at [317, 245] on span "why customers love us" at bounding box center [355, 245] width 184 height 25
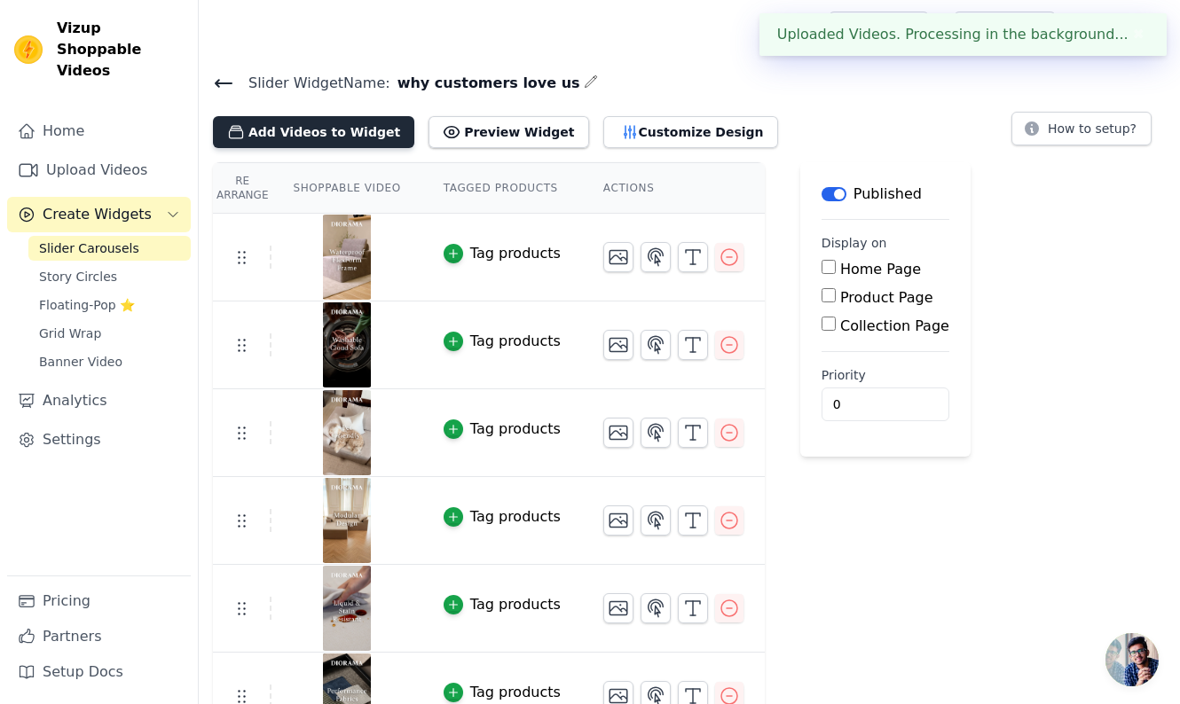
click at [302, 133] on button "Add Videos to Widget" at bounding box center [313, 132] width 201 height 32
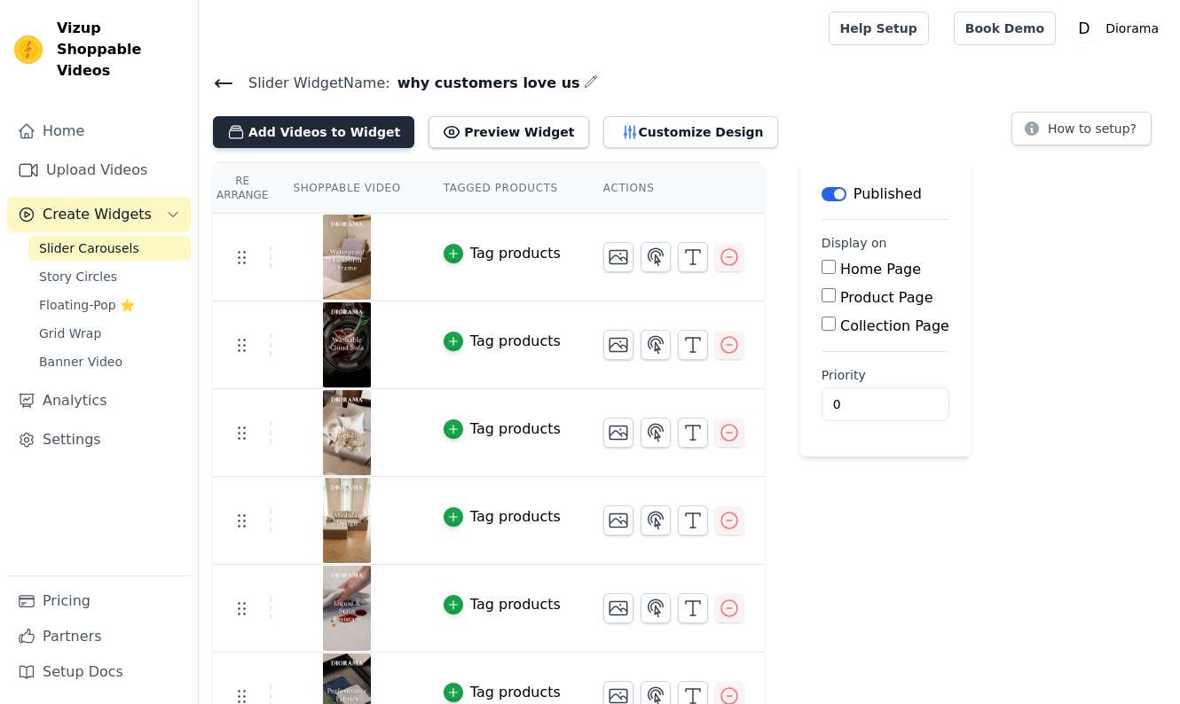
click at [295, 126] on button "Add Videos to Widget" at bounding box center [313, 132] width 201 height 32
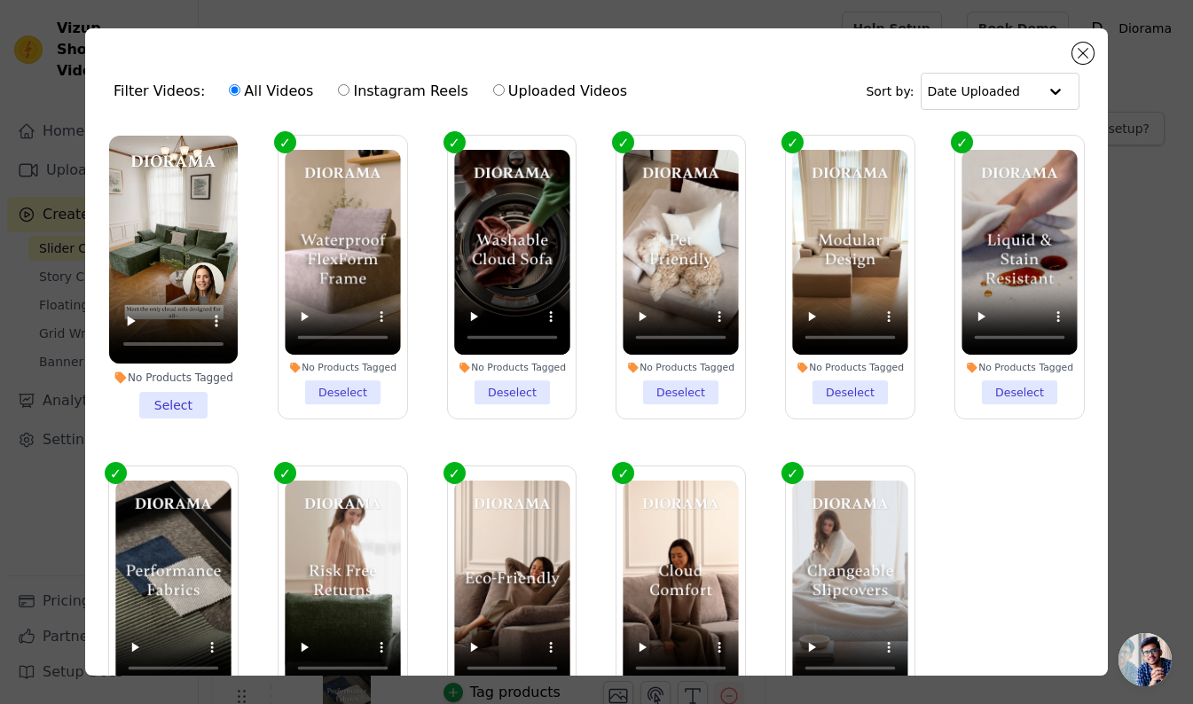
click at [171, 395] on li "No Products Tagged Select" at bounding box center [173, 277] width 129 height 283
click at [0, 0] on input "No Products Tagged Select" at bounding box center [0, 0] width 0 height 0
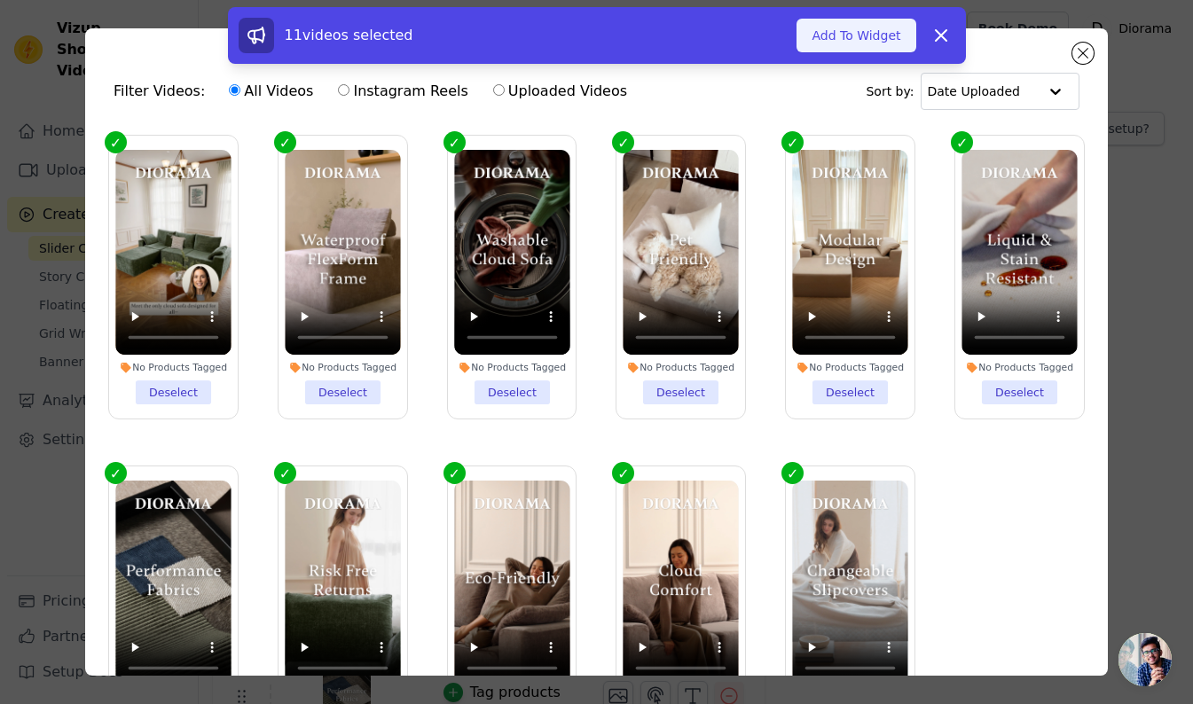
click at [854, 31] on button "Add To Widget" at bounding box center [856, 36] width 119 height 34
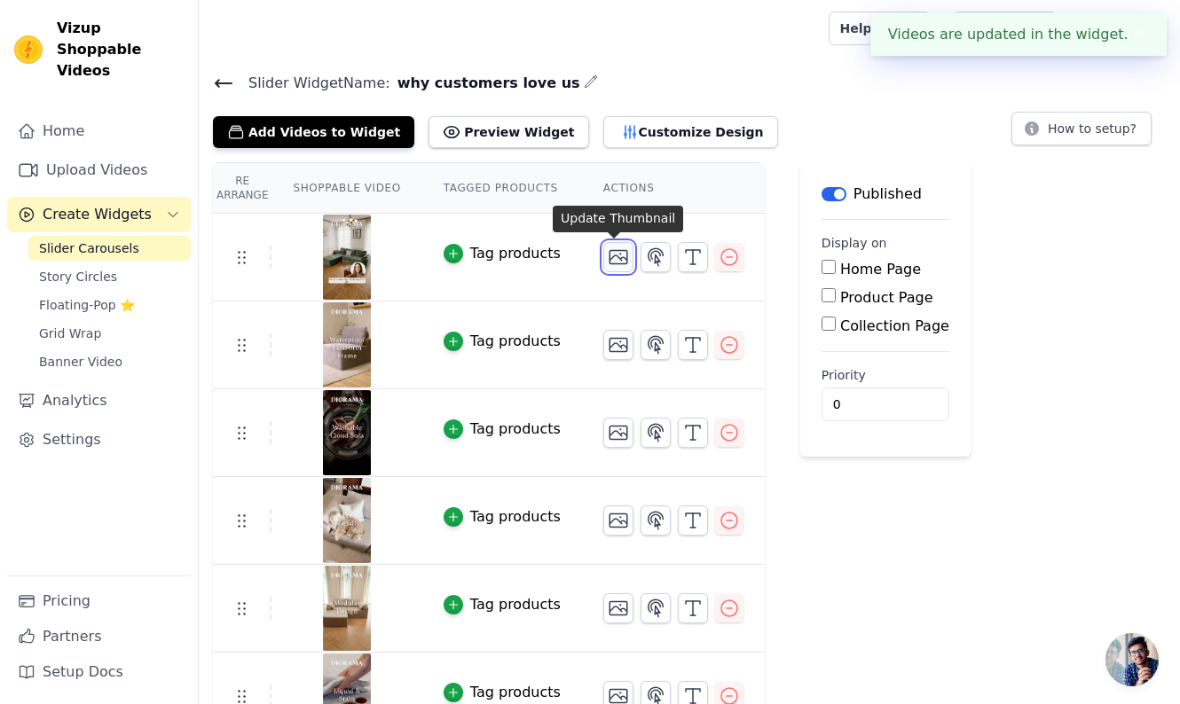
click at [613, 252] on icon "button" at bounding box center [618, 257] width 21 height 21
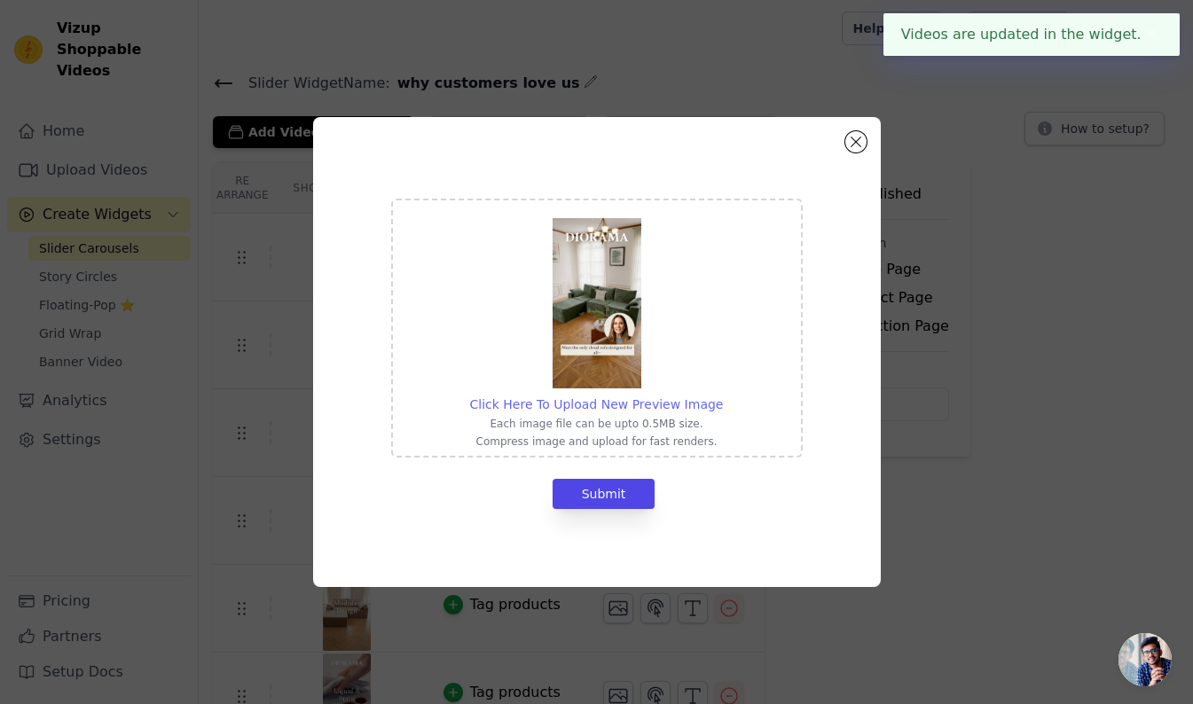
click at [696, 405] on span "Click Here To Upload New Preview Image" at bounding box center [597, 404] width 254 height 14
click at [722, 396] on input "Click Here To Upload New Preview Image Each image file can be upto 0.5MB size. …" at bounding box center [722, 395] width 1 height 1
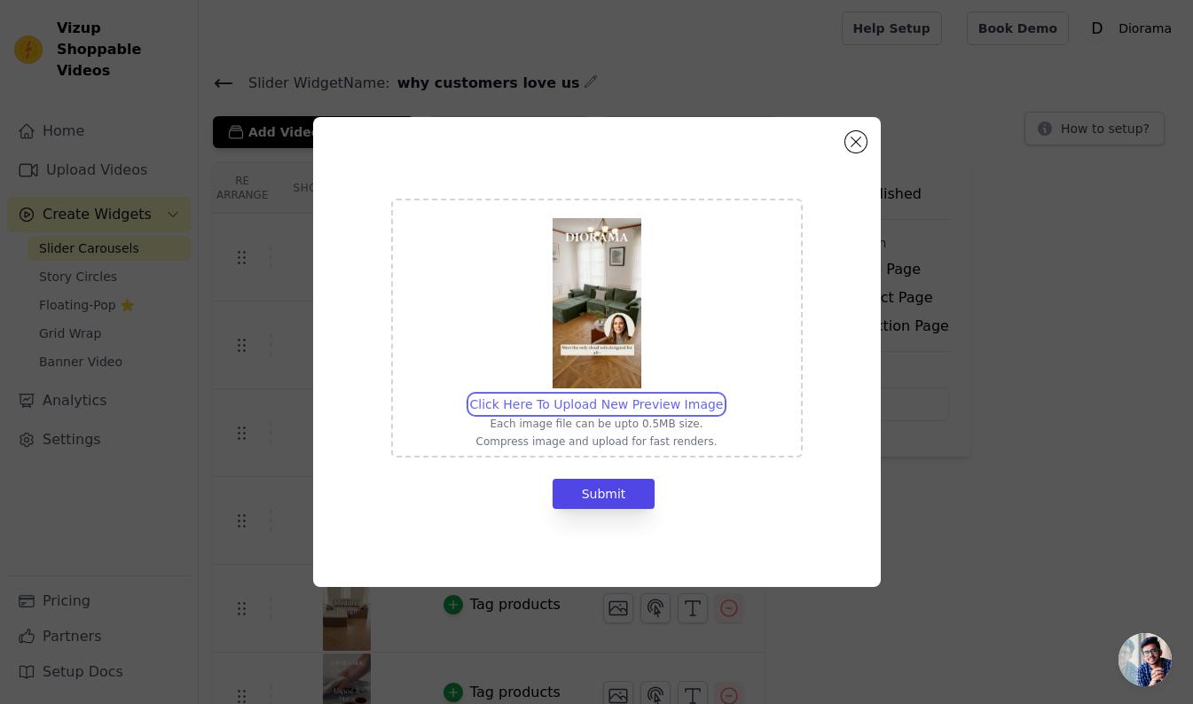
type input "C:\fakepath\Why Diorama.jpg"
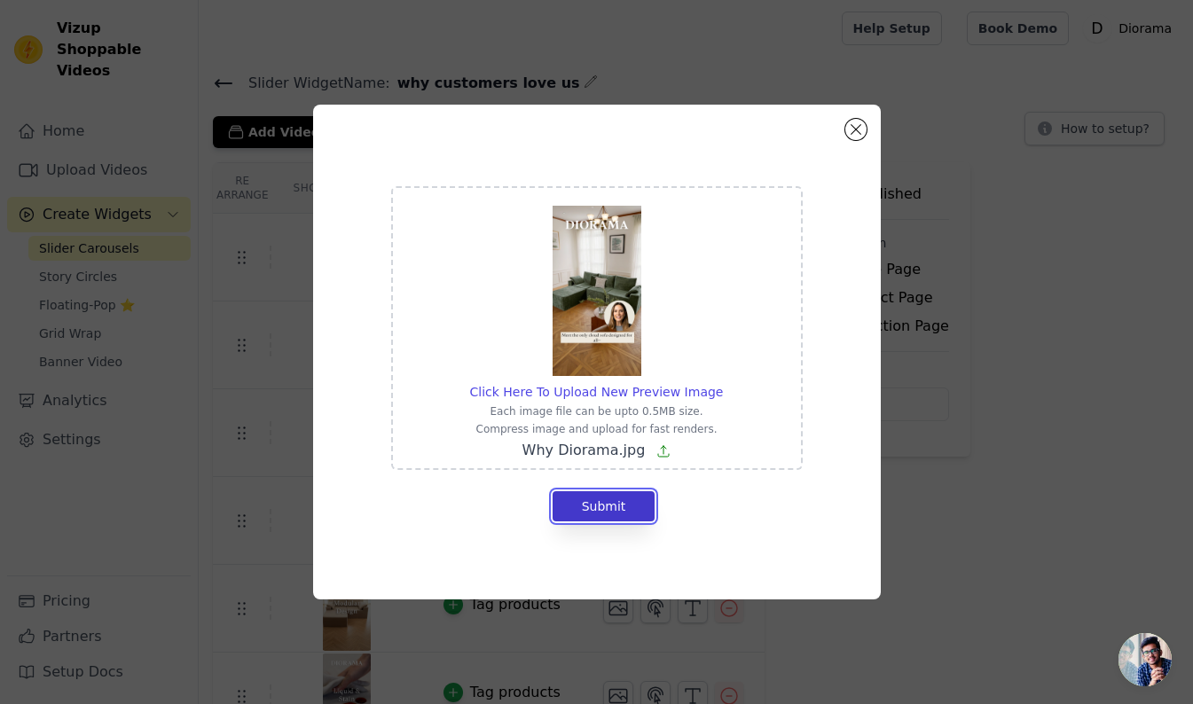
drag, startPoint x: 628, startPoint y: 503, endPoint x: 675, endPoint y: 504, distance: 47.0
click at [628, 503] on button "Submit" at bounding box center [604, 507] width 103 height 30
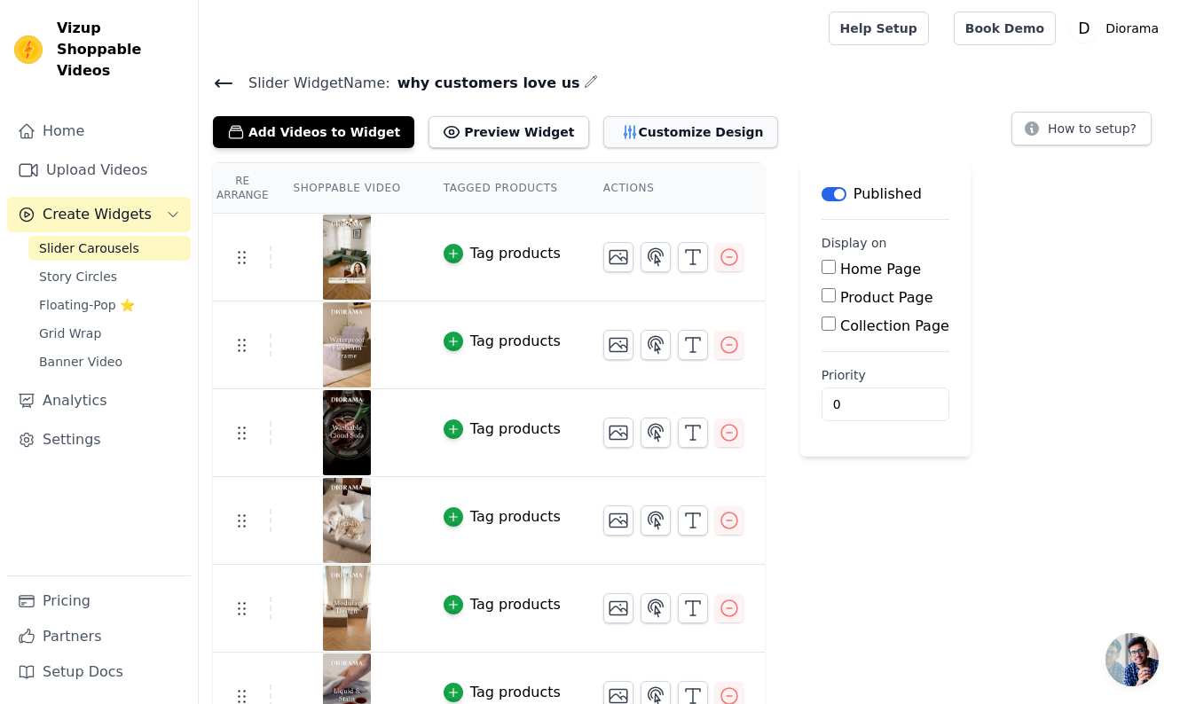
click at [672, 123] on button "Customize Design" at bounding box center [690, 132] width 175 height 32
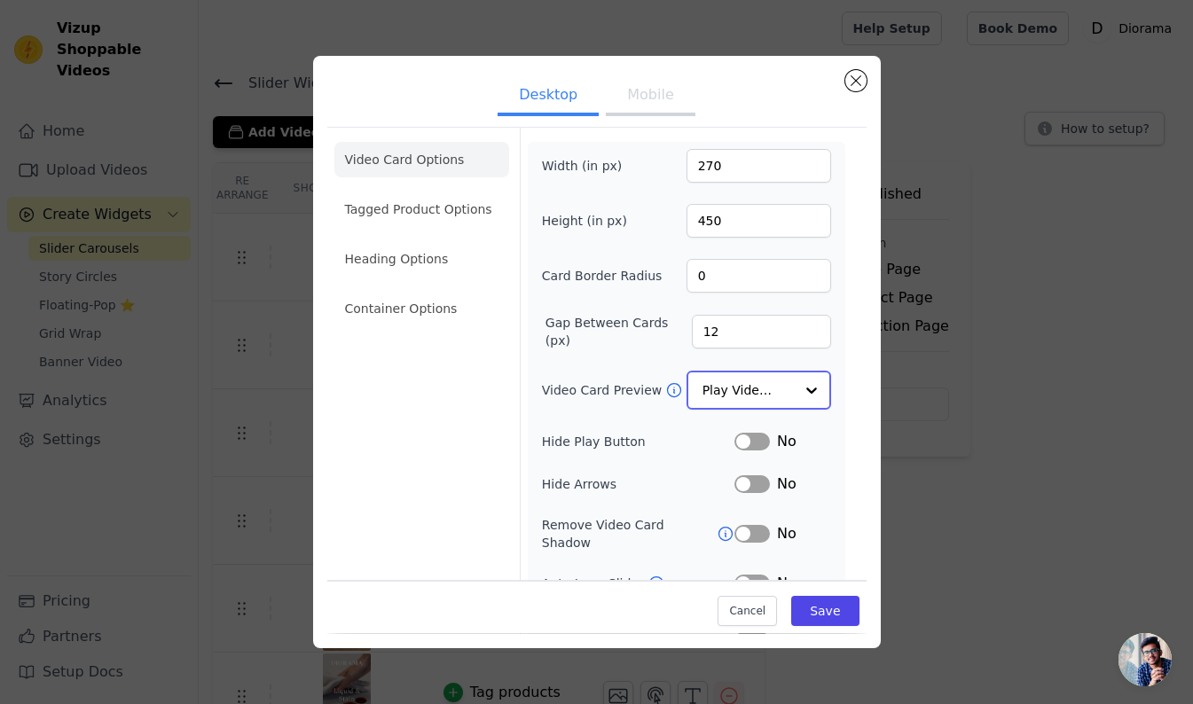
click at [751, 394] on input "Video Card Preview" at bounding box center [748, 390] width 91 height 35
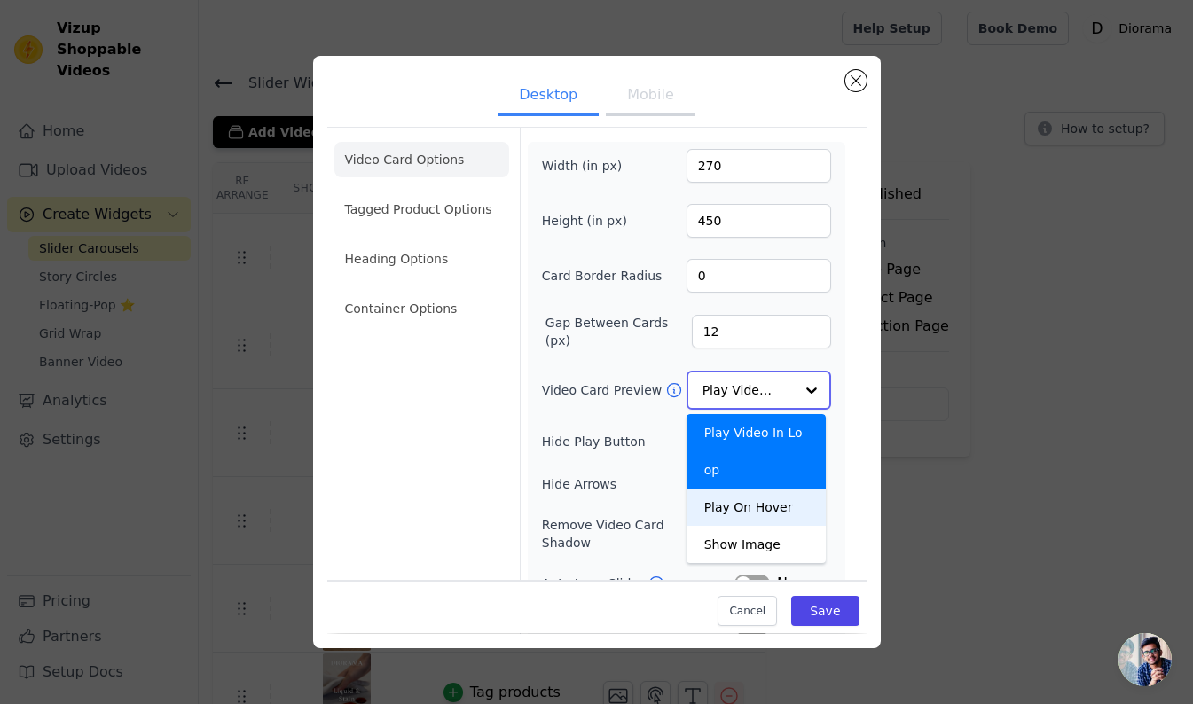
click at [772, 512] on div "Play On Hover" at bounding box center [757, 507] width 140 height 37
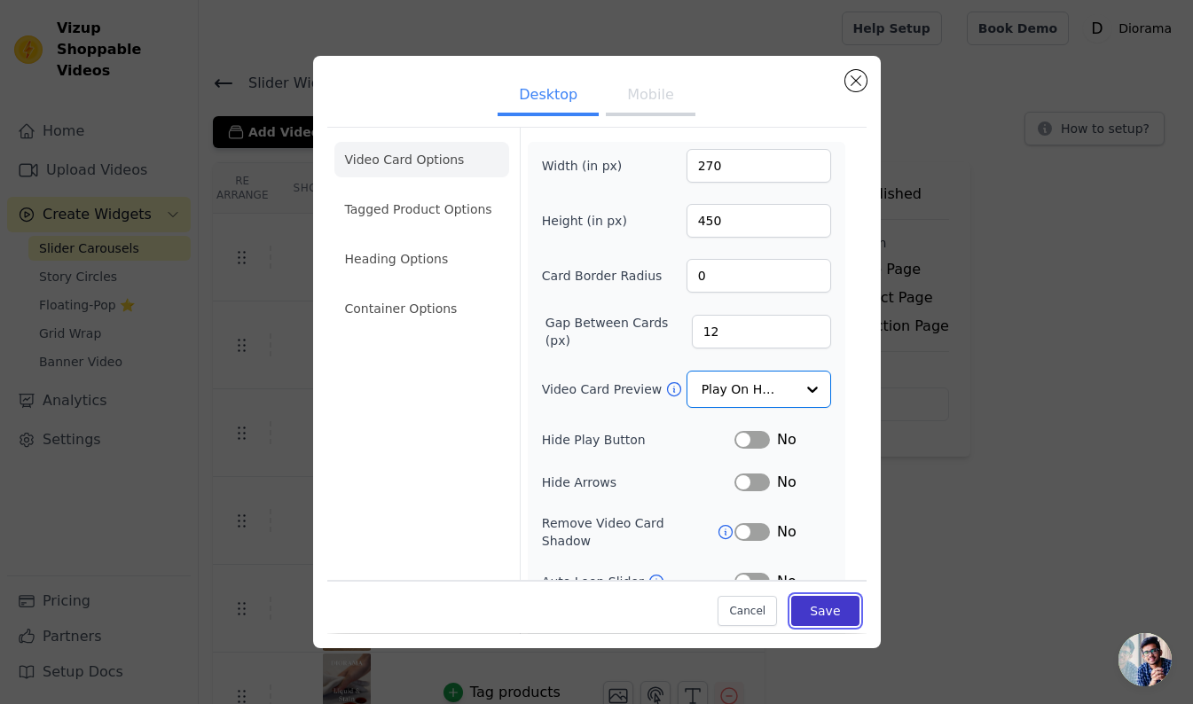
click at [823, 613] on button "Save" at bounding box center [824, 612] width 67 height 30
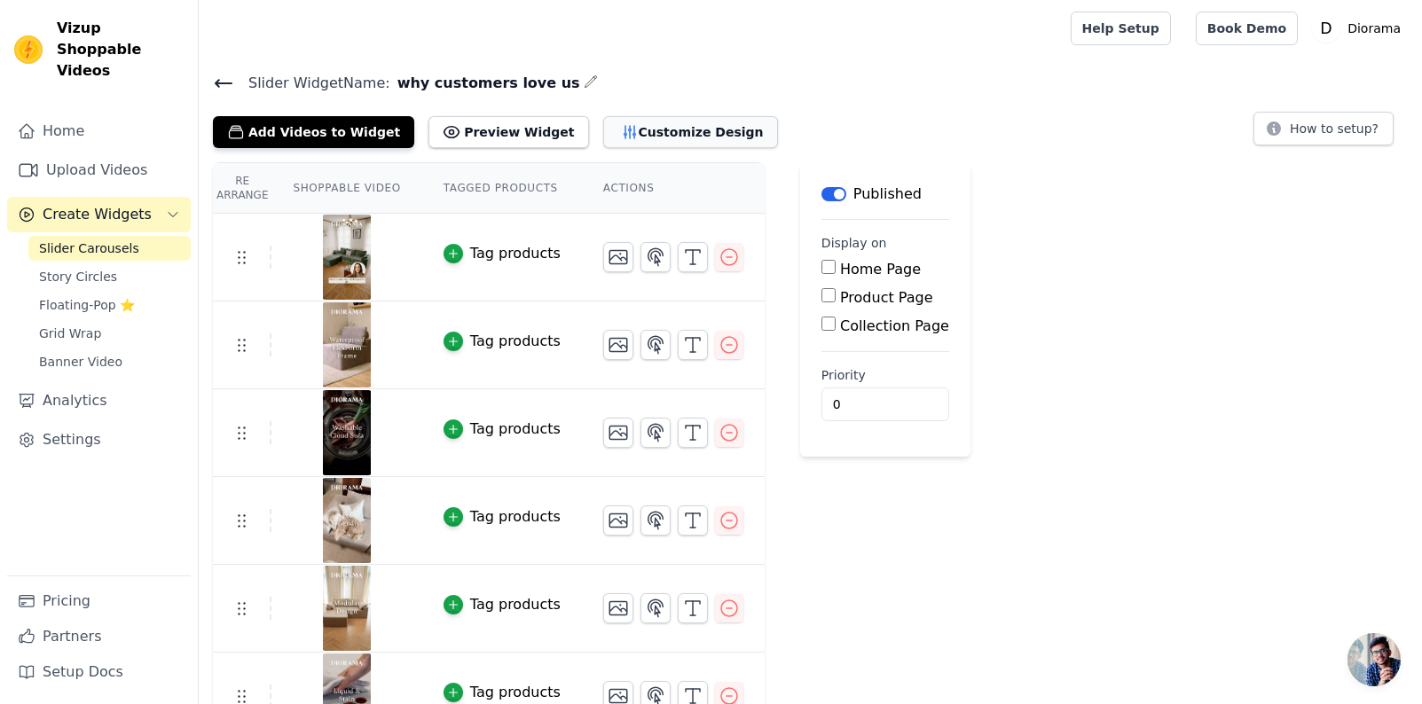
click at [688, 135] on button "Customize Design" at bounding box center [690, 132] width 175 height 32
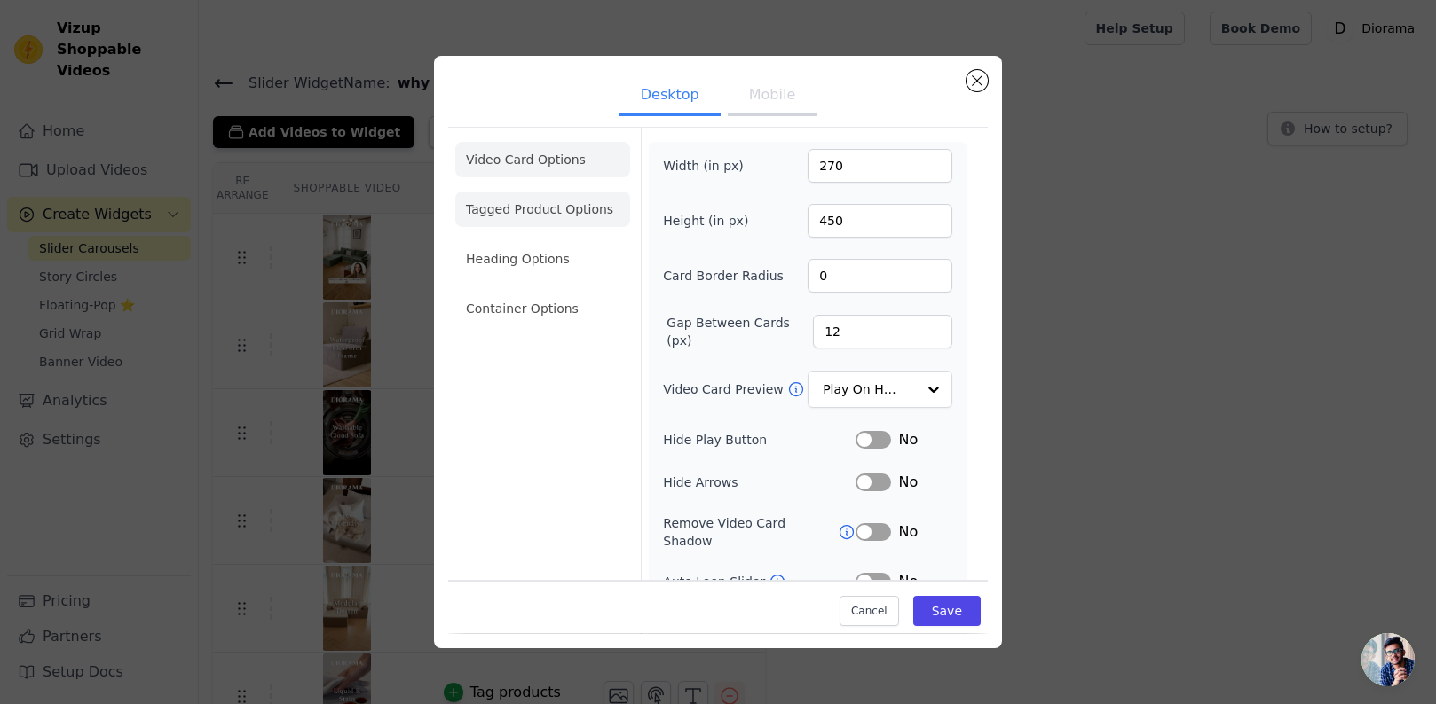
click at [567, 308] on li "Container Options" at bounding box center [542, 308] width 175 height 35
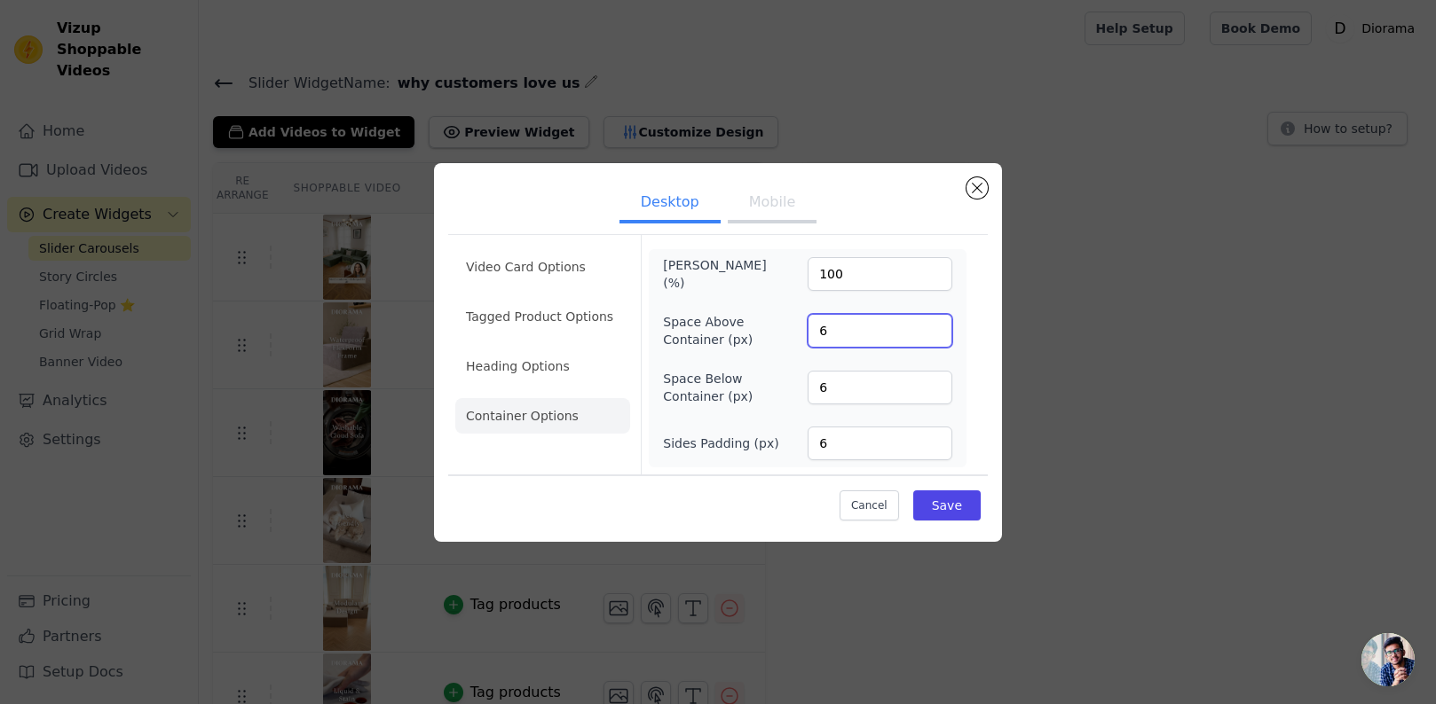
click at [810, 334] on input "6" at bounding box center [879, 331] width 145 height 34
type input "0"
drag, startPoint x: 830, startPoint y: 382, endPoint x: 812, endPoint y: 375, distance: 19.9
click at [815, 382] on input "6" at bounding box center [879, 388] width 145 height 34
type input "0"
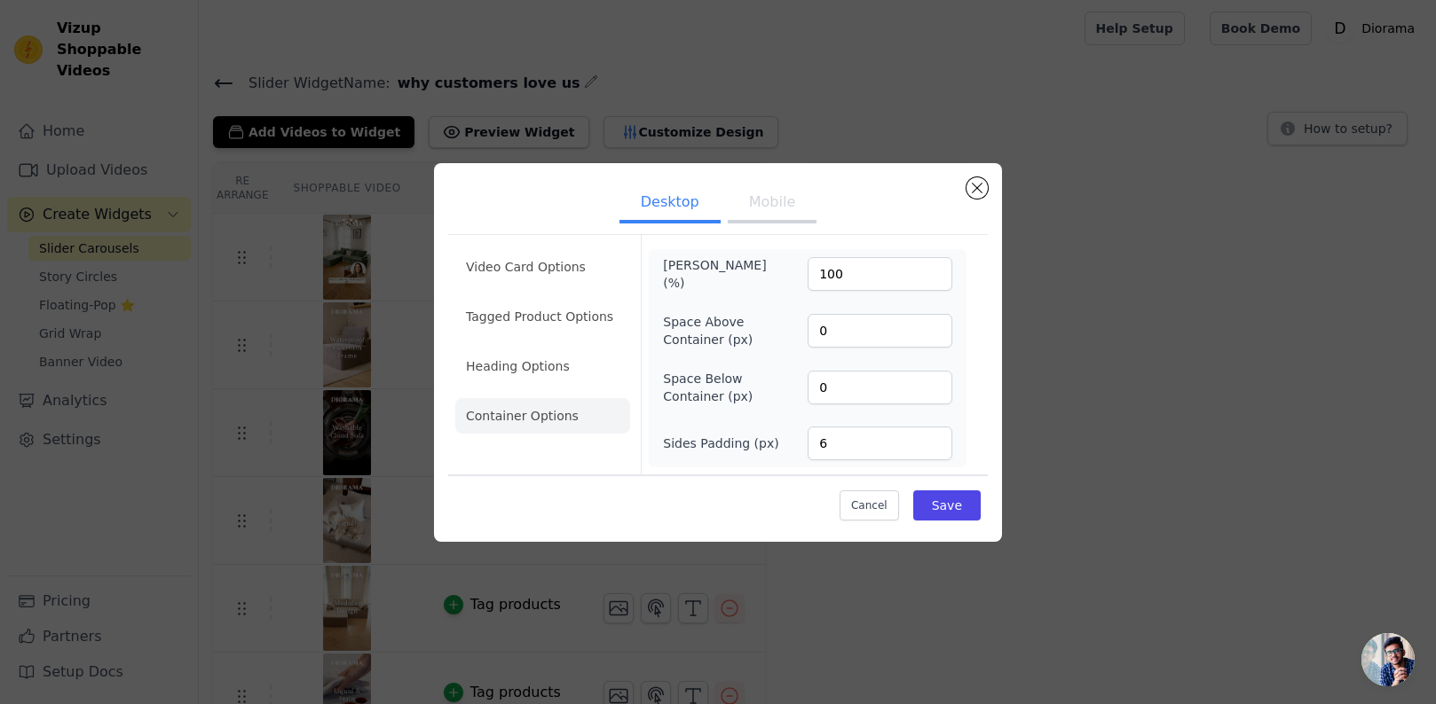
click at [760, 212] on button "Mobile" at bounding box center [772, 204] width 89 height 39
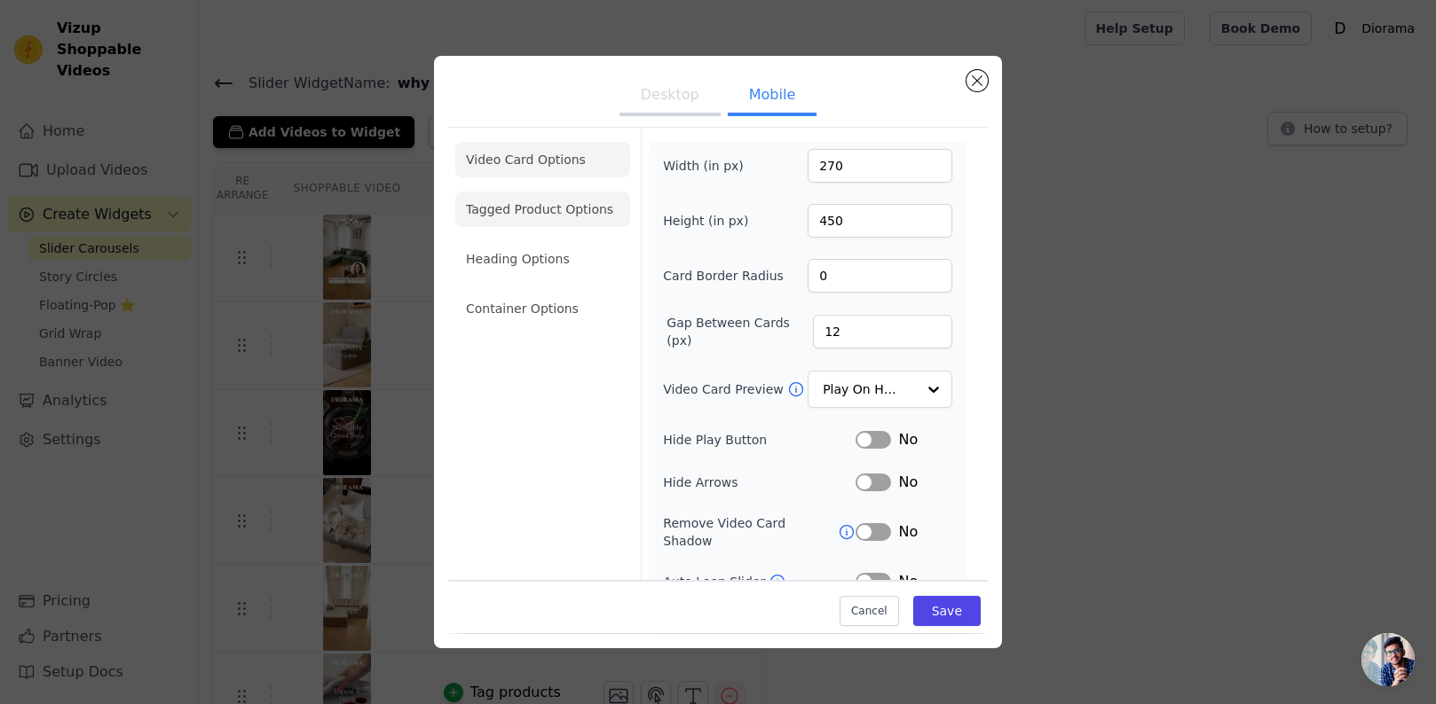
click at [554, 306] on li "Container Options" at bounding box center [542, 308] width 175 height 35
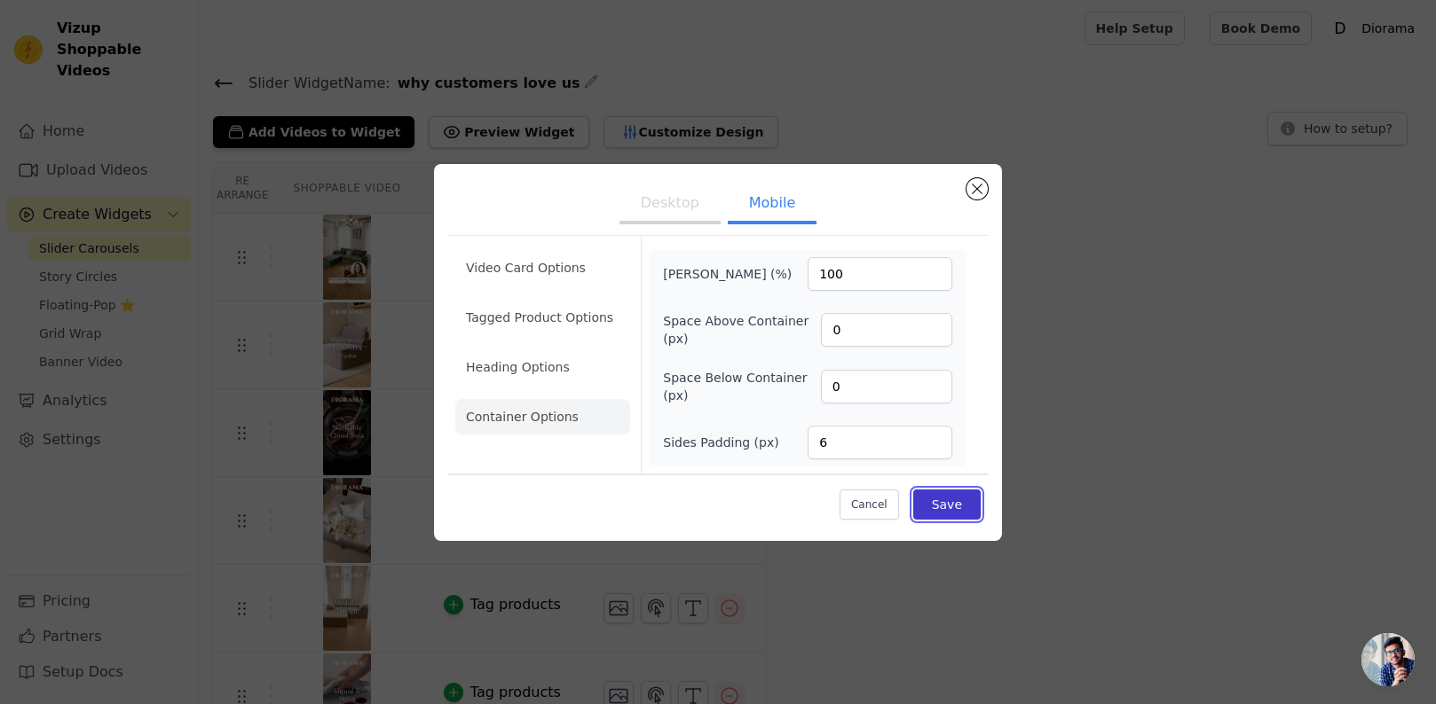
click at [943, 505] on button "Save" at bounding box center [946, 505] width 67 height 30
